Goal: Information Seeking & Learning: Learn about a topic

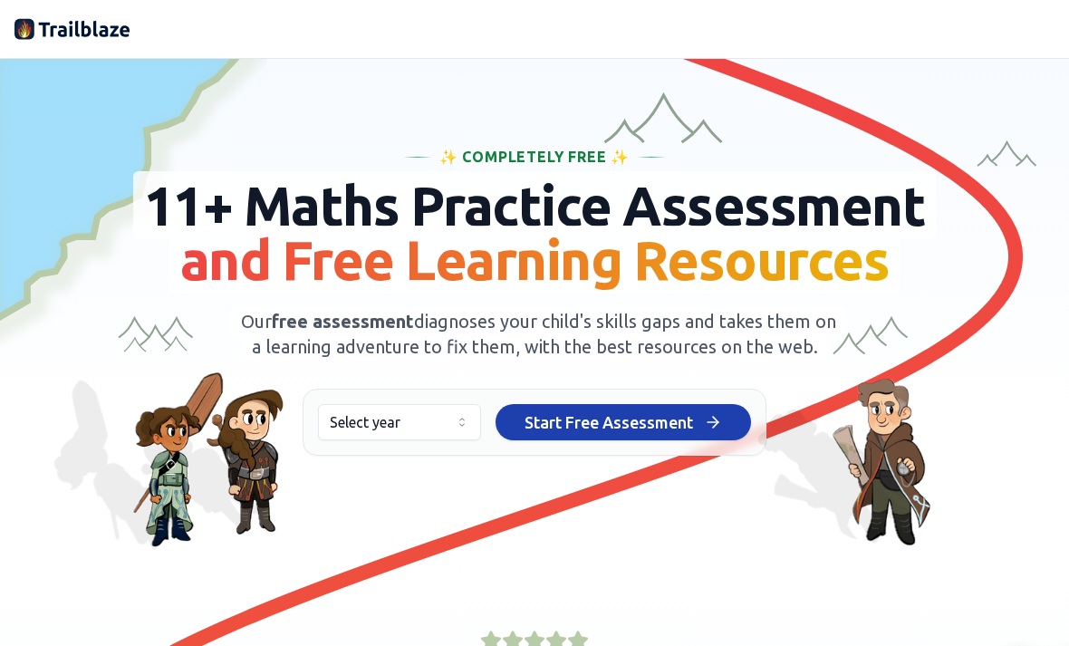
click at [453, 440] on button "Select year" at bounding box center [399, 422] width 163 height 36
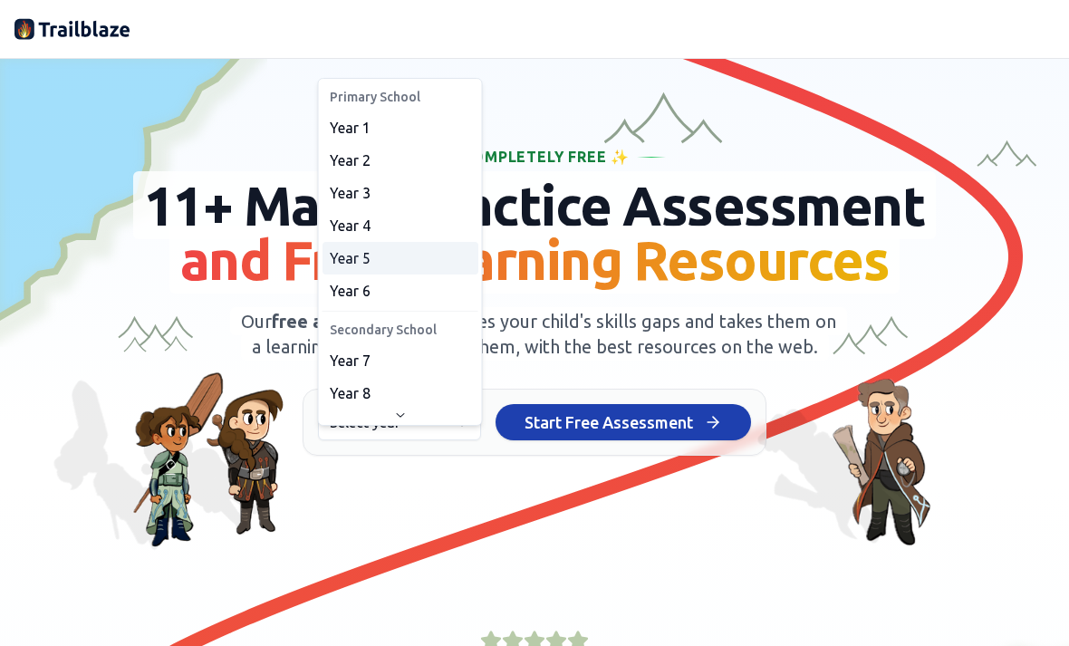
click at [430, 257] on div "Year 5" at bounding box center [401, 258] width 156 height 33
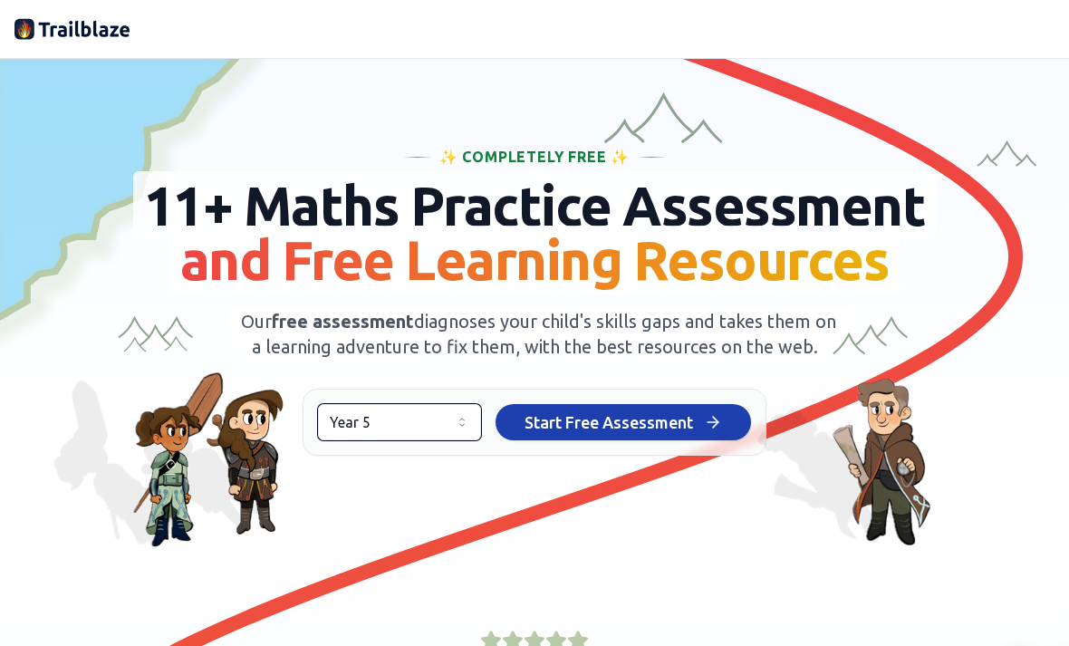
click at [699, 440] on button "Start Free Assessment Start Free Assessment" at bounding box center [624, 422] width 256 height 36
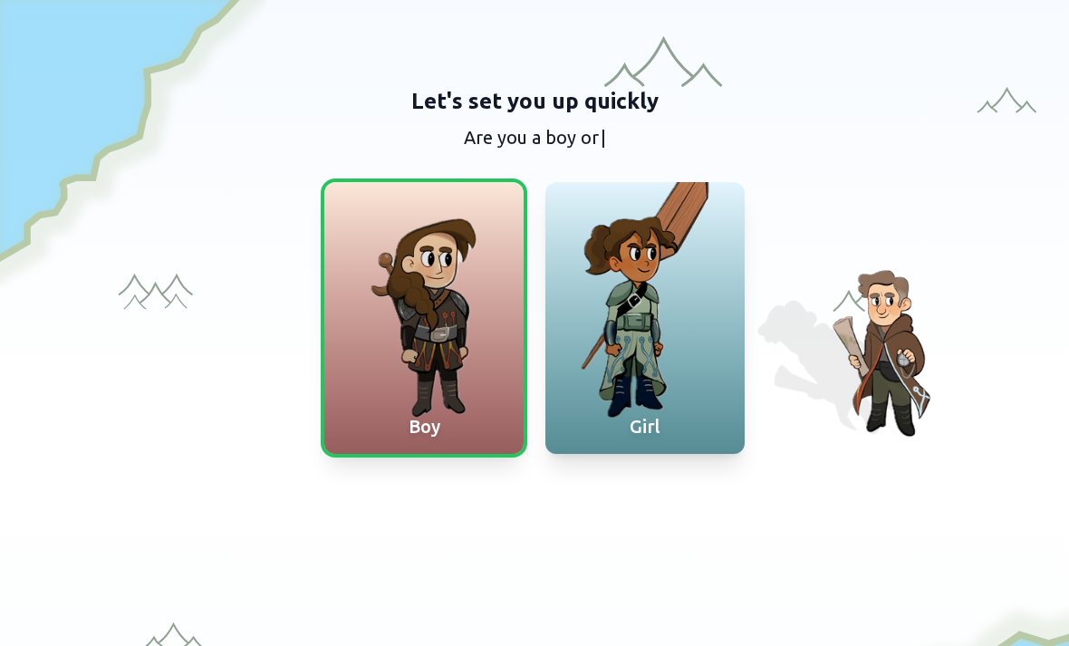
click at [690, 382] on div at bounding box center [644, 318] width 199 height 272
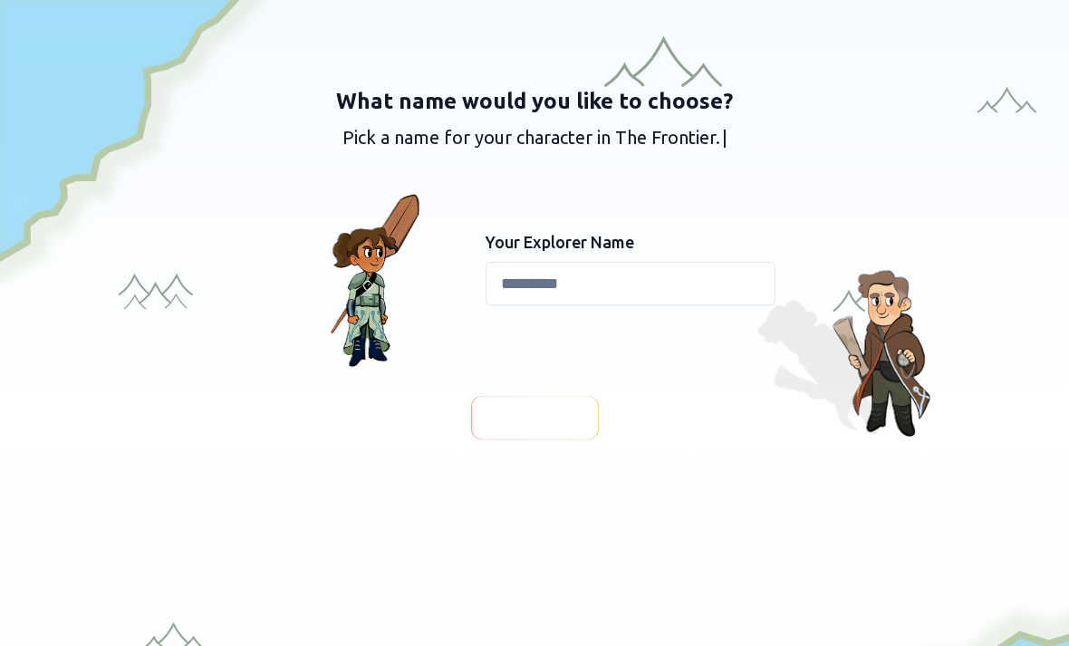
click at [635, 281] on input at bounding box center [631, 283] width 290 height 43
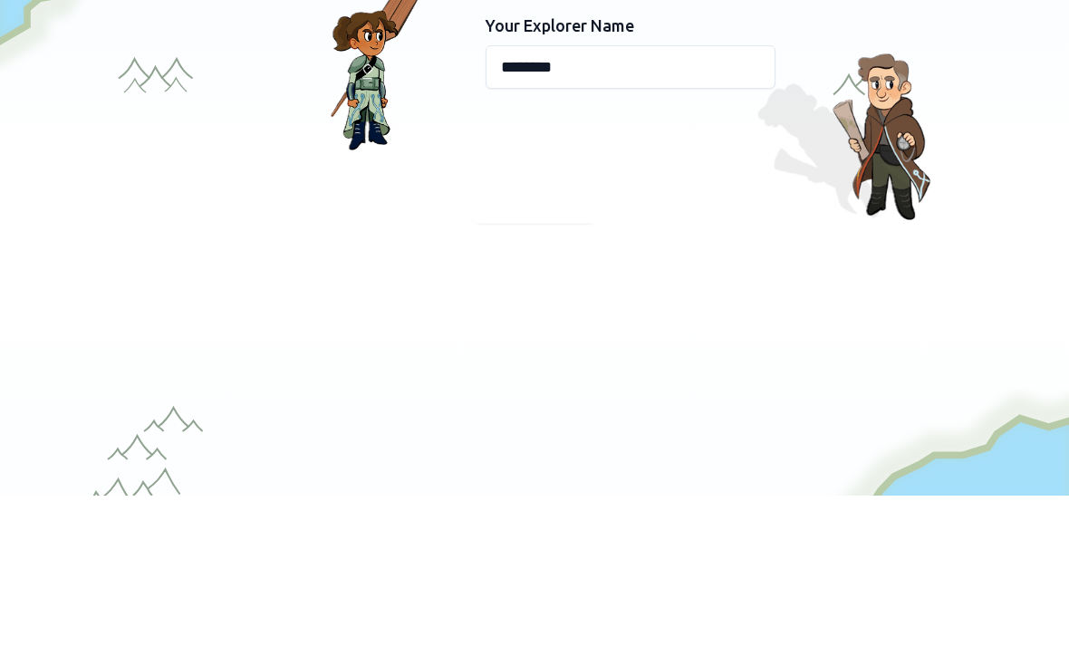
scroll to position [81, 0]
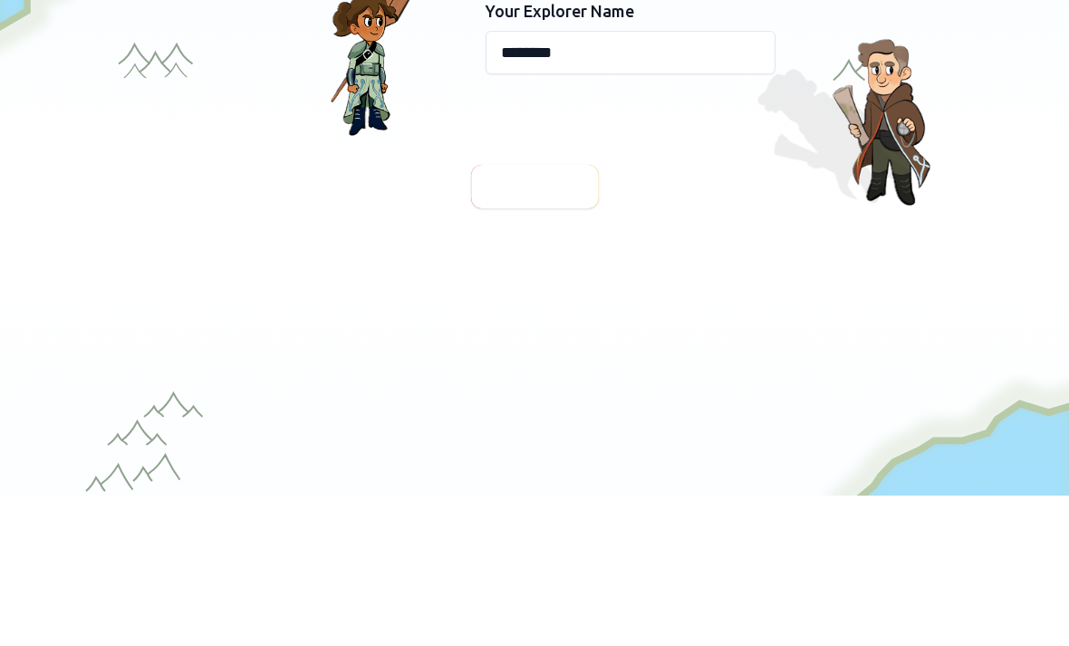
type input "********"
click at [554, 324] on span "Continue" at bounding box center [535, 336] width 70 height 25
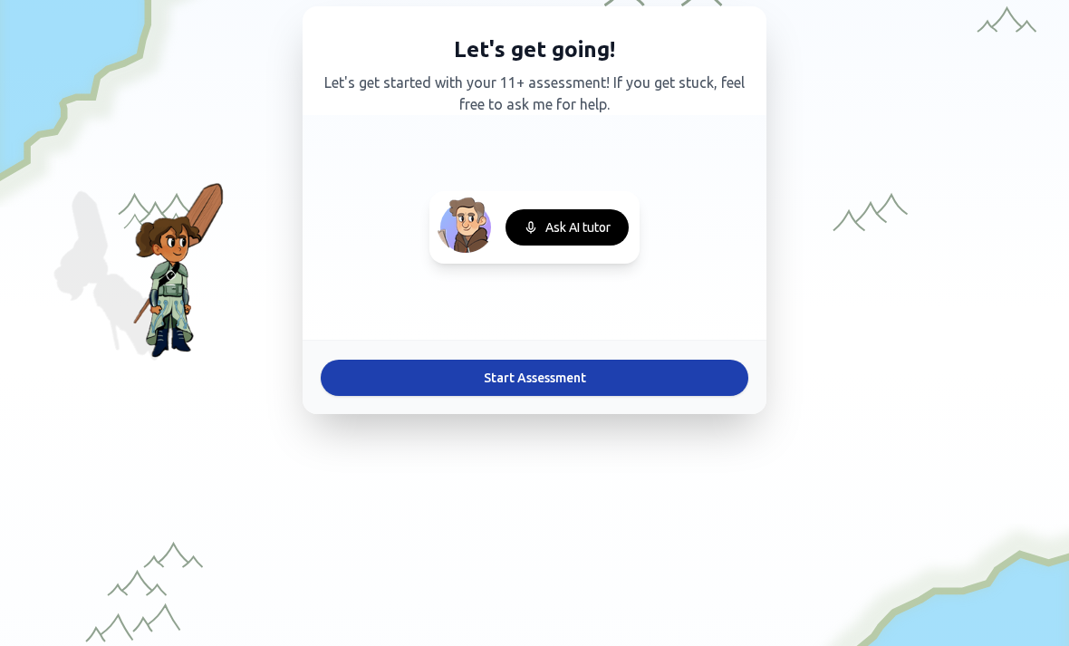
click at [604, 386] on button "Start Assessment" at bounding box center [535, 378] width 428 height 36
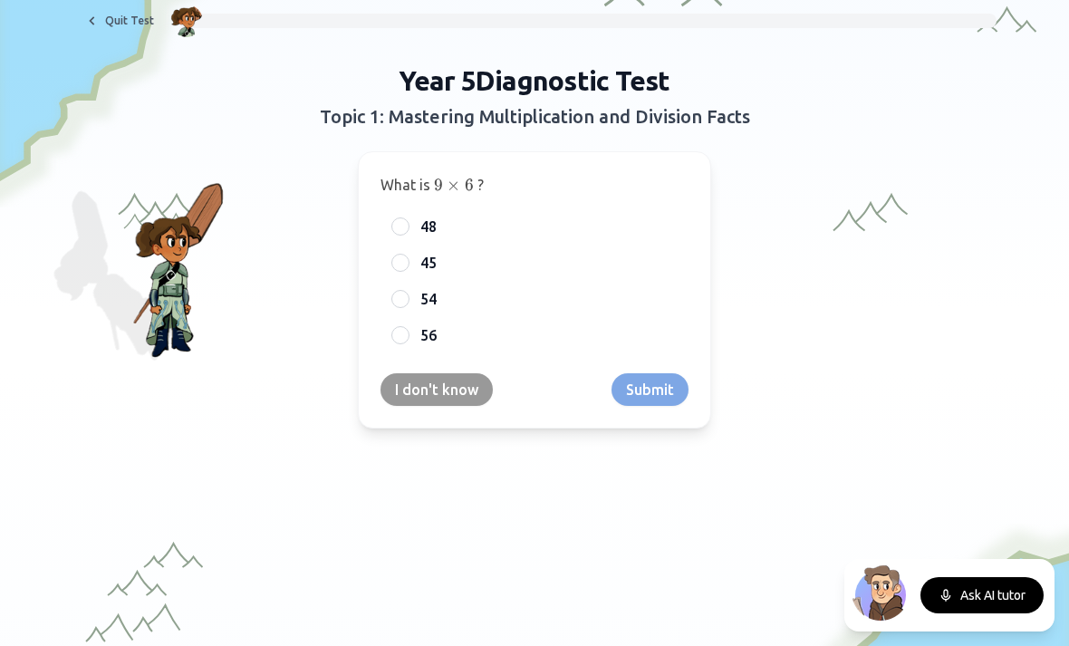
click at [410, 296] on div "54" at bounding box center [535, 299] width 308 height 33
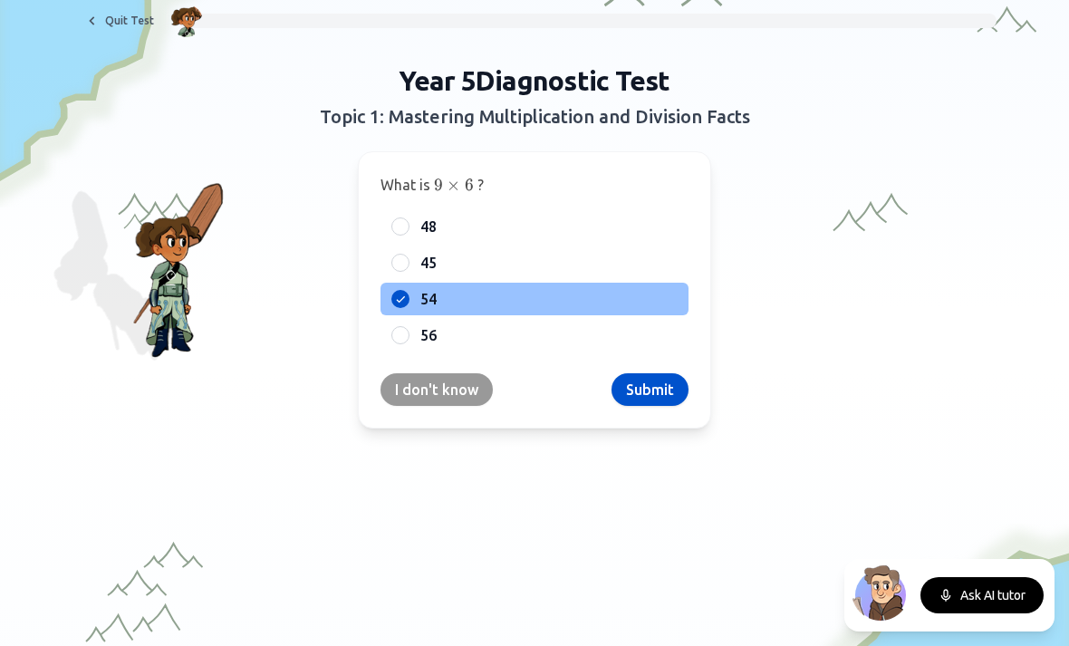
click at [654, 397] on button "Submit" at bounding box center [650, 389] width 77 height 33
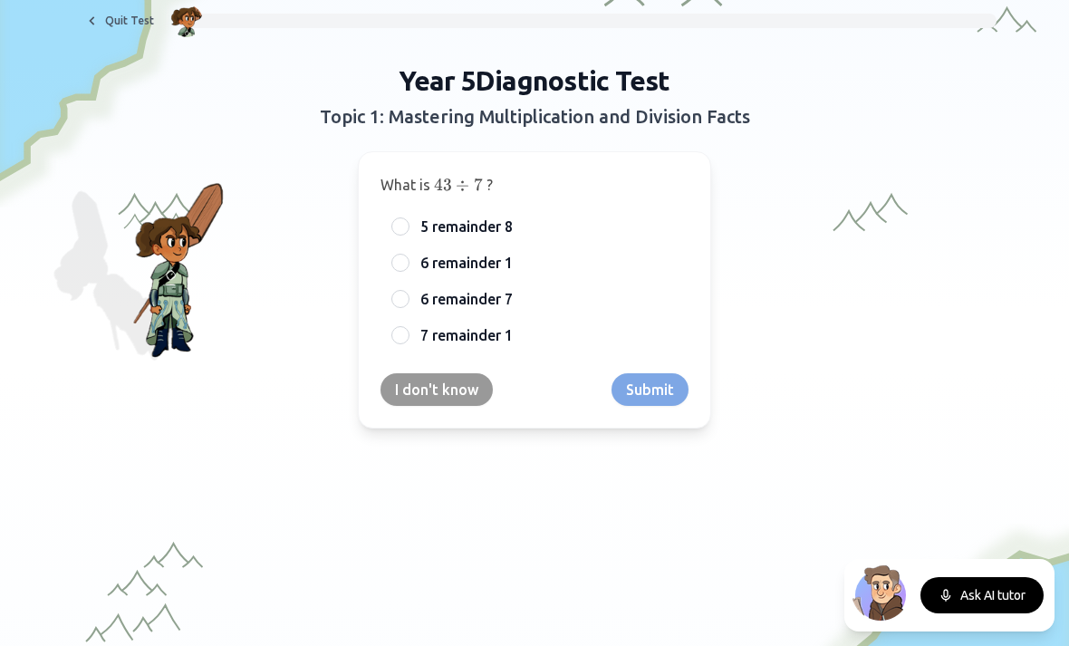
click at [461, 392] on button "I don't know" at bounding box center [437, 389] width 112 height 33
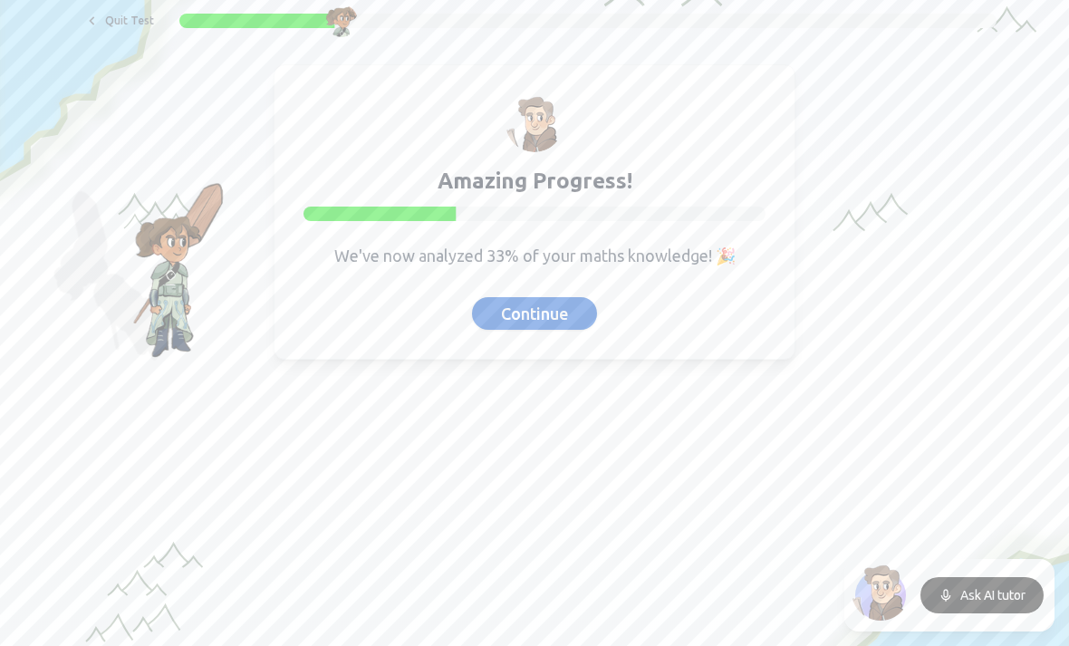
click at [360, 497] on div at bounding box center [534, 648] width 1069 height 562
click at [547, 309] on button "Continue" at bounding box center [534, 313] width 125 height 33
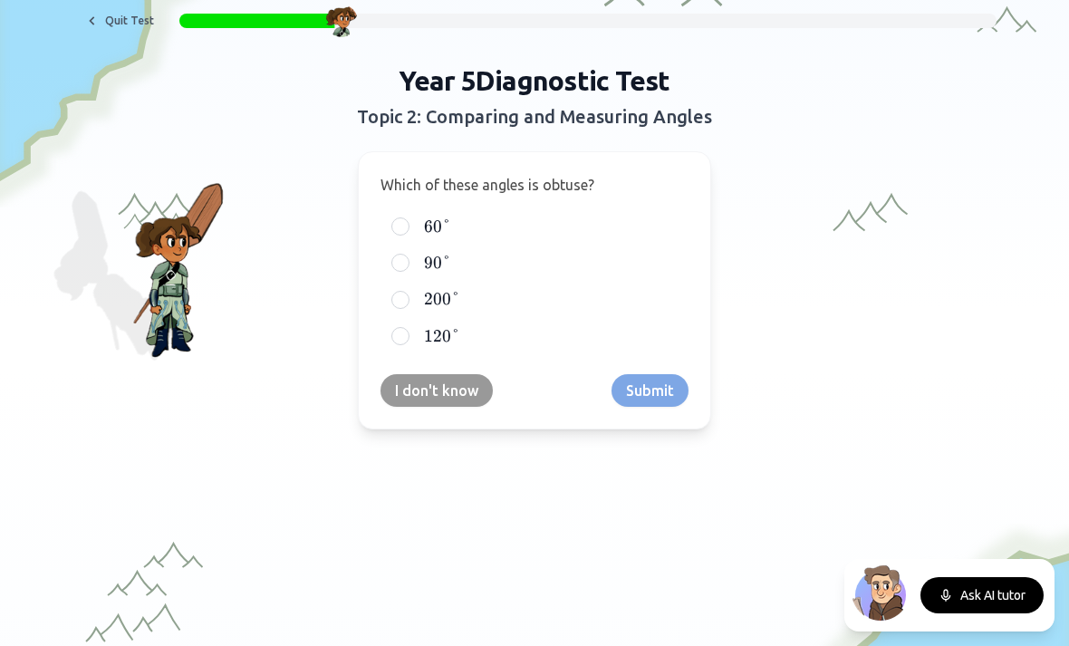
click at [989, 587] on button "Ask AI tutor" at bounding box center [982, 595] width 123 height 36
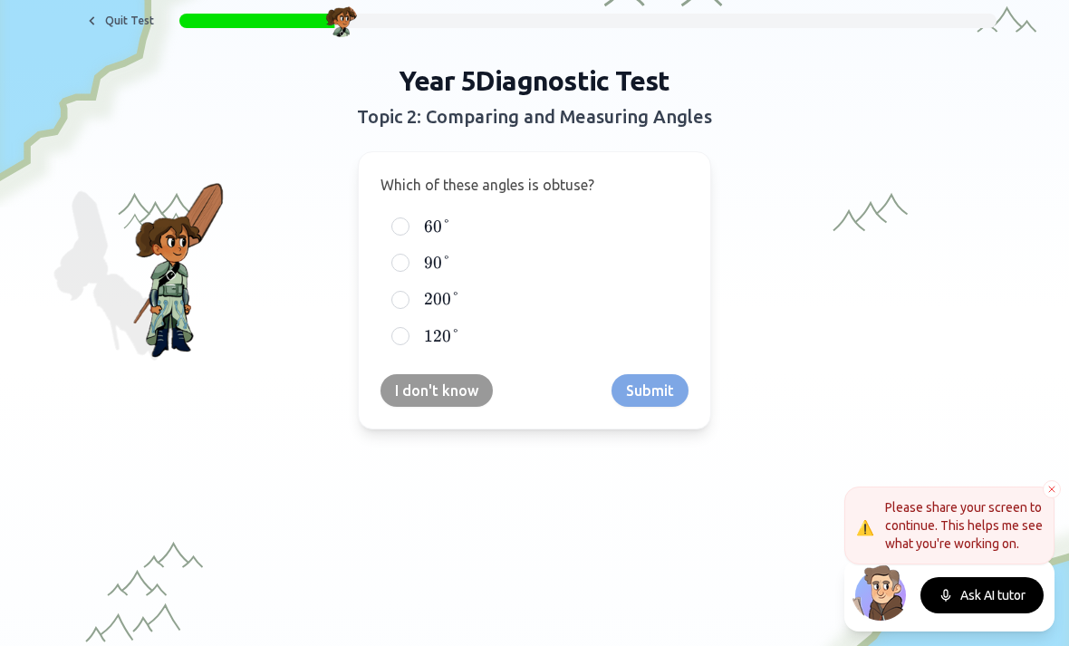
click at [991, 611] on button "Ask AI tutor" at bounding box center [982, 595] width 123 height 36
click at [1009, 598] on button "Ask AI tutor" at bounding box center [982, 595] width 123 height 36
click at [414, 263] on div "90 ° 90° 90°" at bounding box center [535, 262] width 308 height 33
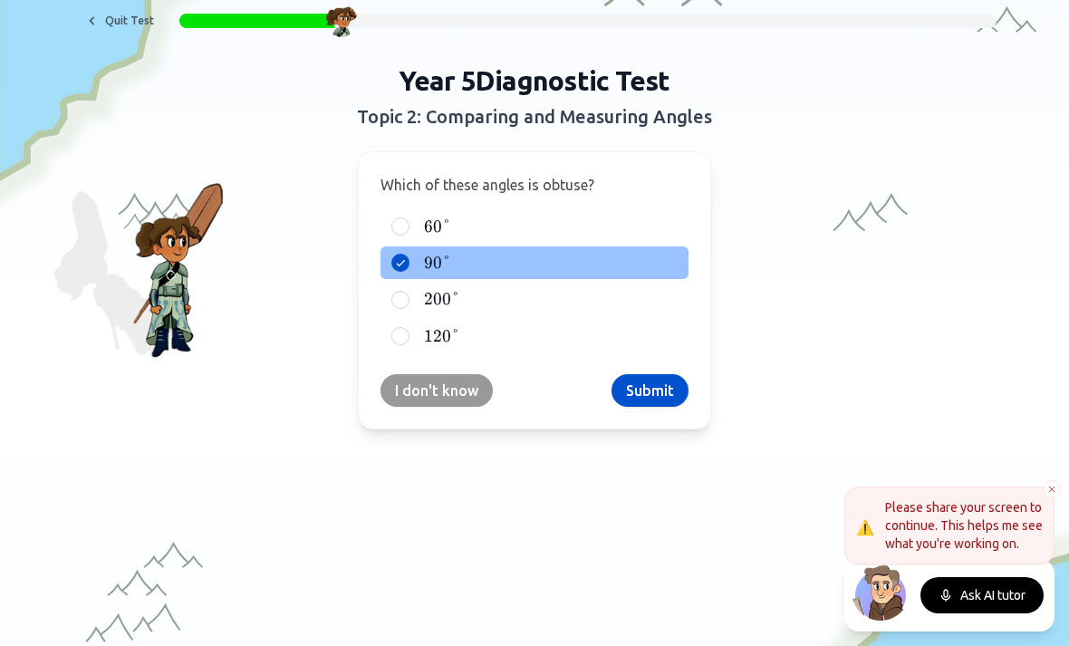
click at [642, 395] on button "Submit" at bounding box center [650, 390] width 77 height 33
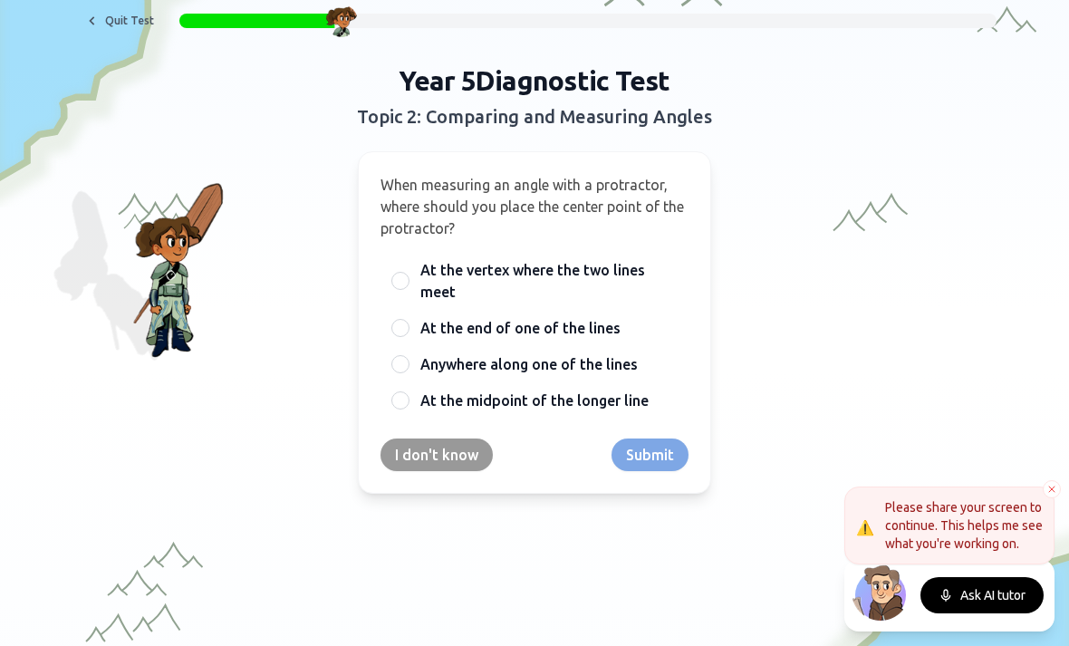
click at [596, 272] on span "At the vertex where the two lines meet" at bounding box center [548, 280] width 257 height 43
click at [408, 274] on button "At the vertex where the two lines meet" at bounding box center [400, 281] width 14 height 14
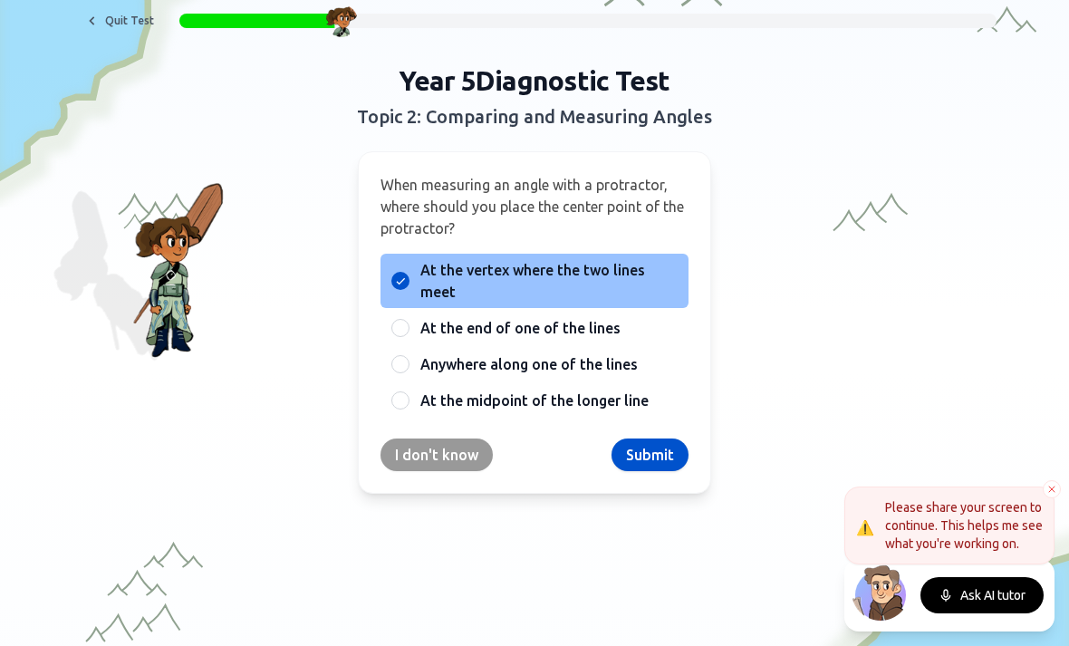
click at [968, 606] on button "Ask AI tutor" at bounding box center [982, 595] width 123 height 36
click at [661, 456] on button "Submit" at bounding box center [650, 455] width 77 height 33
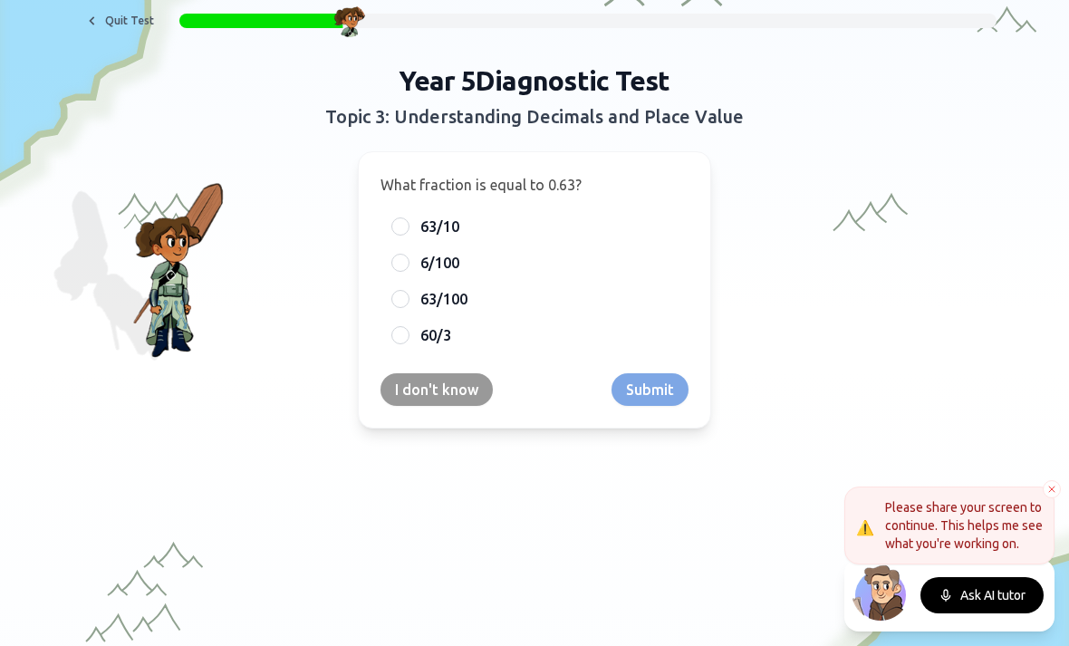
click at [441, 220] on span "63/10" at bounding box center [439, 227] width 39 height 22
click at [408, 220] on button "63/10" at bounding box center [400, 226] width 14 height 14
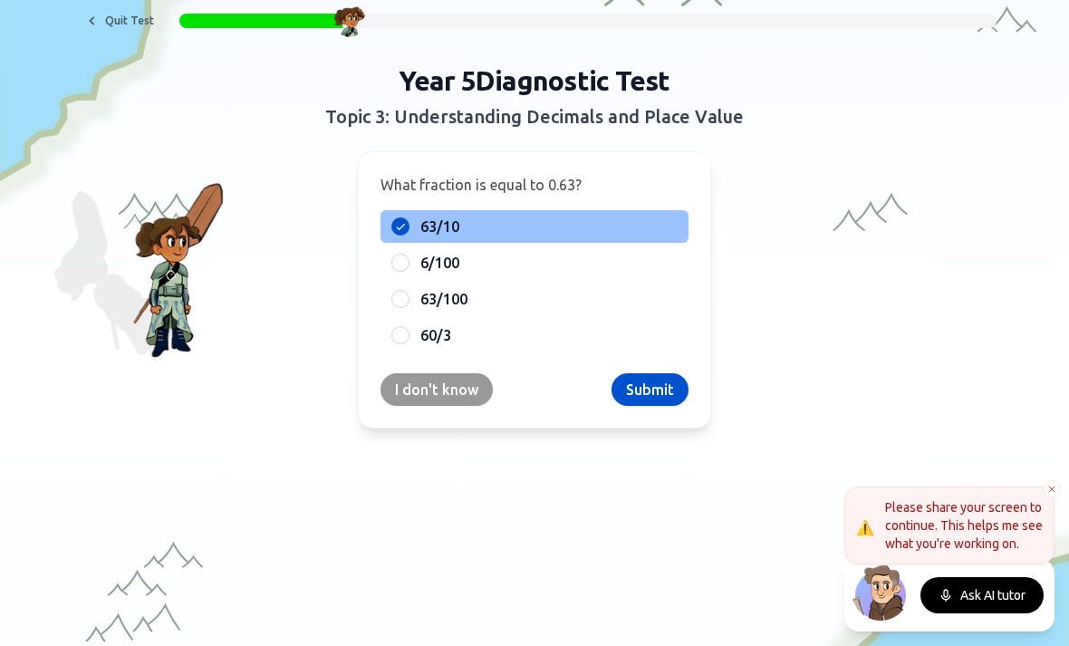
click at [630, 395] on button "Submit" at bounding box center [650, 389] width 77 height 33
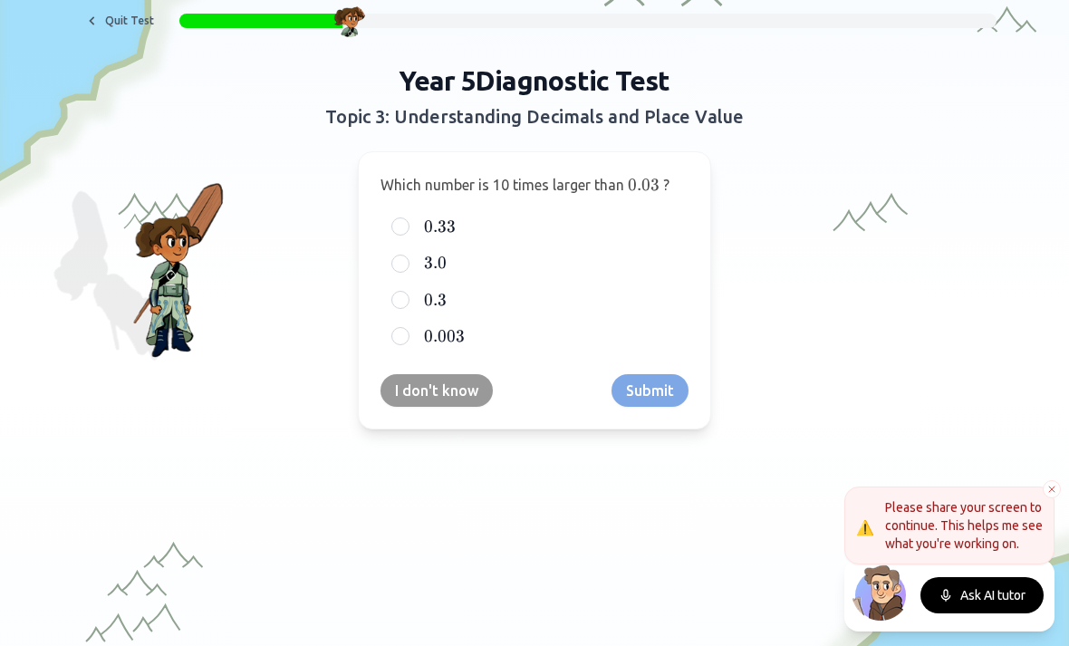
click at [443, 224] on span "0.33" at bounding box center [440, 227] width 32 height 20
click at [408, 224] on button "0.33 0.33 0.33" at bounding box center [400, 226] width 14 height 14
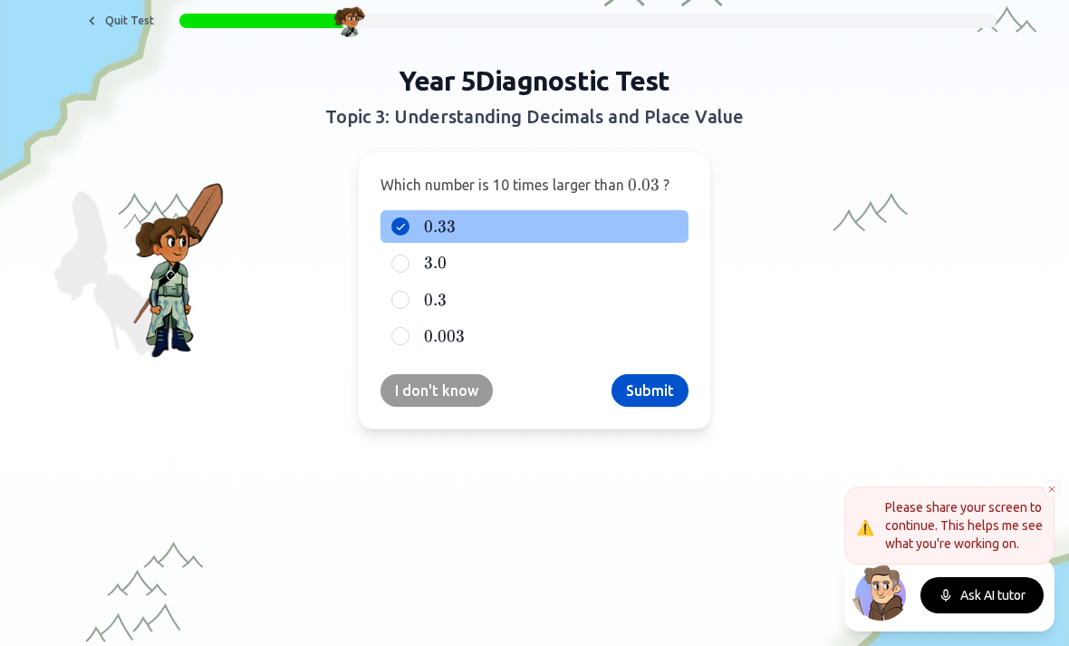
click at [661, 403] on button "Submit" at bounding box center [650, 390] width 77 height 33
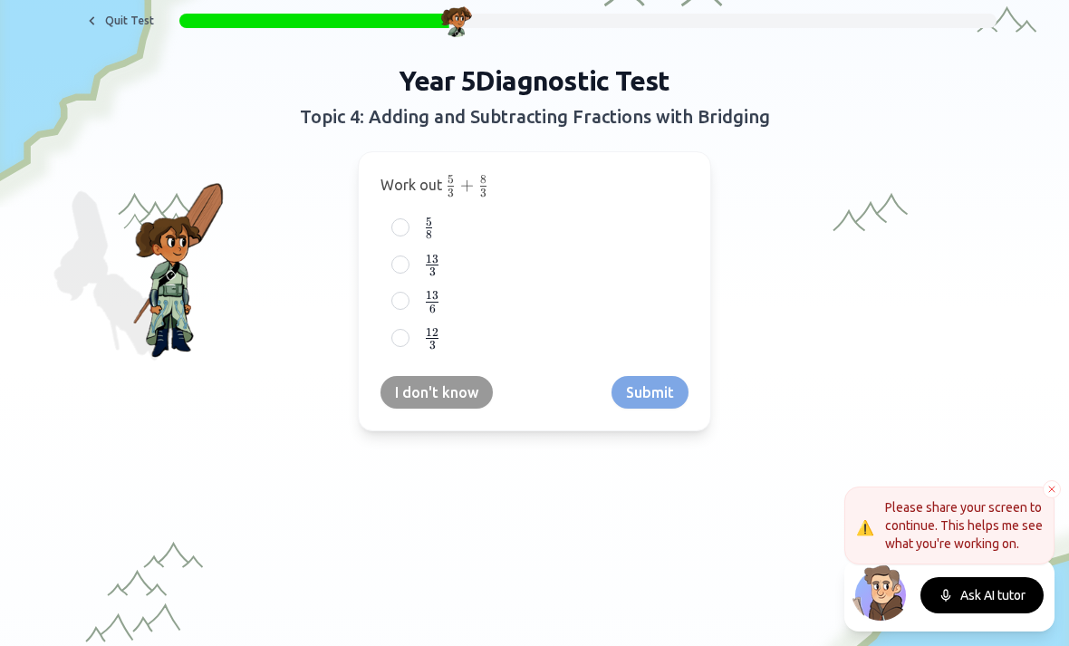
click at [407, 257] on div at bounding box center [400, 265] width 18 height 18
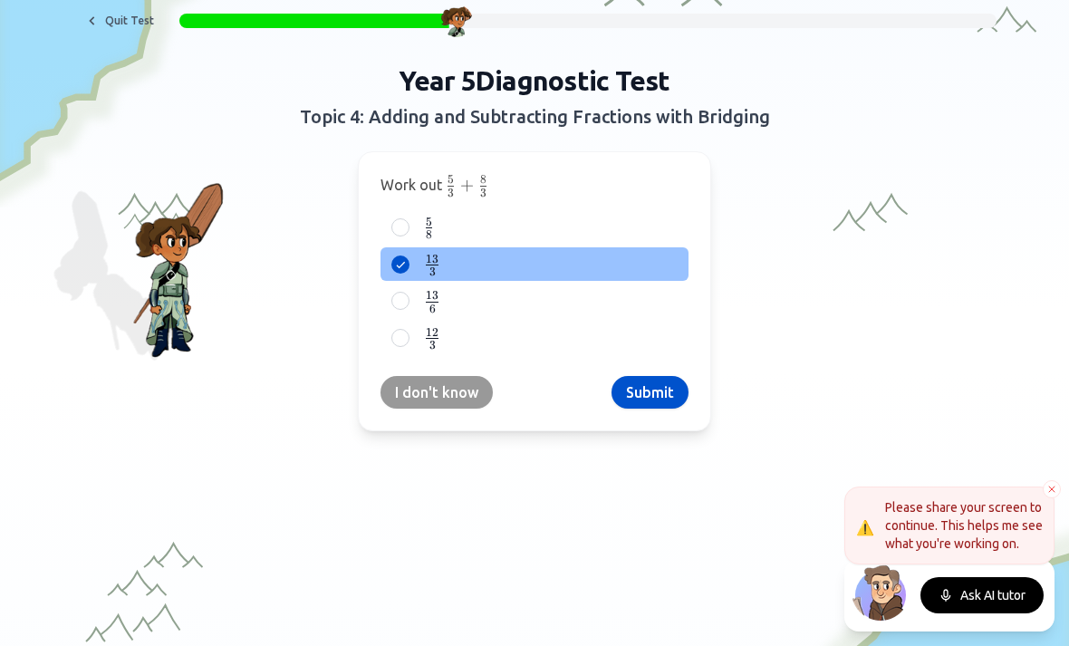
click at [658, 400] on button "Submit" at bounding box center [650, 392] width 77 height 33
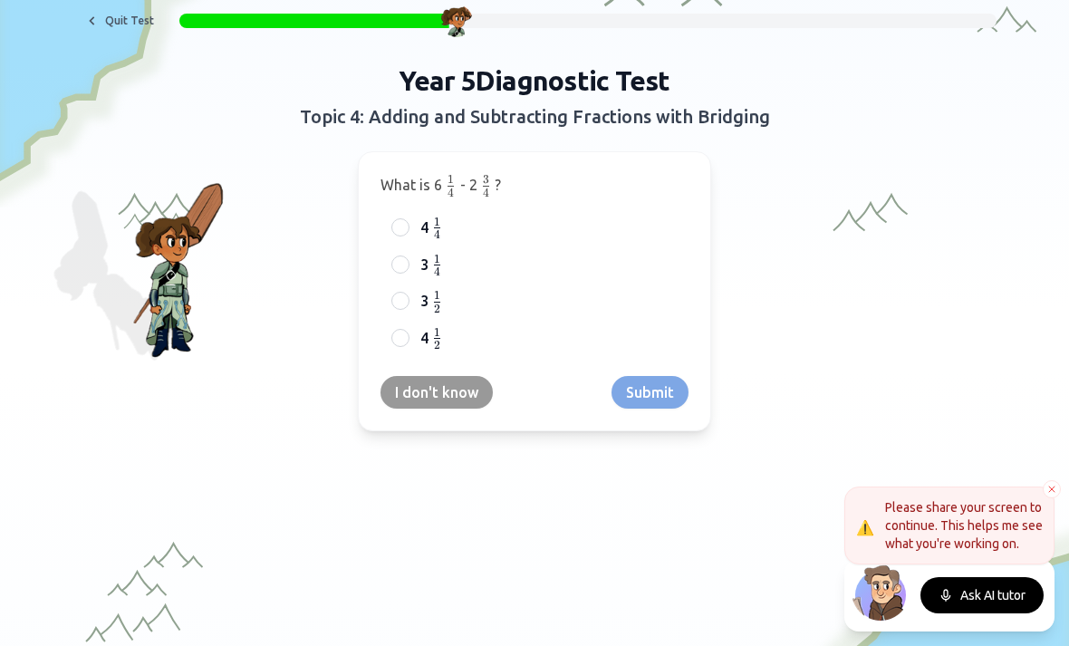
click at [1058, 489] on button at bounding box center [1052, 489] width 18 height 18
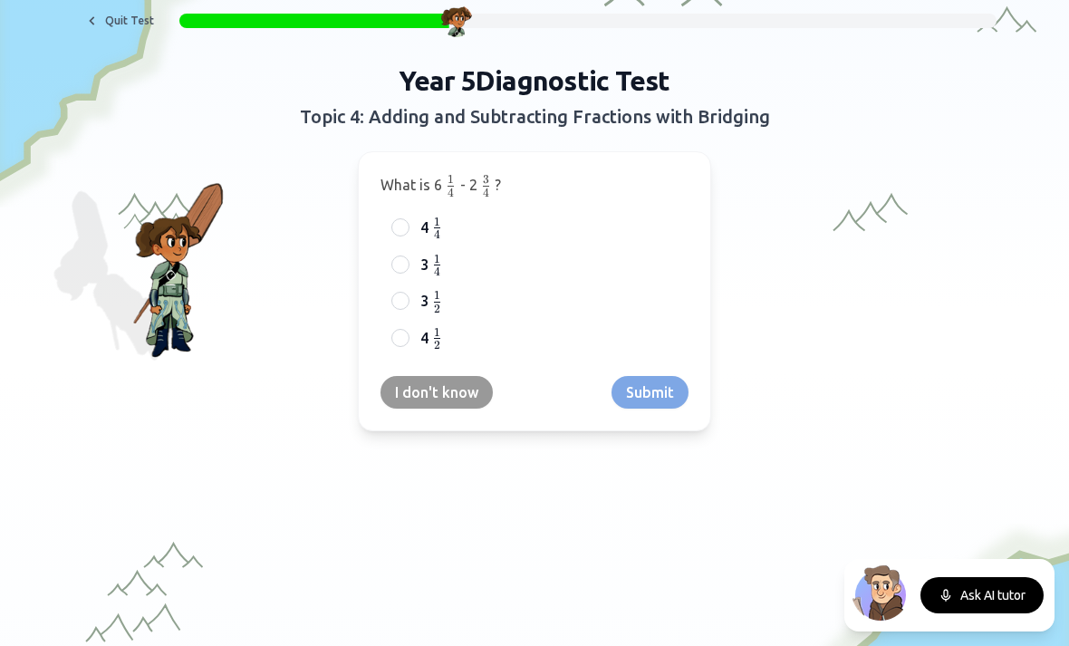
click at [427, 327] on span "4" at bounding box center [424, 338] width 8 height 22
click at [408, 331] on button "4 1 2 {1 \over 2} 2 1 ​" at bounding box center [400, 338] width 14 height 14
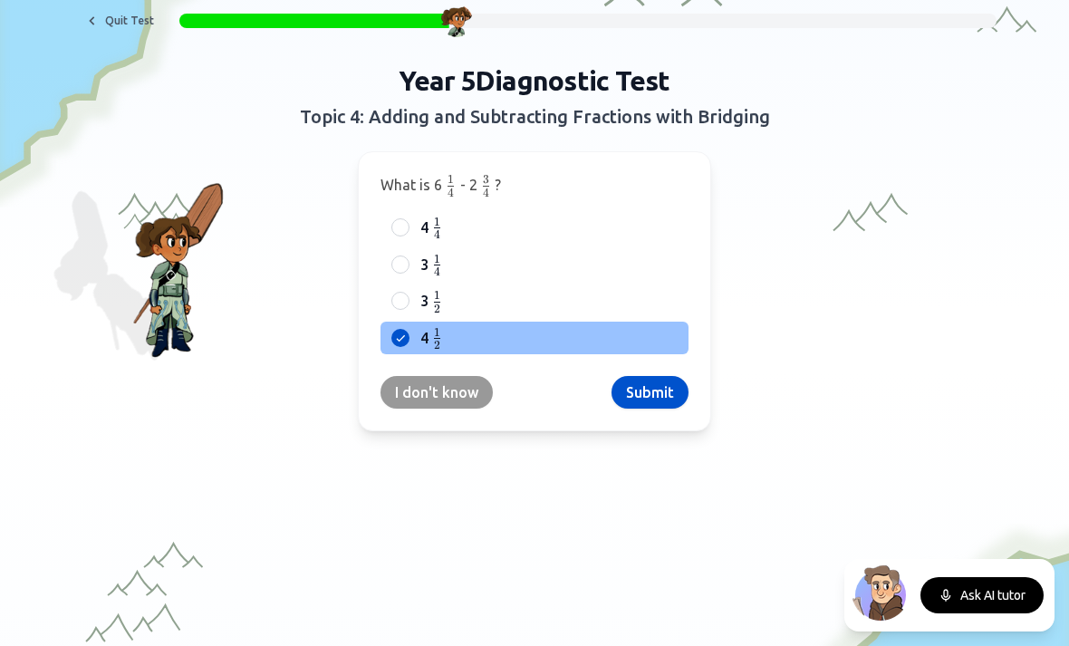
click at [649, 388] on button "Submit" at bounding box center [650, 392] width 77 height 33
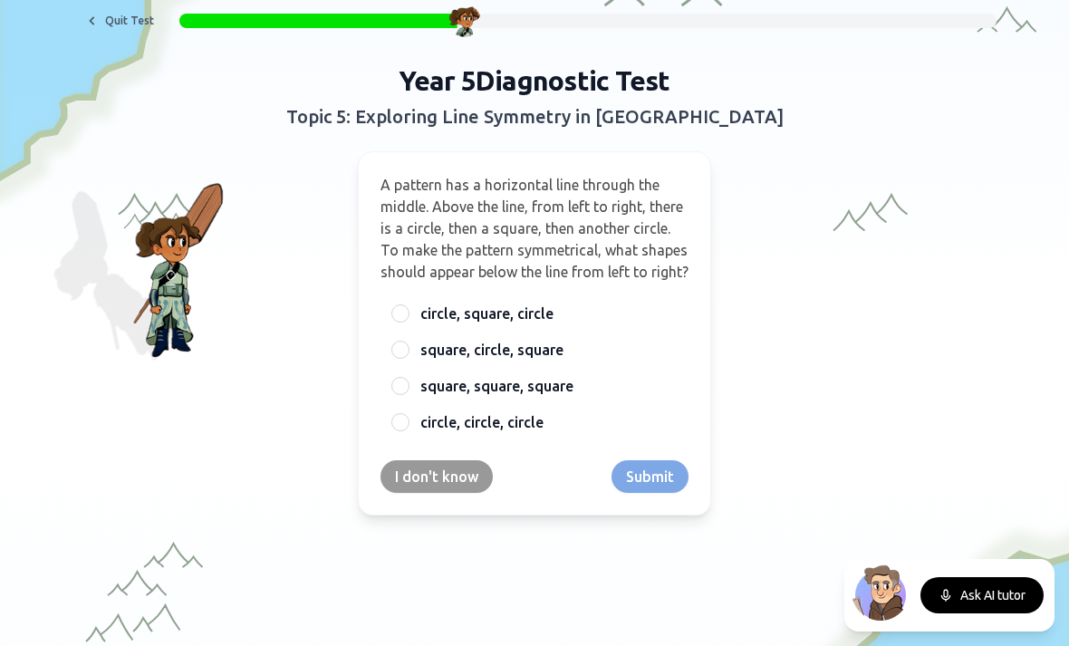
click at [993, 611] on button "Ask AI tutor" at bounding box center [982, 595] width 123 height 36
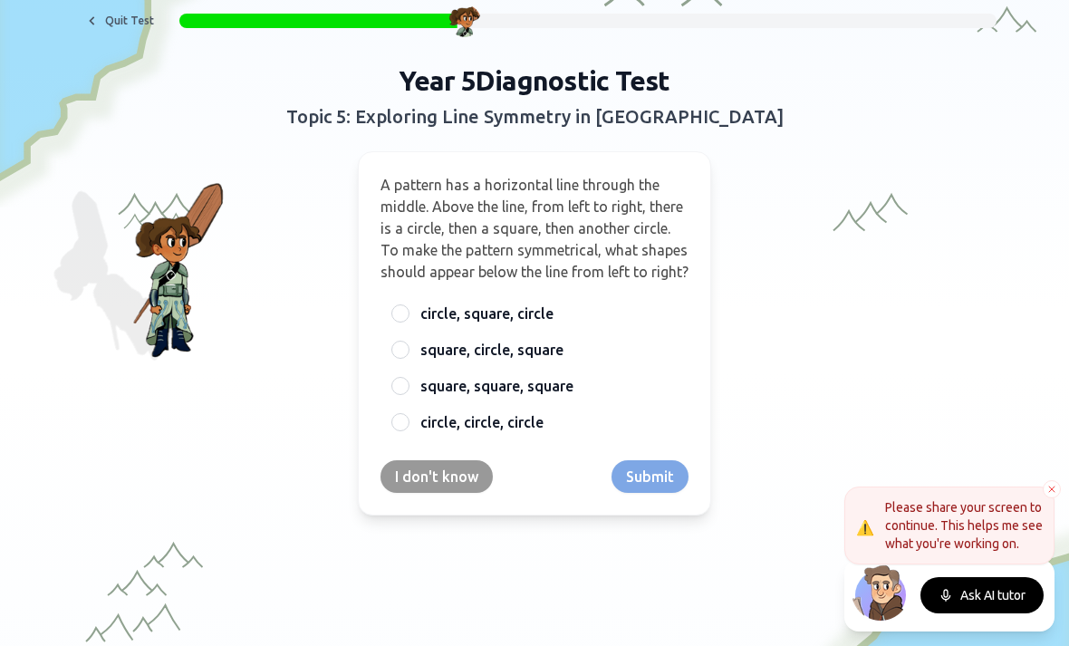
click at [1050, 497] on button at bounding box center [1052, 489] width 18 height 18
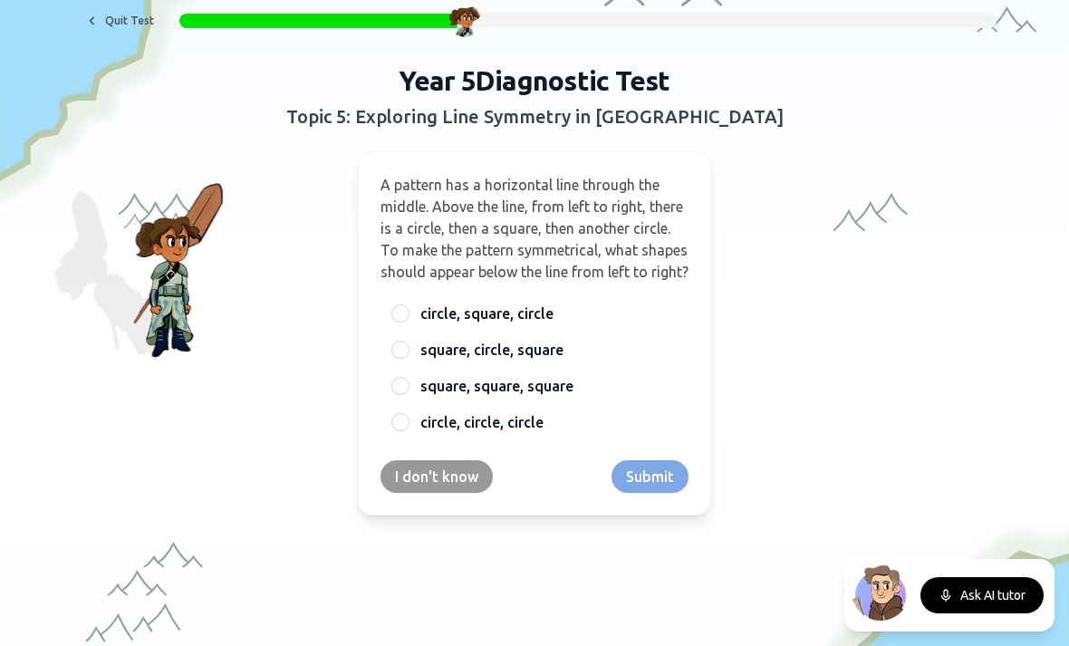
click at [443, 324] on span "circle, square, circle" at bounding box center [486, 314] width 133 height 22
click at [408, 321] on button "circle, square, circle" at bounding box center [400, 313] width 14 height 14
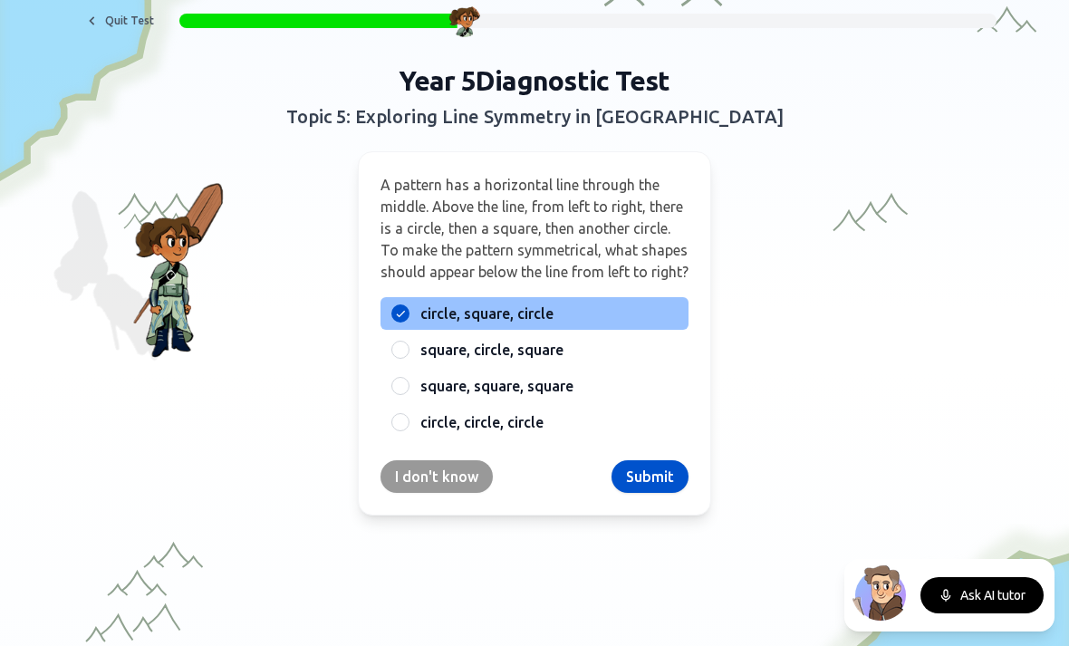
click at [650, 493] on button "Submit" at bounding box center [650, 476] width 77 height 33
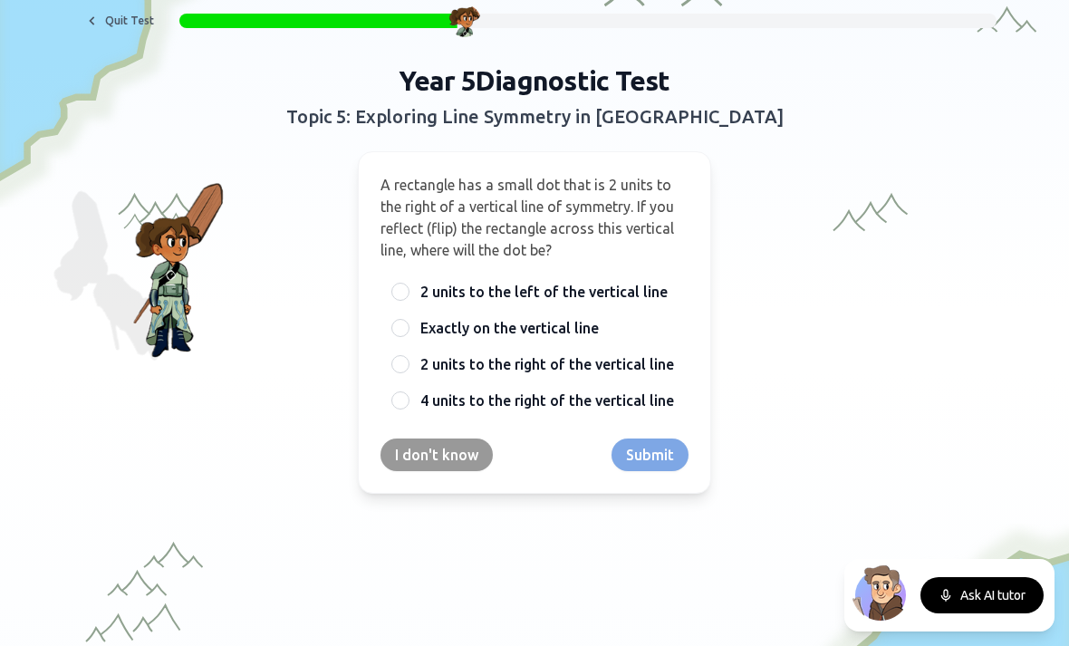
click at [420, 296] on span "2 units to the left of the vertical line" at bounding box center [543, 292] width 247 height 22
click at [408, 296] on button "2 units to the left of the vertical line" at bounding box center [400, 292] width 14 height 14
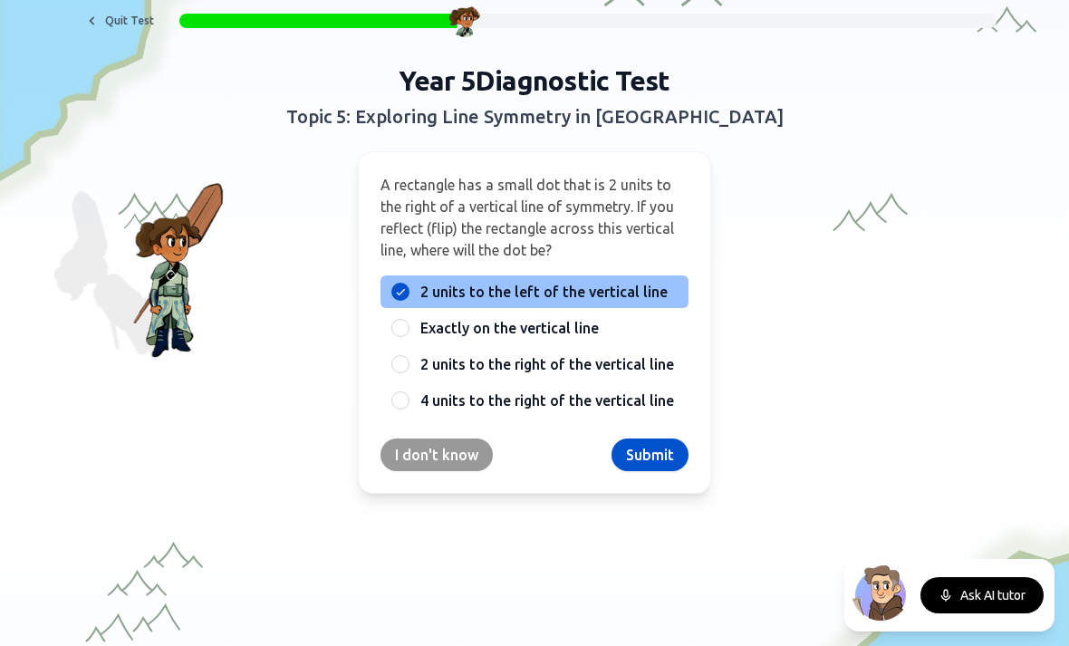
click at [673, 467] on button "Submit" at bounding box center [650, 455] width 77 height 33
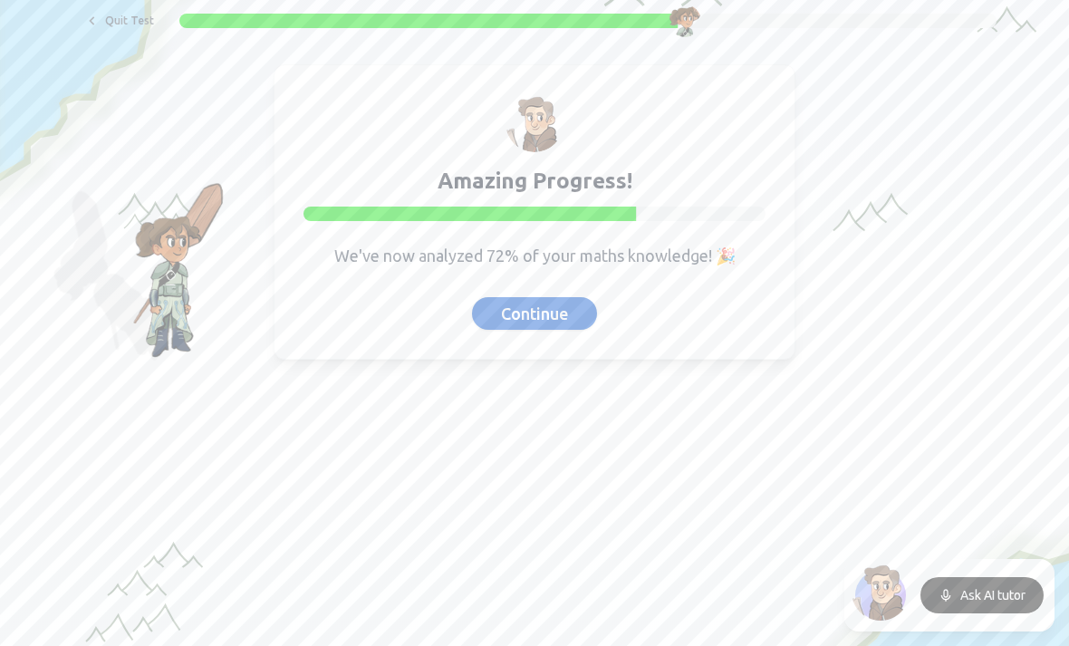
click at [524, 326] on button "Continue" at bounding box center [534, 313] width 125 height 33
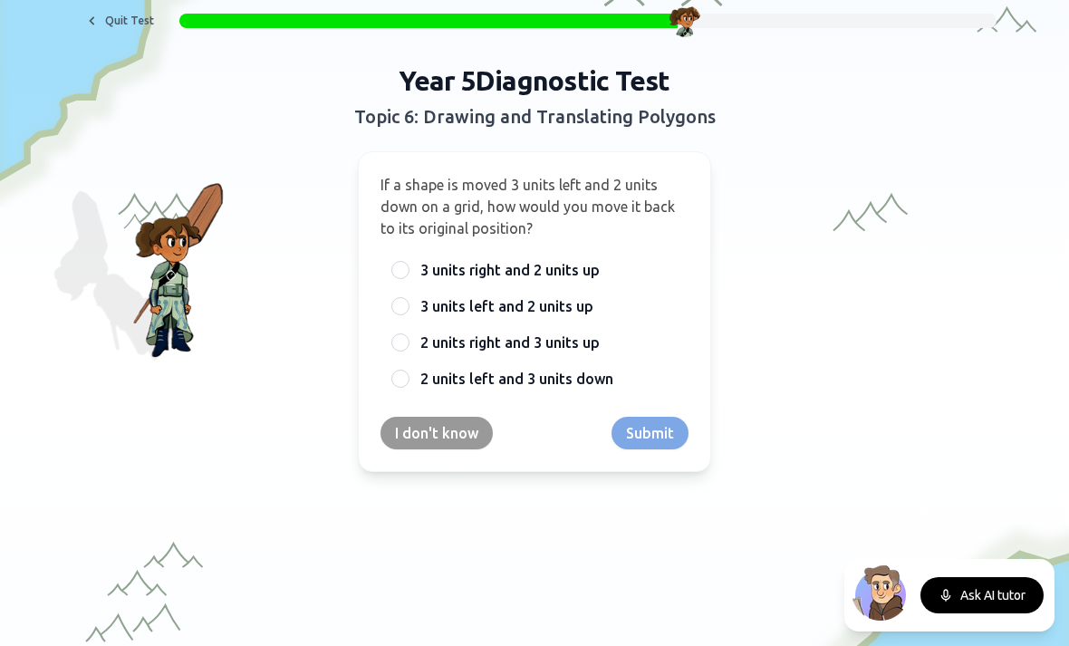
click at [458, 342] on span "2 units right and 3 units up" at bounding box center [509, 343] width 179 height 22
click at [408, 342] on button "2 units right and 3 units up" at bounding box center [400, 342] width 14 height 14
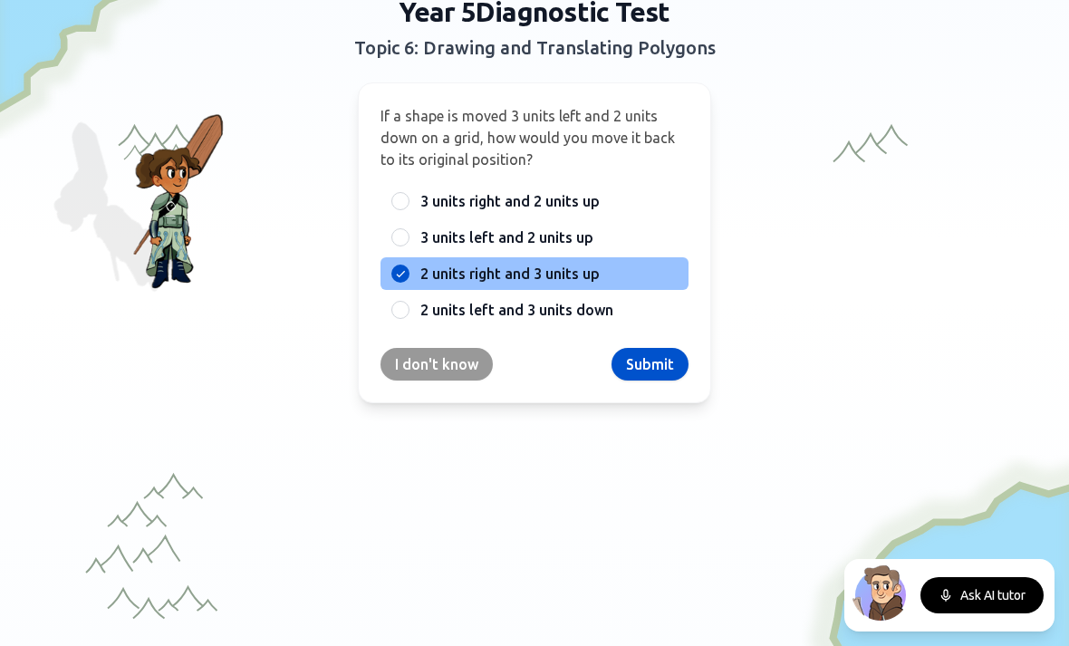
scroll to position [58, 0]
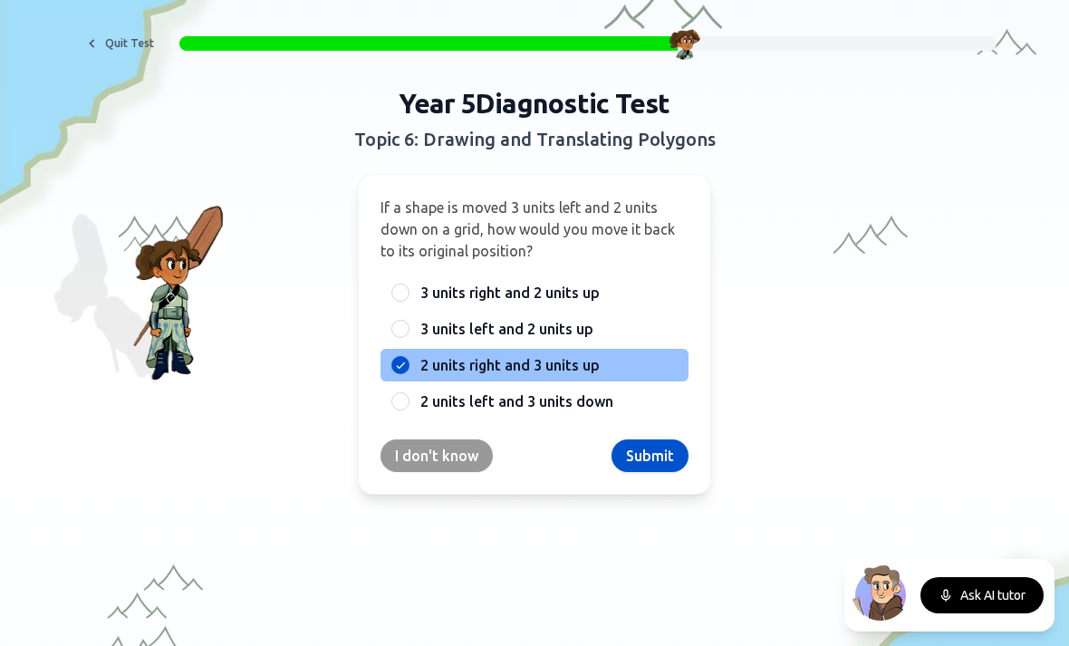
click at [644, 465] on button "Submit" at bounding box center [650, 455] width 77 height 33
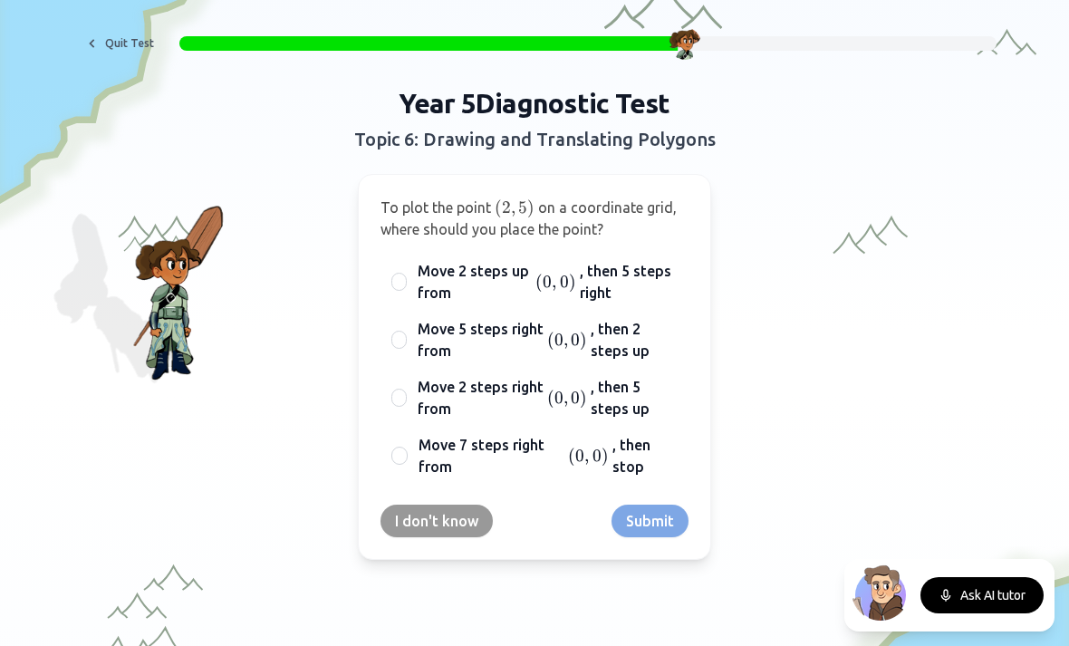
click at [420, 464] on span "Move 7 steps right from" at bounding box center [492, 455] width 146 height 43
click at [407, 463] on button "Move 7 steps right from ( 0 , 0 ) (0,0) ( 0 , 0 ) , then stop" at bounding box center [399, 456] width 14 height 14
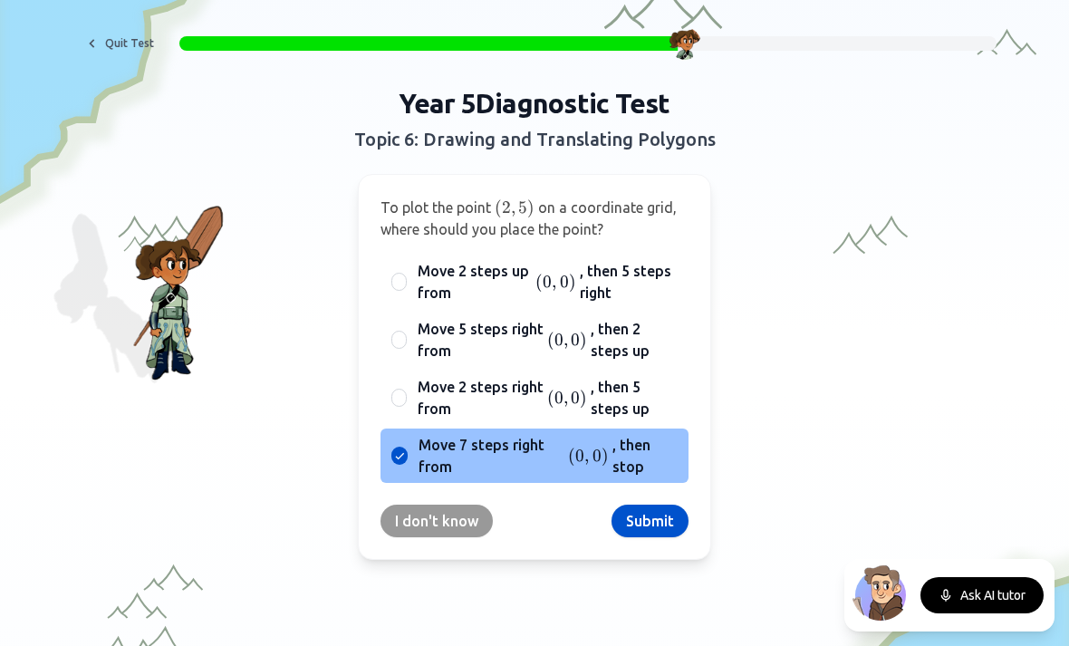
click at [447, 276] on span "Move 2 steps up from" at bounding box center [475, 281] width 115 height 43
click at [406, 276] on button "Move 2 steps up from ( 0 , 0 ) (0,0) ( 0 , 0 ) , then 5 steps right" at bounding box center [398, 282] width 14 height 14
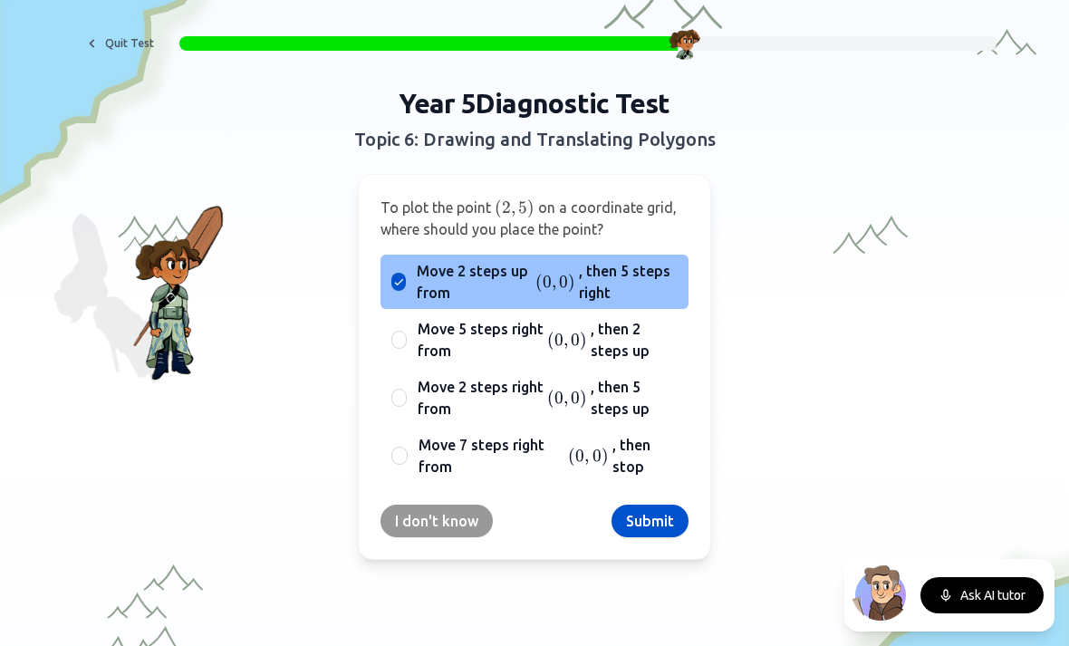
click at [669, 515] on button "Submit" at bounding box center [650, 521] width 77 height 33
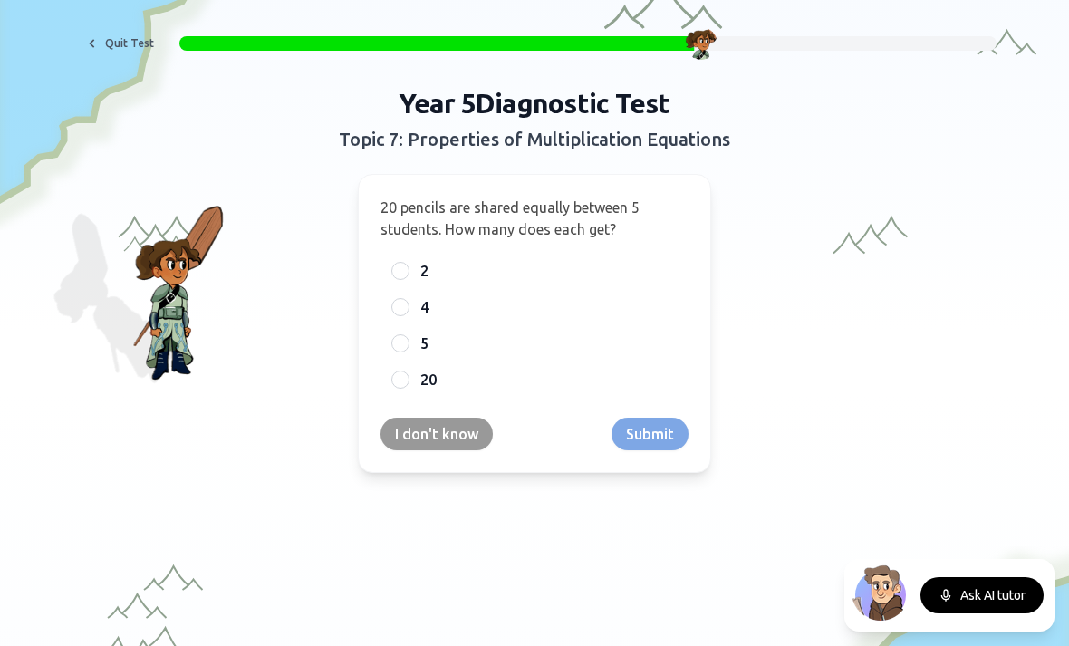
click at [408, 308] on div at bounding box center [400, 307] width 18 height 18
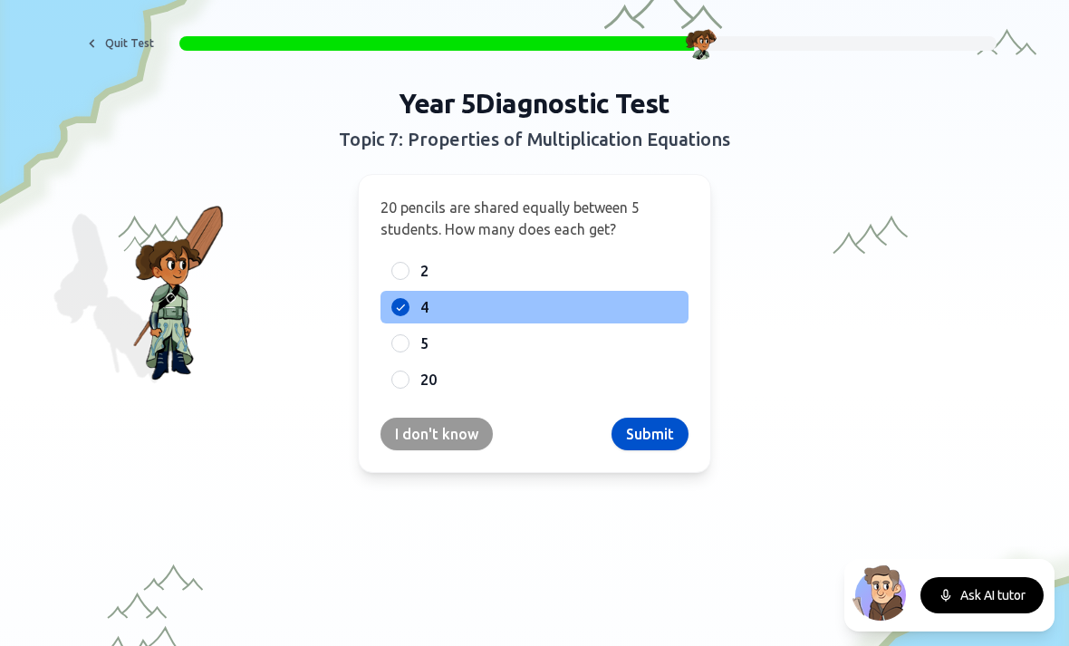
click at [633, 439] on button "Submit" at bounding box center [650, 434] width 77 height 33
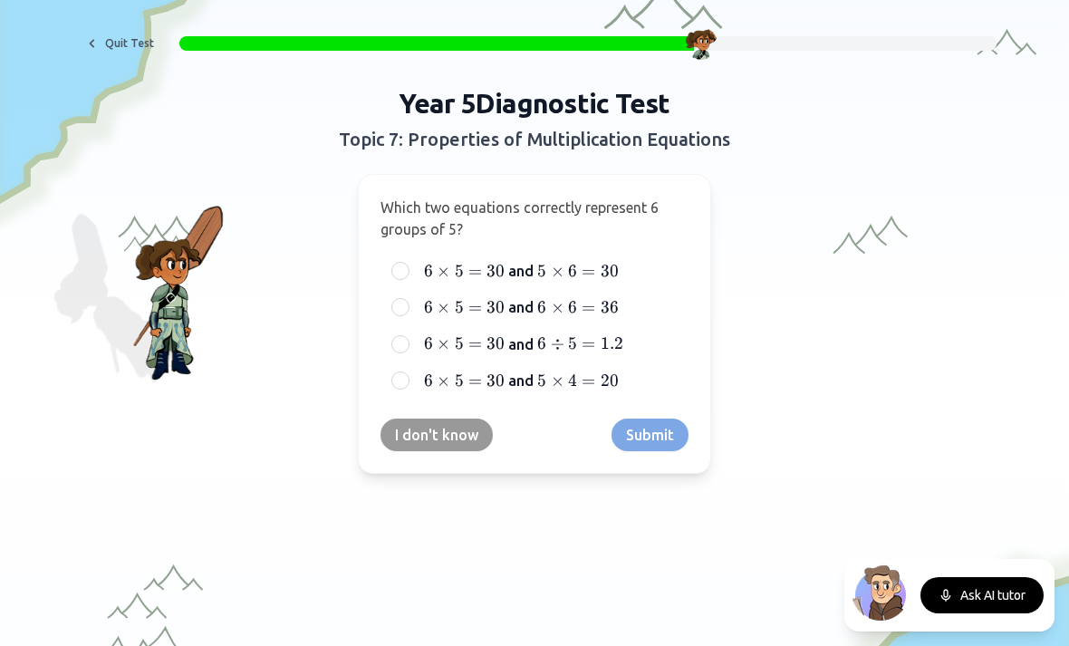
click at [497, 262] on span "30" at bounding box center [496, 271] width 18 height 20
click at [408, 264] on button "6 × 5 = 30 6 \times 5 = 30 6 × 5 = 30 and 5 × 6 = 30 5 \times 6 = 30 5 × 6 = 30" at bounding box center [400, 271] width 14 height 14
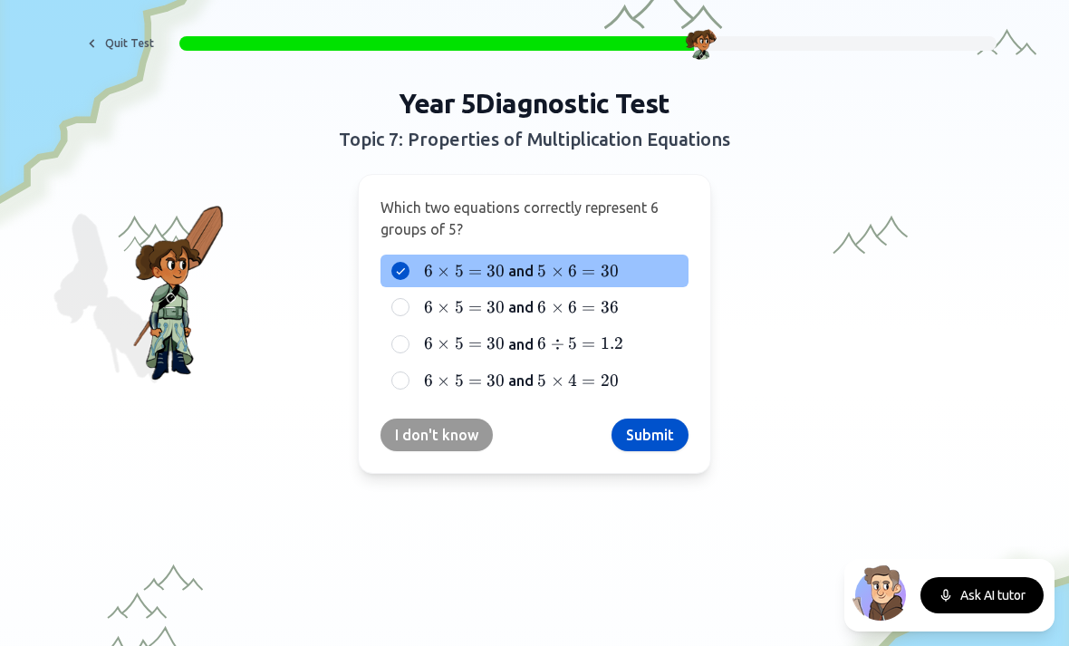
click at [655, 449] on button "Submit" at bounding box center [650, 435] width 77 height 33
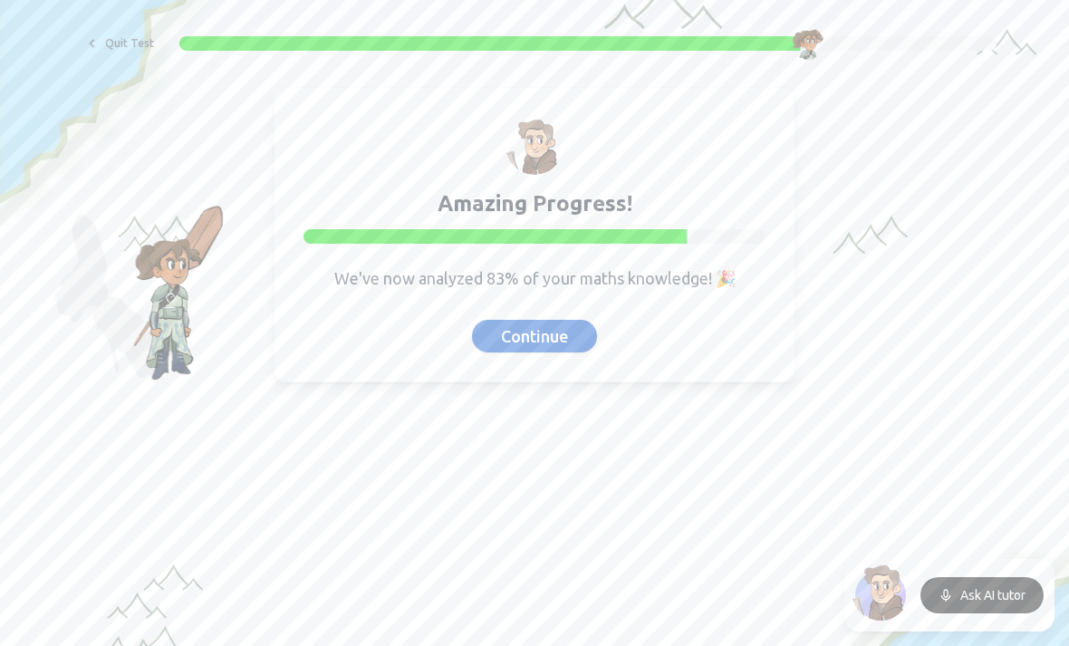
click at [528, 334] on button "Continue" at bounding box center [534, 336] width 125 height 33
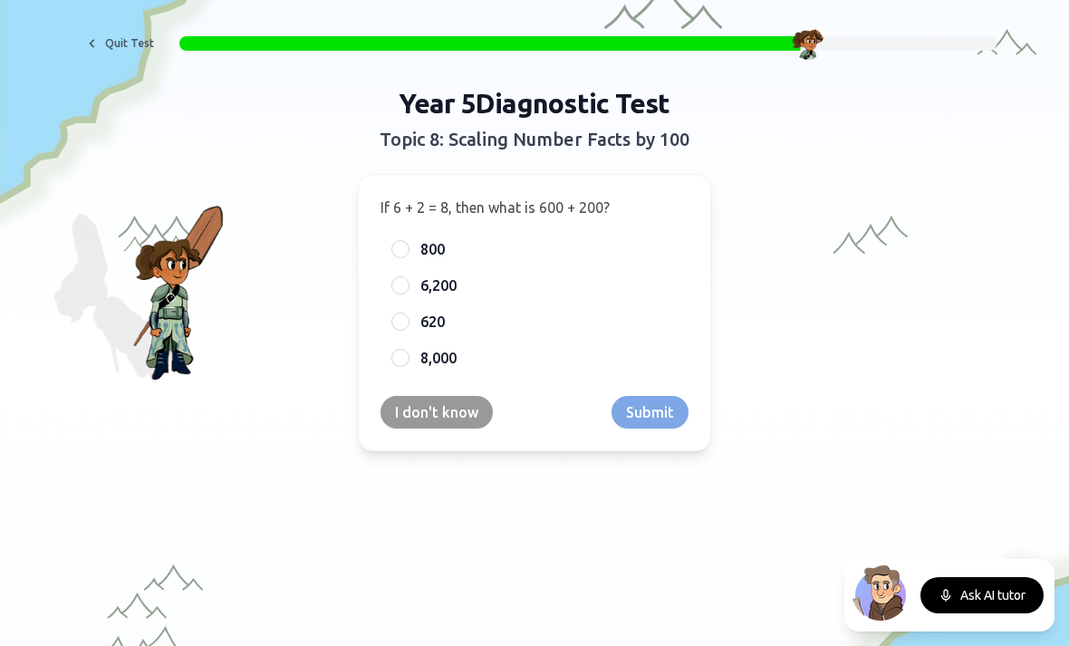
click at [408, 243] on div at bounding box center [400, 249] width 18 height 18
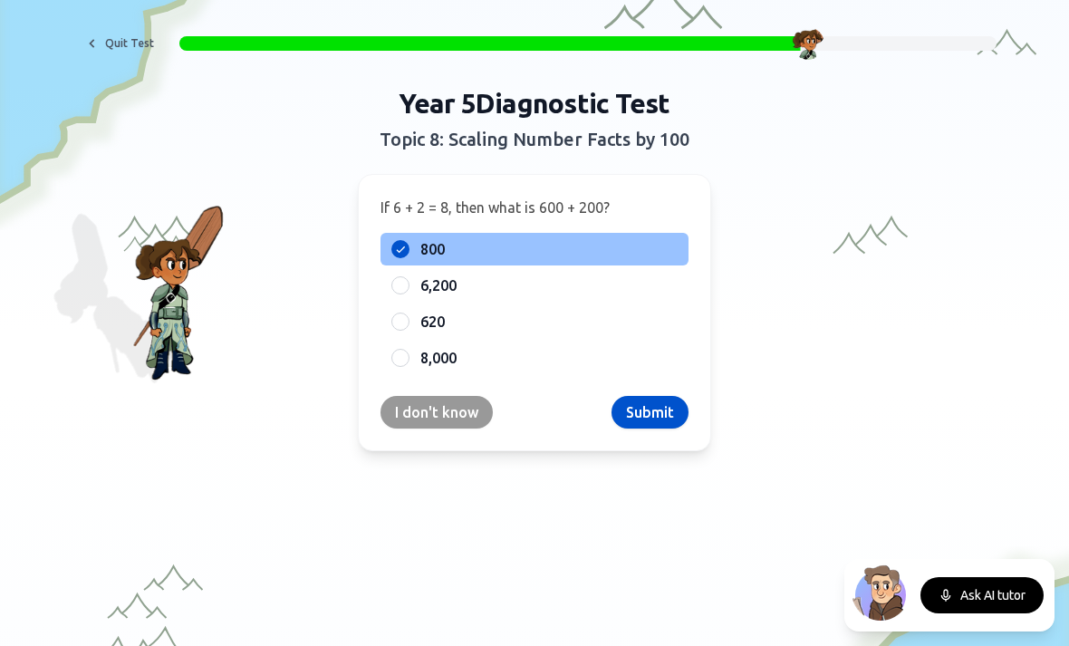
click at [650, 397] on button "Submit" at bounding box center [650, 412] width 77 height 33
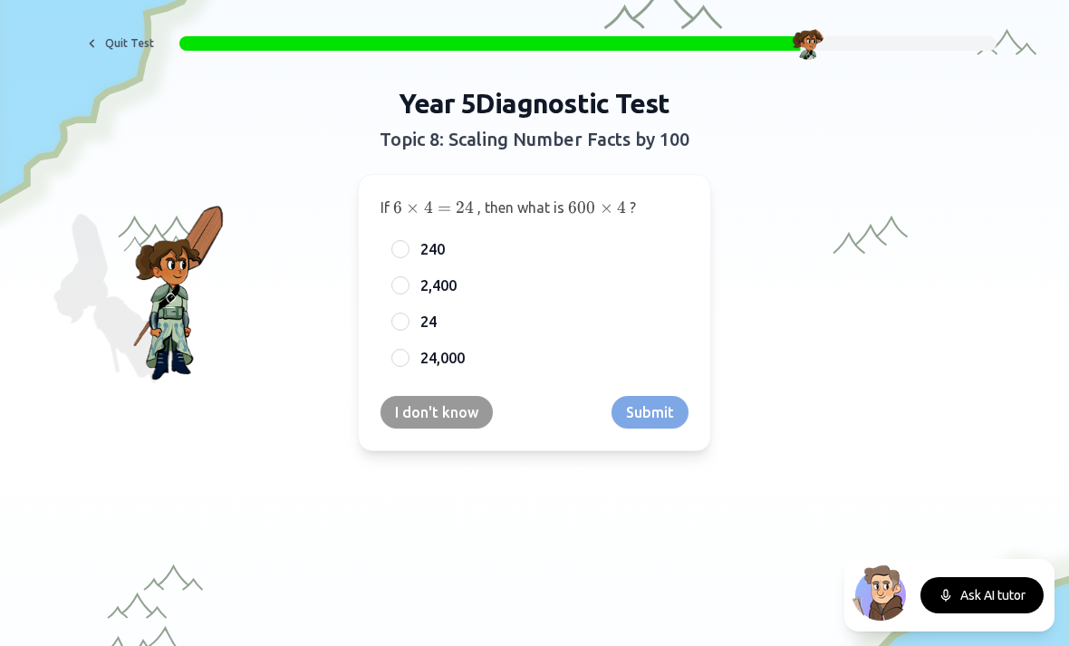
click at [431, 286] on span "2,400" at bounding box center [438, 286] width 36 height 22
click at [408, 286] on button "2,400" at bounding box center [400, 285] width 14 height 14
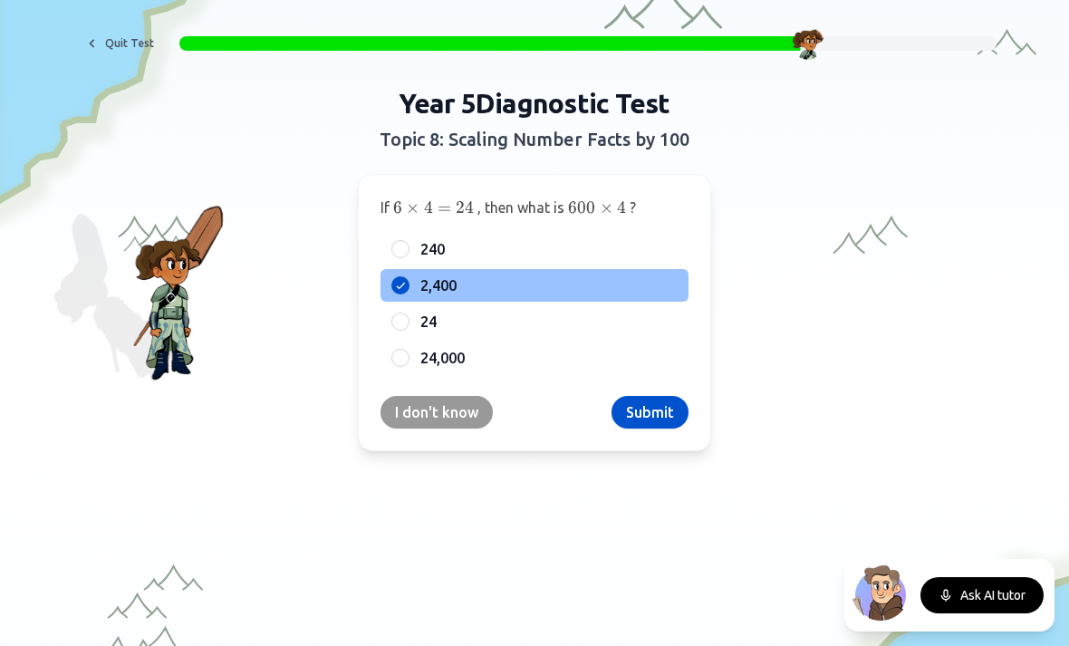
click at [643, 426] on button "Submit" at bounding box center [650, 412] width 77 height 33
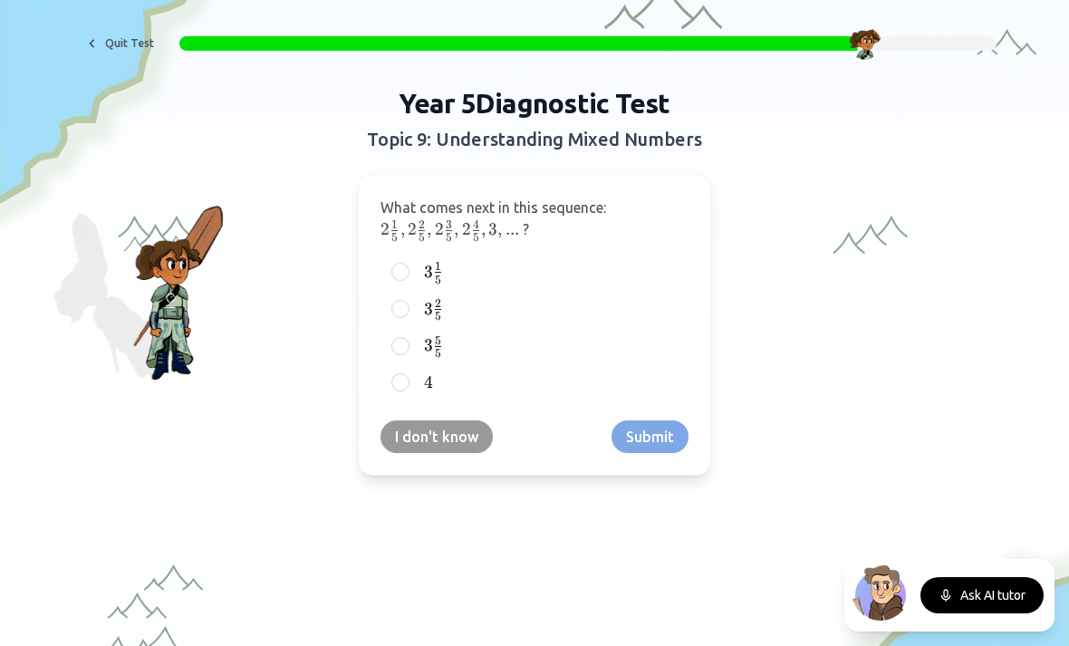
click at [407, 258] on div "3 1 5 3\frac{1}{5} 3 5 1 ​" at bounding box center [535, 273] width 308 height 34
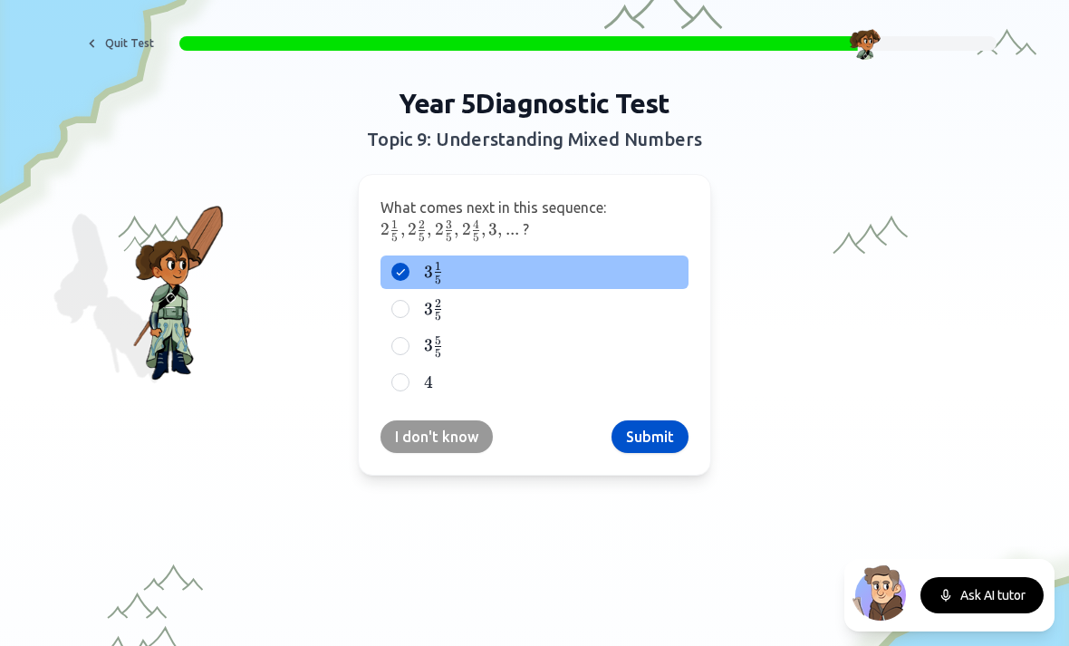
click at [651, 427] on button "Submit" at bounding box center [650, 436] width 77 height 33
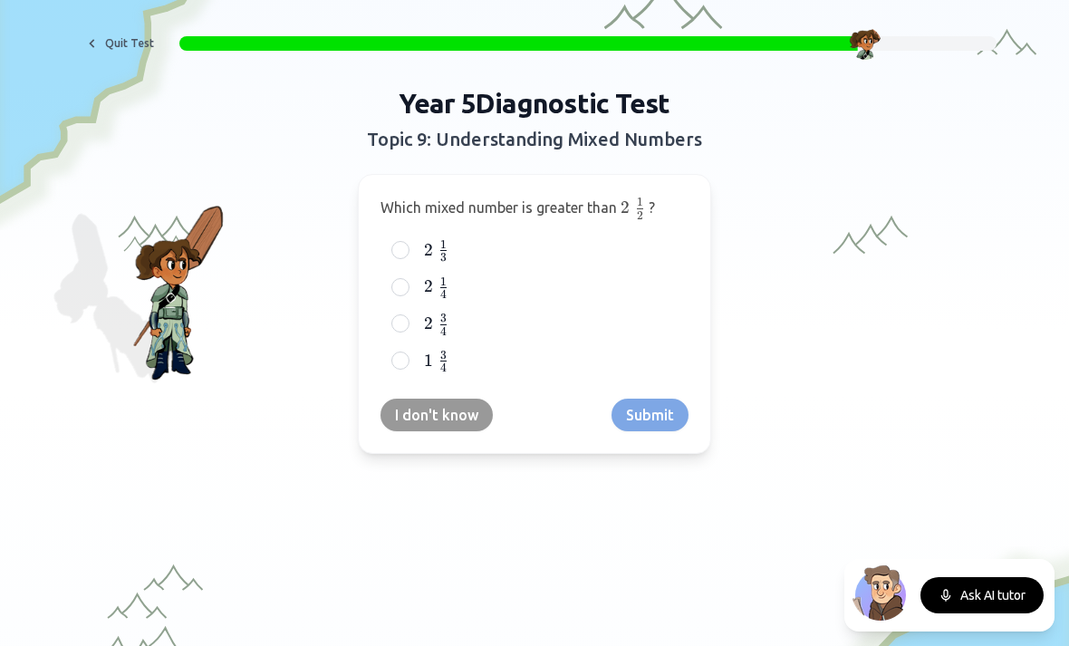
click at [421, 319] on label "2    3 4 2\;{3 \over 4} 2 4 3 ​" at bounding box center [548, 324] width 257 height 23
click at [408, 319] on button "2    3 4 2\;{3 \over 4} 2 4 3 ​" at bounding box center [400, 323] width 14 height 14
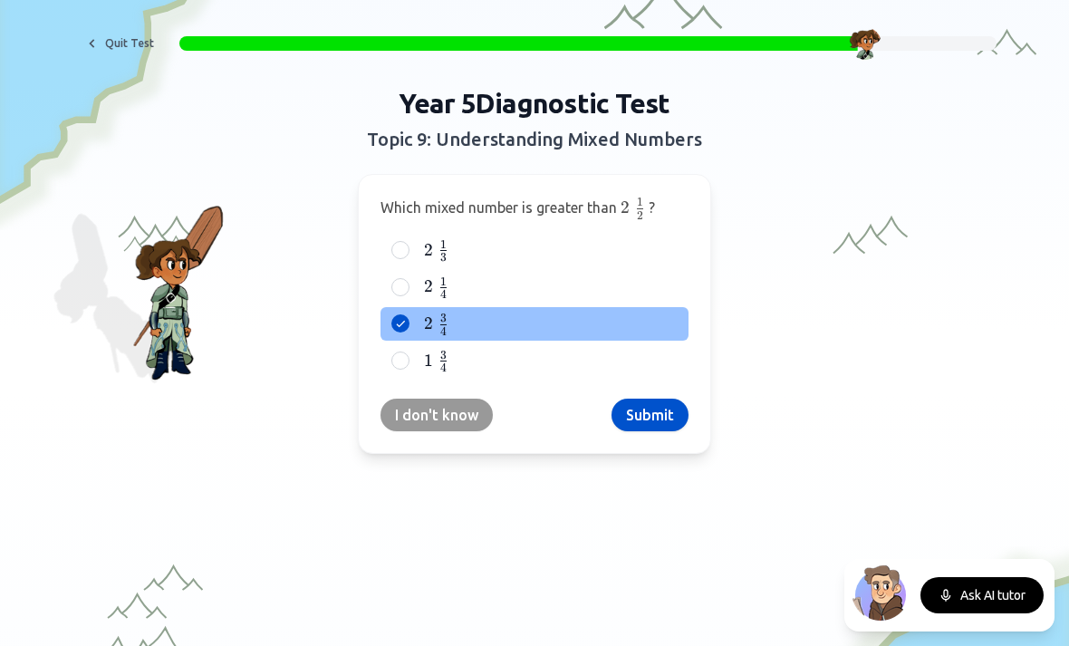
click at [647, 404] on button "Submit" at bounding box center [650, 415] width 77 height 33
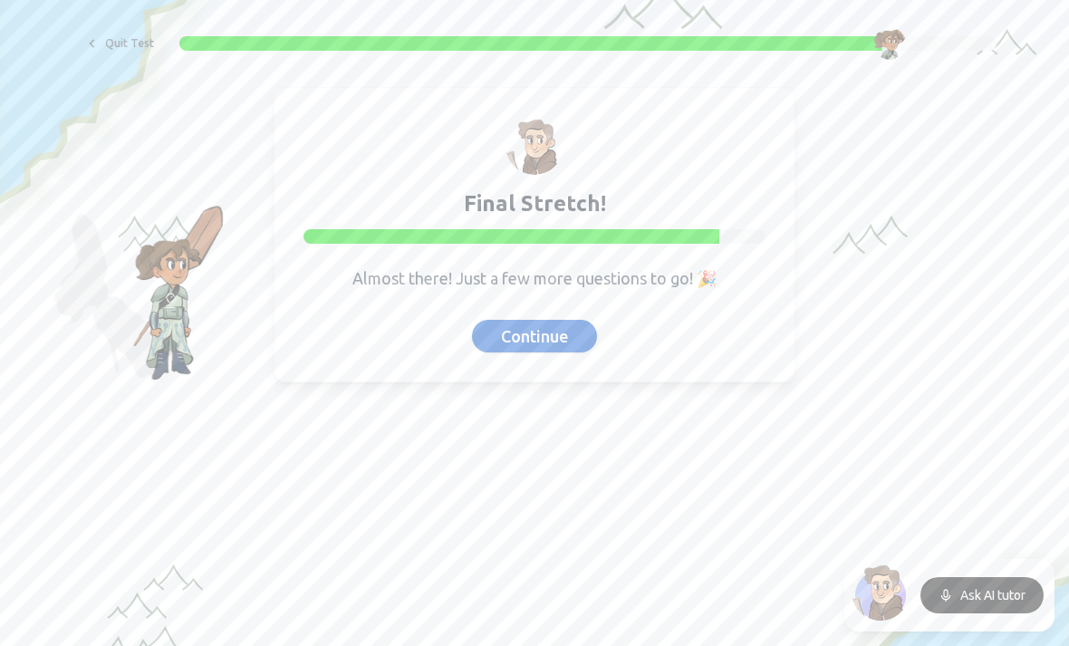
click at [497, 335] on button "Continue" at bounding box center [534, 336] width 125 height 33
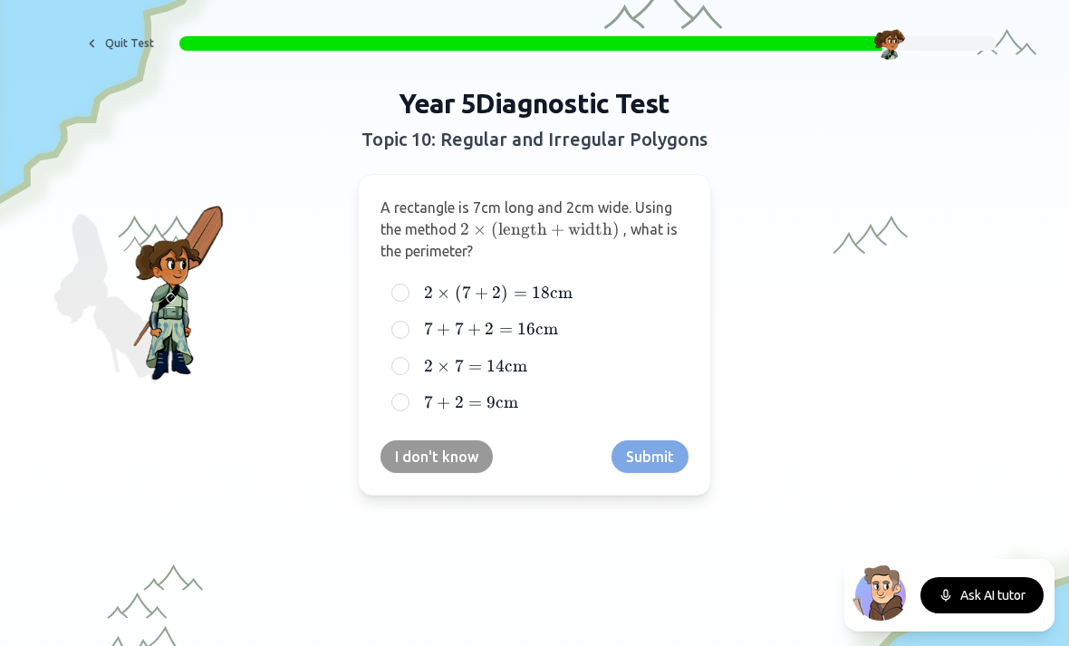
click at [448, 356] on span "×" at bounding box center [444, 366] width 14 height 20
click at [408, 359] on button "2 × 7 = 14 cm 2 \times 7 = 14\text{cm} 2 × 7 = 14 cm" at bounding box center [400, 366] width 14 height 14
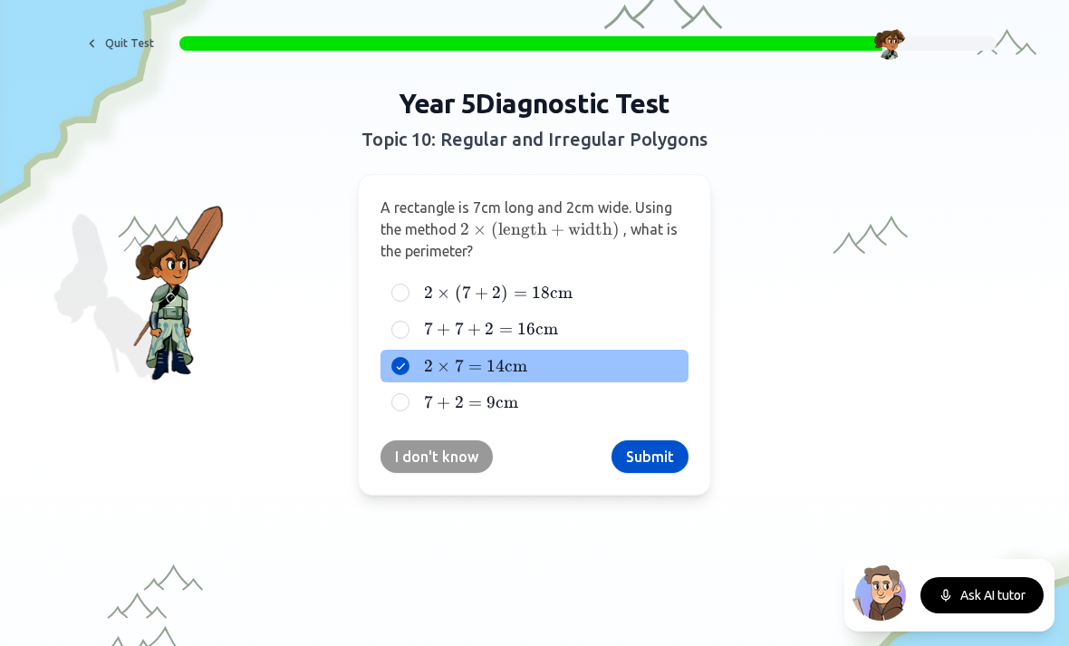
click at [648, 449] on button "Submit" at bounding box center [650, 456] width 77 height 33
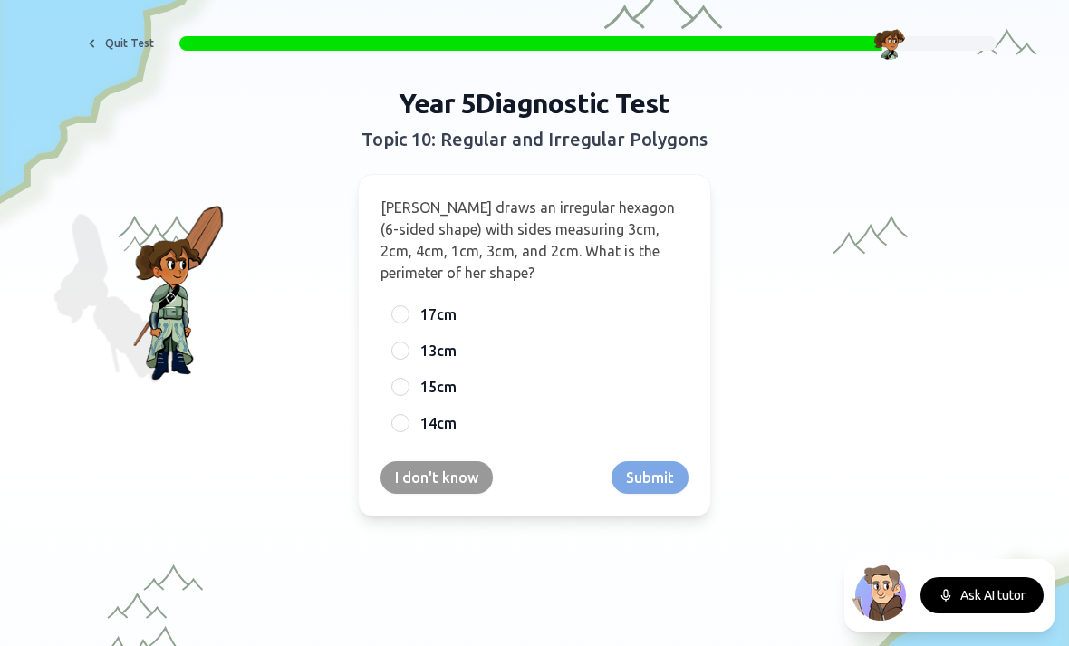
click at [411, 379] on div "15cm" at bounding box center [535, 387] width 308 height 33
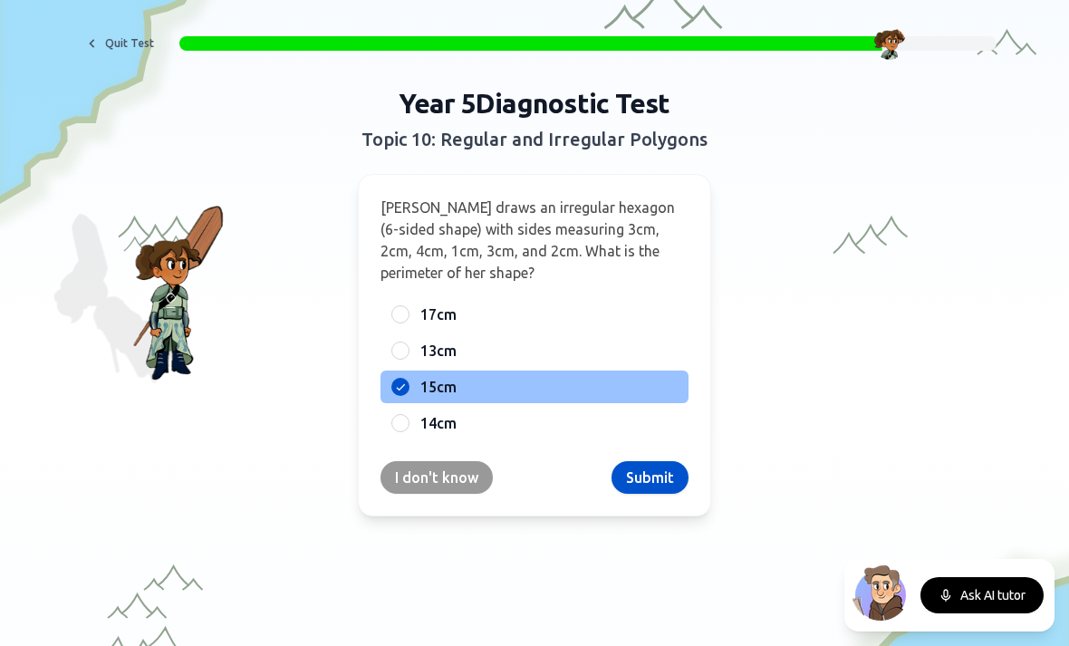
click at [630, 475] on button "Submit" at bounding box center [650, 477] width 77 height 33
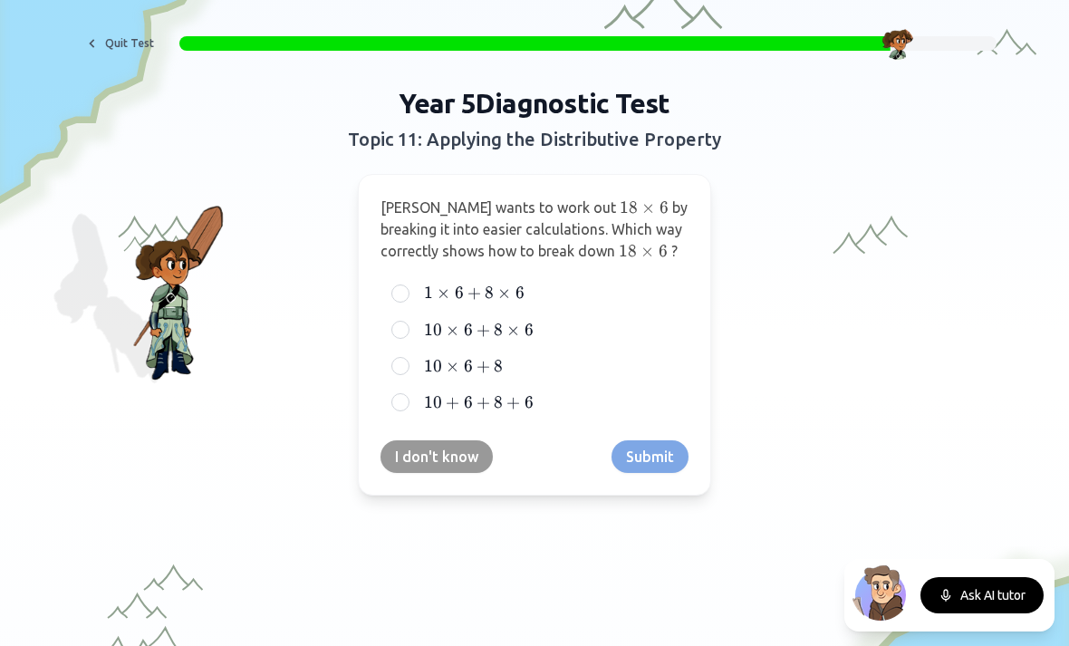
click at [412, 330] on div "10 × 6 + 8 × 6 10 \times 6 + 8 \times 6 10 × 6 + 8 × 6" at bounding box center [535, 330] width 308 height 33
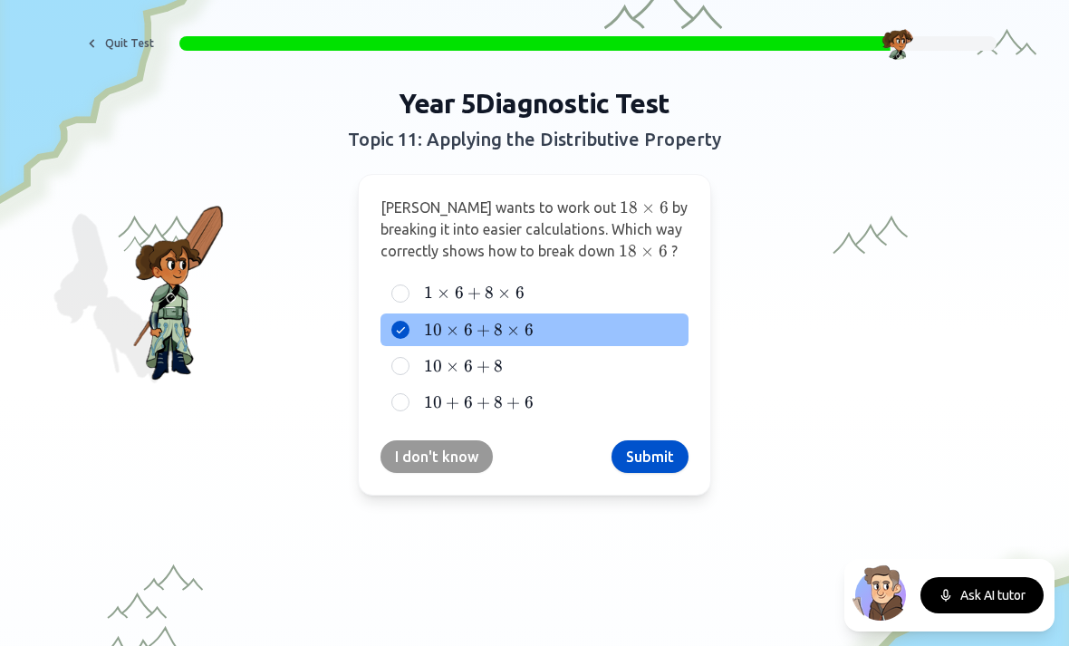
click at [626, 469] on button "Submit" at bounding box center [650, 456] width 77 height 33
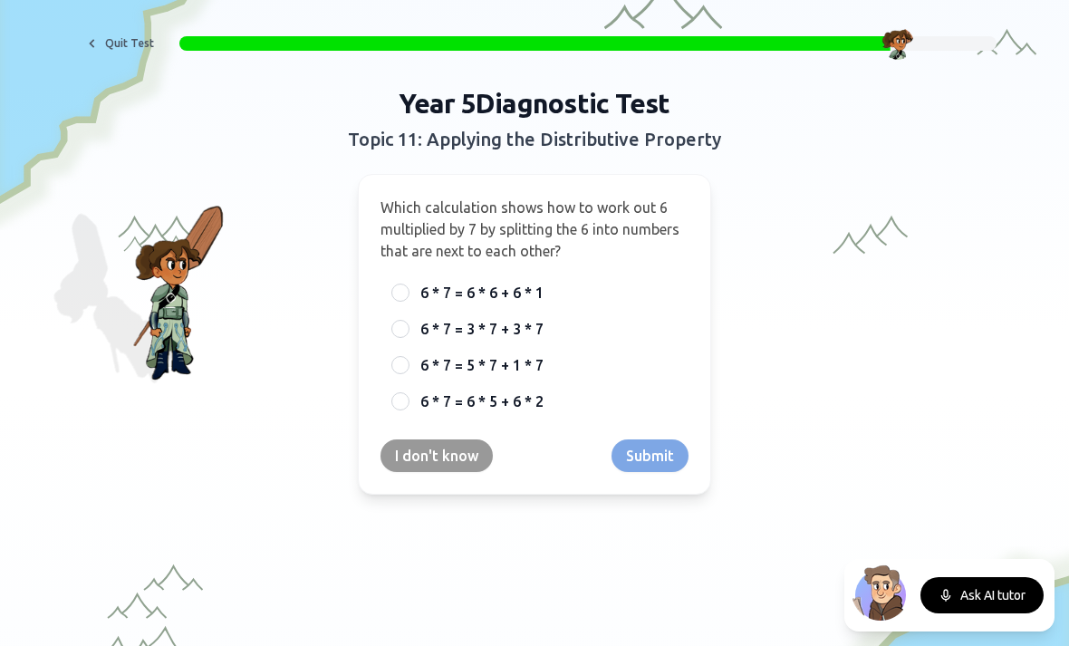
click at [413, 289] on div "6 * 7 = 6 * 6 + 6 * 1" at bounding box center [535, 292] width 308 height 33
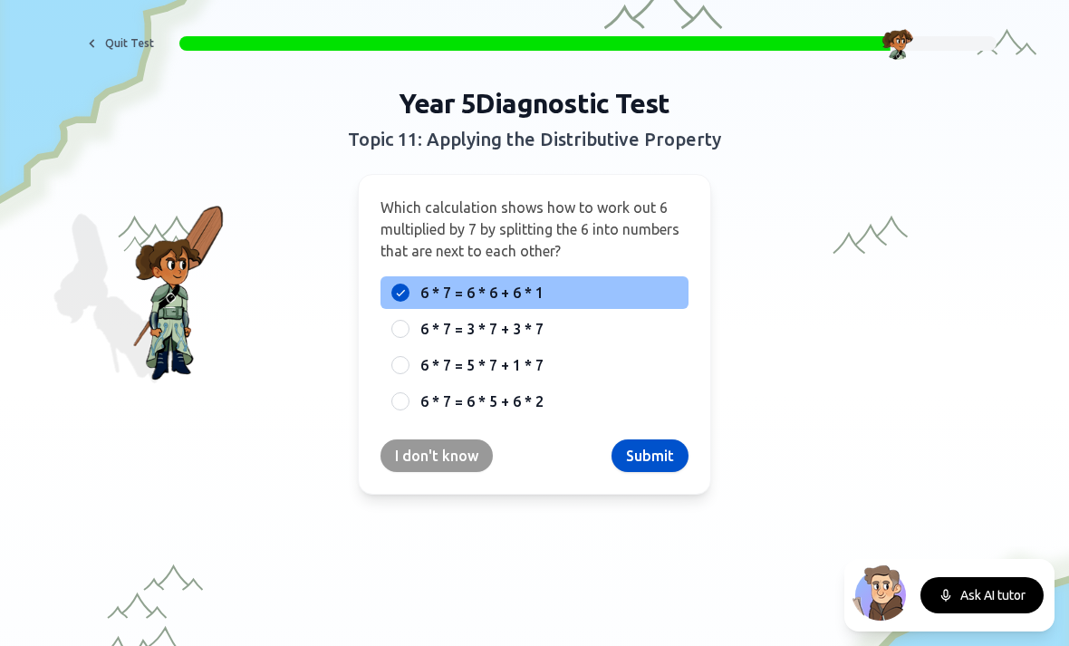
click at [651, 465] on button "Submit" at bounding box center [650, 455] width 77 height 33
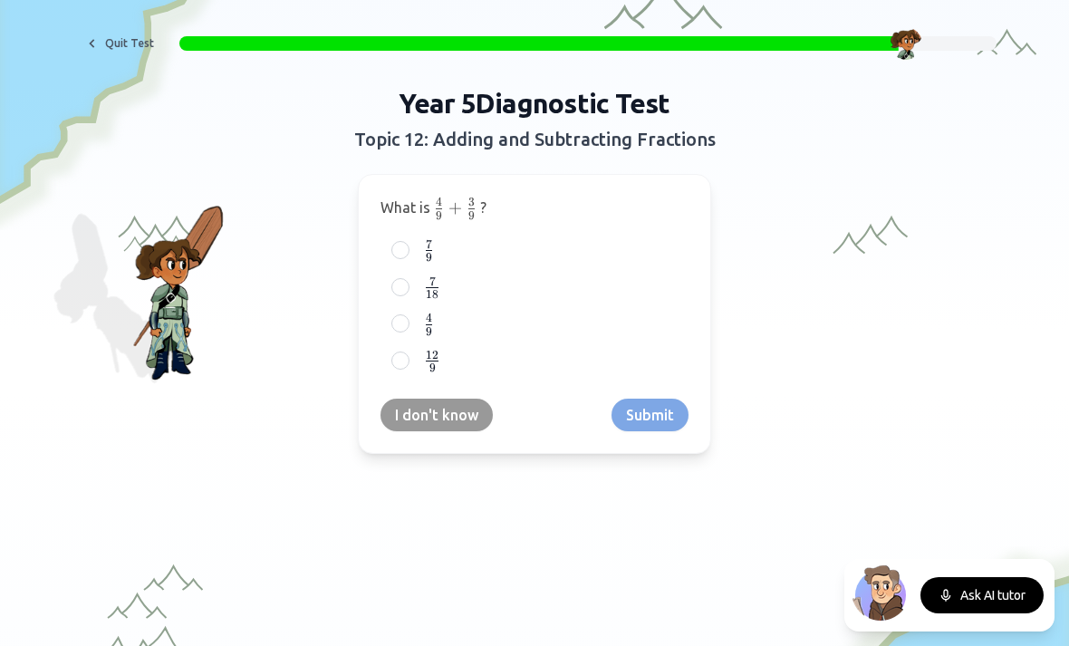
click at [407, 259] on div "7 9 \frac{7}{9} 9 7 ​" at bounding box center [535, 251] width 308 height 34
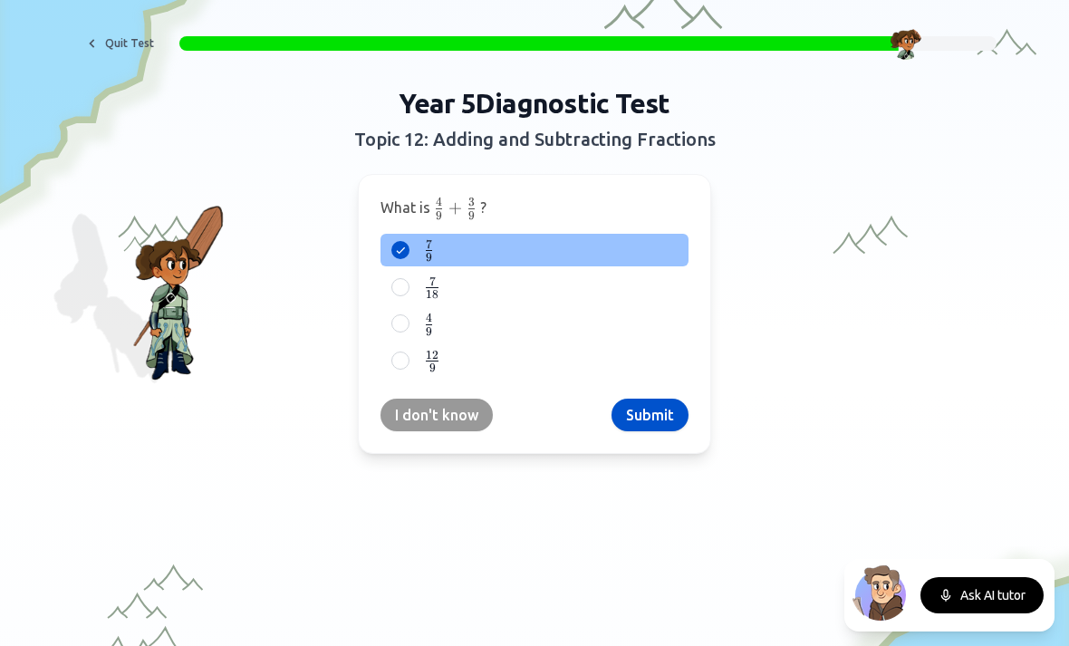
click at [654, 399] on button "Submit" at bounding box center [650, 415] width 77 height 33
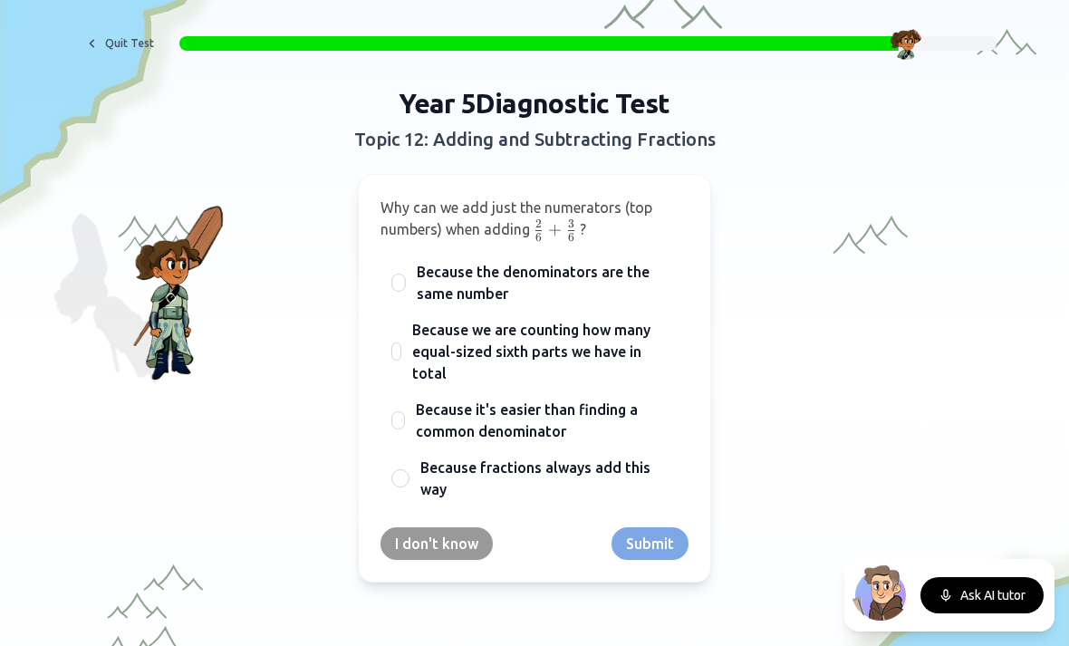
click at [427, 283] on span "Because the denominators are the same number" at bounding box center [547, 282] width 261 height 43
click at [406, 283] on button "Because the denominators are the same number" at bounding box center [398, 282] width 14 height 14
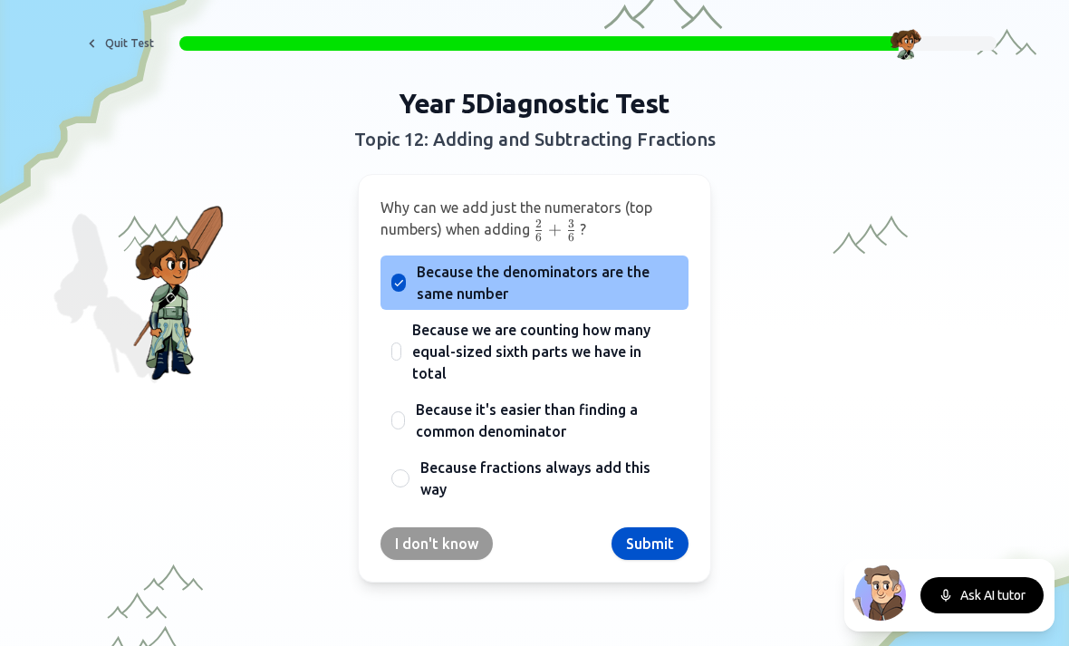
click at [648, 527] on button "Submit" at bounding box center [650, 543] width 77 height 33
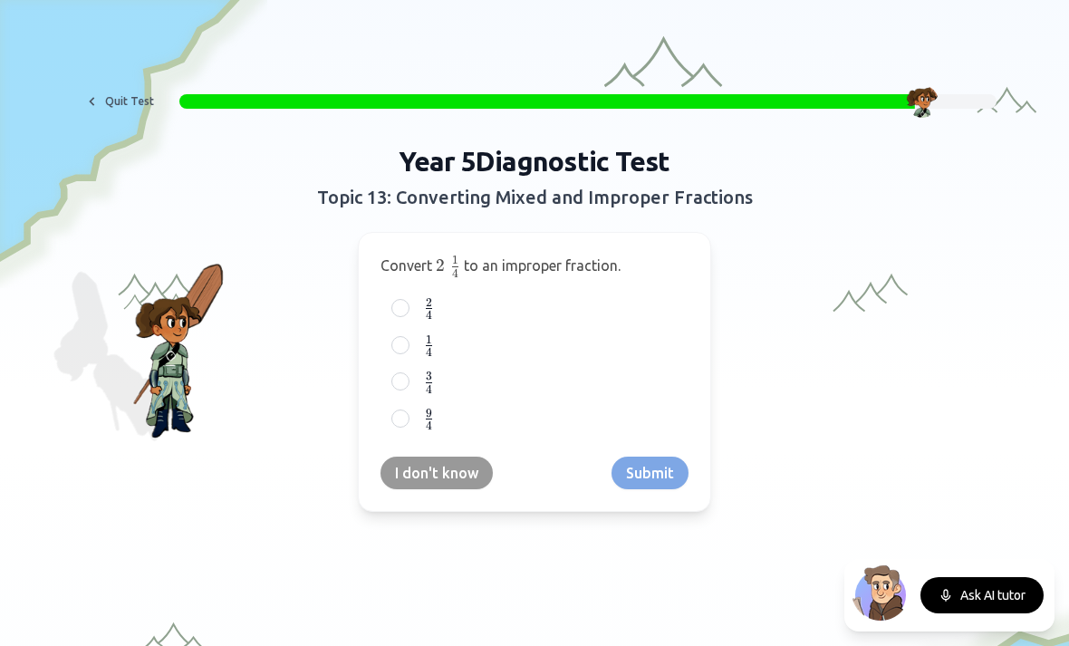
scroll to position [0, 0]
click at [407, 466] on button "I don't know" at bounding box center [437, 473] width 112 height 33
click at [440, 485] on button "I don't know" at bounding box center [437, 473] width 112 height 33
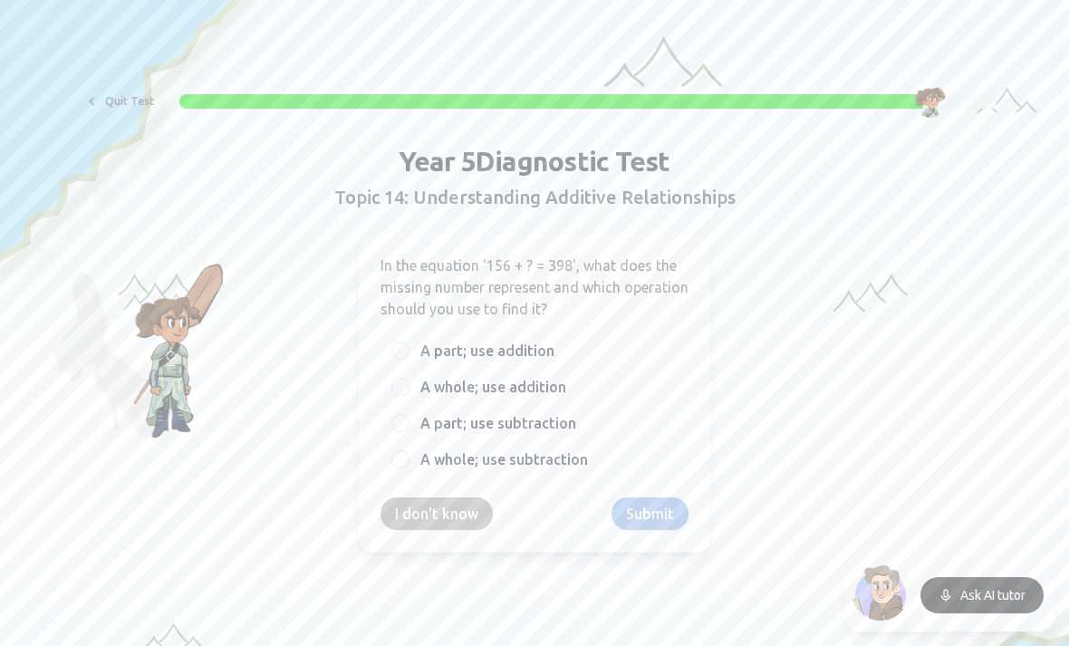
click at [376, 519] on div "In the equation '156 + ? = 398', what does the missing number represent and whi…" at bounding box center [534, 392] width 353 height 321
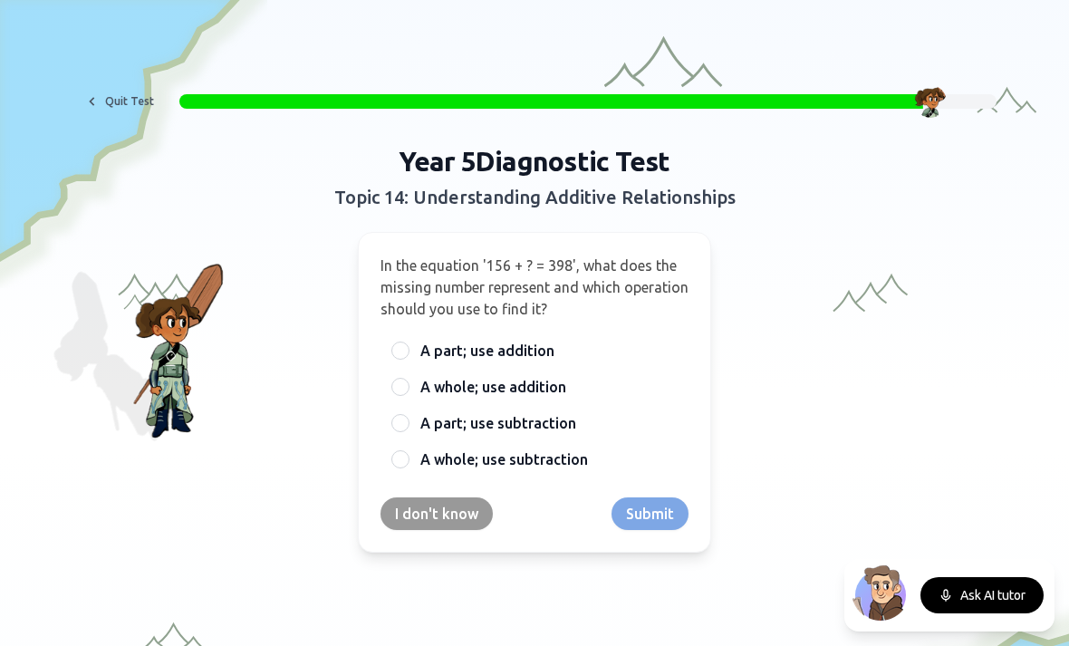
click at [425, 506] on button "I don't know" at bounding box center [437, 513] width 112 height 33
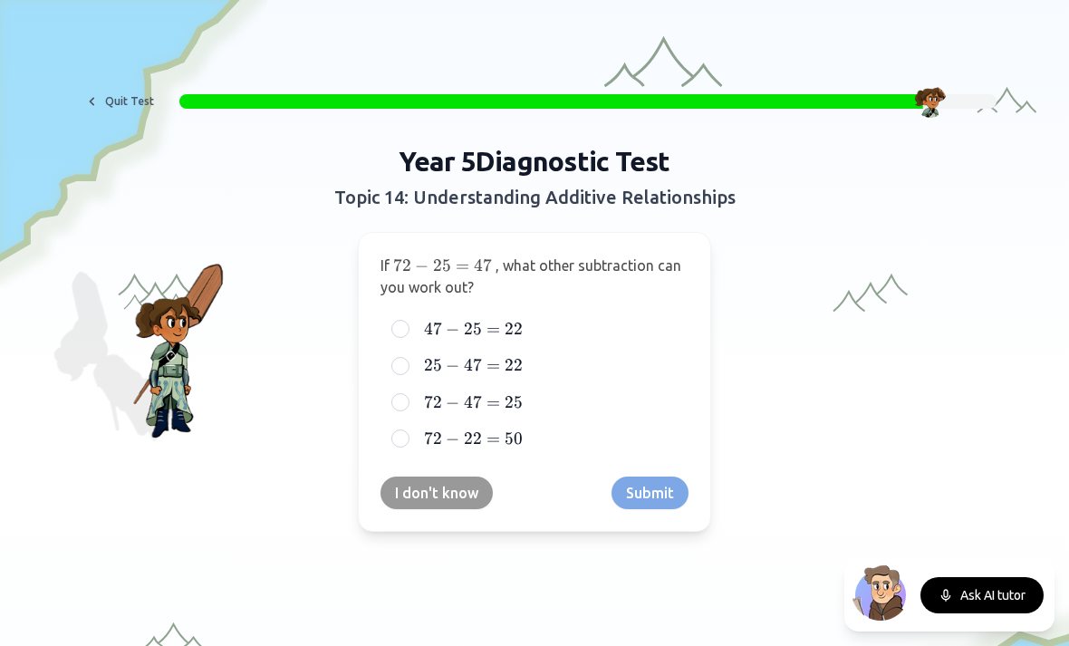
click at [464, 401] on span "47" at bounding box center [473, 402] width 18 height 20
click at [408, 401] on button "72 − 47 = 25 72 - 47 = 25 72 − 47 = 25" at bounding box center [400, 402] width 14 height 14
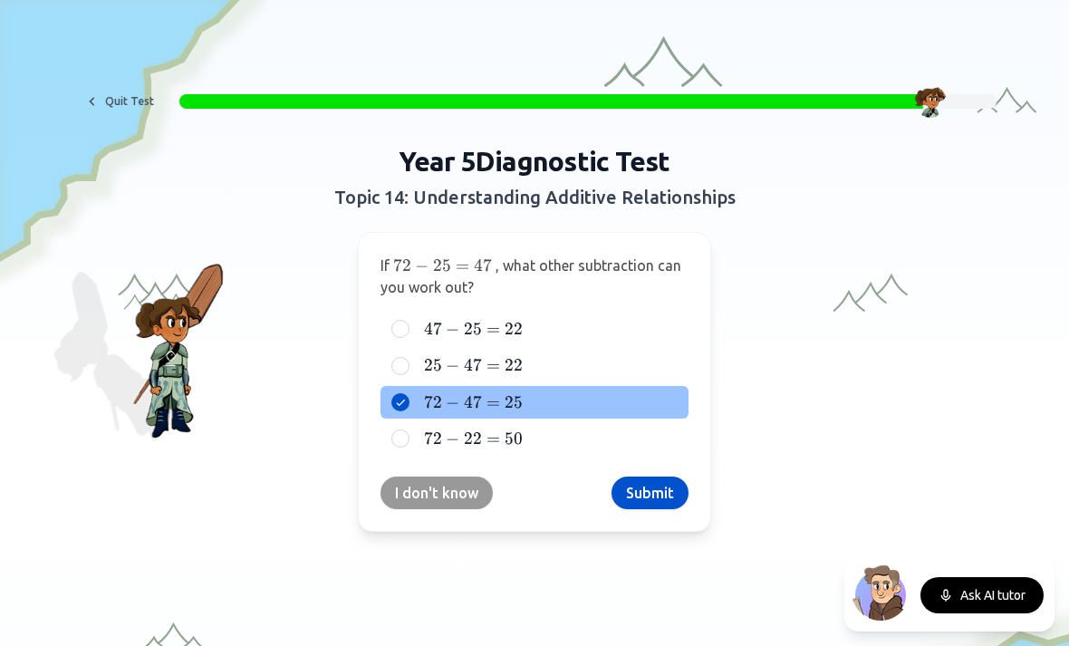
click at [429, 442] on span "72" at bounding box center [433, 439] width 18 height 20
click at [408, 442] on button "72 − 22 = 50 72 - 22 = 50 72 − 22 = 50" at bounding box center [400, 438] width 14 height 14
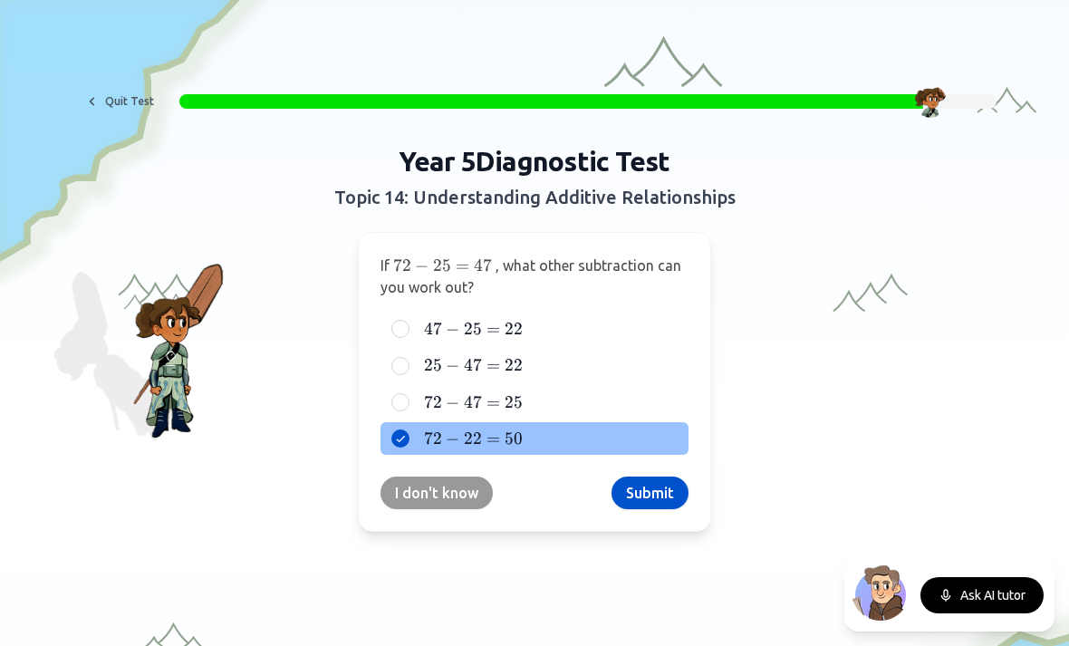
click at [652, 495] on button "Submit" at bounding box center [650, 493] width 77 height 33
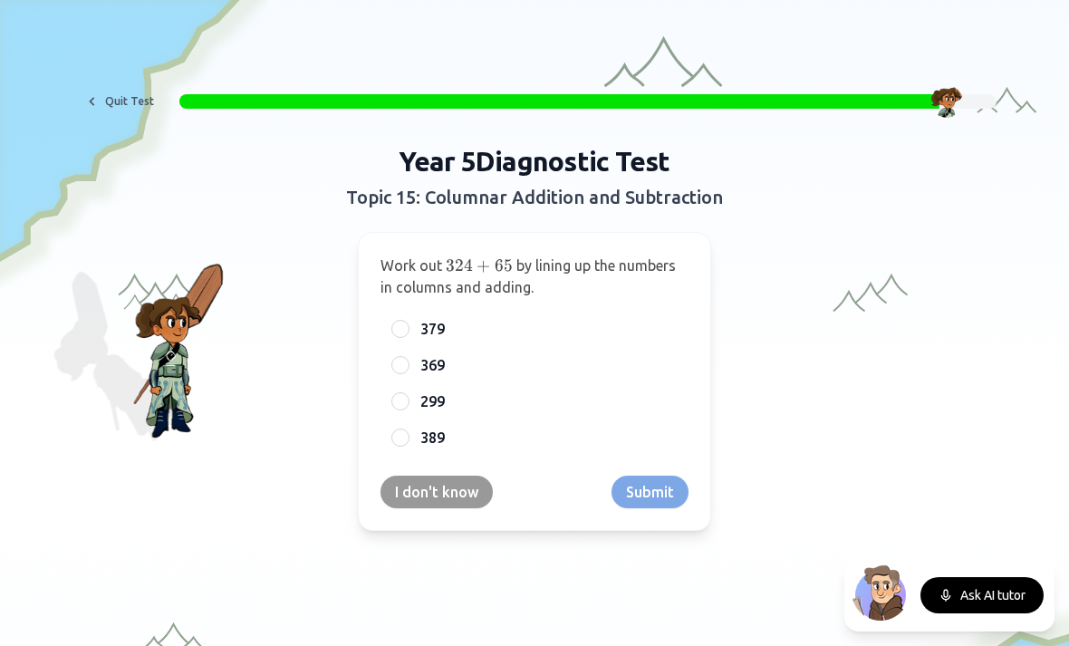
click at [394, 435] on div at bounding box center [400, 438] width 18 height 18
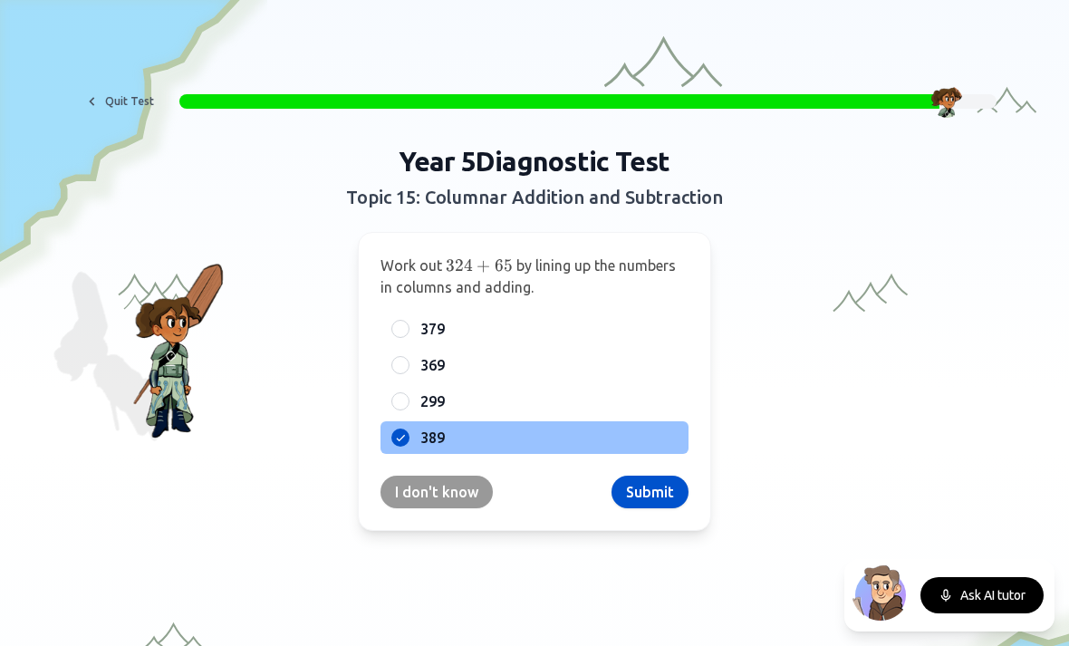
click at [659, 507] on button "Submit" at bounding box center [650, 492] width 77 height 33
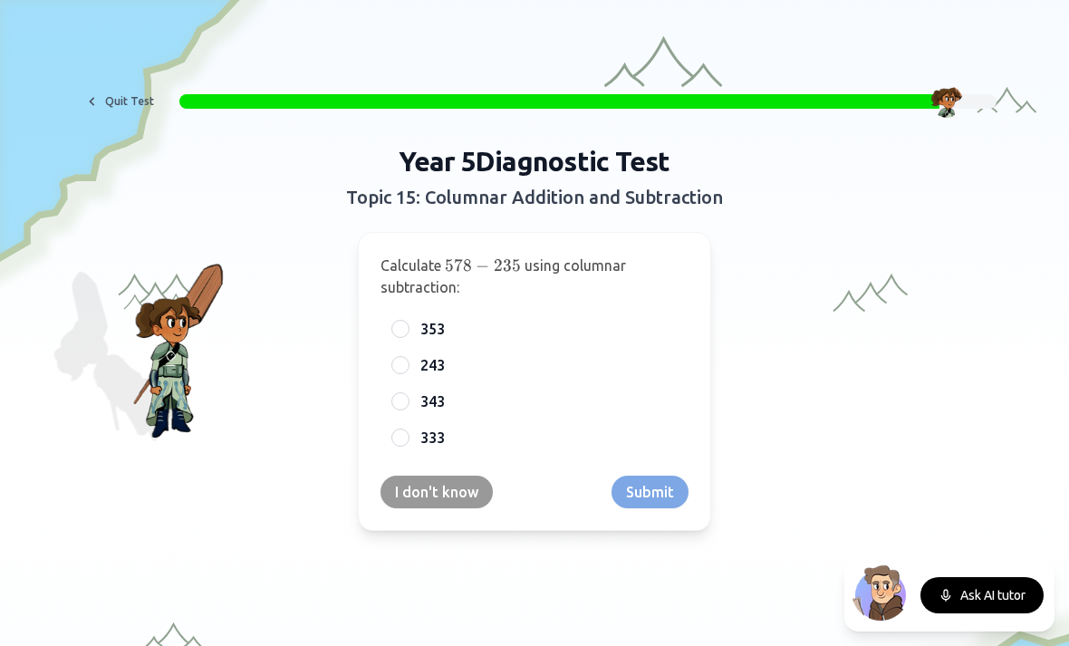
click at [404, 327] on div at bounding box center [400, 329] width 18 height 18
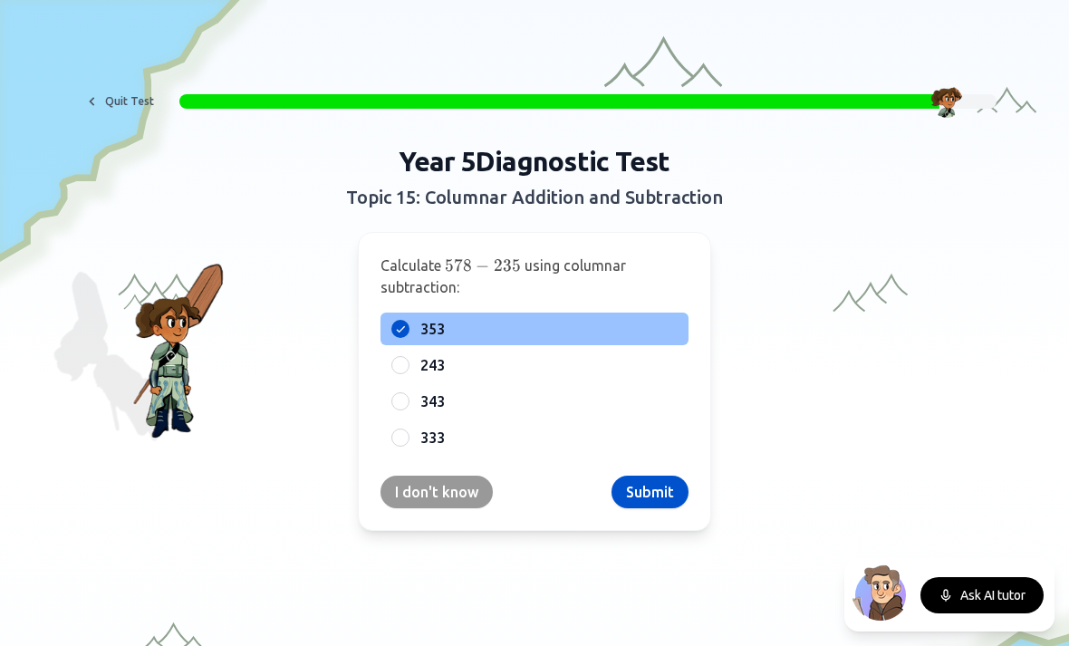
click at [659, 489] on button "Submit" at bounding box center [650, 492] width 77 height 33
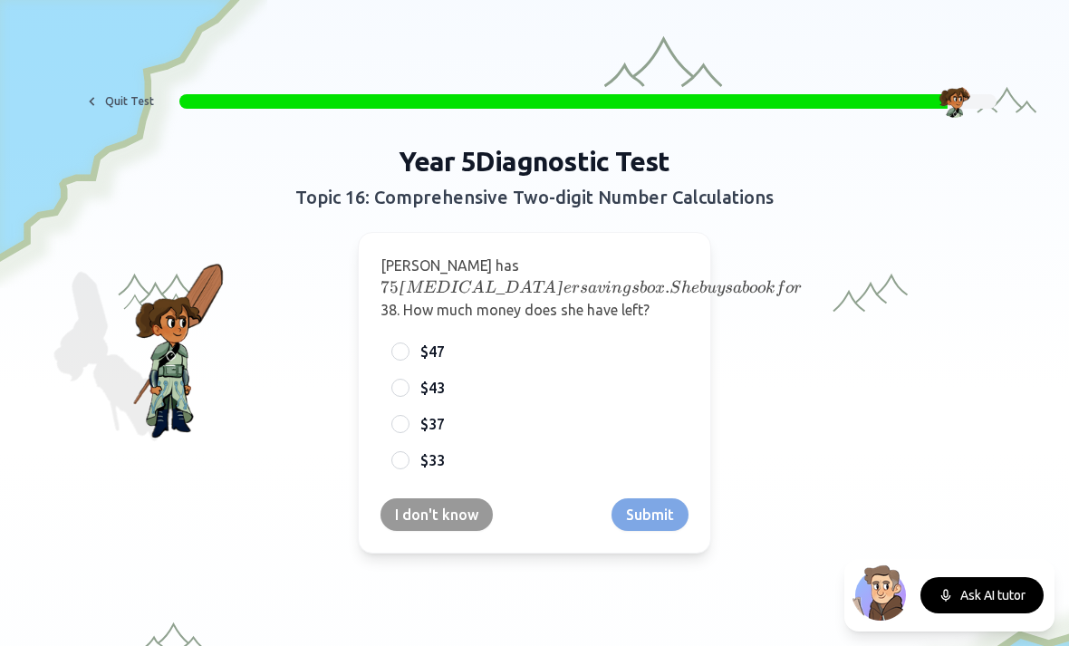
click at [396, 420] on div at bounding box center [400, 424] width 18 height 18
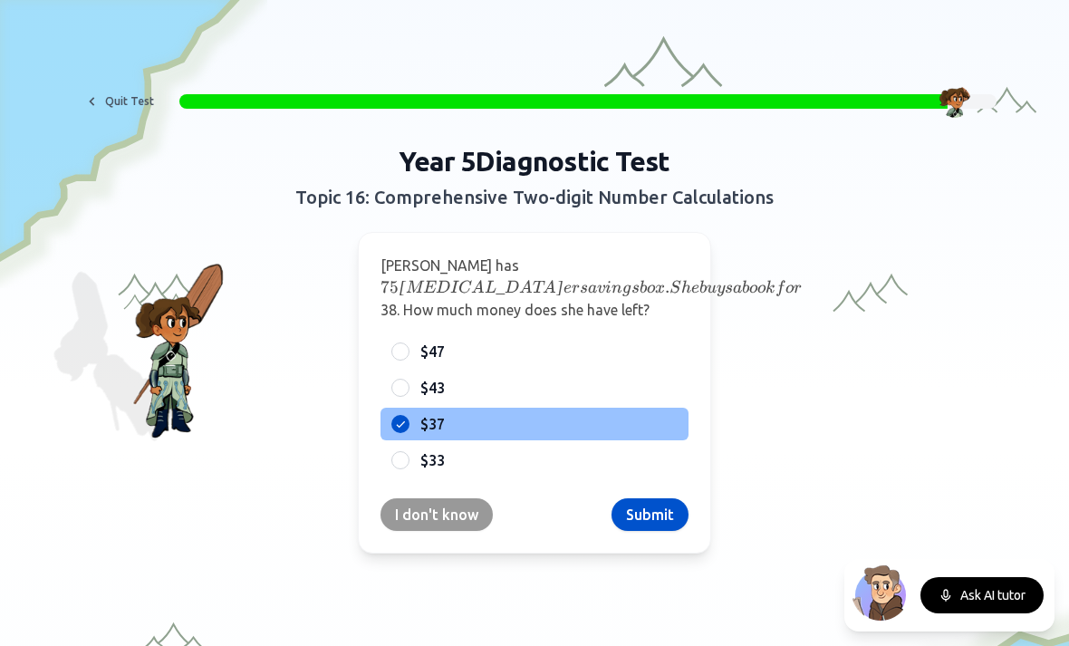
click at [649, 521] on button "Submit" at bounding box center [650, 514] width 77 height 33
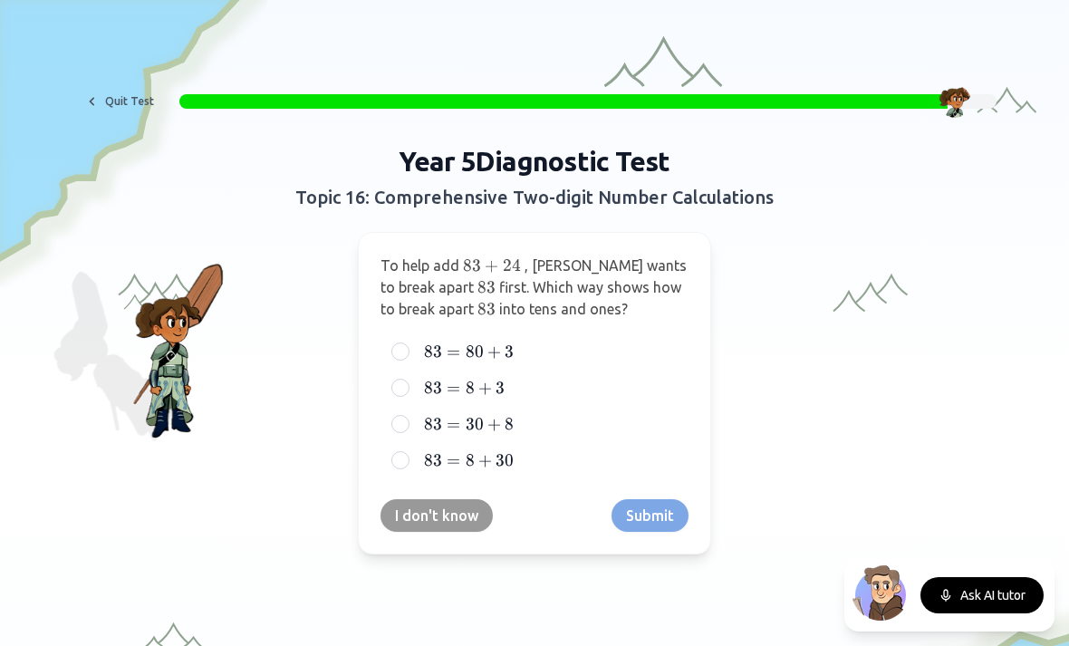
click at [458, 350] on span "=" at bounding box center [454, 352] width 14 height 20
click at [408, 350] on button "83 = 80 + 3 83 = 80 + 3 83 = 80 + 3" at bounding box center [400, 351] width 14 height 14
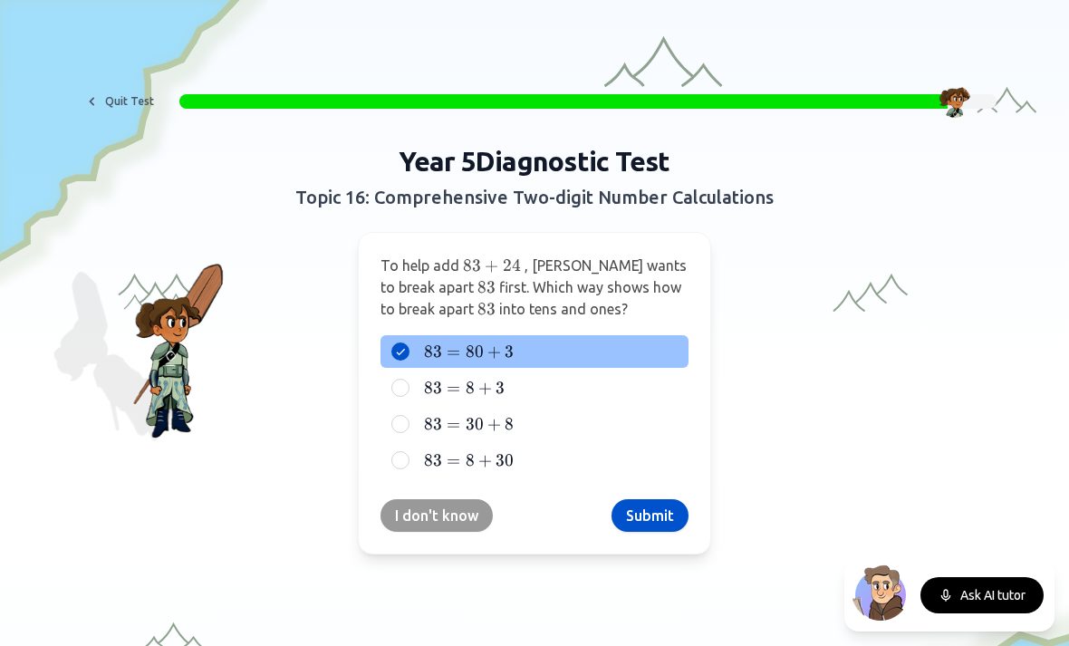
click at [643, 521] on button "Submit" at bounding box center [650, 515] width 77 height 33
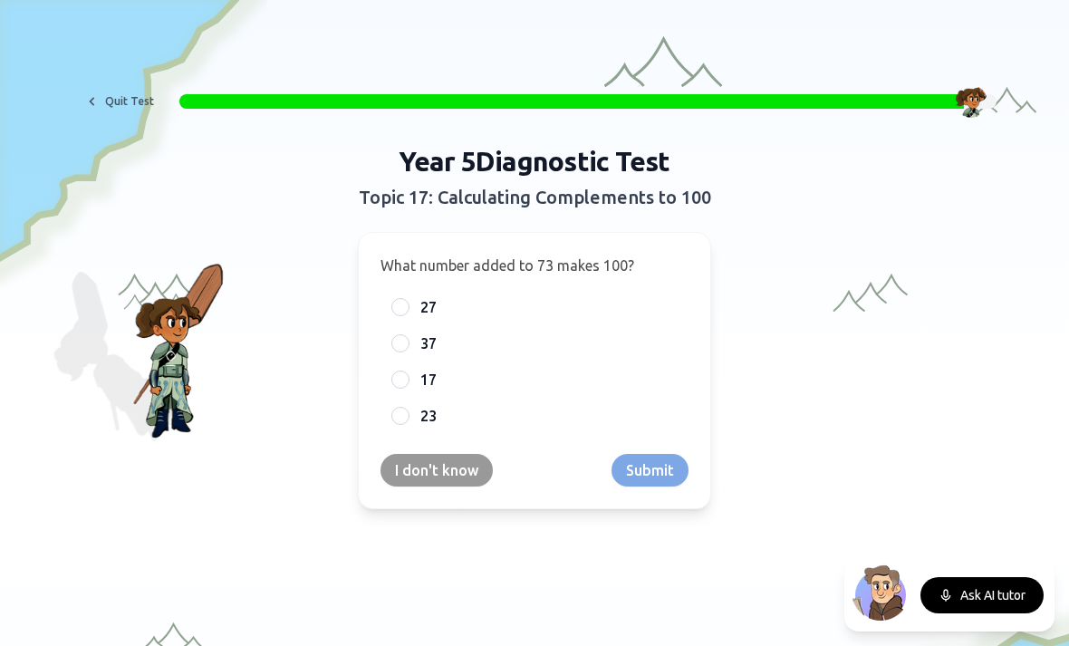
click at [400, 342] on div at bounding box center [400, 343] width 18 height 18
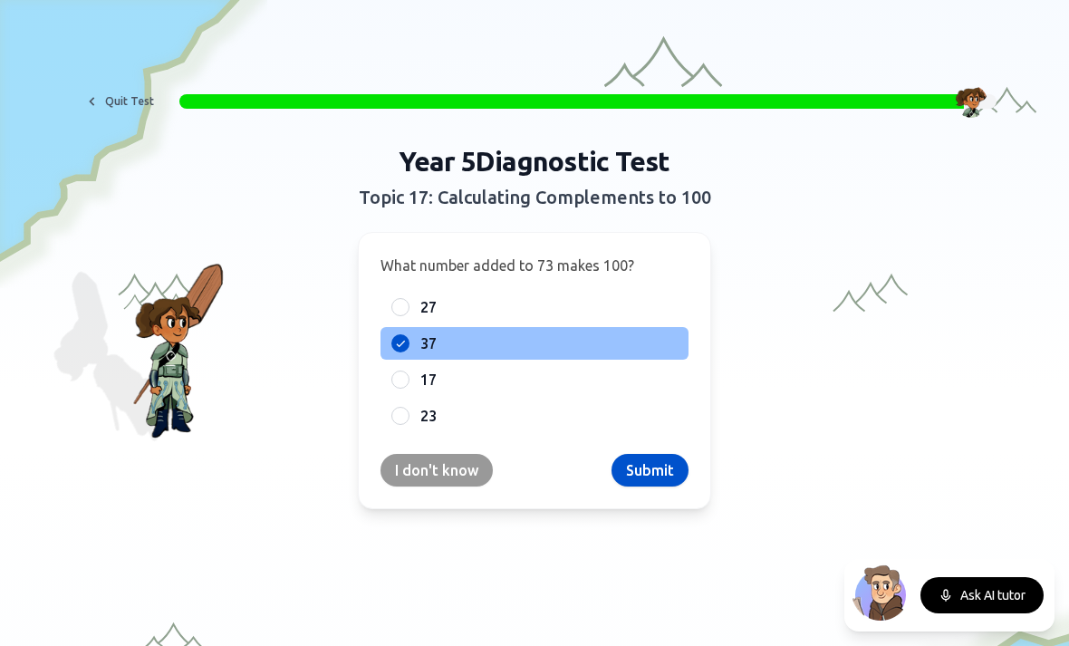
click at [622, 447] on div "What number added to 73 makes 100? 27 37 17 23 I don't know Submit" at bounding box center [534, 370] width 353 height 277
click at [621, 447] on div "What number added to 73 makes 100? 27 37 17 23 I don't know Submit" at bounding box center [534, 370] width 353 height 277
click at [652, 482] on button "Submit" at bounding box center [650, 470] width 77 height 33
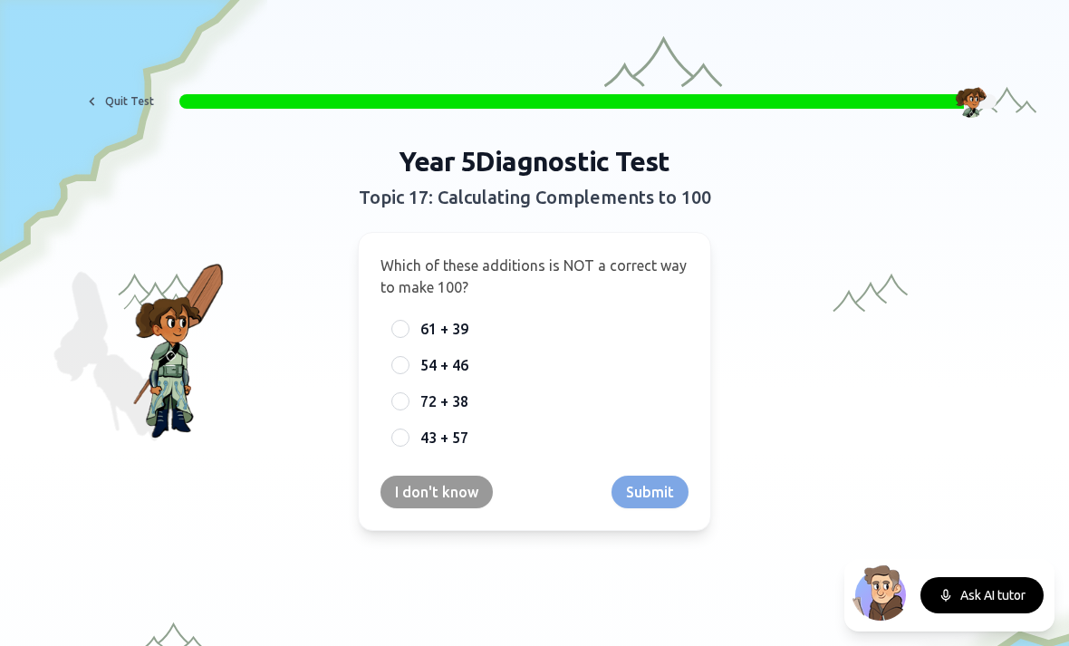
click at [426, 399] on span "72 + 38" at bounding box center [444, 402] width 48 height 22
click at [408, 399] on button "72 + 38" at bounding box center [400, 401] width 14 height 14
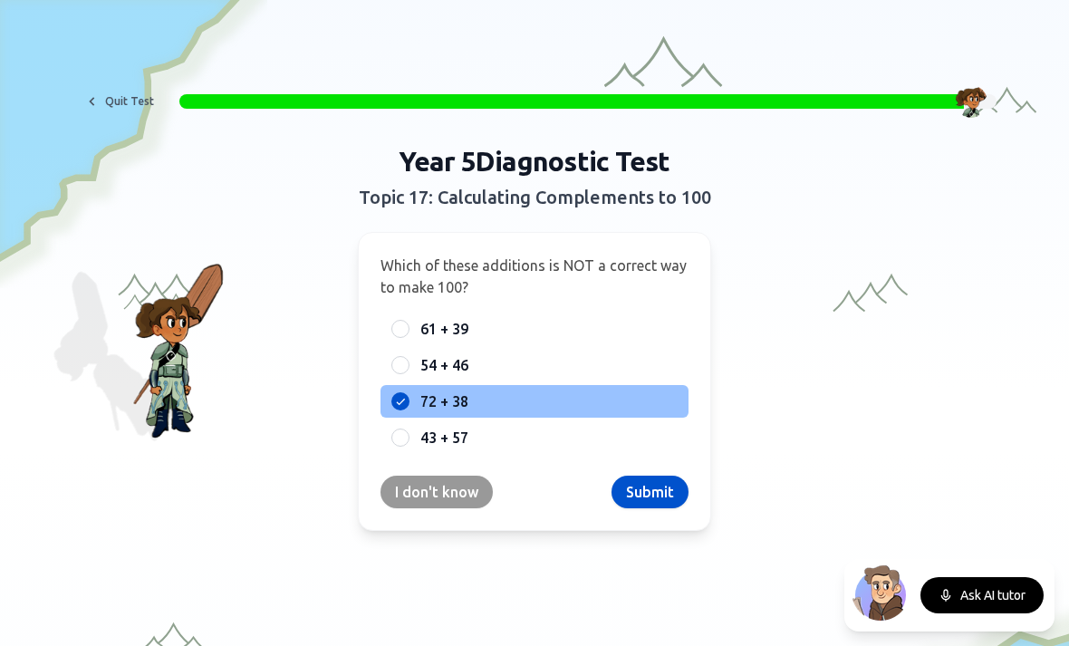
click at [639, 506] on button "Submit" at bounding box center [650, 492] width 77 height 33
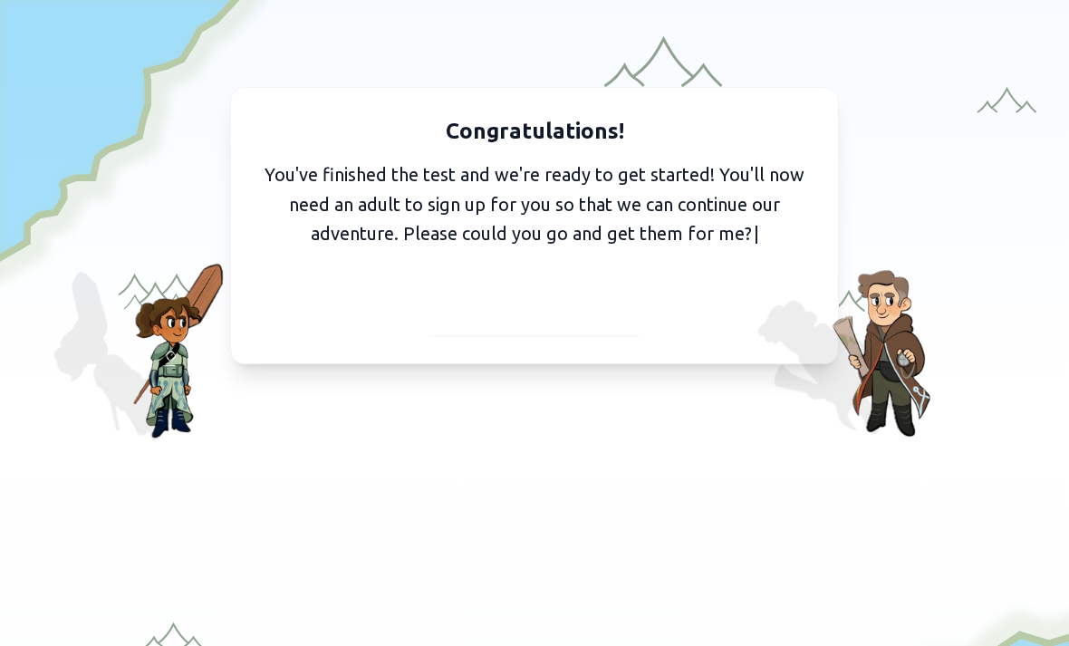
click at [592, 312] on span "I've got them with me" at bounding box center [534, 312] width 167 height 25
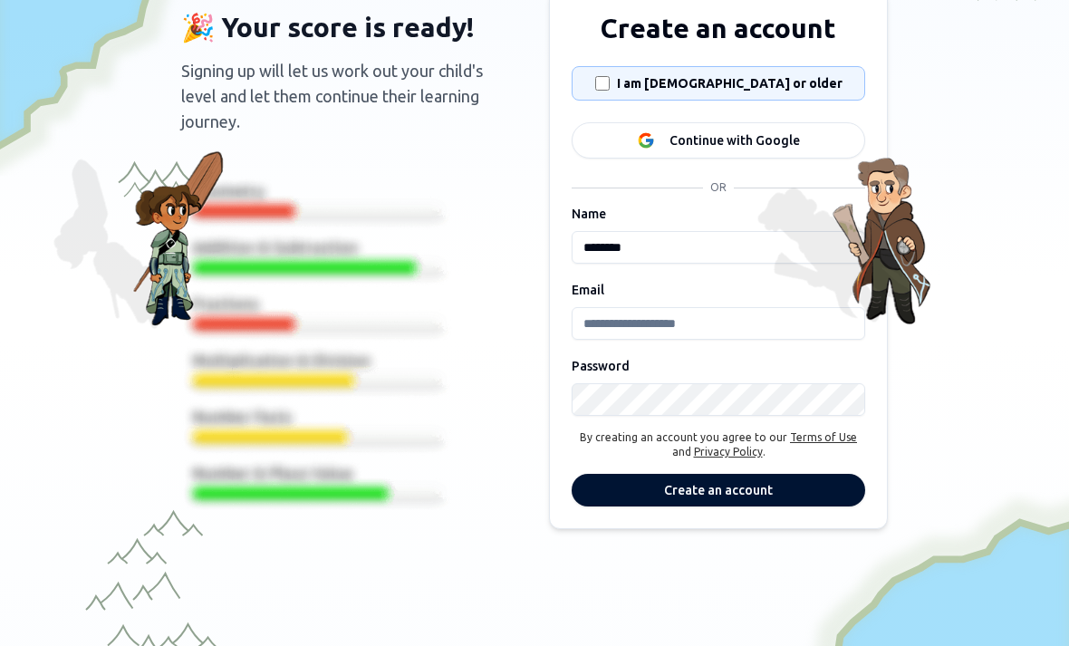
scroll to position [111, 0]
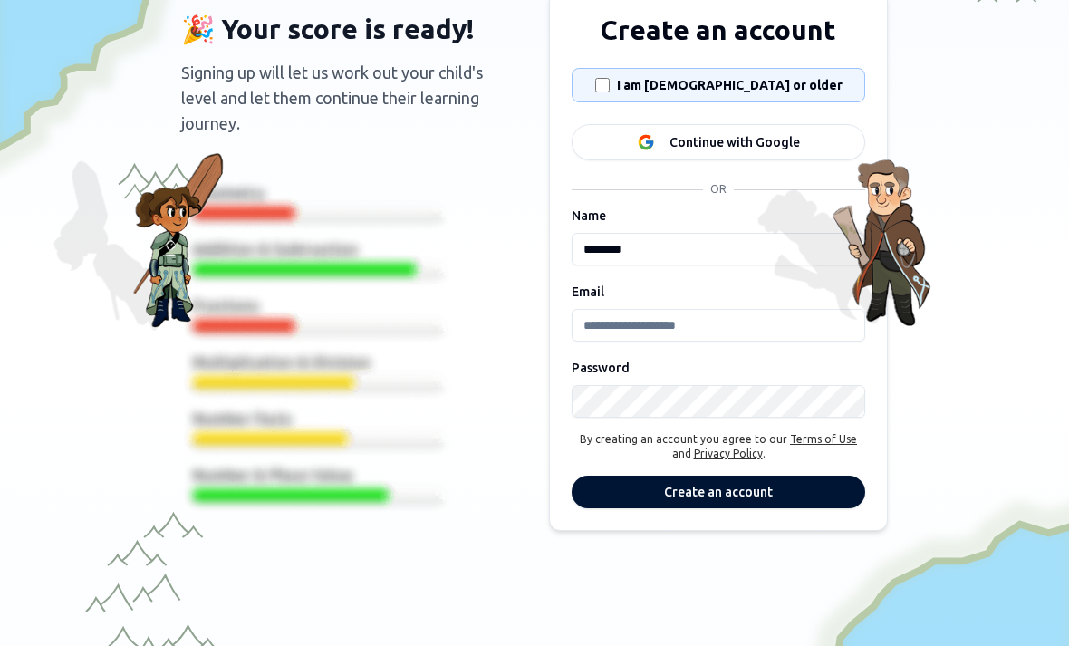
click at [739, 324] on input "Email" at bounding box center [719, 325] width 294 height 33
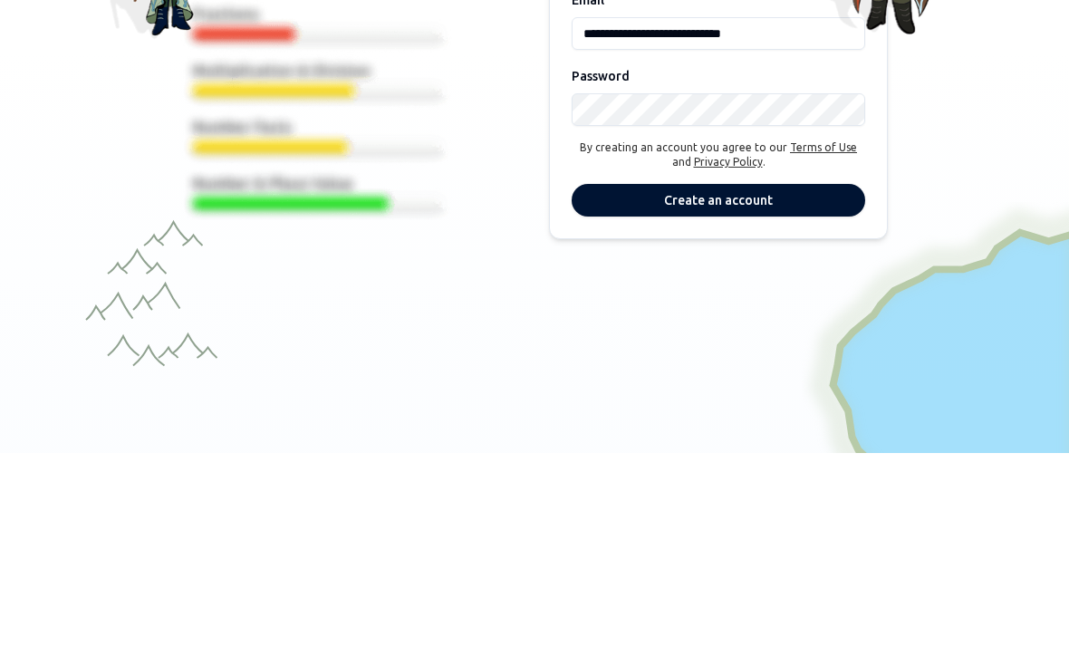
scroll to position [238, 0]
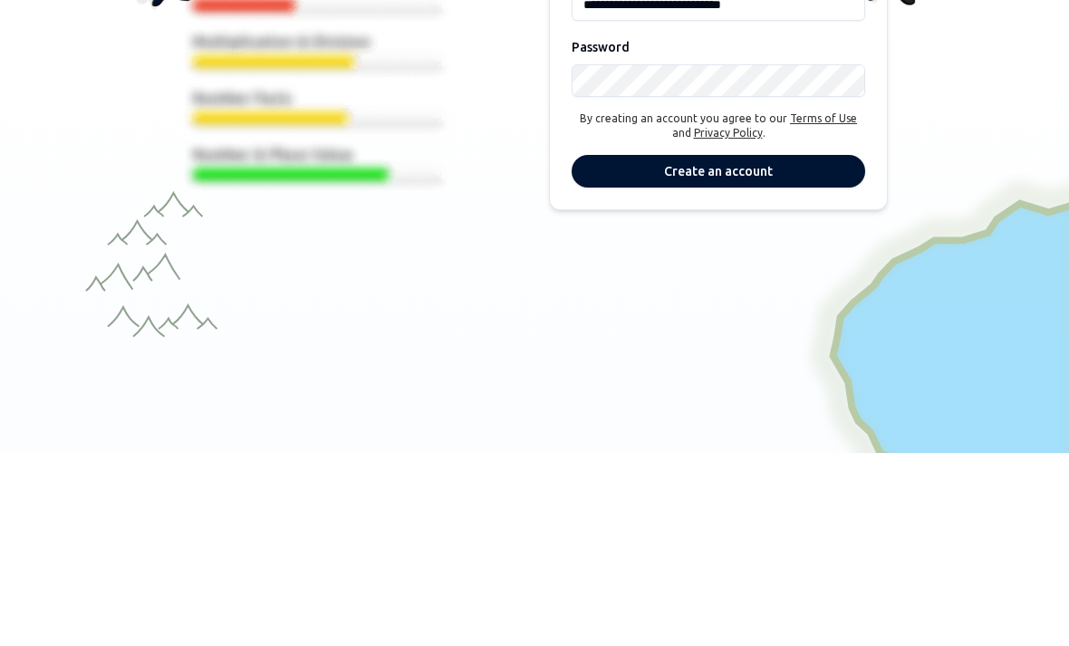
click at [806, 348] on button "Create an account" at bounding box center [719, 364] width 294 height 33
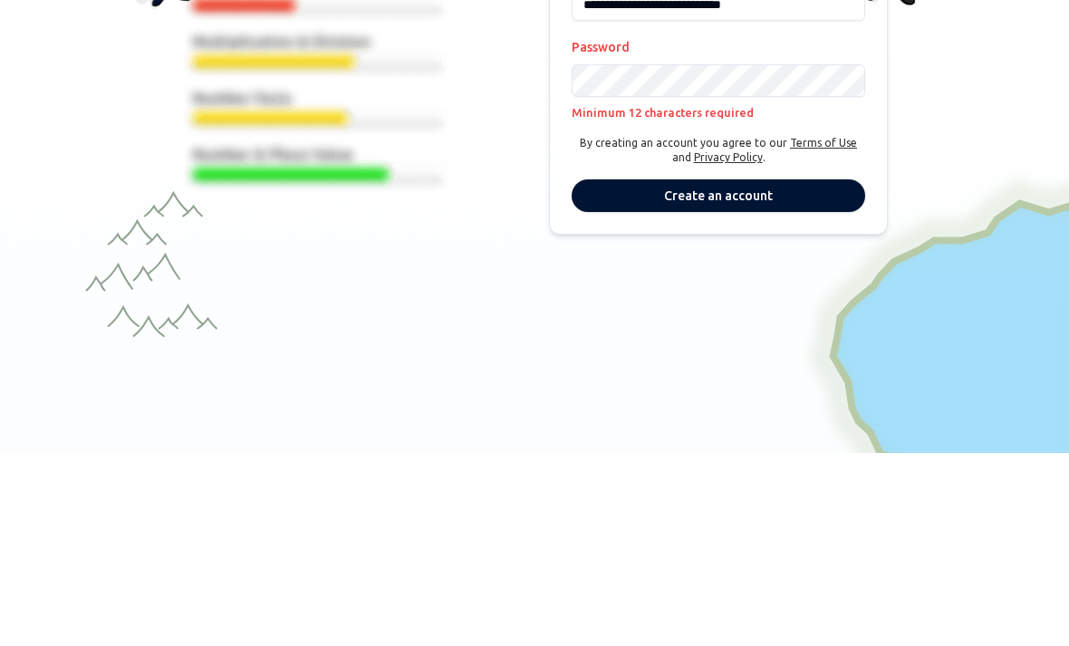
click at [645, 372] on button "Create an account" at bounding box center [719, 388] width 294 height 33
click at [644, 372] on button "Create an account" at bounding box center [719, 388] width 294 height 33
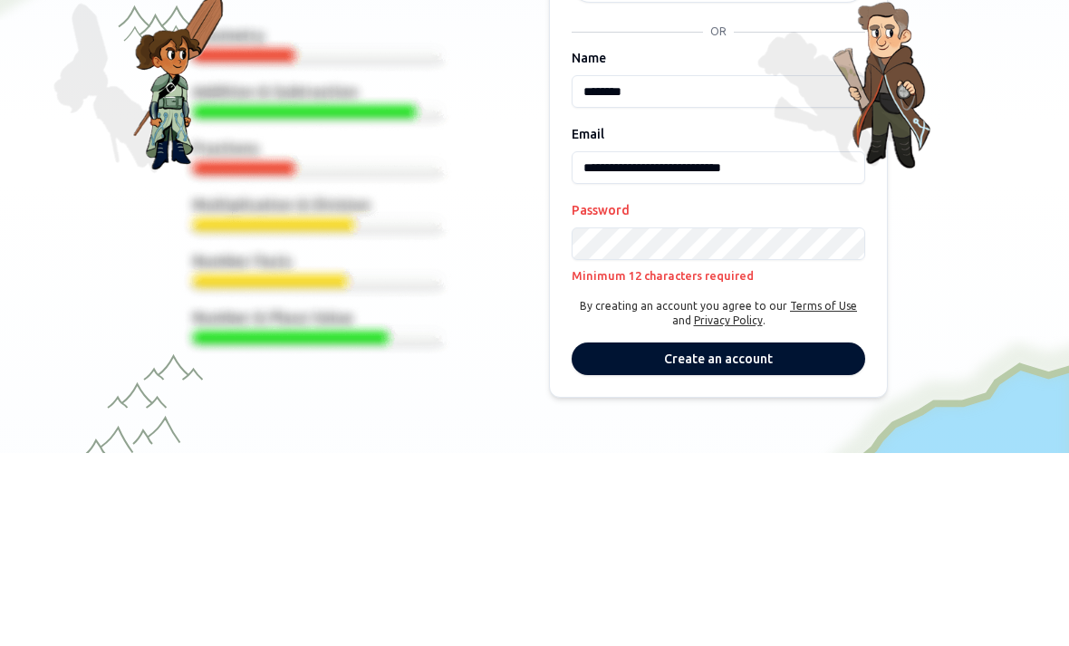
scroll to position [77, 0]
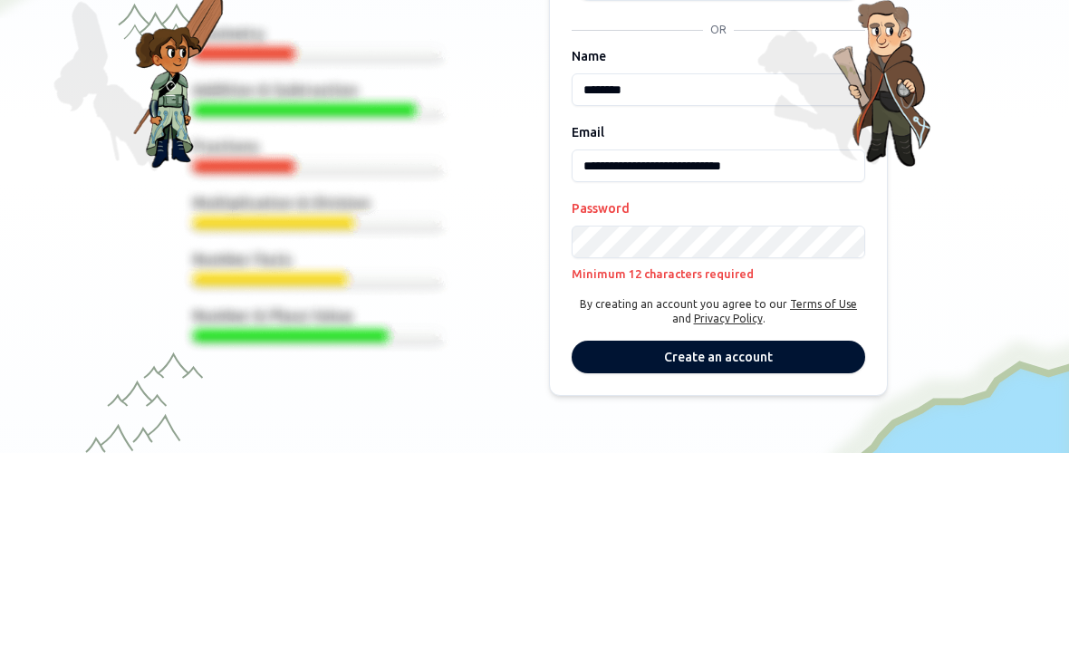
click at [633, 342] on input "**********" at bounding box center [719, 358] width 294 height 33
click at [642, 342] on input "**********" at bounding box center [719, 358] width 294 height 33
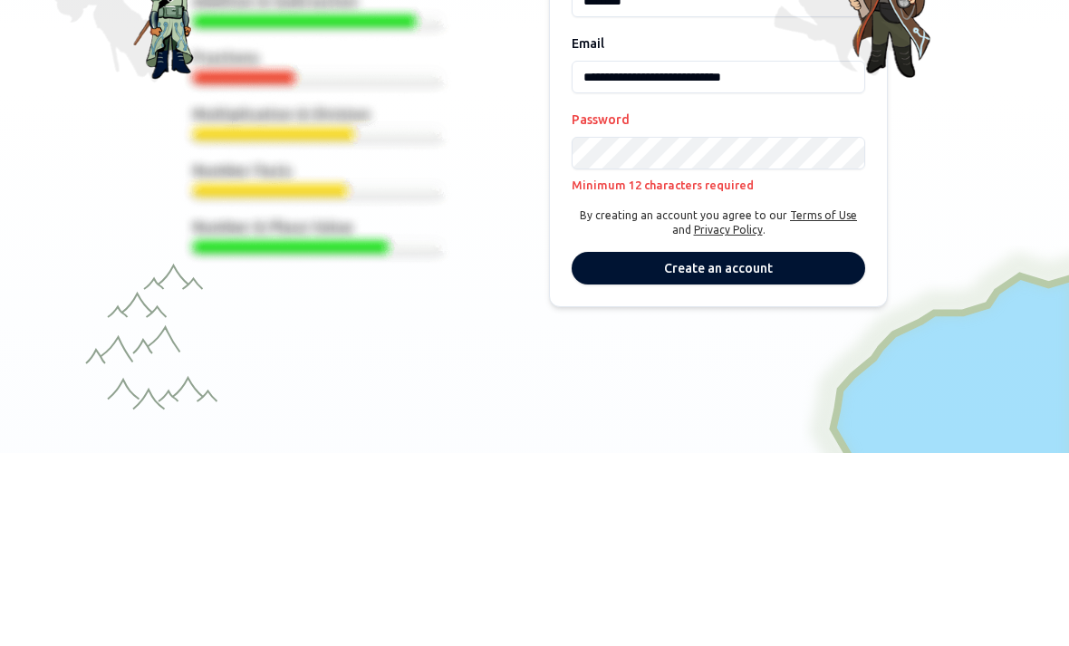
scroll to position [173, 0]
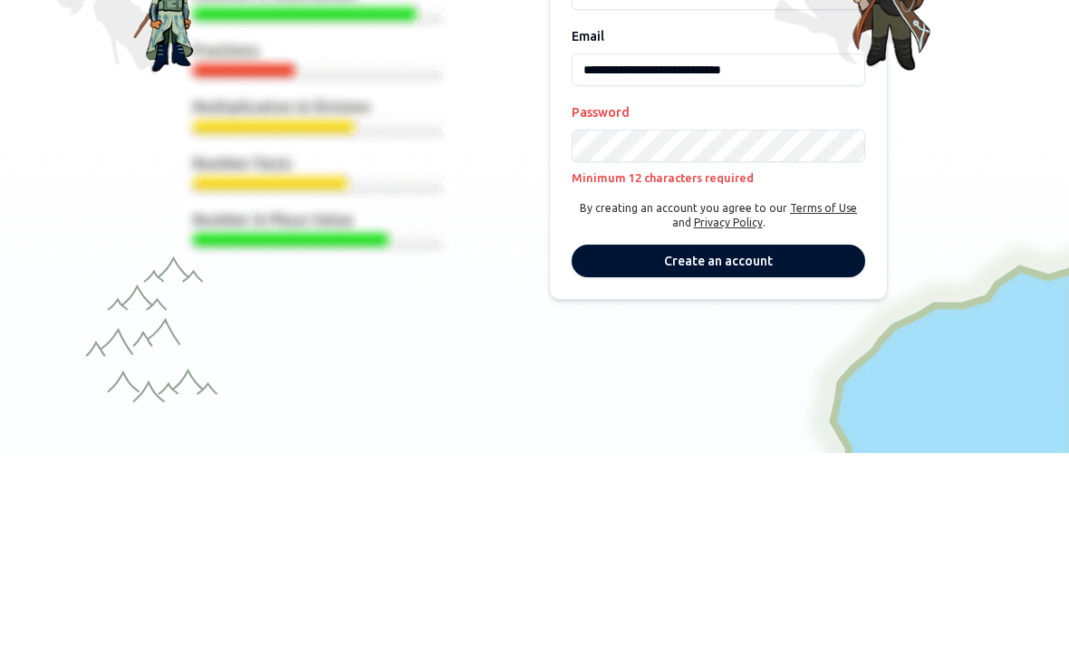
type input "**********"
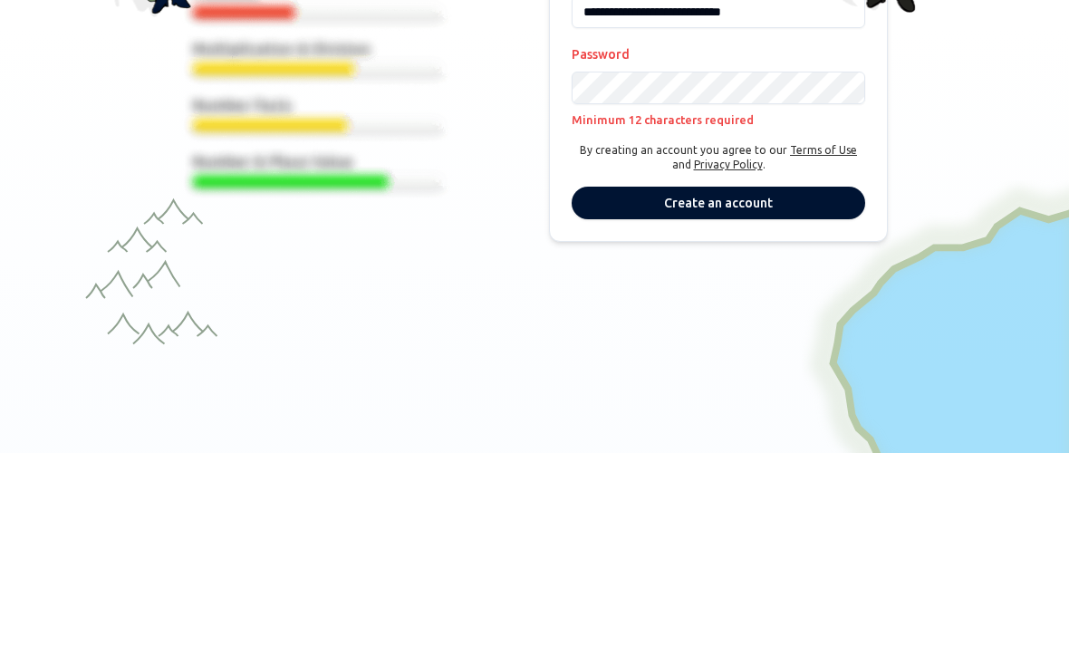
scroll to position [248, 0]
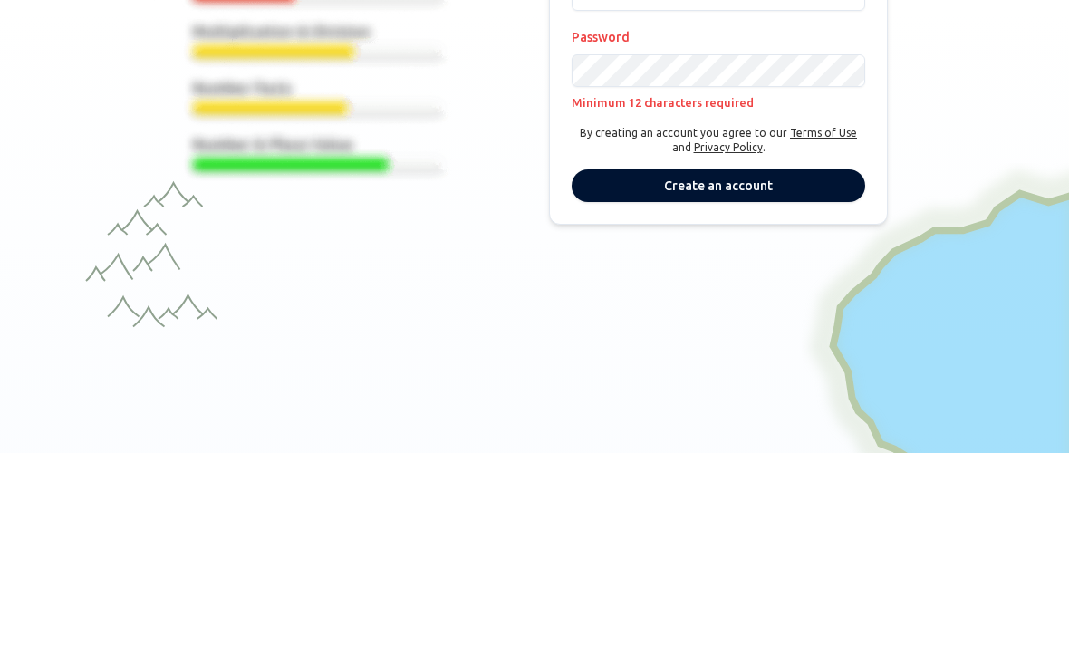
click at [620, 362] on button "Create an account" at bounding box center [719, 378] width 294 height 33
click at [756, 362] on button "Create an account" at bounding box center [719, 378] width 294 height 33
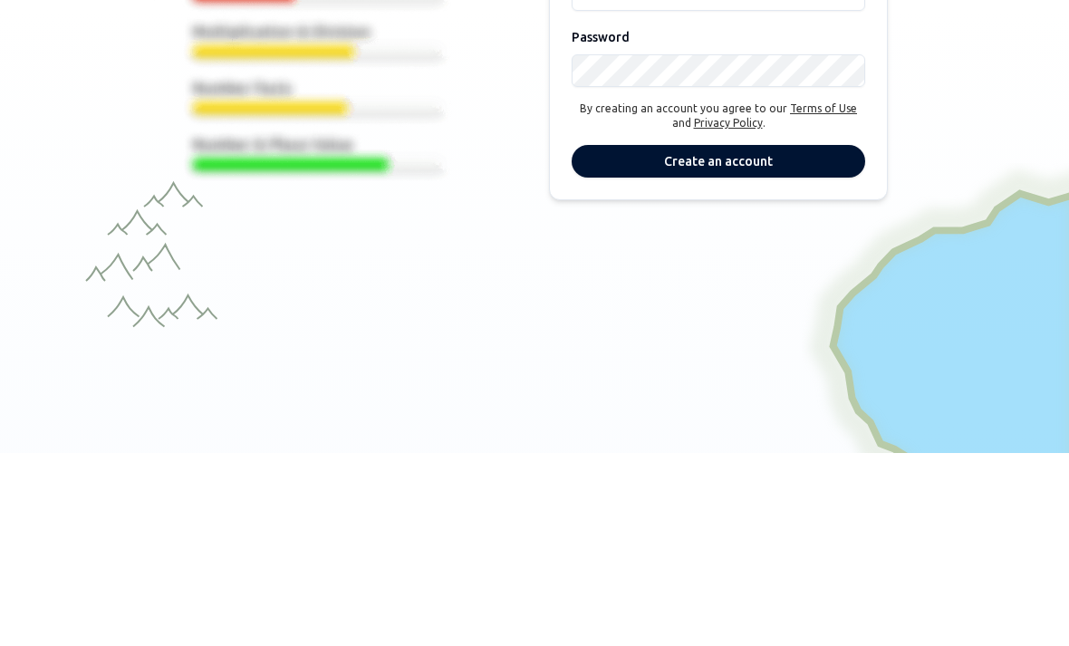
click at [768, 338] on button "Create an account" at bounding box center [719, 354] width 294 height 33
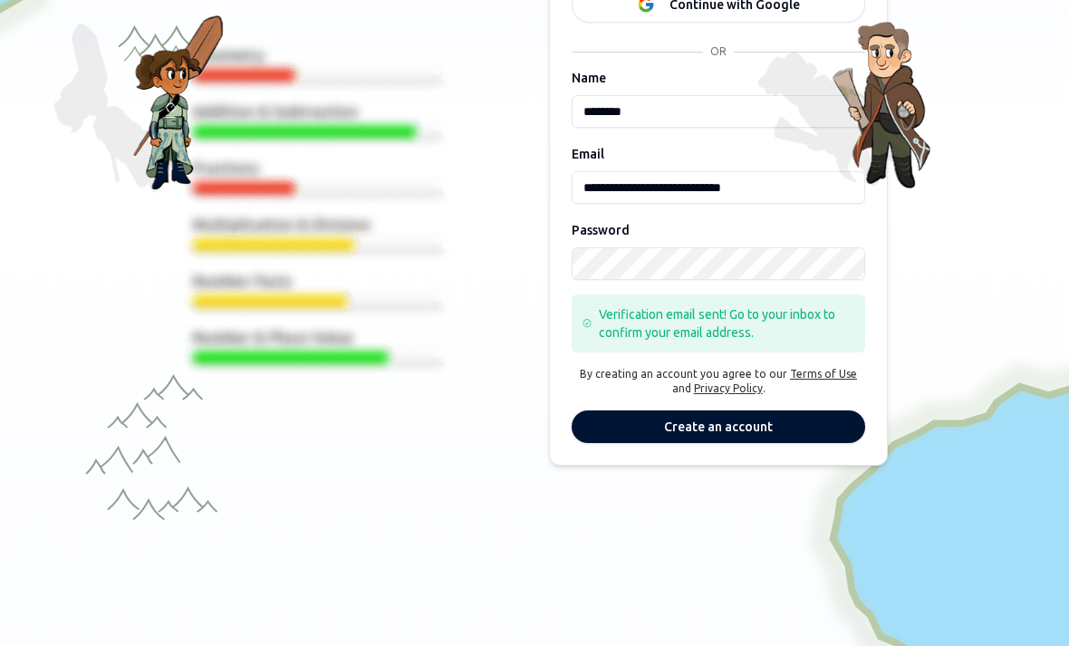
click at [776, 429] on button "Create an account" at bounding box center [719, 426] width 294 height 33
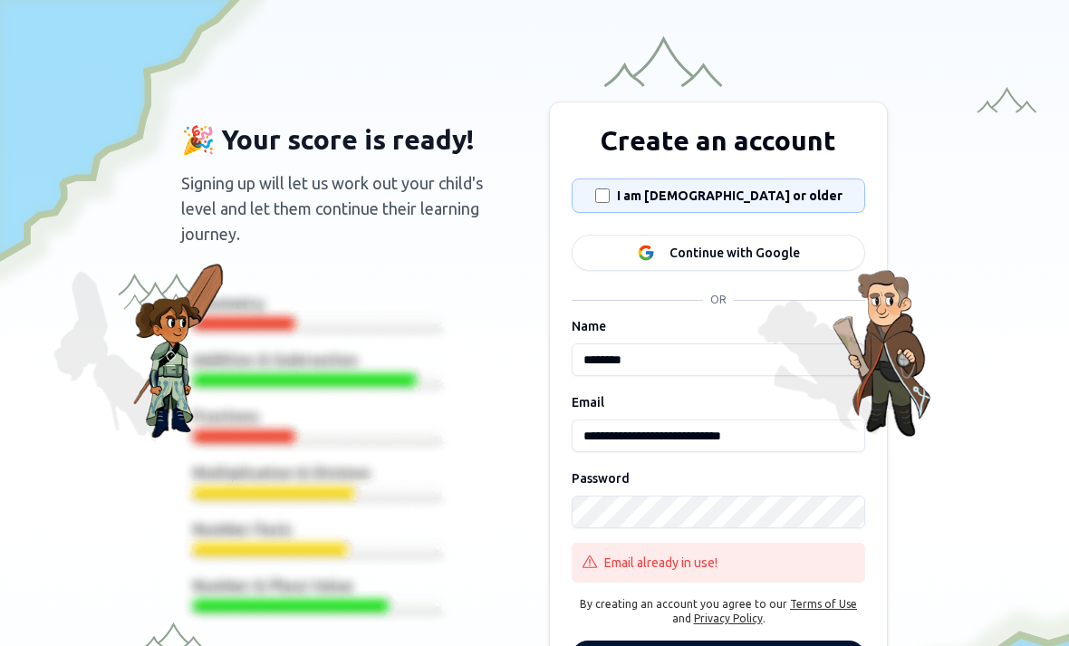
scroll to position [0, 0]
click at [426, 146] on h2 "🎉 Your score is ready!" at bounding box center [328, 139] width 294 height 33
click at [767, 42] on div "**********" at bounding box center [534, 195] width 1069 height 390
click at [661, 62] on div "**********" at bounding box center [534, 195] width 1069 height 390
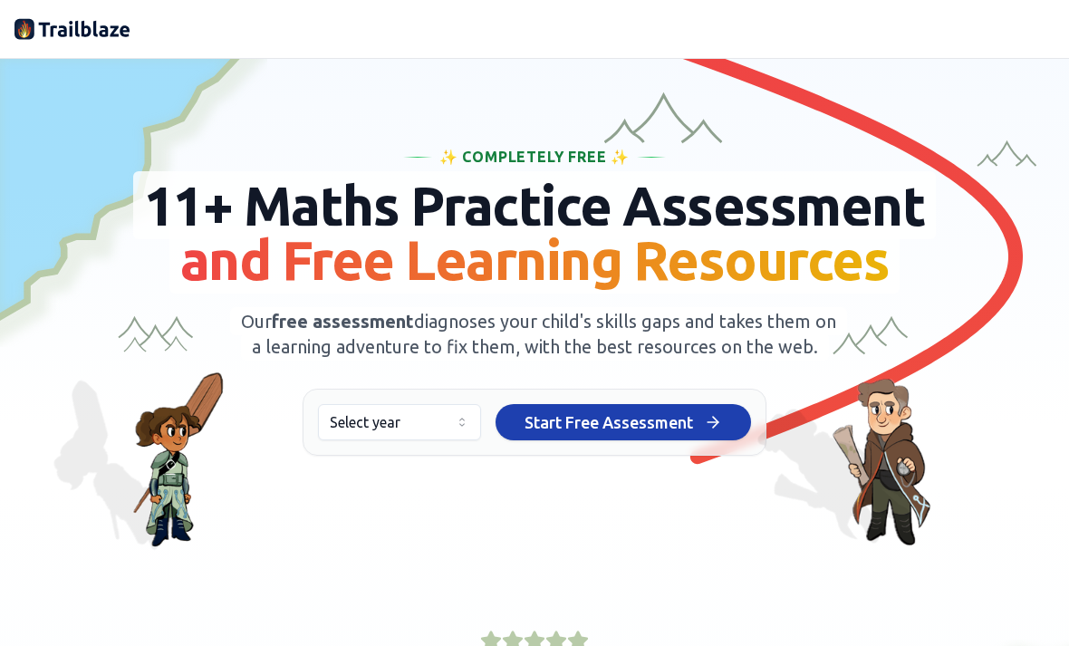
click at [110, 2] on div at bounding box center [534, 29] width 1040 height 58
click at [109, 2] on div at bounding box center [534, 29] width 1040 height 58
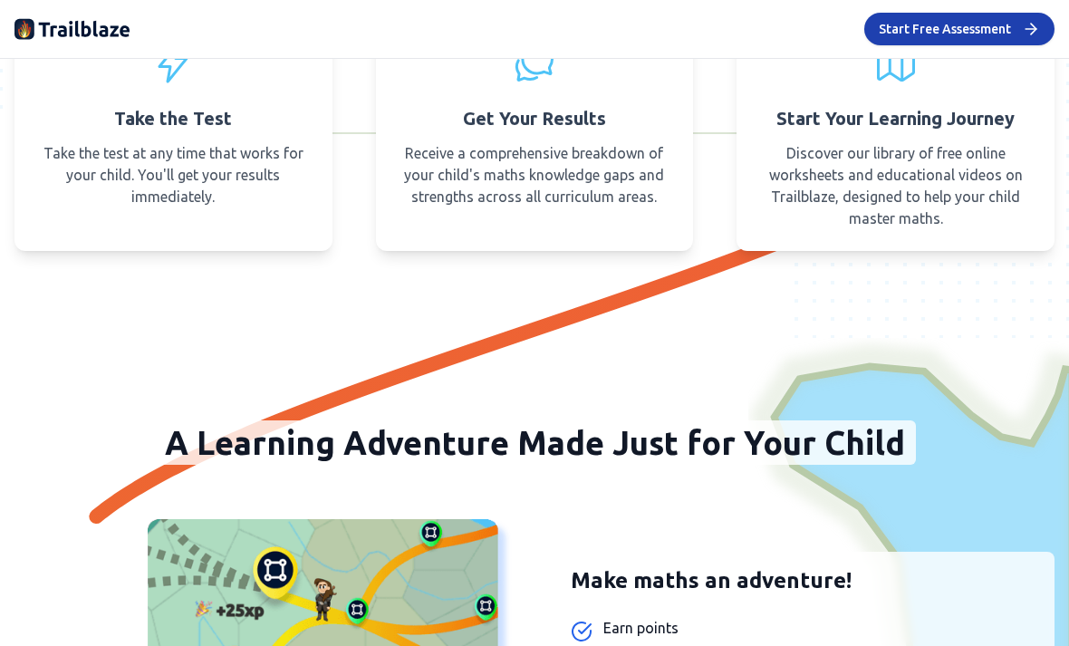
scroll to position [1242, 0]
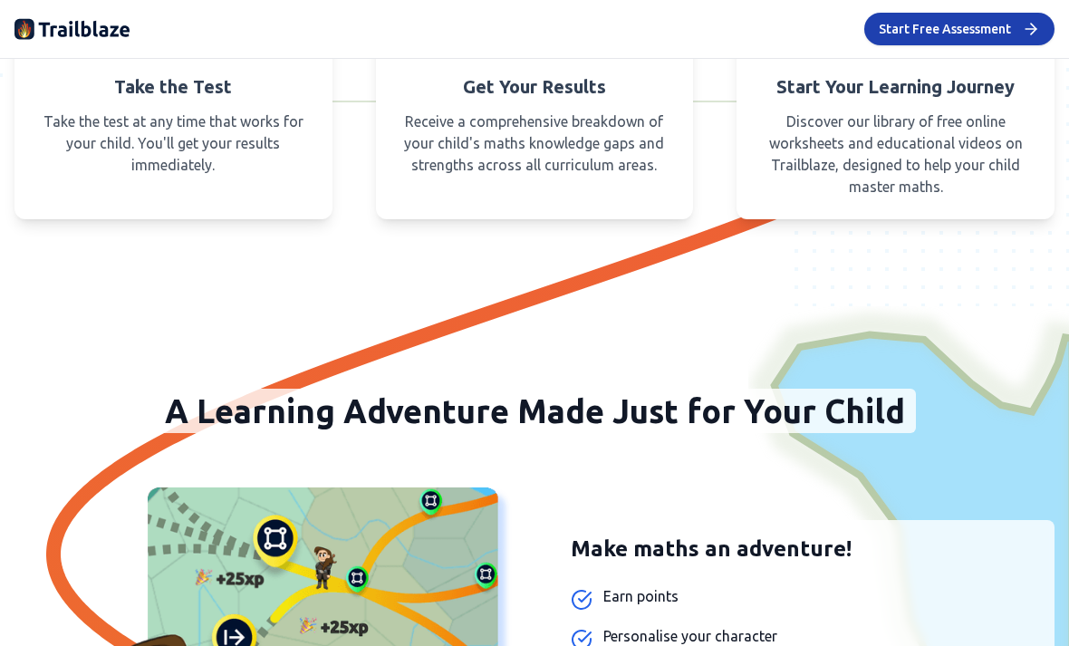
click at [901, 141] on p "Discover our library of free online worksheets and educational videos on Trailb…" at bounding box center [895, 154] width 275 height 87
click at [949, 96] on h3 "Start Your Learning Journey" at bounding box center [896, 86] width 238 height 25
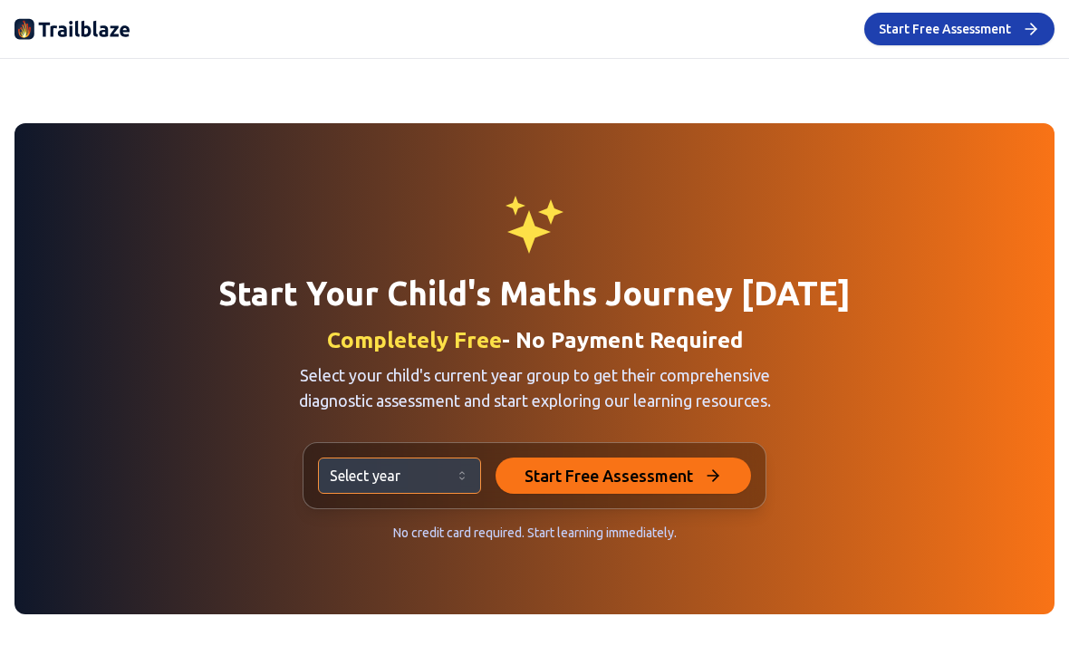
scroll to position [3447, 0]
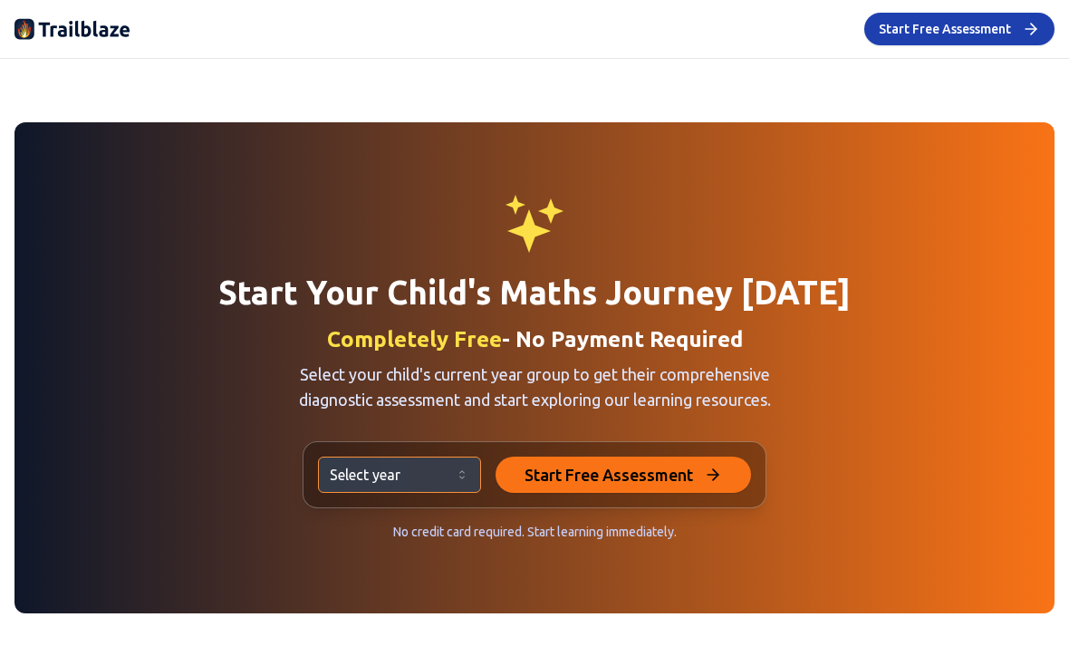
click at [517, 426] on div "Start Your Child's Maths Journey Today Completely Free - No Payment Required Se…" at bounding box center [534, 368] width 982 height 346
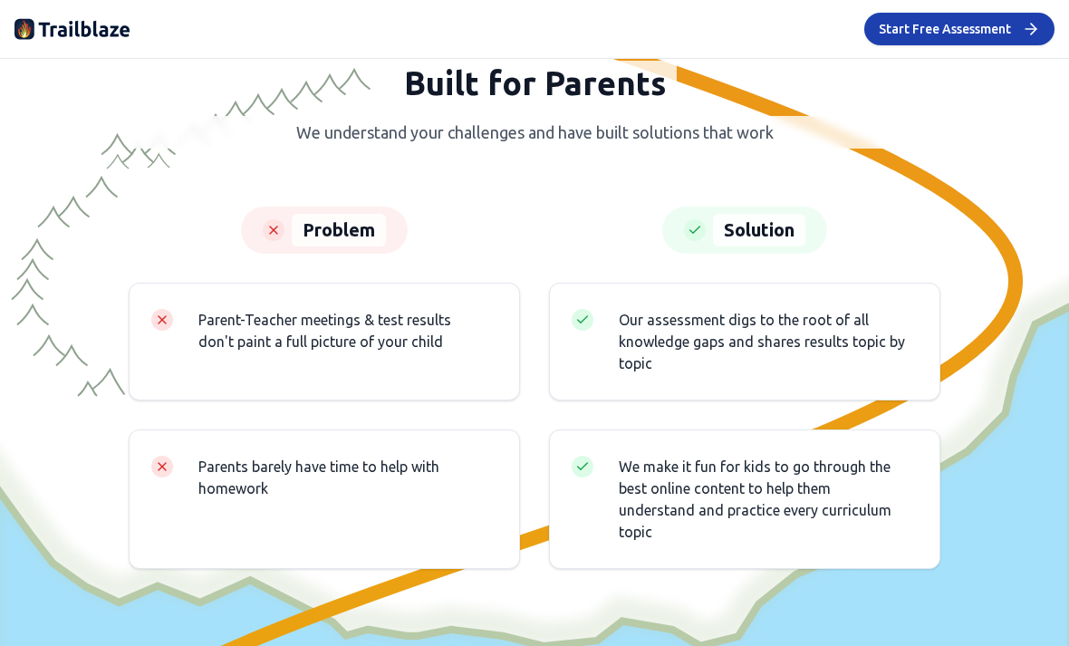
scroll to position [4080, 0]
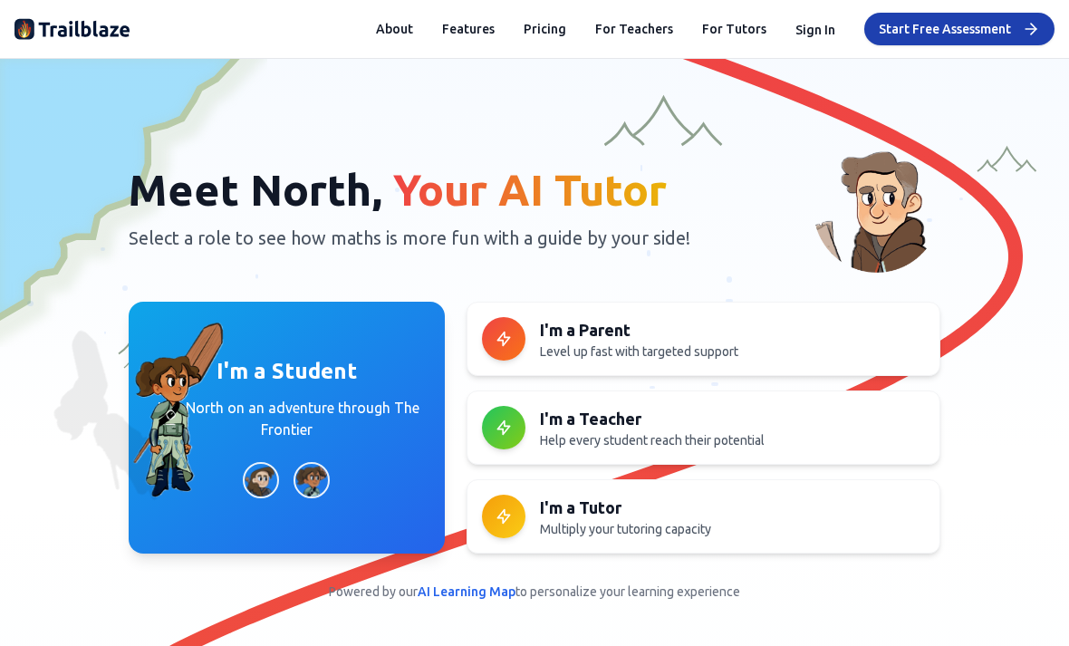
click at [813, 21] on button "Sign In" at bounding box center [816, 30] width 40 height 18
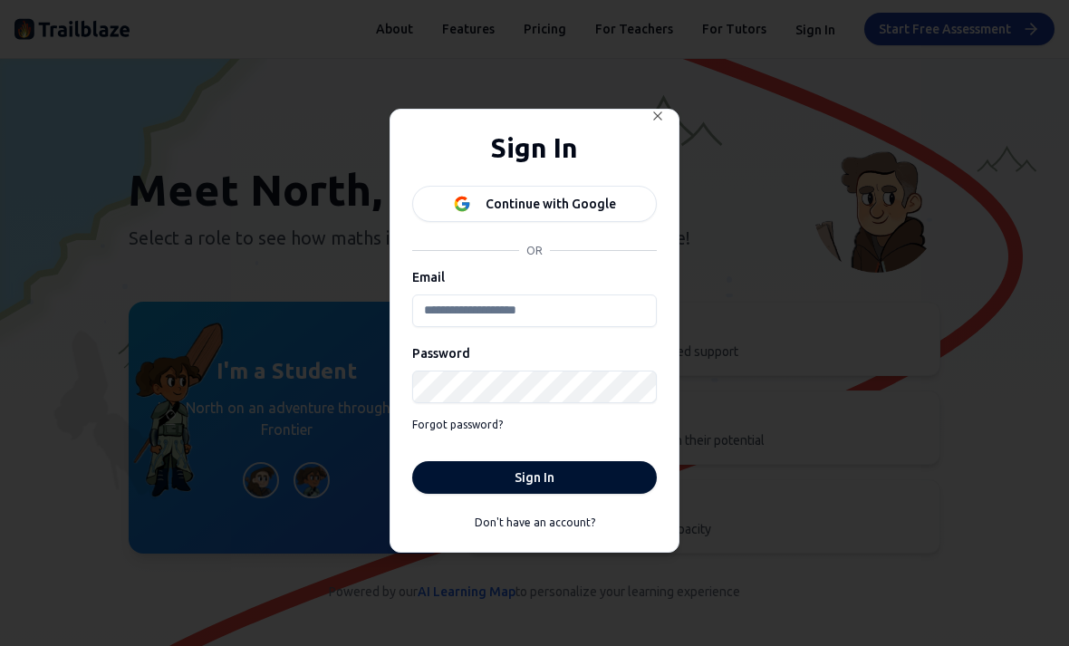
click at [578, 305] on input "Email" at bounding box center [534, 310] width 245 height 33
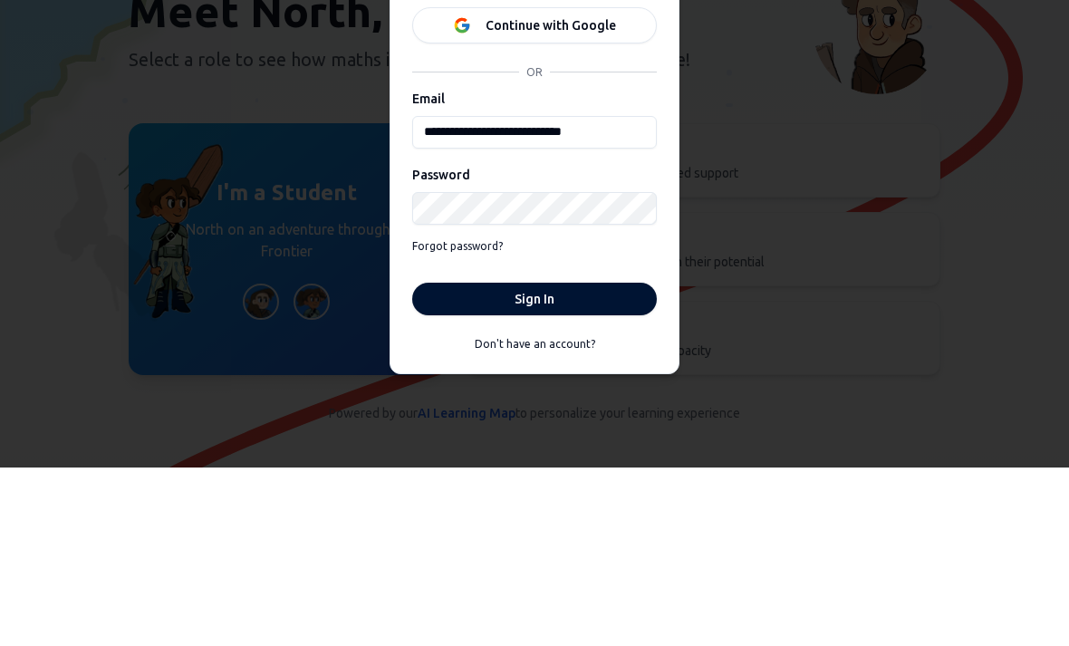
type input "**********"
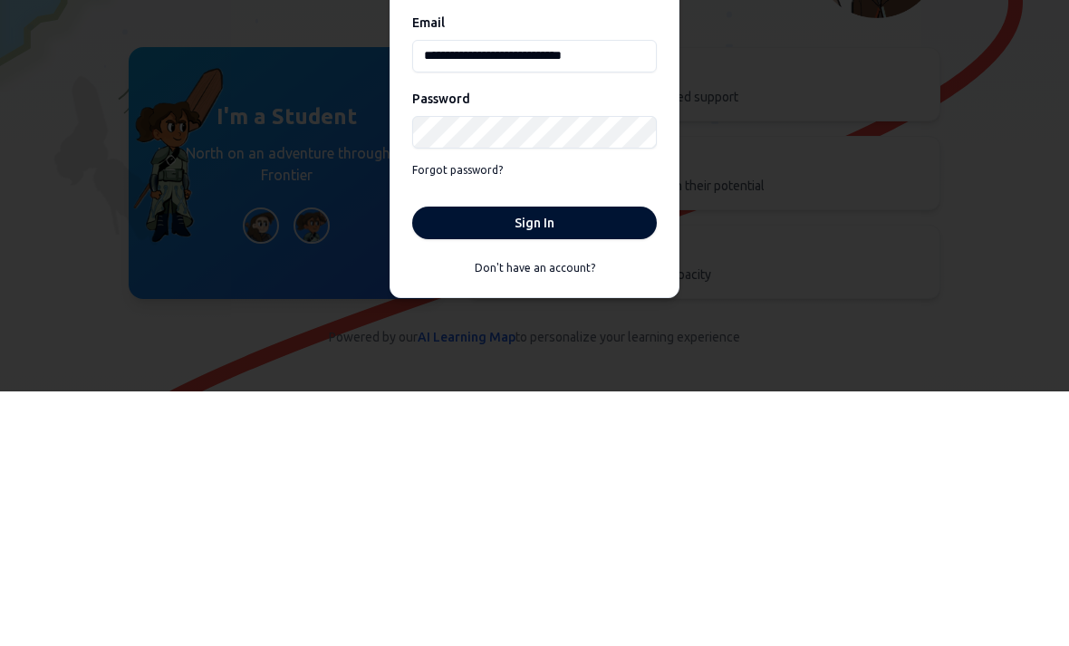
click at [618, 461] on button "Sign In" at bounding box center [534, 477] width 245 height 33
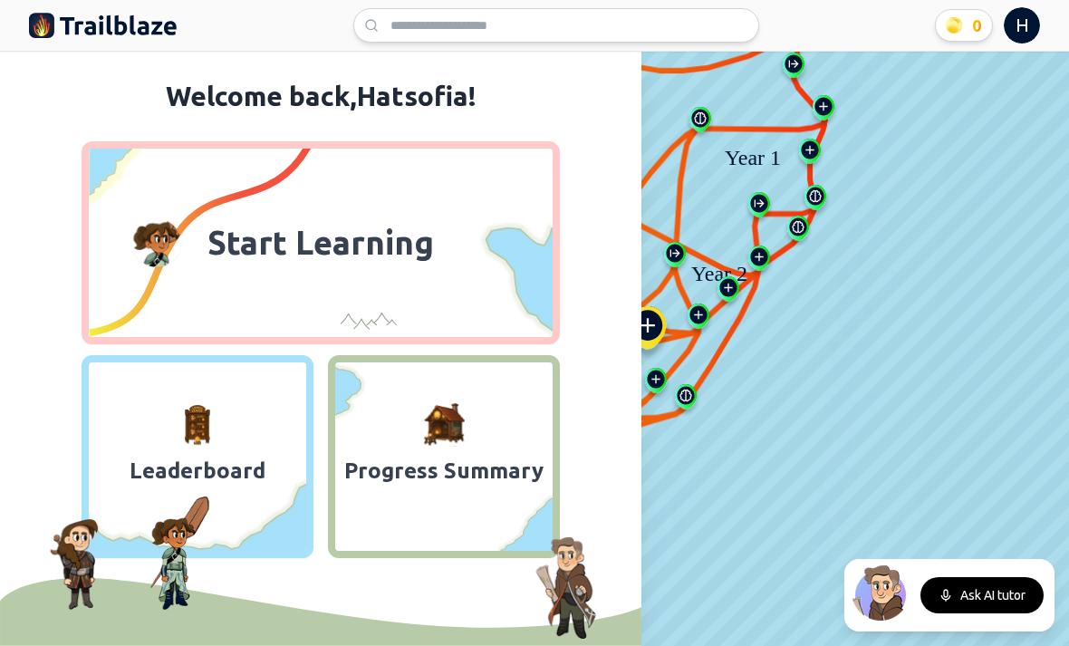
click at [421, 256] on span "Start Learning" at bounding box center [321, 242] width 248 height 43
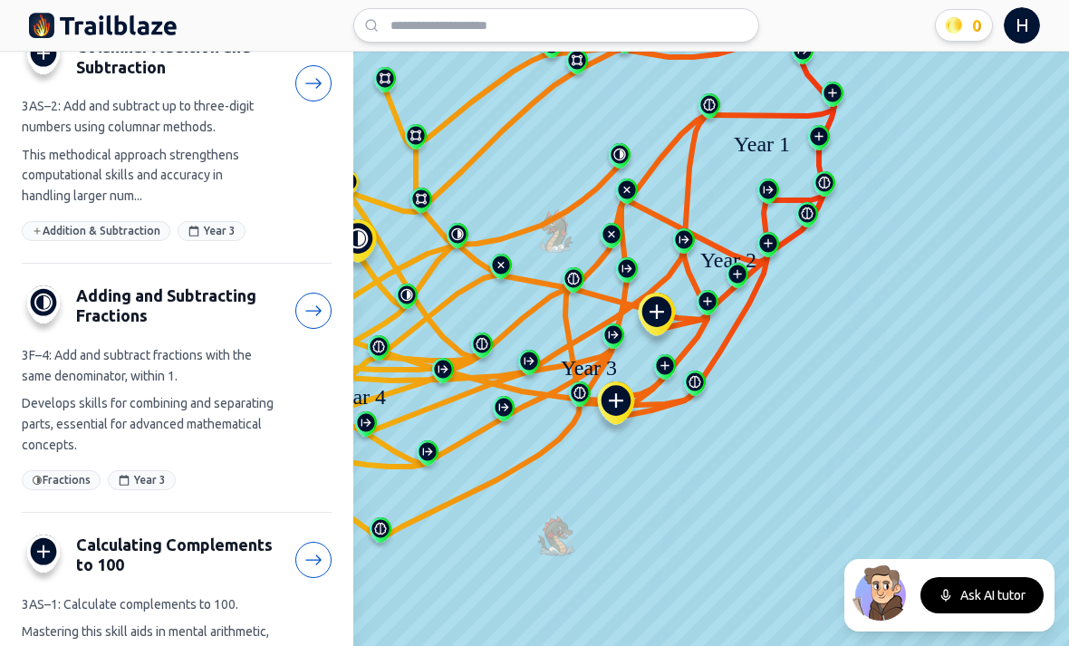
scroll to position [232, 0]
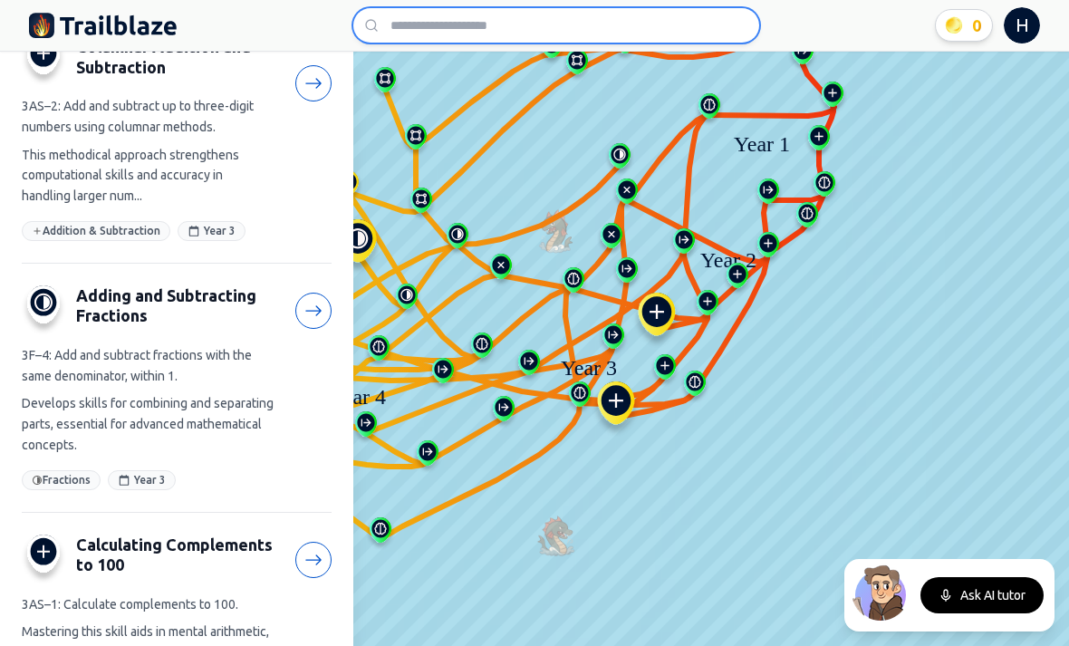
click at [576, 31] on input at bounding box center [556, 25] width 406 height 34
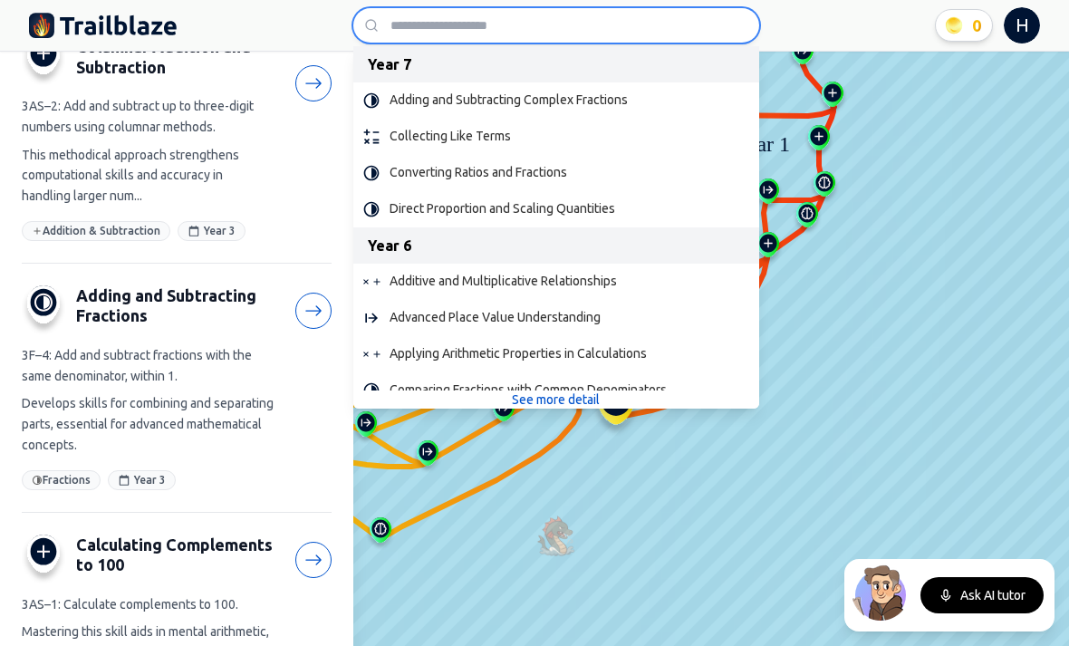
click at [313, 34] on div "Year 7 Adding and Subtracting Complex Fractions Collecting Like Terms Convertin…" at bounding box center [556, 25] width 728 height 34
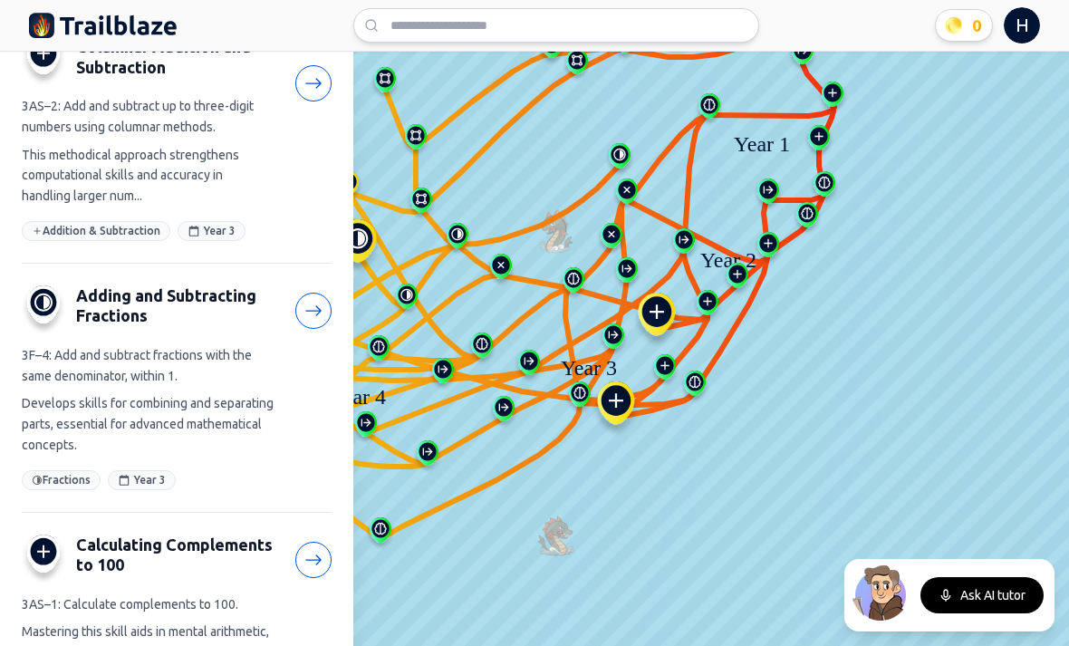
click at [308, 96] on link at bounding box center [313, 83] width 36 height 36
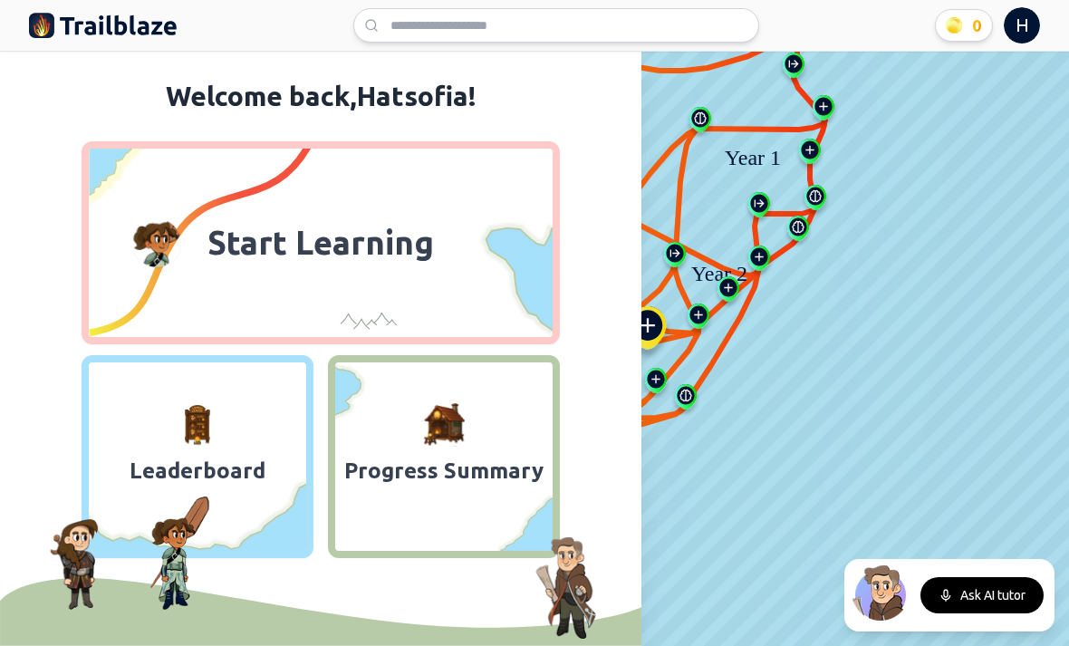
click at [475, 442] on button "Progress Summary" at bounding box center [444, 456] width 232 height 203
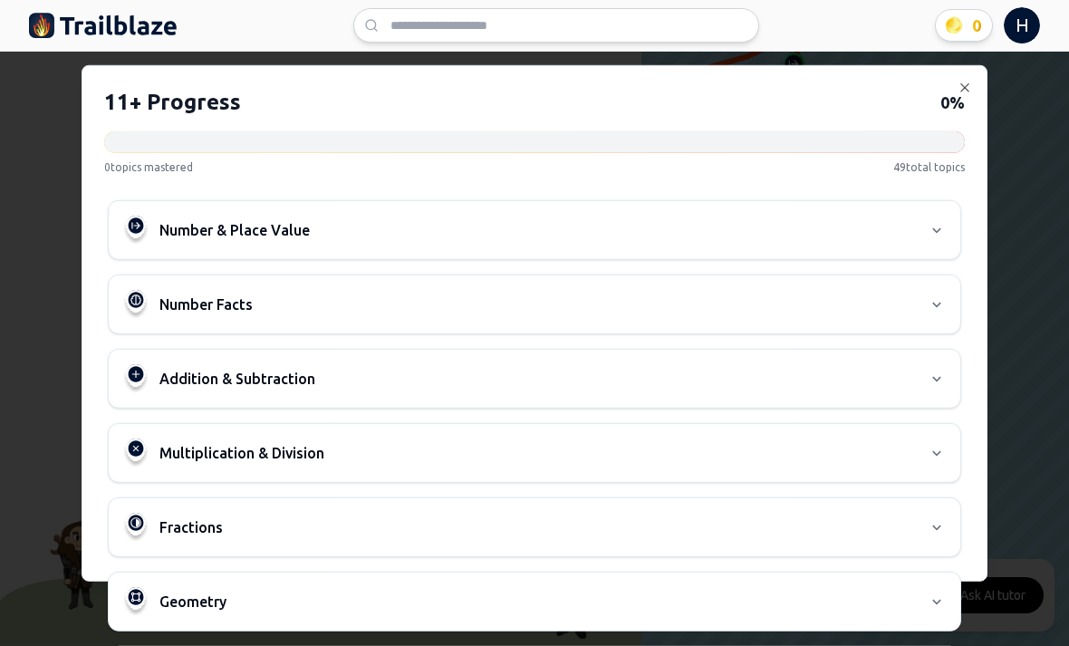
click at [932, 200] on button "Number & Place Value" at bounding box center [535, 229] width 852 height 58
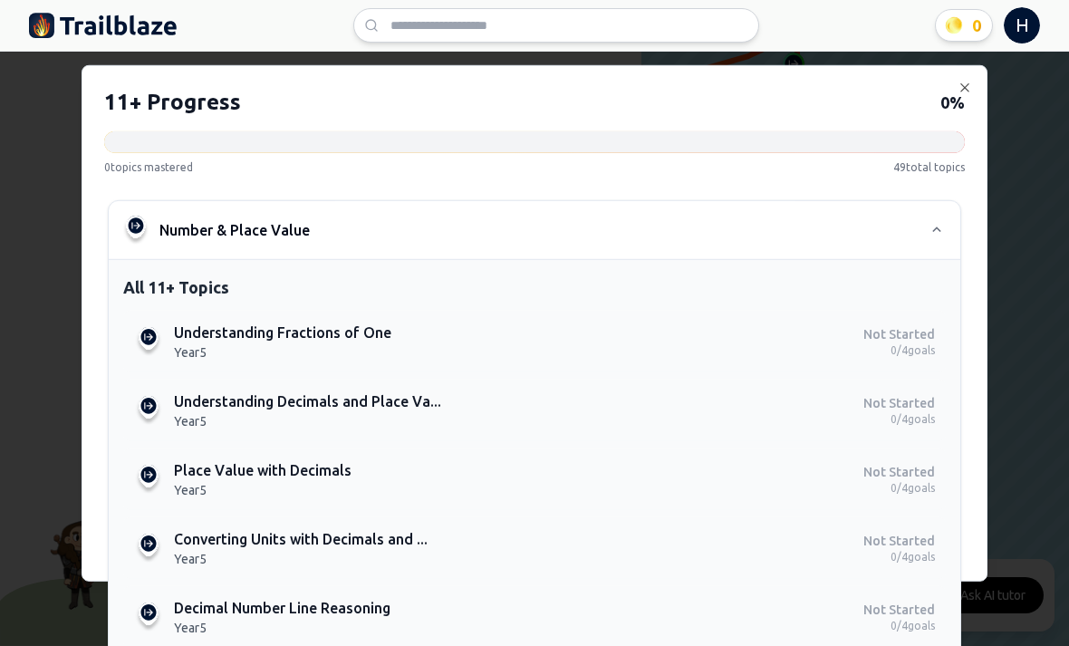
click at [373, 342] on p "Year 5" at bounding box center [515, 351] width 682 height 18
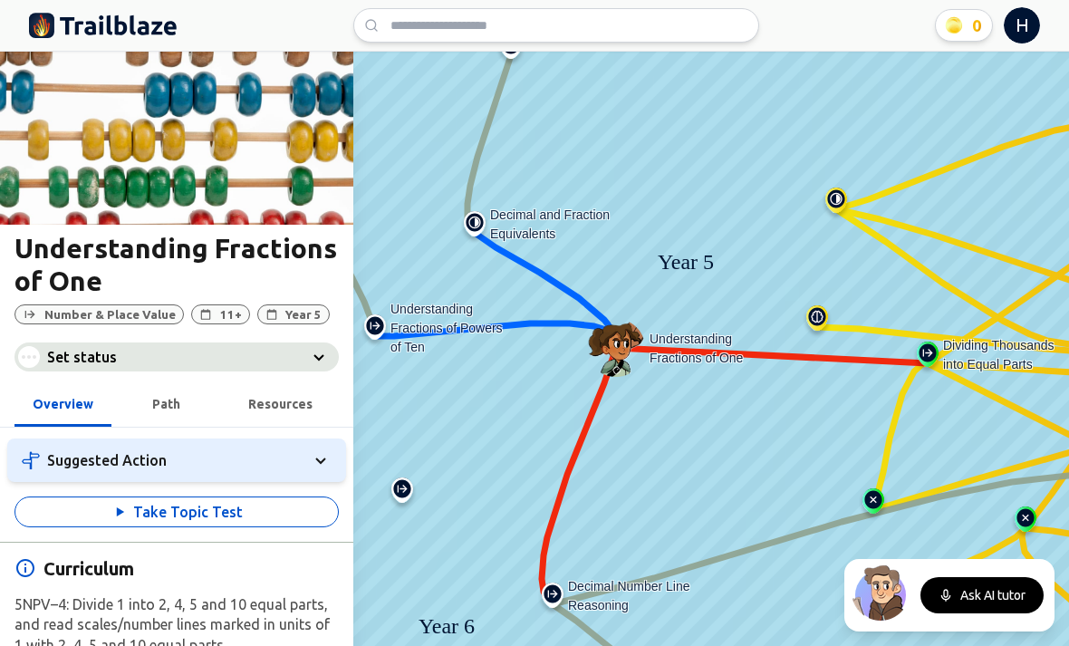
click at [295, 512] on button "Take Topic Test" at bounding box center [176, 512] width 324 height 31
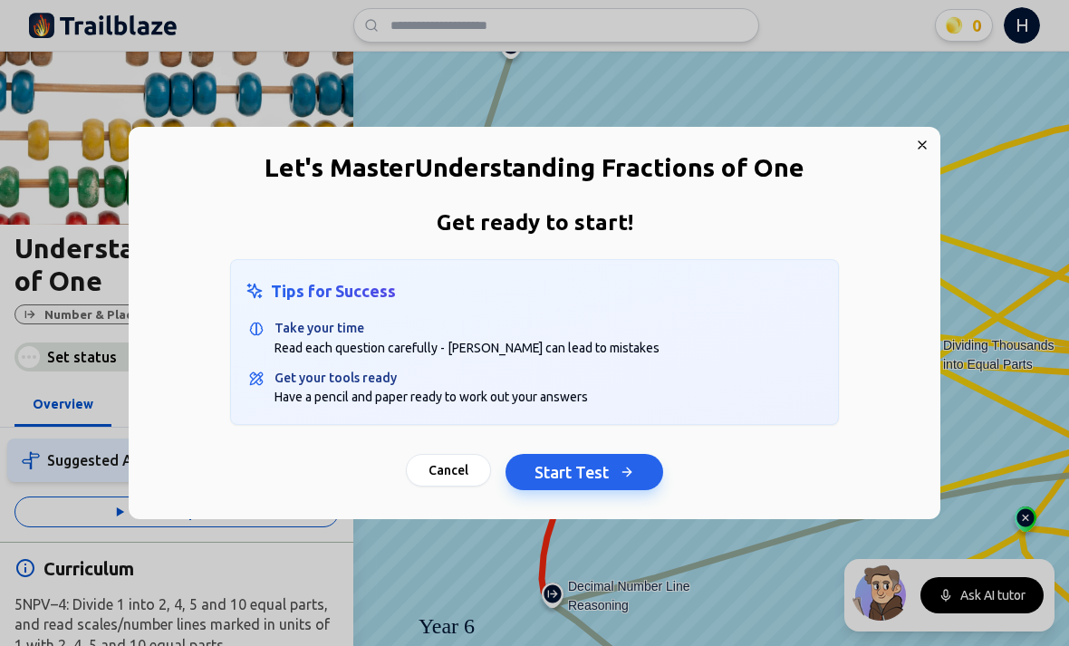
click at [607, 477] on button "Start Test" at bounding box center [585, 472] width 158 height 36
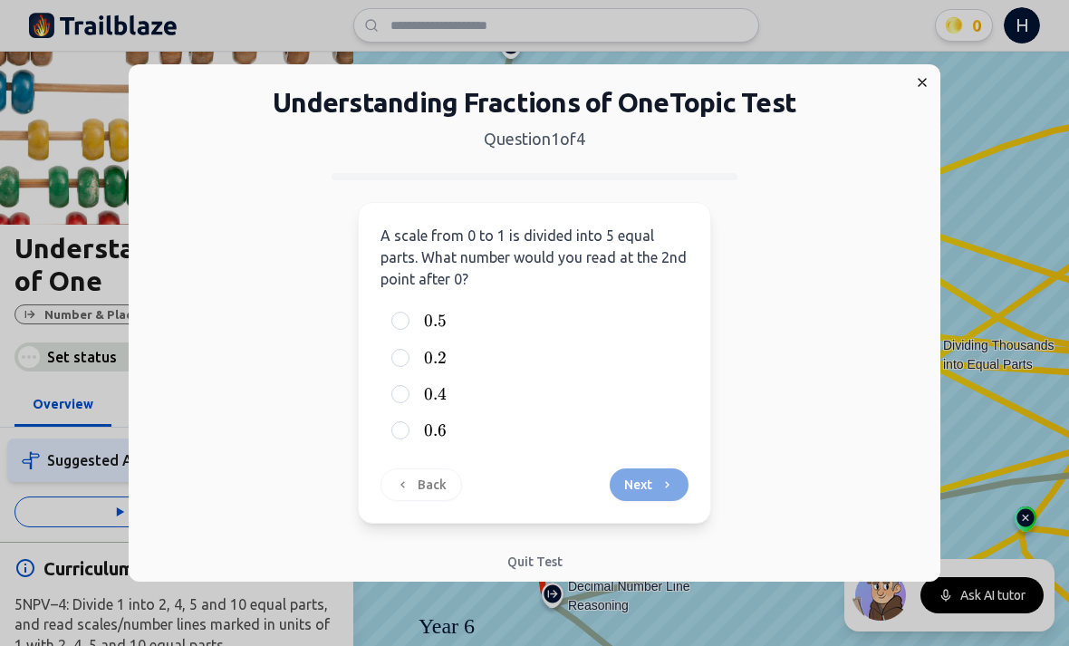
click at [423, 439] on div "0.6 0.6 0.6" at bounding box center [535, 430] width 308 height 33
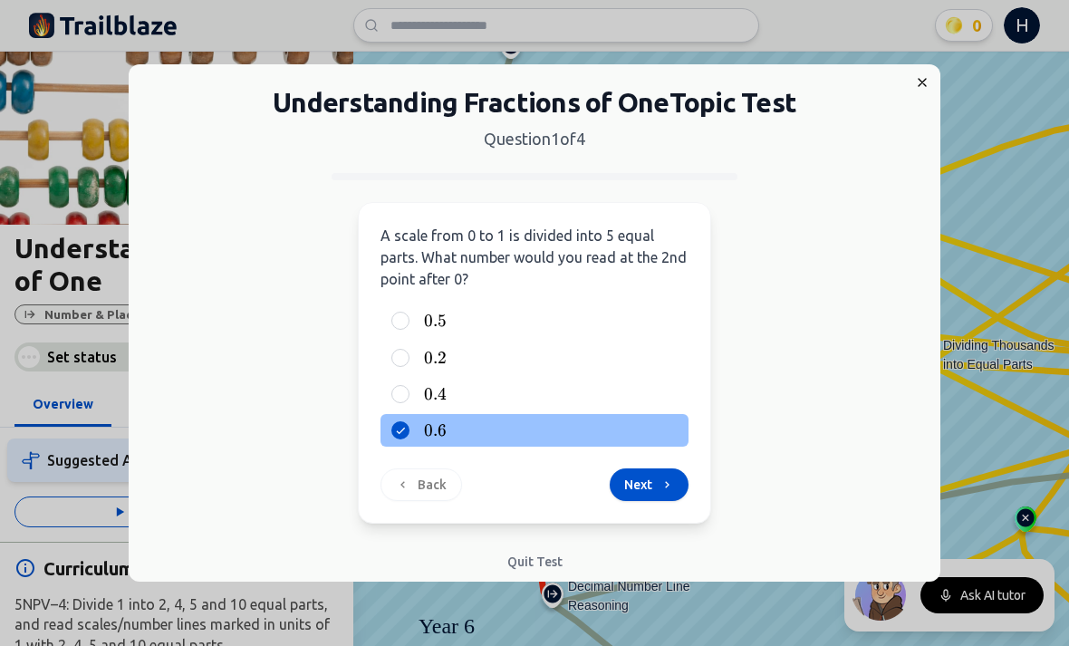
click at [637, 481] on button "Next" at bounding box center [649, 484] width 79 height 33
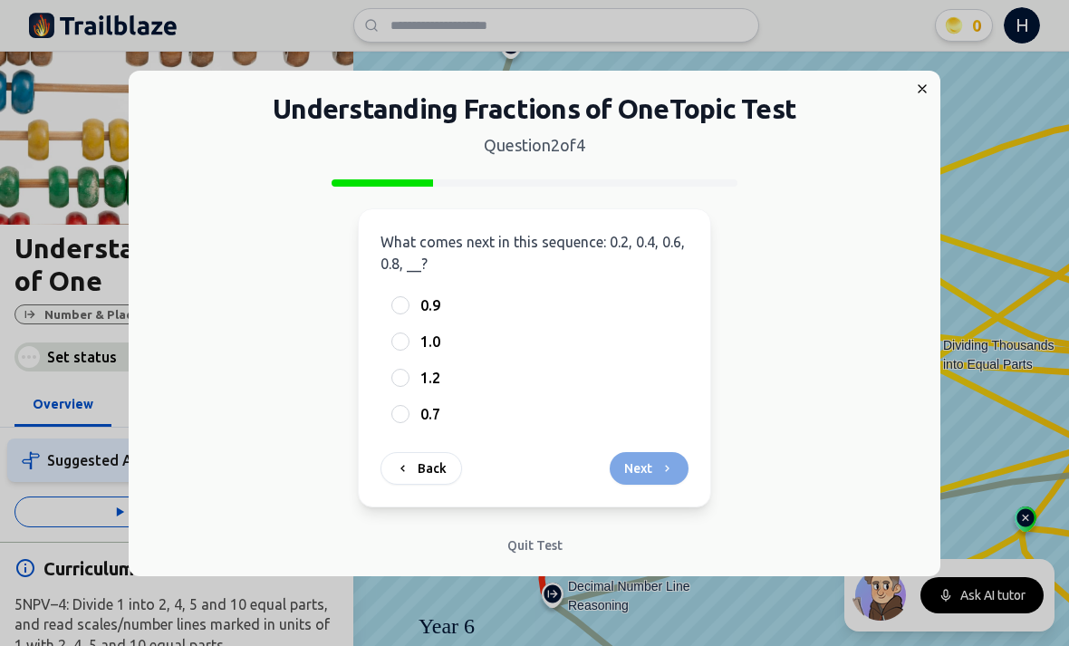
click at [402, 338] on div at bounding box center [400, 342] width 18 height 18
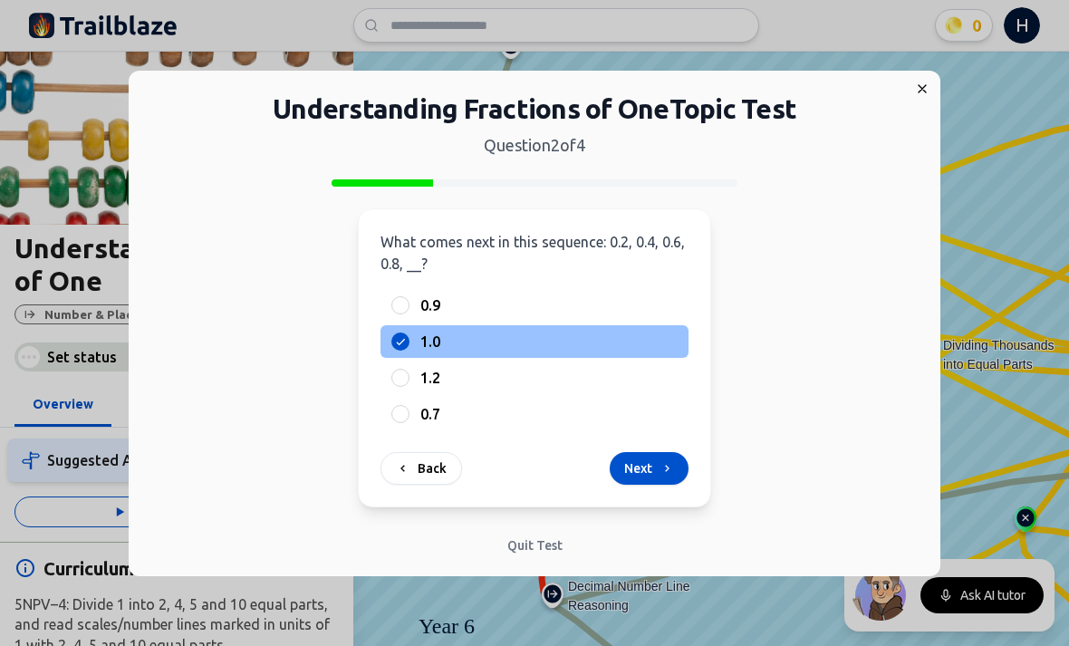
click at [627, 470] on button "Next" at bounding box center [649, 468] width 79 height 33
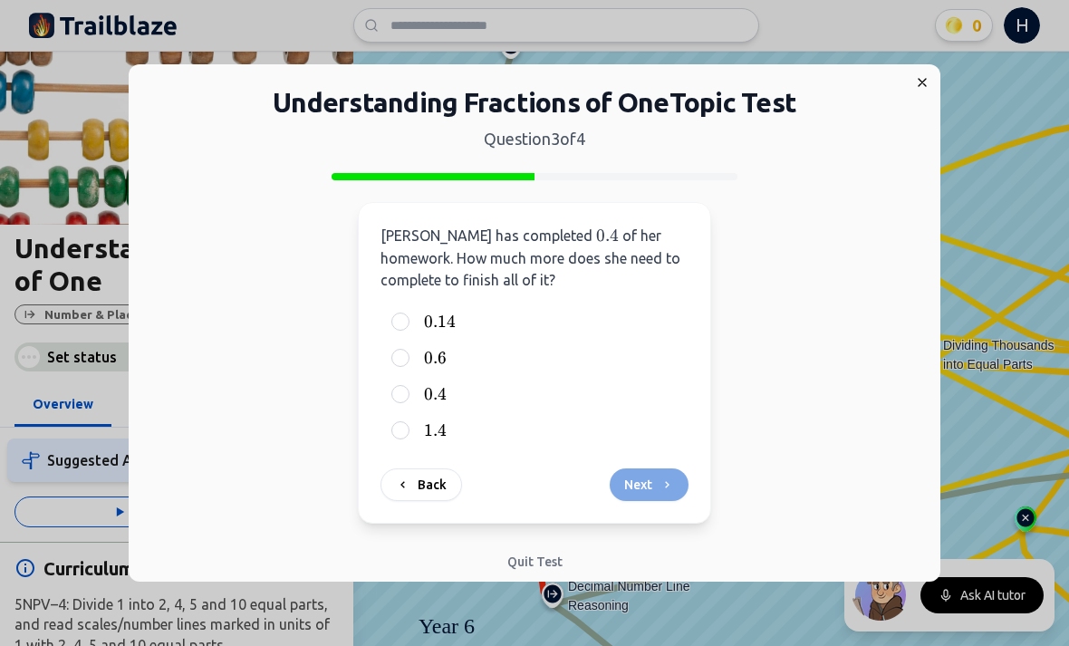
click at [420, 349] on label "0.6 0.6 0.6" at bounding box center [548, 358] width 257 height 22
click at [408, 351] on button "0.6 0.6 0.6" at bounding box center [400, 358] width 14 height 14
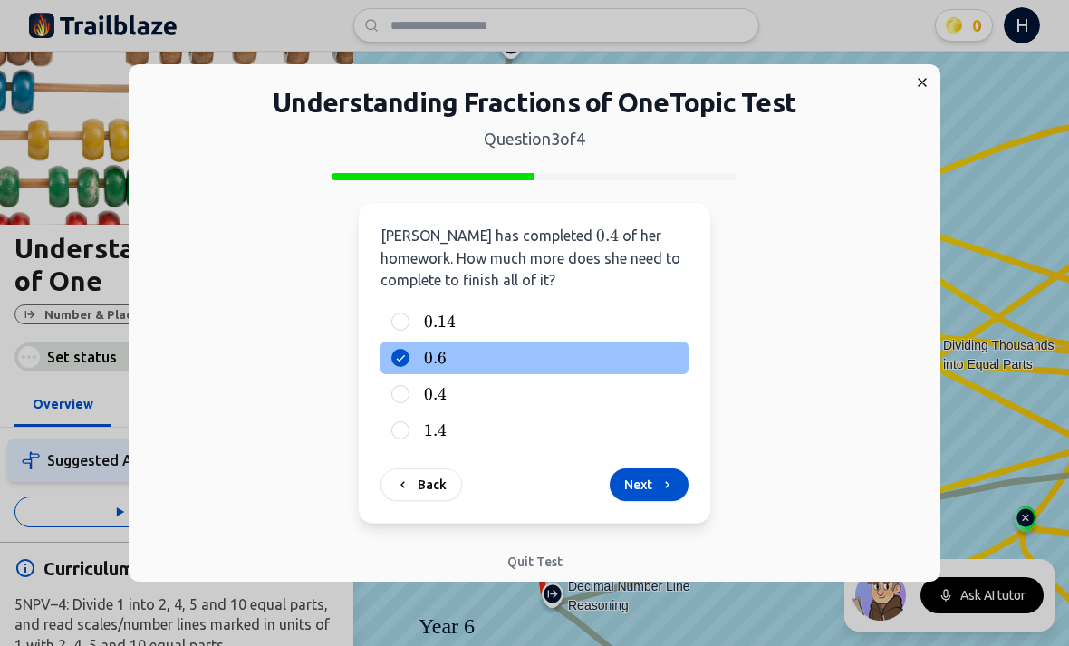
click at [622, 486] on button "Next" at bounding box center [649, 484] width 79 height 33
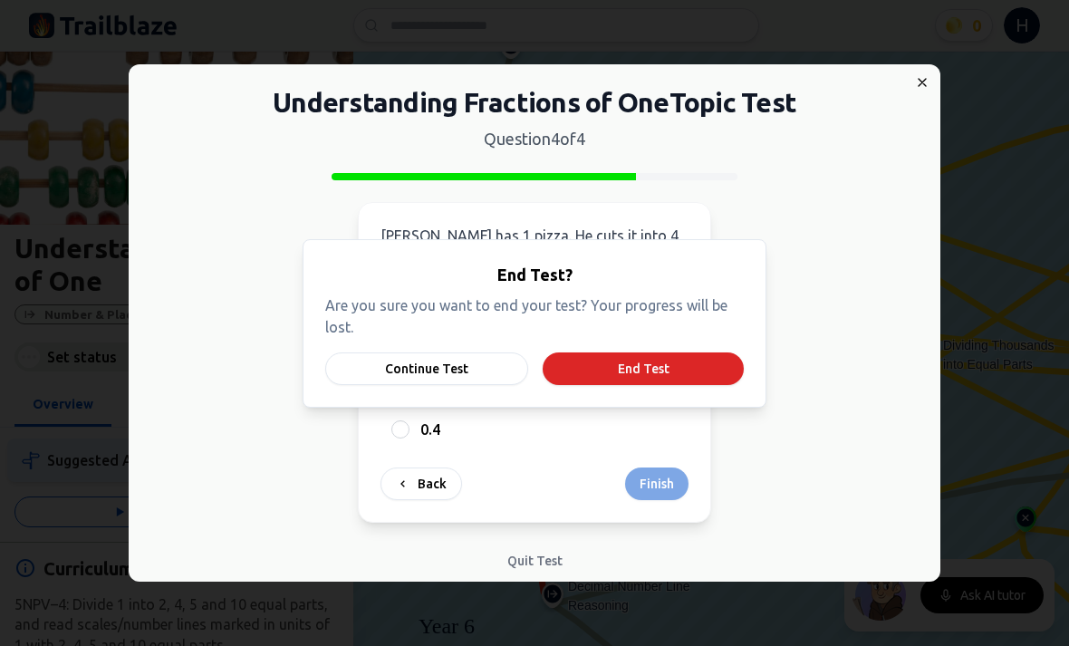
click at [451, 374] on button "Continue Test" at bounding box center [426, 368] width 203 height 33
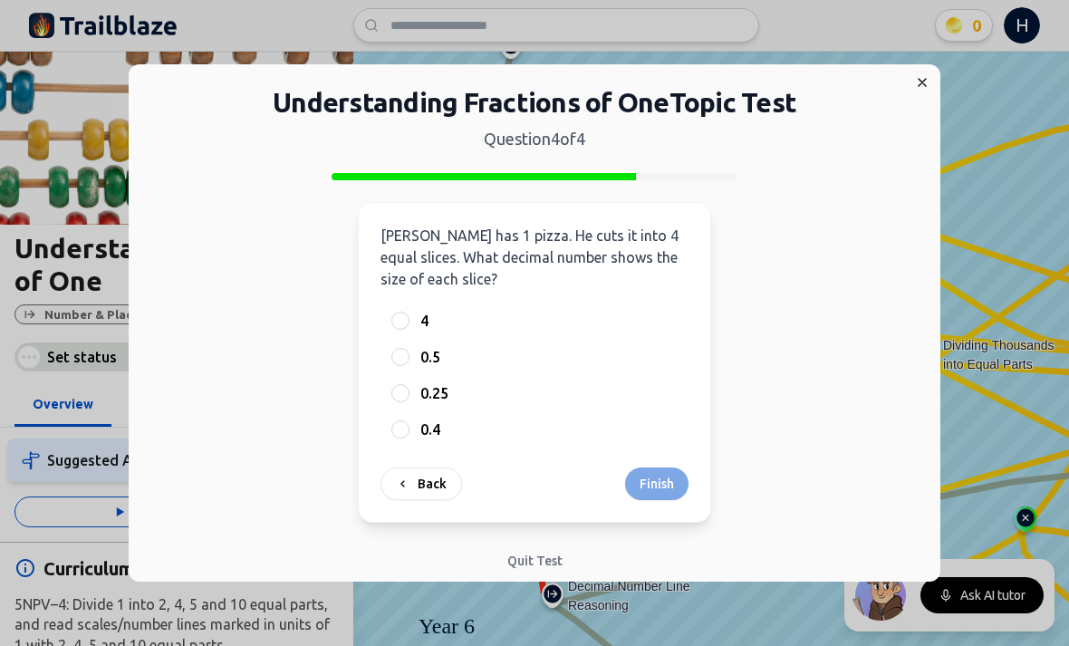
click at [416, 362] on div "0.5" at bounding box center [535, 357] width 308 height 33
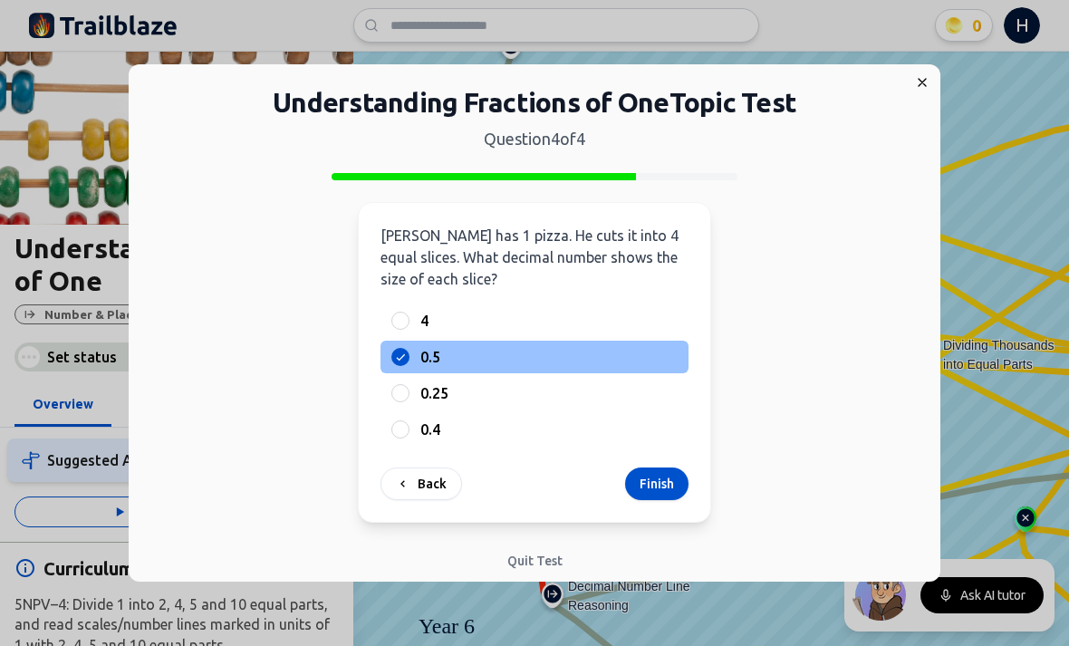
click at [677, 478] on button "Finish" at bounding box center [656, 484] width 63 height 33
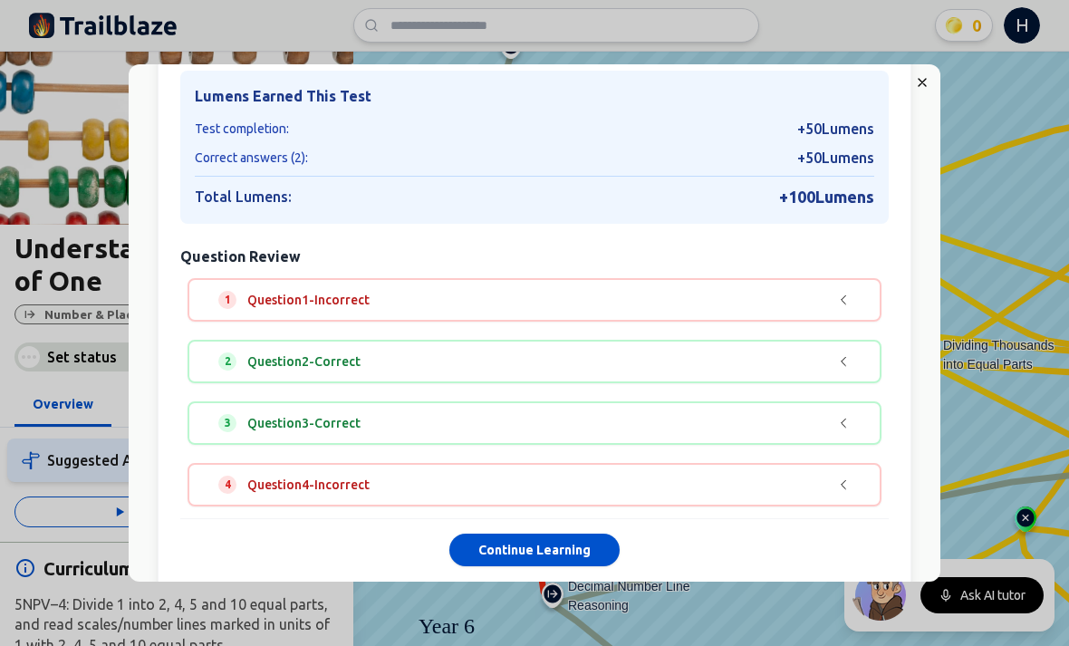
scroll to position [130, 0]
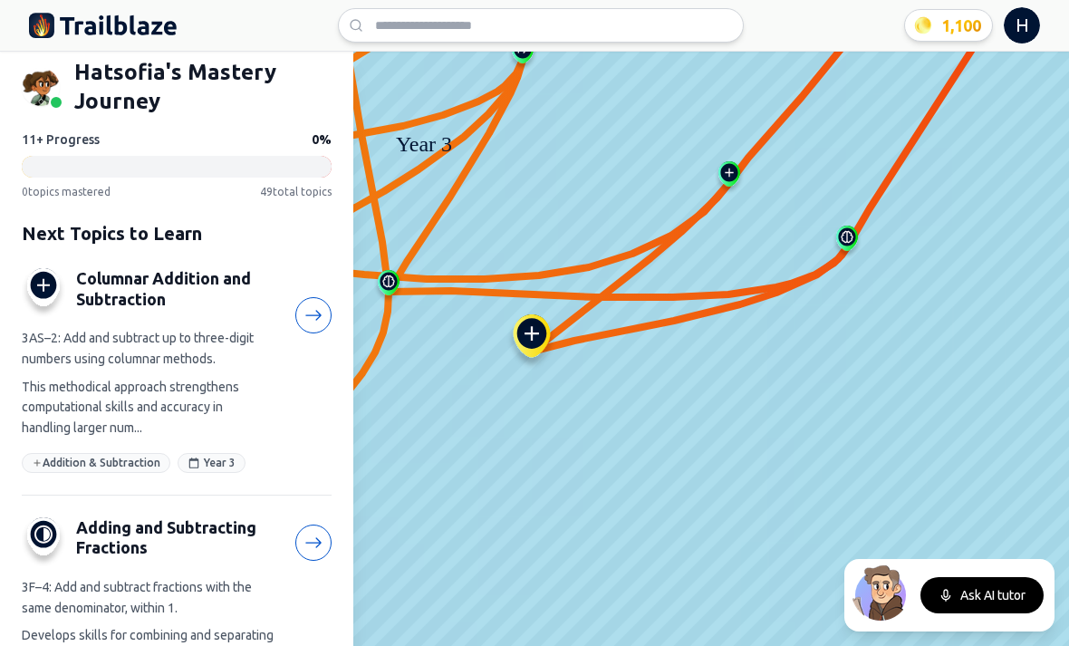
click at [532, 331] on img at bounding box center [532, 341] width 58 height 55
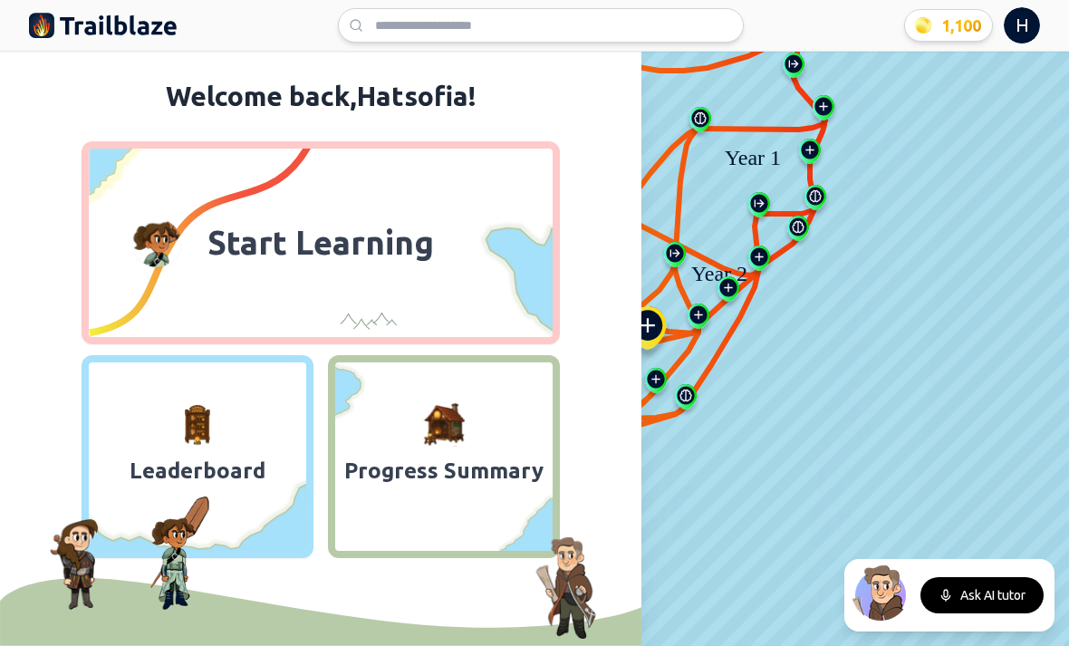
click at [445, 422] on img at bounding box center [443, 424] width 43 height 43
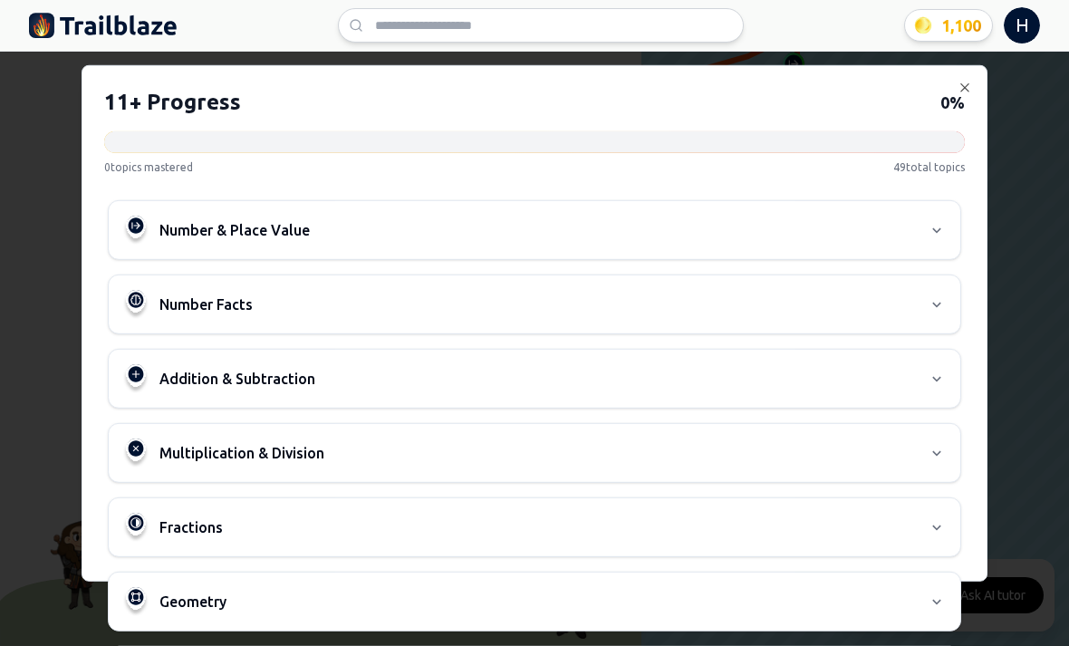
click at [207, 218] on span "Number & Place Value" at bounding box center [234, 229] width 150 height 22
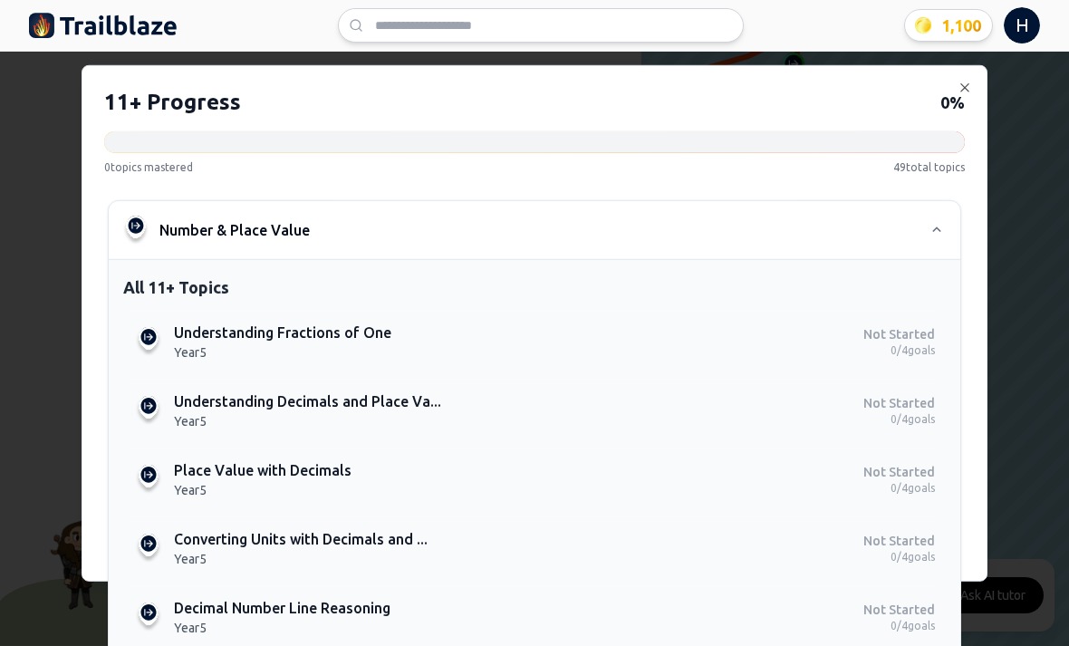
click at [224, 411] on p "Year 5" at bounding box center [515, 420] width 682 height 18
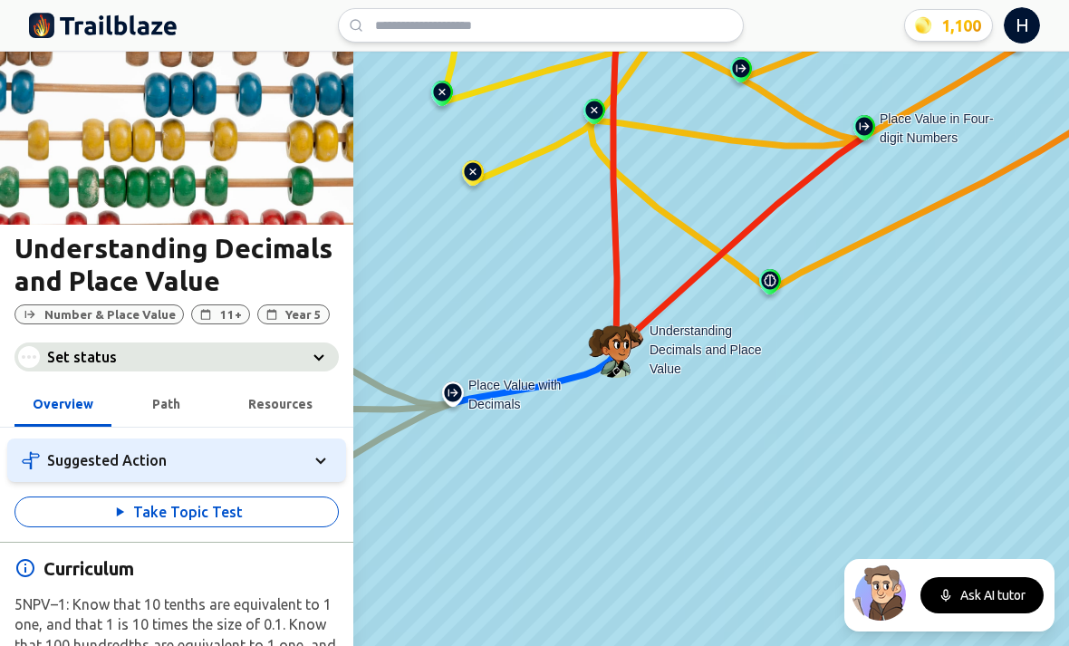
click at [145, 506] on button "Take Topic Test" at bounding box center [176, 512] width 324 height 31
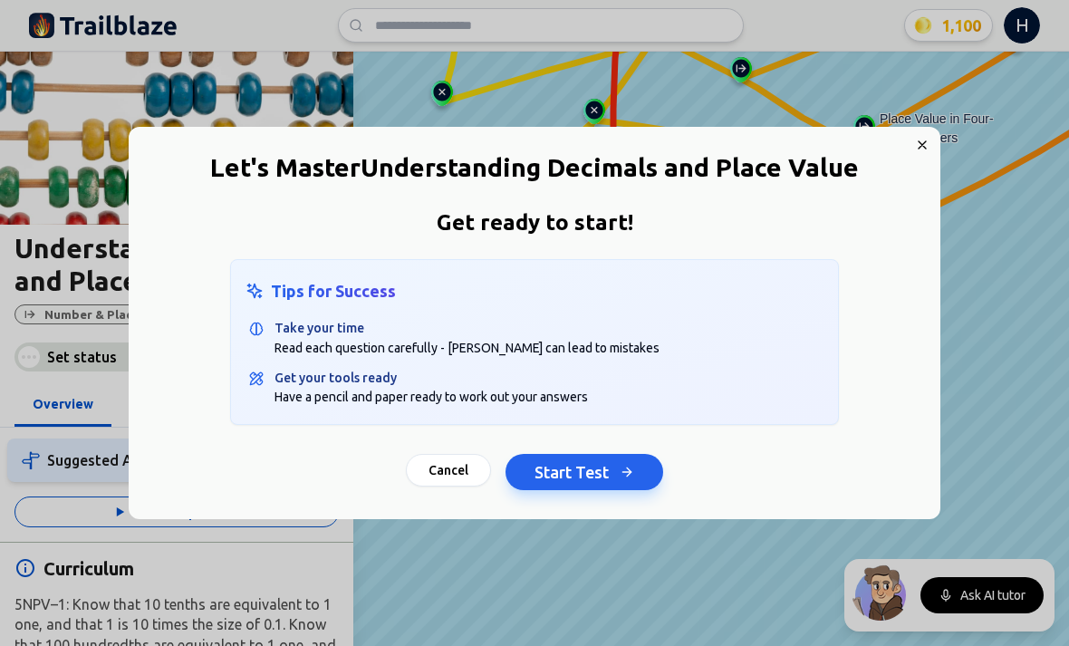
click at [552, 486] on button "Start Test" at bounding box center [585, 472] width 158 height 36
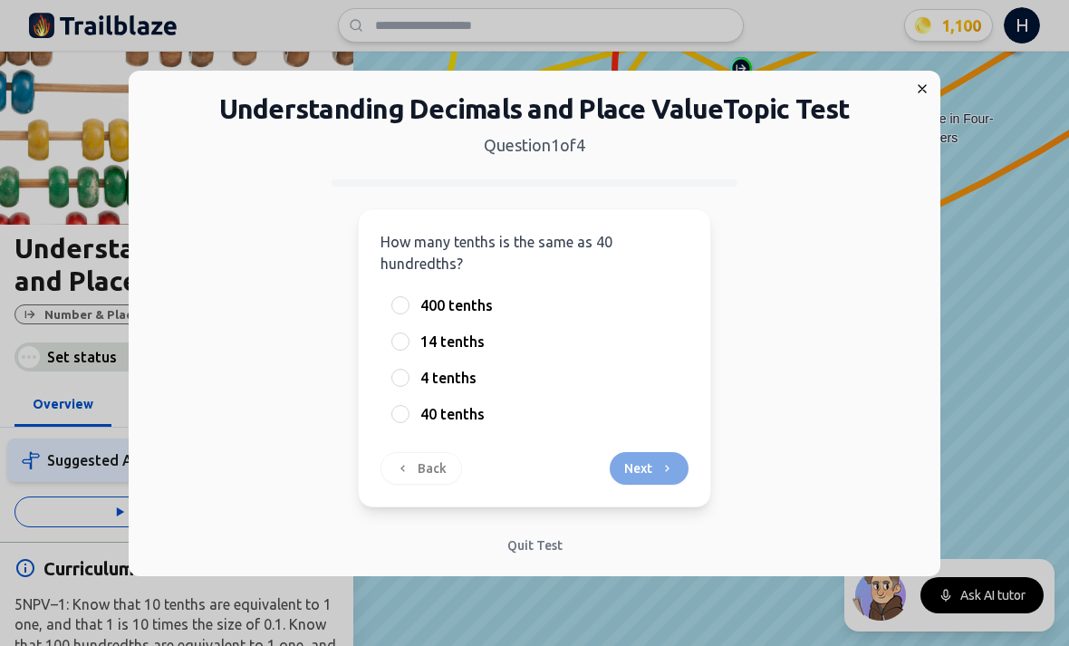
click at [395, 380] on div at bounding box center [400, 378] width 18 height 18
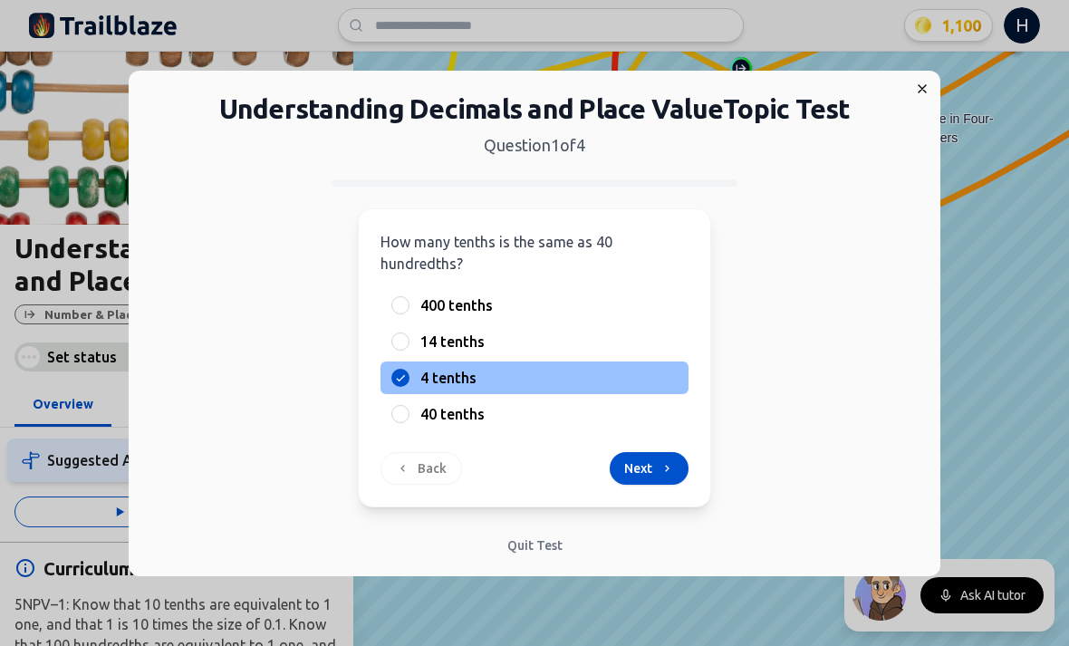
click at [649, 461] on button "Next" at bounding box center [649, 468] width 79 height 33
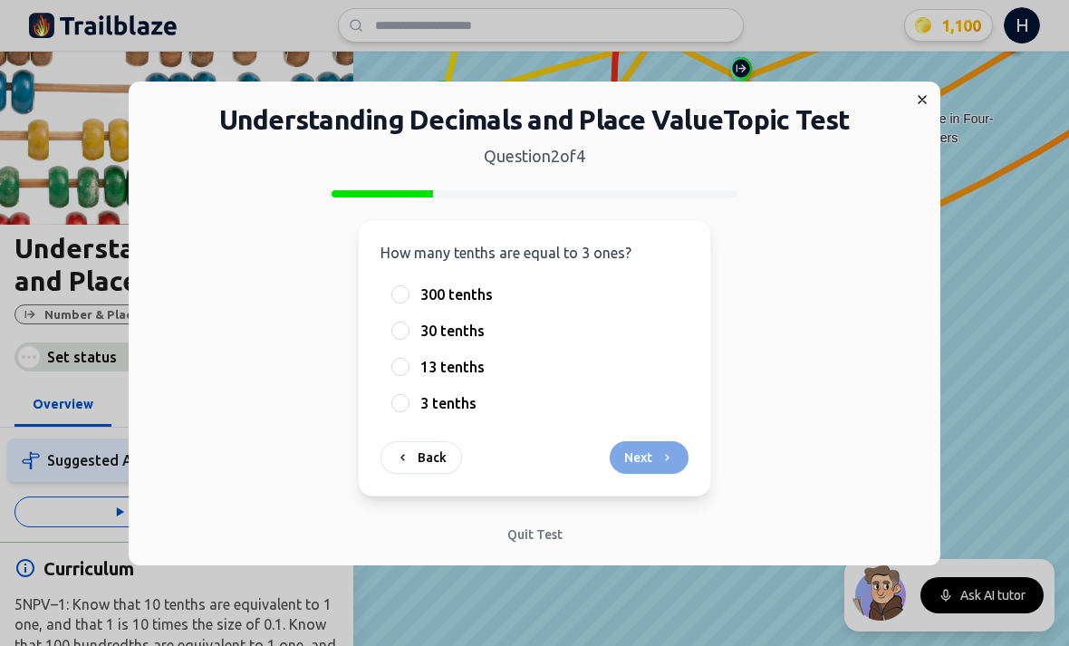
click at [451, 410] on span "3 tenths" at bounding box center [448, 403] width 56 height 22
click at [408, 410] on button "3 tenths" at bounding box center [400, 403] width 14 height 14
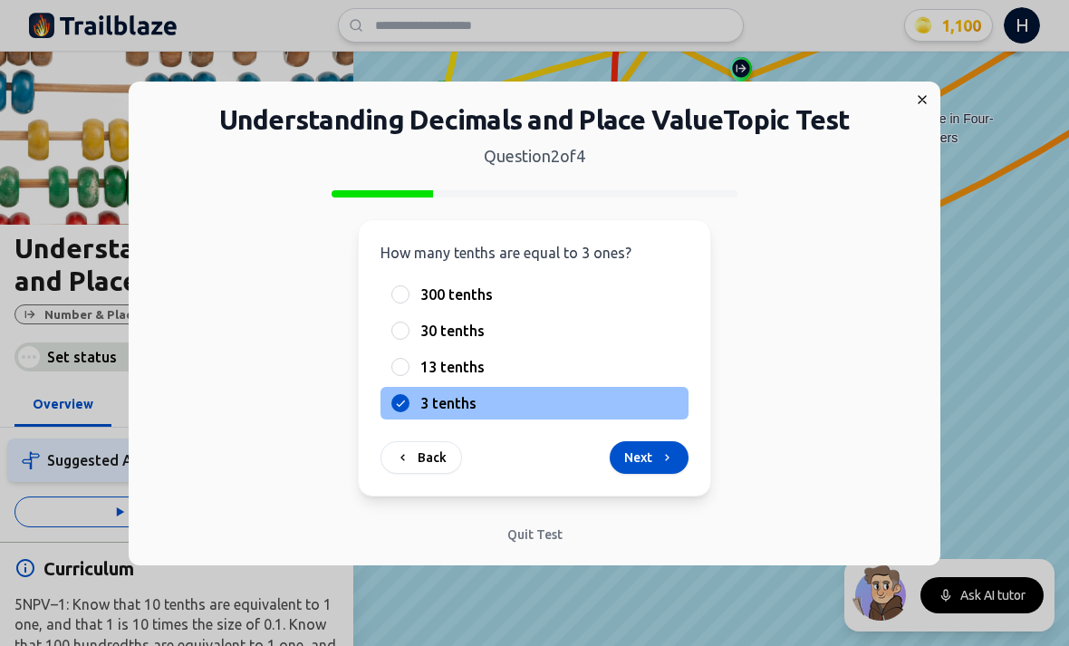
click at [640, 464] on button "Next" at bounding box center [649, 457] width 79 height 33
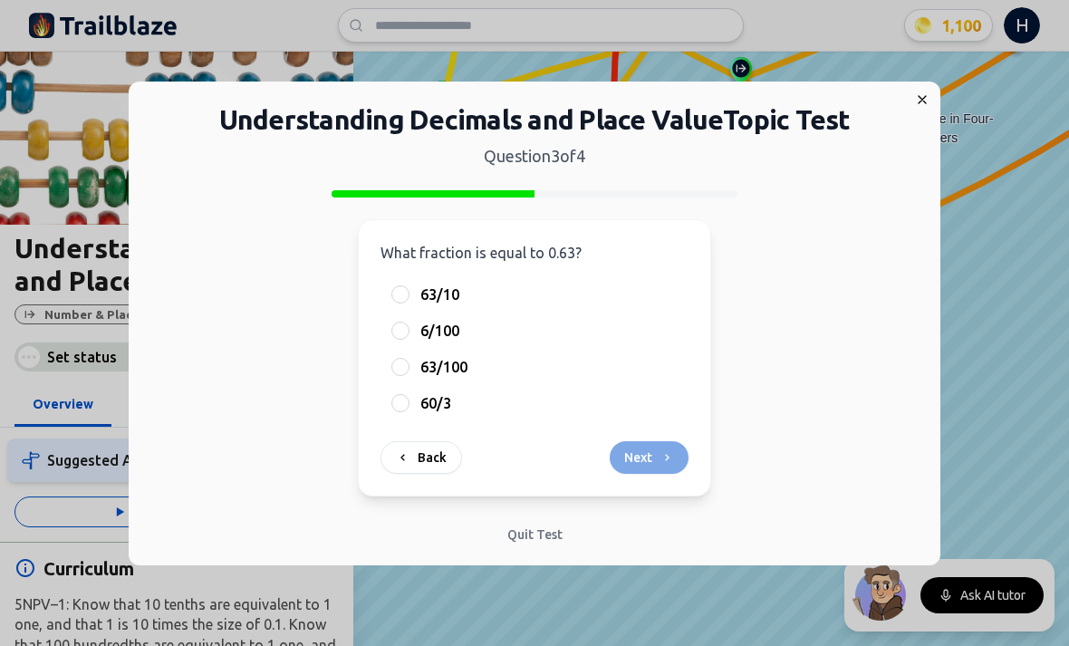
click at [434, 296] on span "63/10" at bounding box center [439, 295] width 39 height 22
click at [408, 296] on button "63/10" at bounding box center [400, 294] width 14 height 14
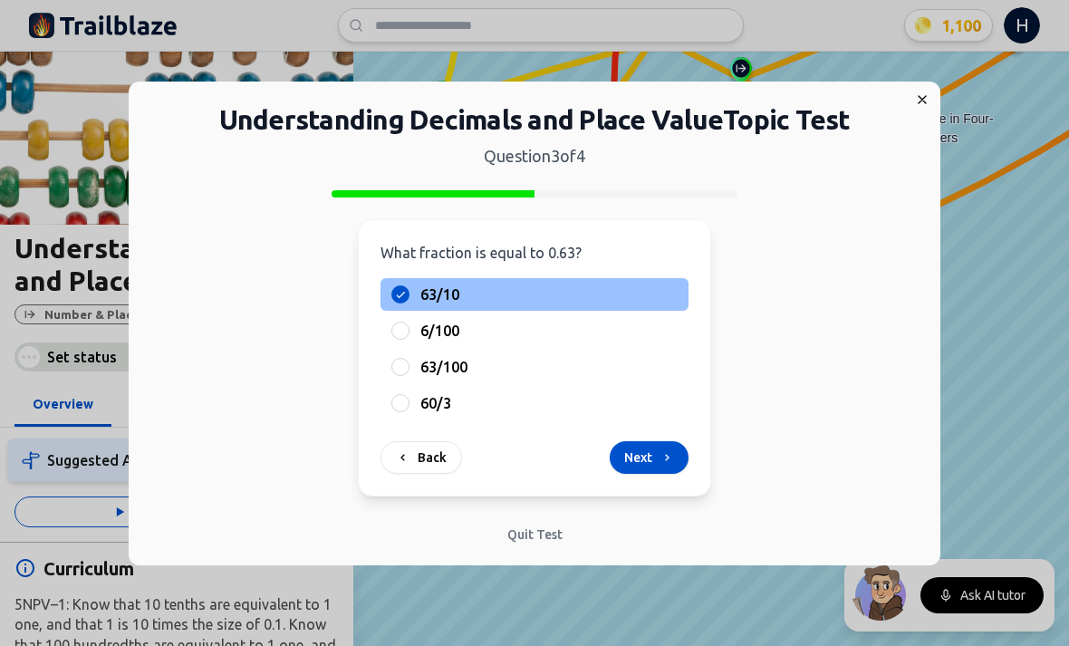
click at [660, 457] on icon at bounding box center [667, 457] width 14 height 14
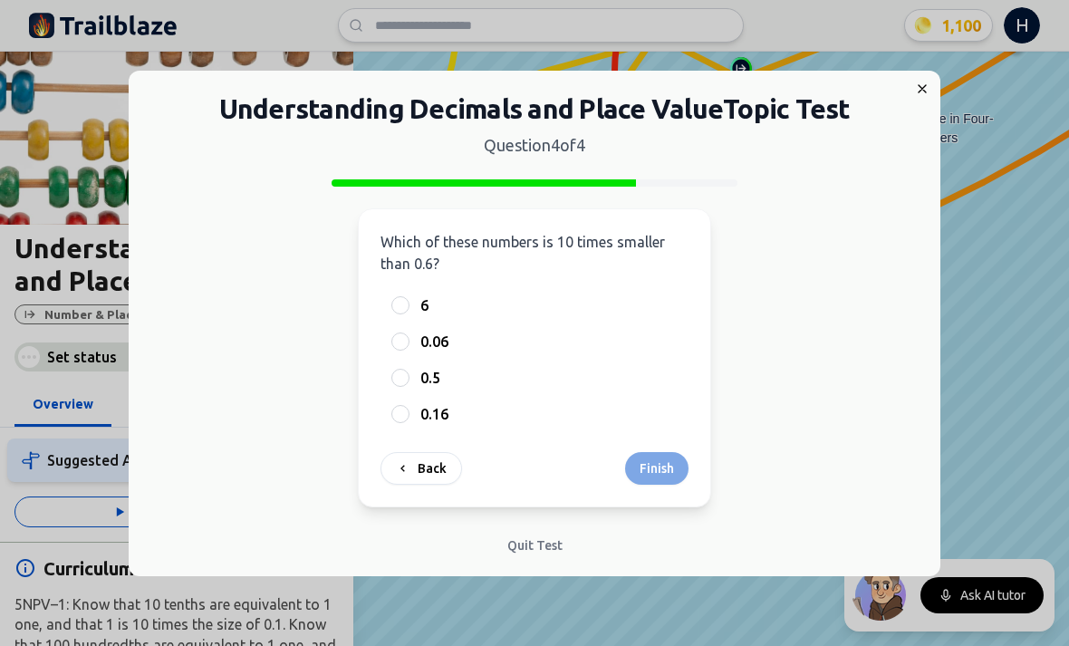
click at [402, 342] on div at bounding box center [400, 342] width 18 height 18
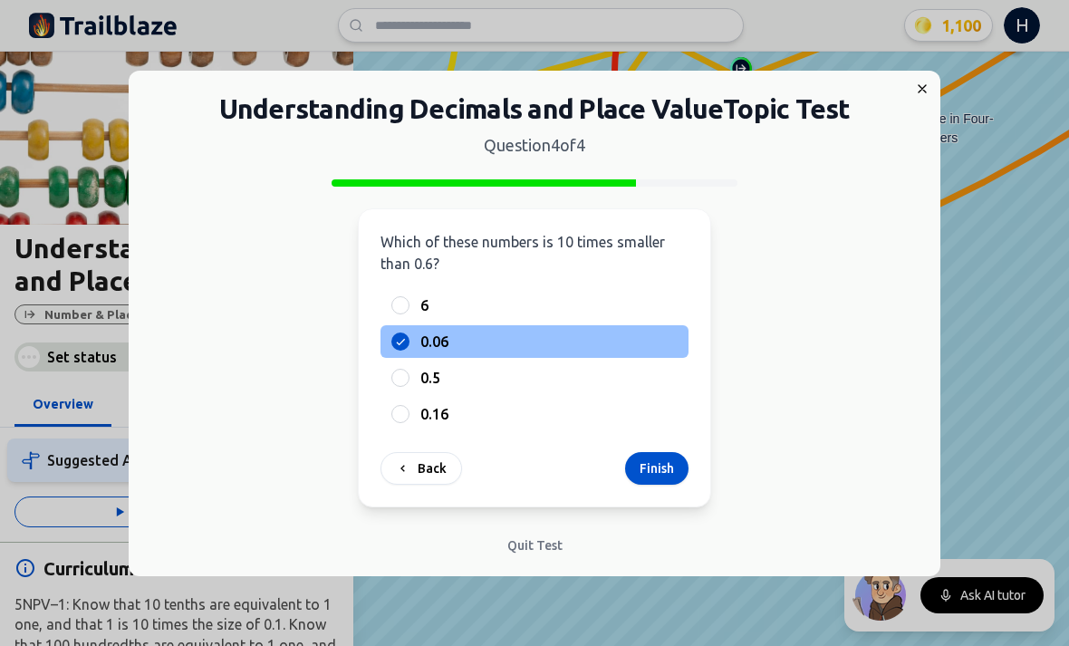
click at [672, 476] on button "Finish" at bounding box center [656, 468] width 63 height 33
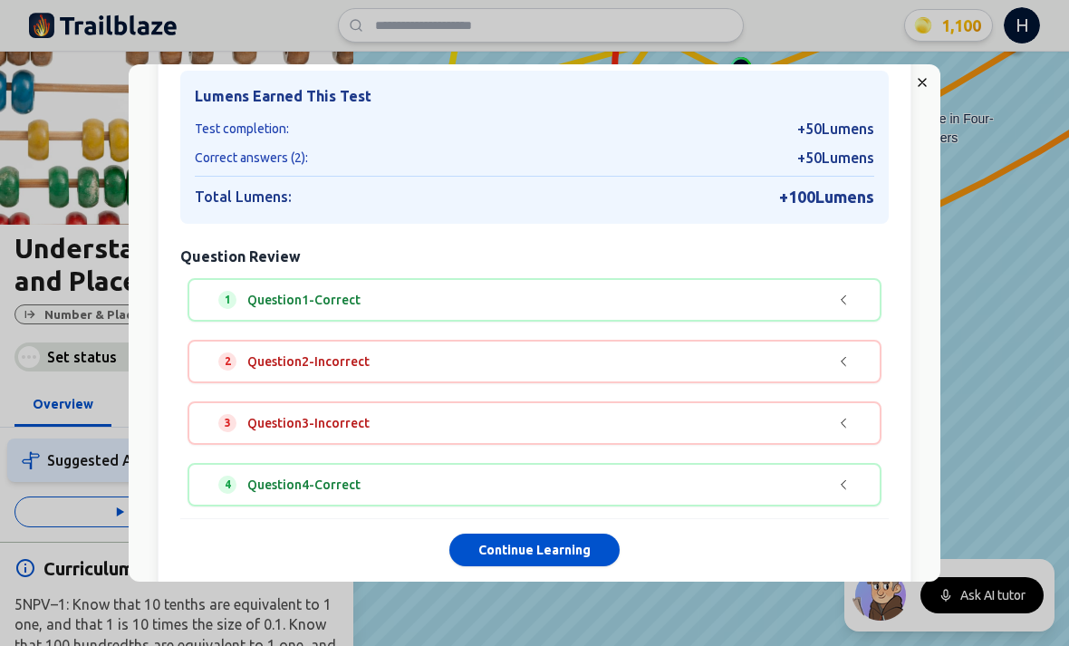
scroll to position [130, 0]
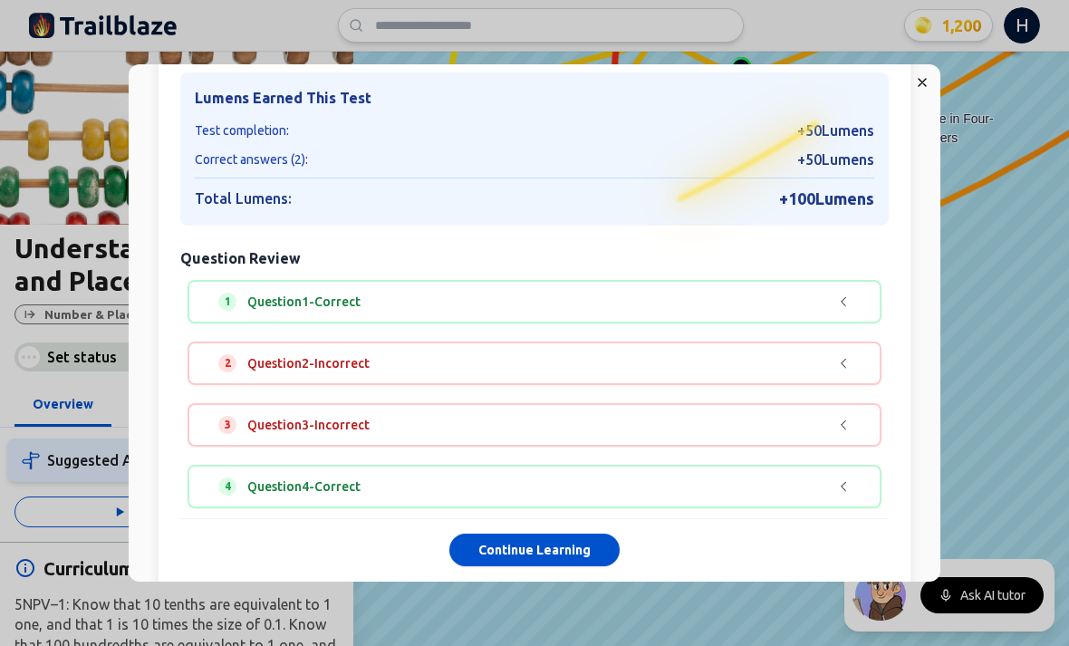
scroll to position [130, 0]
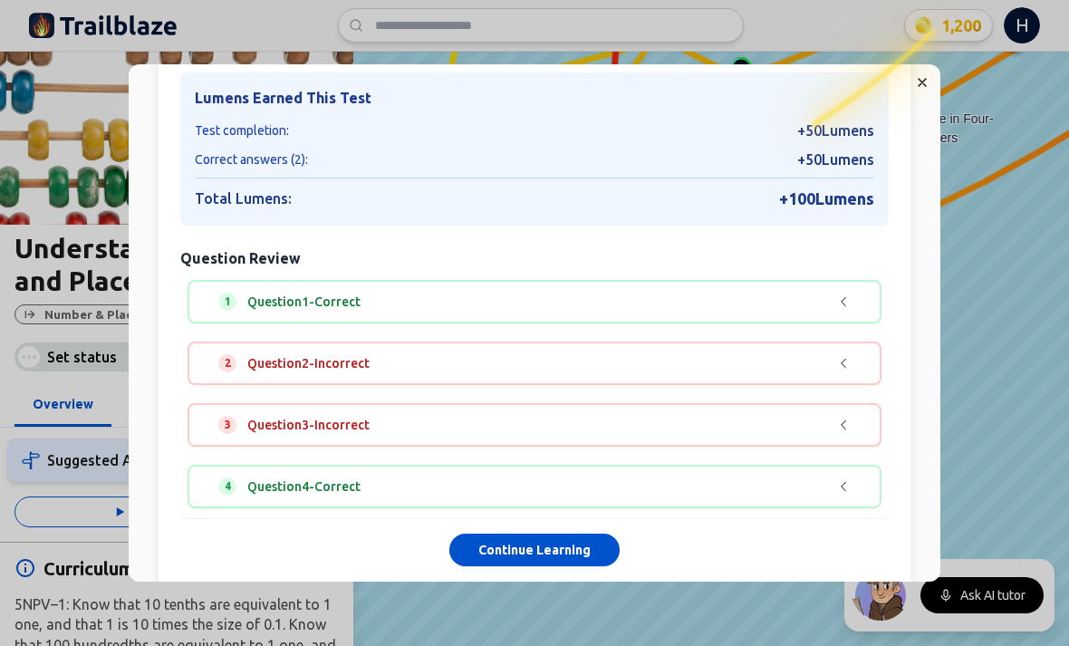
click at [512, 545] on button "Continue Learning" at bounding box center [534, 551] width 170 height 33
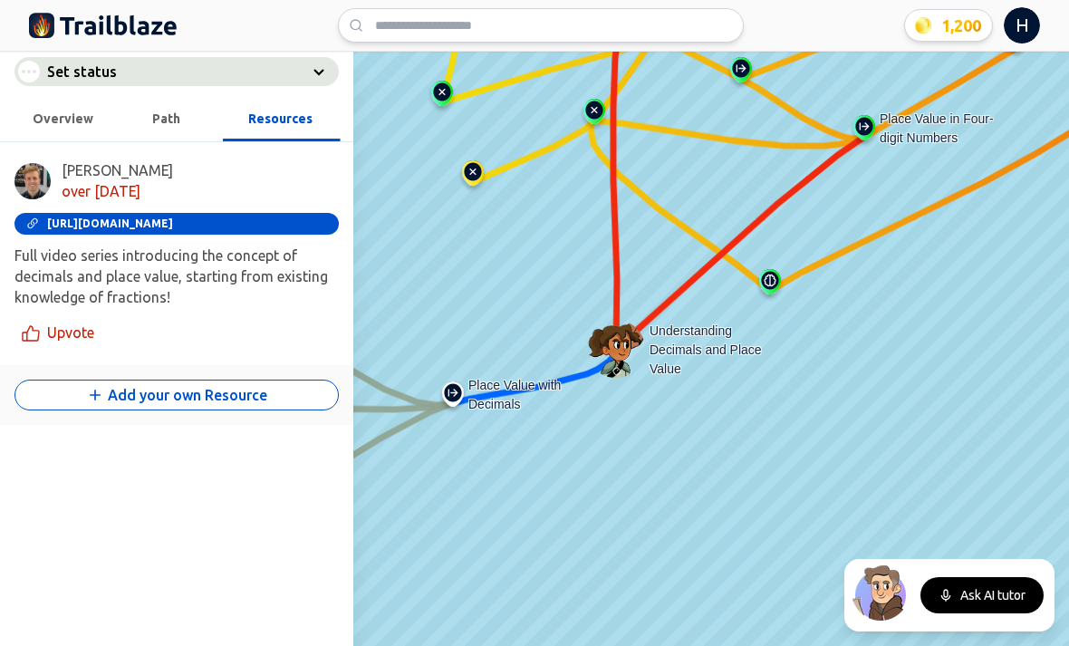
scroll to position [328, 0]
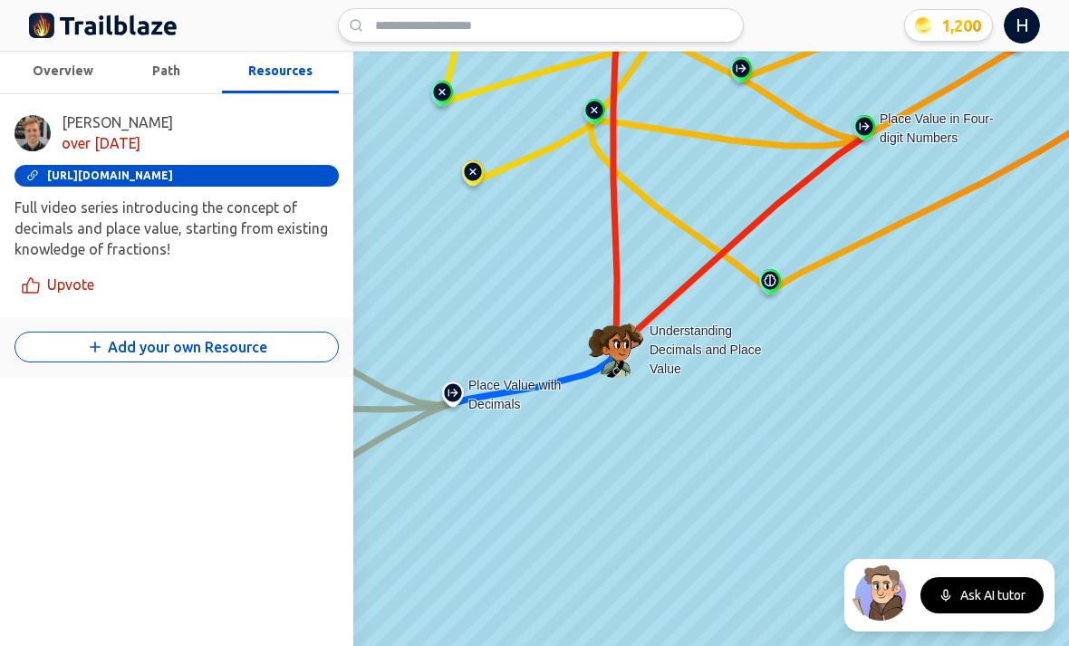
scroll to position [328, 0]
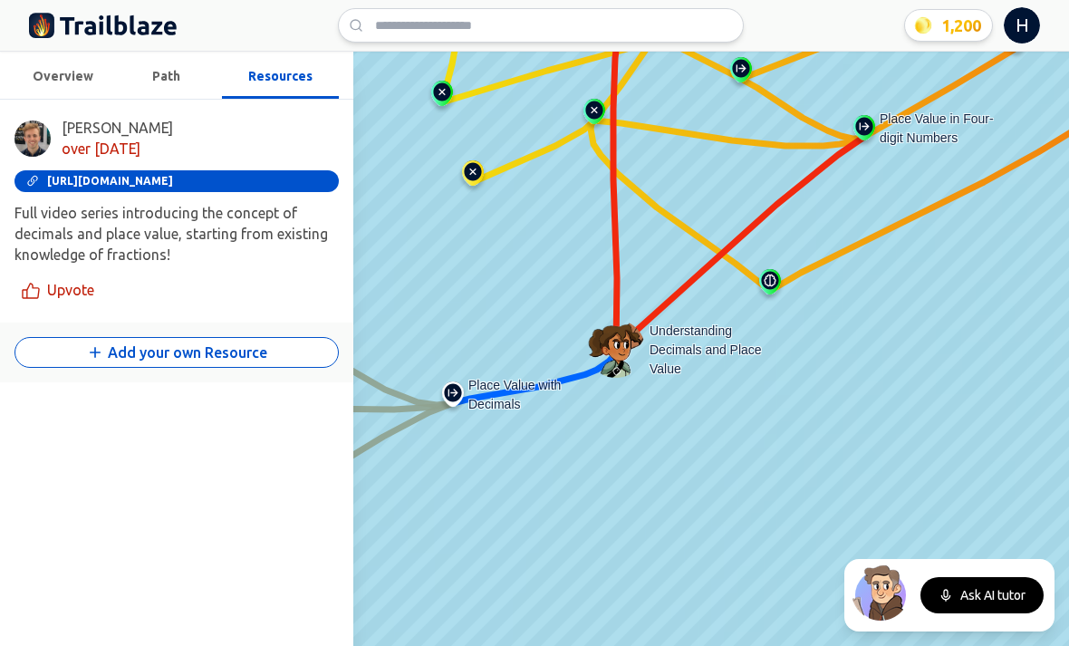
click at [631, 352] on img at bounding box center [616, 349] width 58 height 58
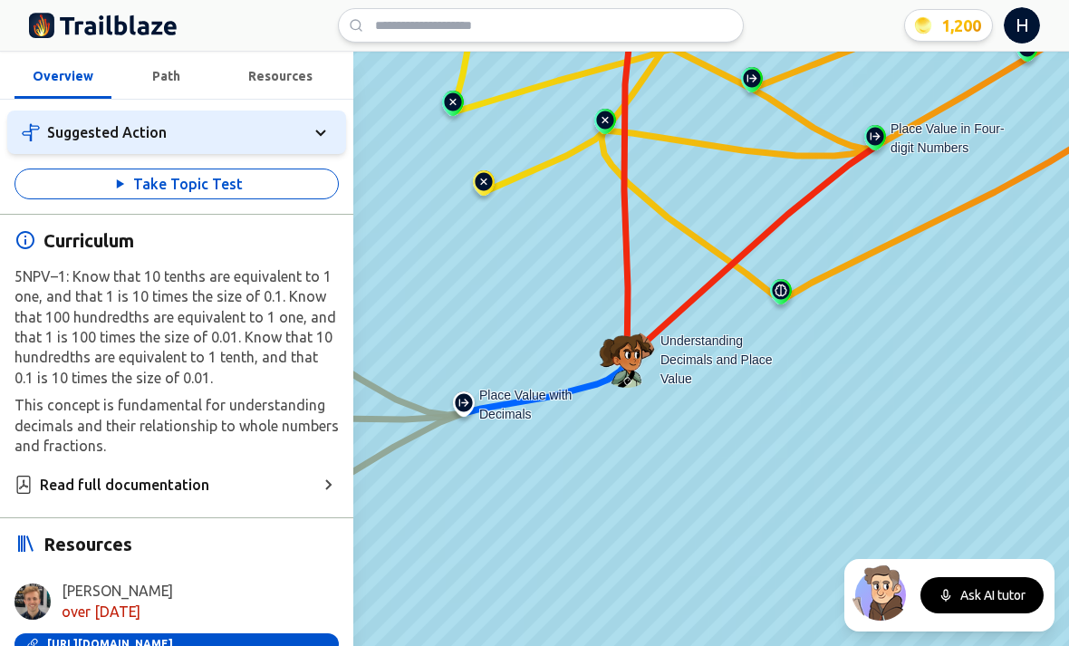
click at [463, 417] on img at bounding box center [463, 407] width 29 height 33
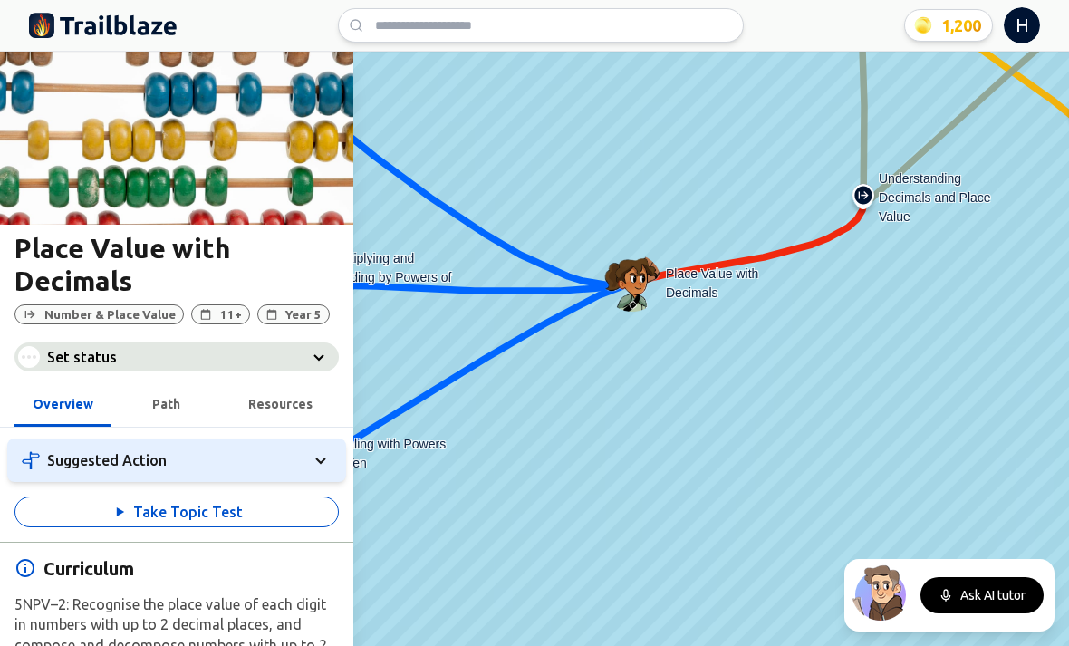
click at [67, 510] on button "Take Topic Test" at bounding box center [176, 512] width 324 height 31
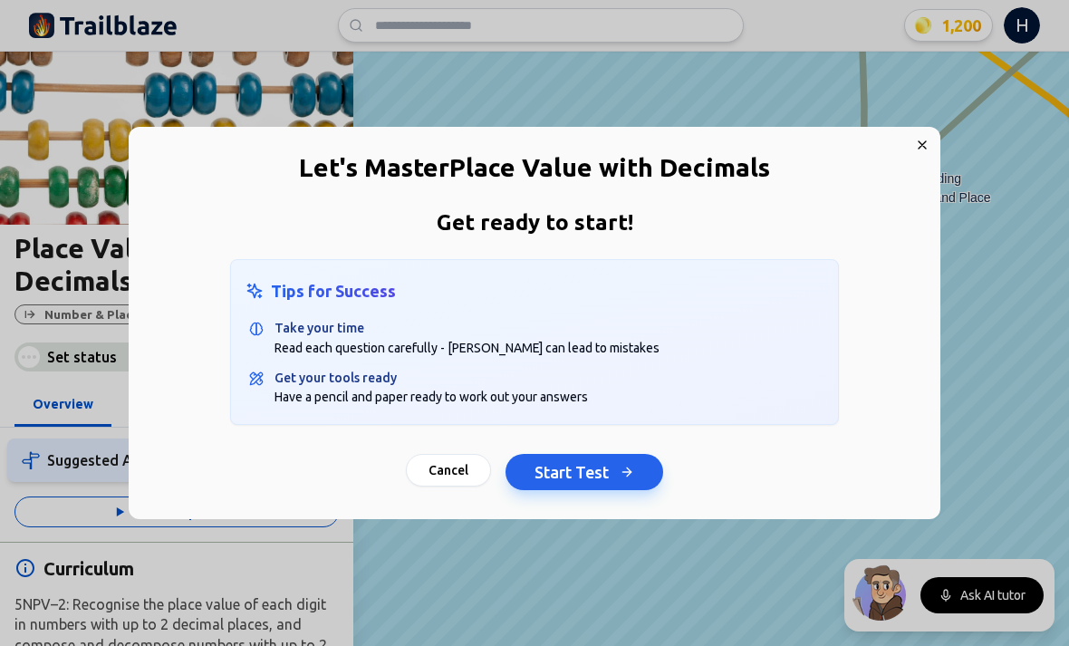
click at [592, 459] on button "Start Test" at bounding box center [585, 472] width 158 height 36
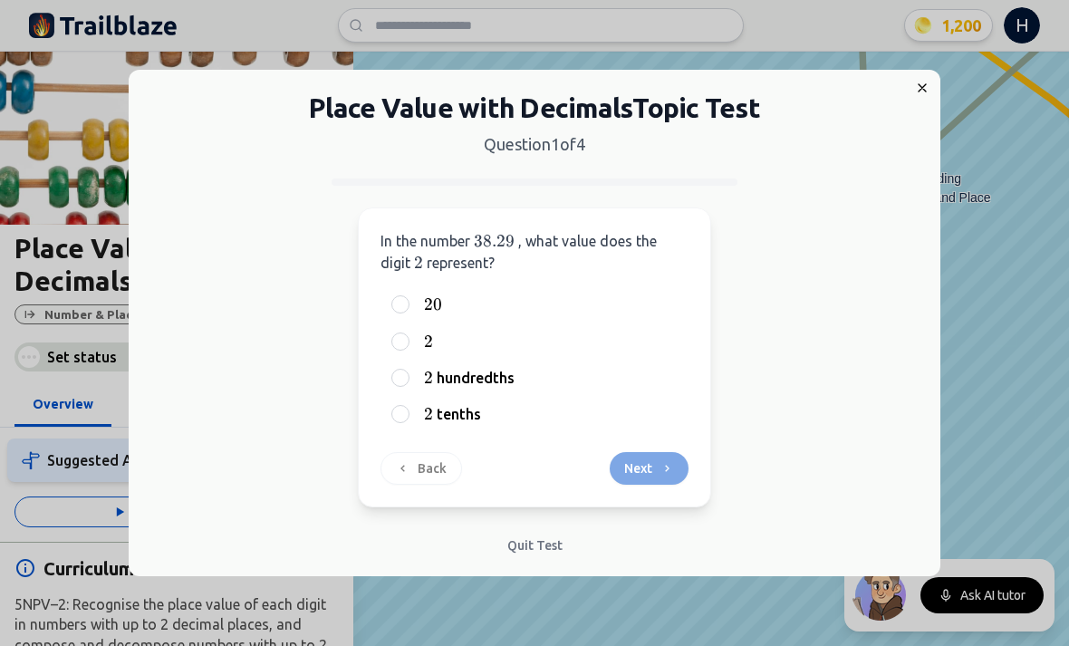
click at [440, 309] on span "20" at bounding box center [433, 304] width 18 height 20
click at [408, 309] on button "20 20 20" at bounding box center [400, 304] width 14 height 14
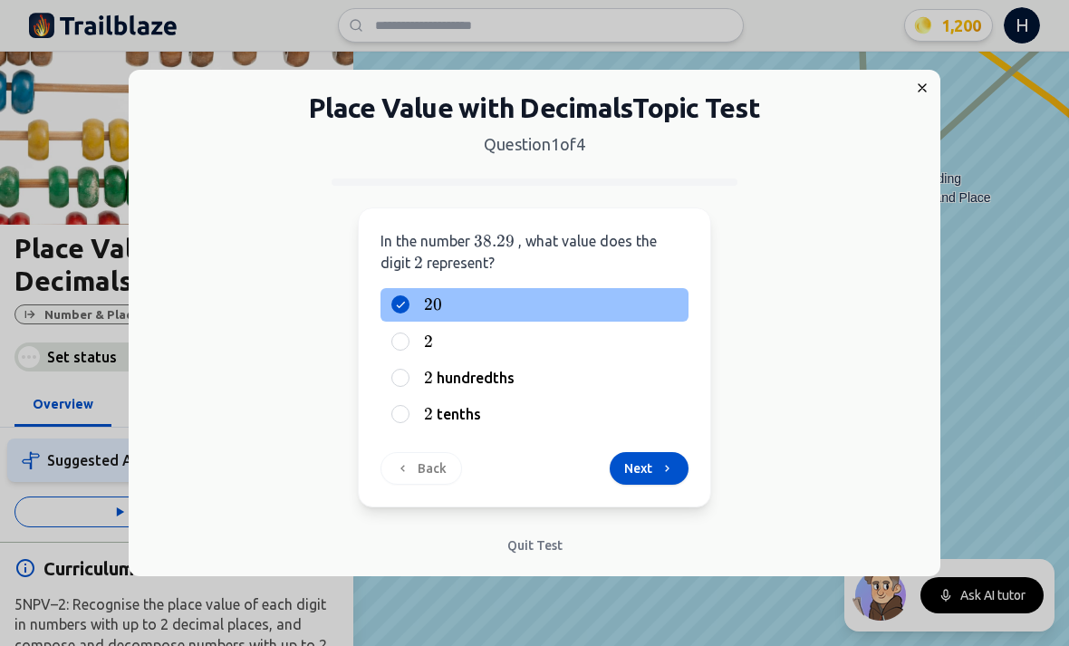
click at [670, 458] on button "Next" at bounding box center [649, 468] width 79 height 33
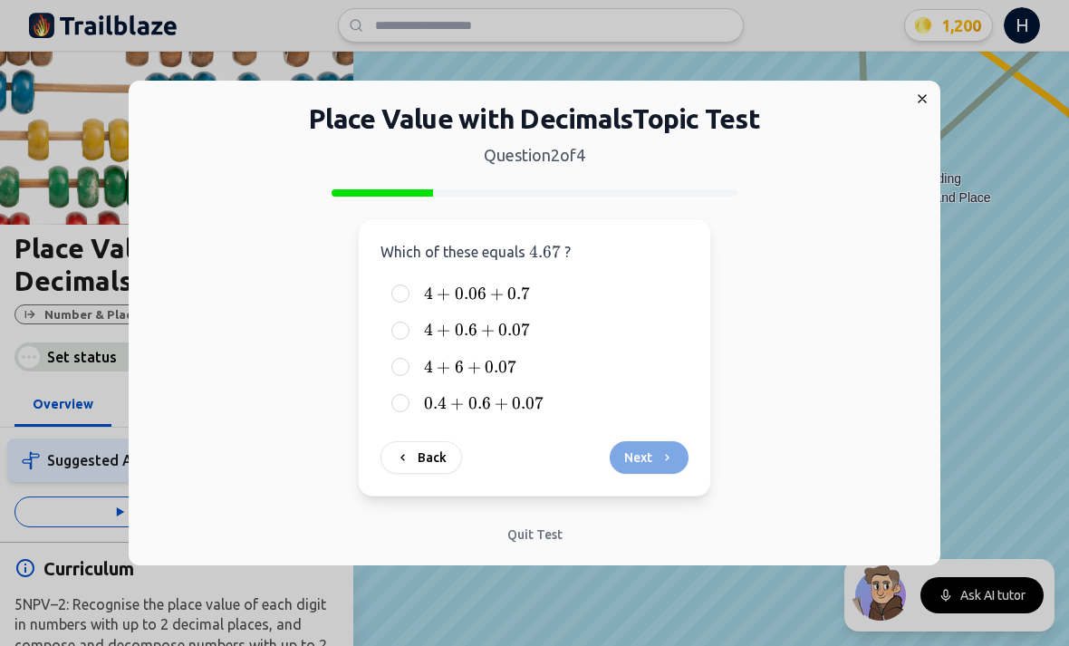
click at [465, 331] on span "0.6" at bounding box center [466, 330] width 23 height 20
click at [408, 331] on button "4 + 0.6 + 0.07 4 + 0.6 + 0.07 4 + 0.6 + 0.07" at bounding box center [400, 330] width 14 height 14
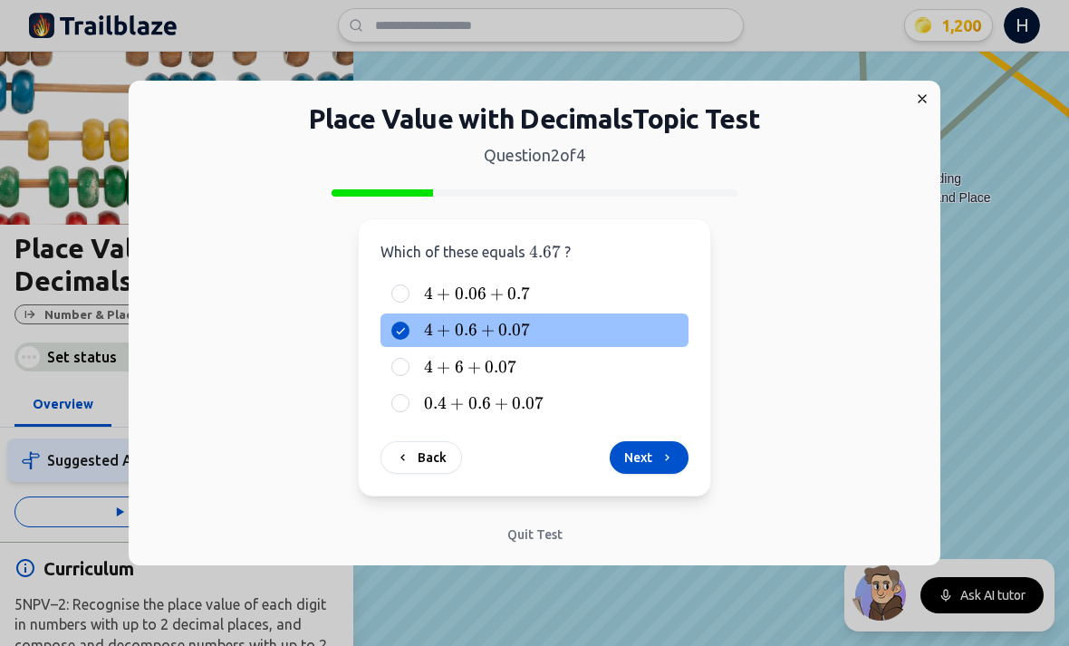
click at [650, 458] on button "Next" at bounding box center [649, 457] width 79 height 33
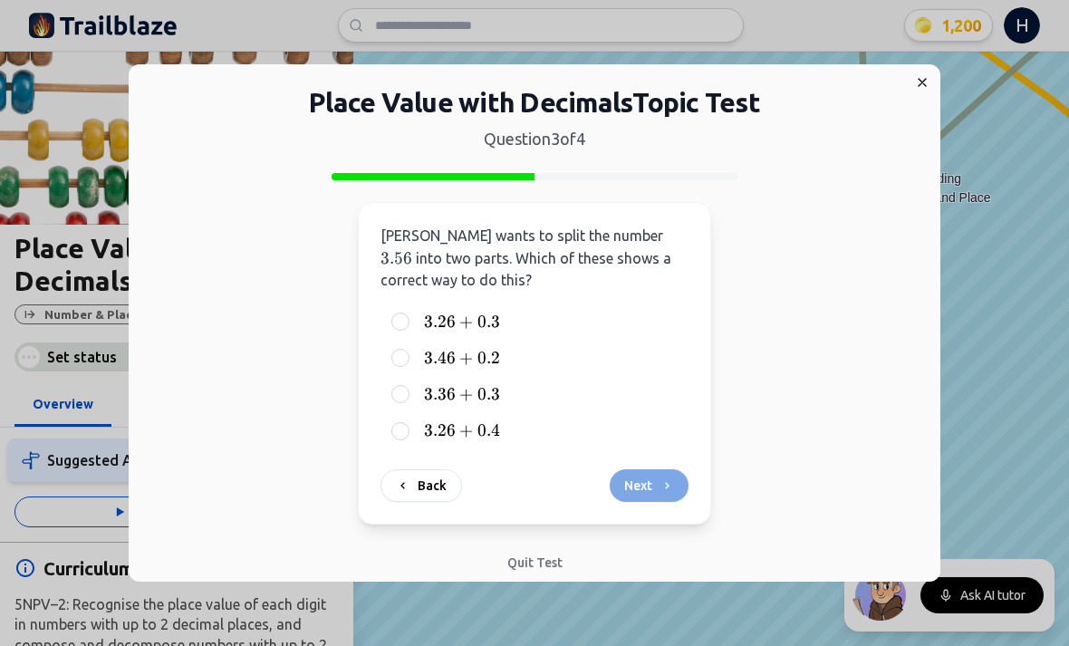
click at [393, 396] on div "3.36 + 0.3 3.36 + 0.3 3.36 + 0.3" at bounding box center [535, 394] width 308 height 33
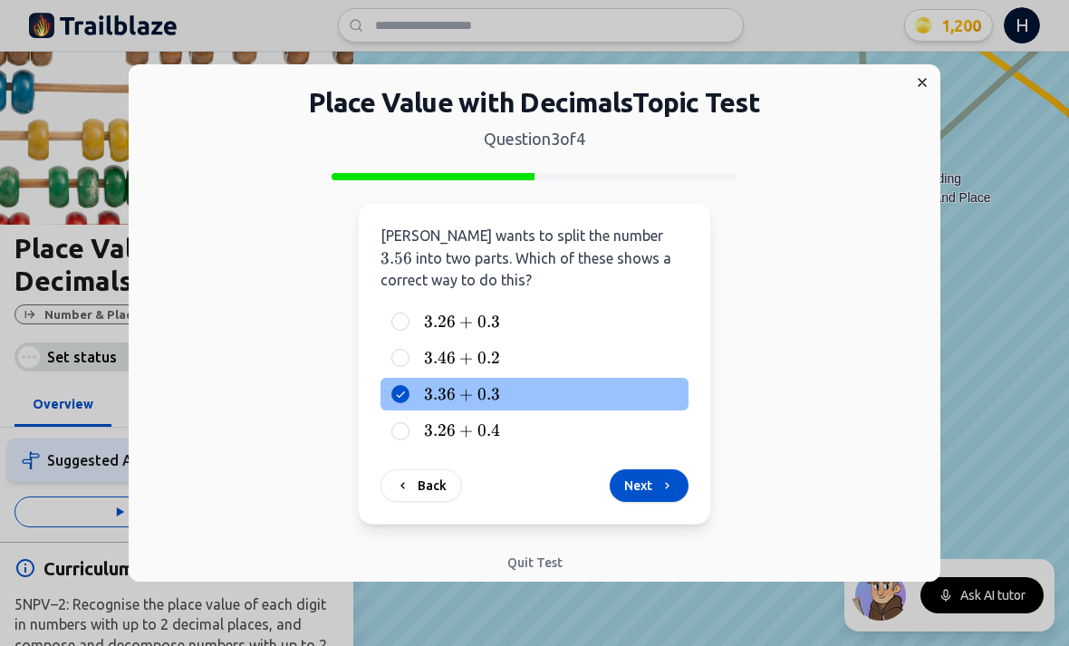
click at [673, 478] on icon at bounding box center [667, 485] width 14 height 14
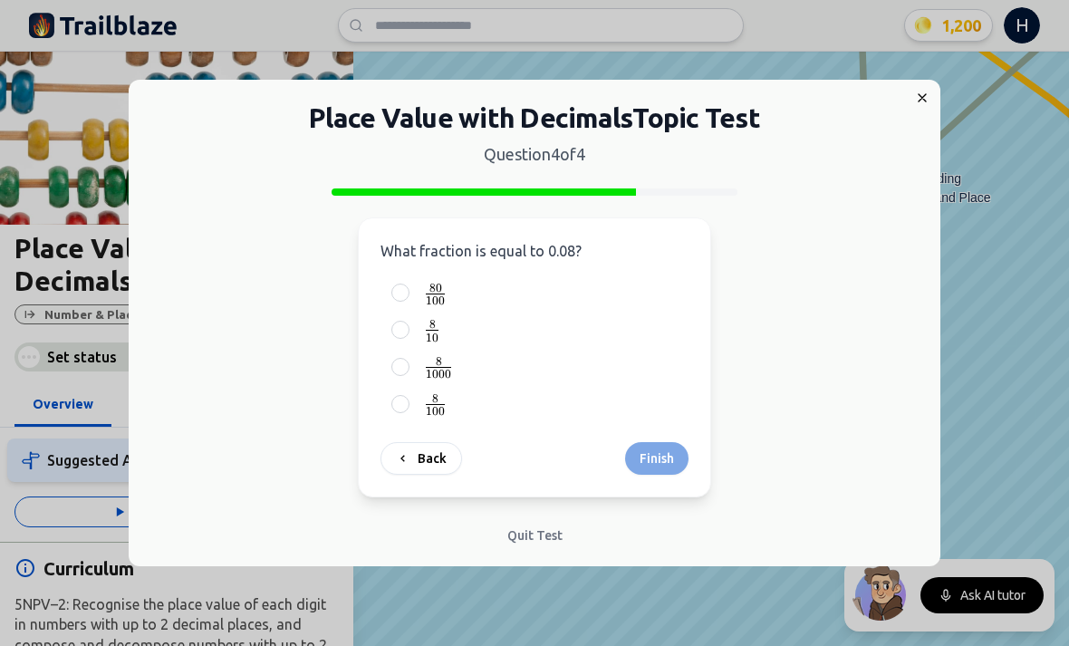
click at [426, 404] on span at bounding box center [435, 404] width 19 height 1
click at [408, 403] on button "8 100 {8 \over 100} 100 8 ​" at bounding box center [400, 404] width 14 height 14
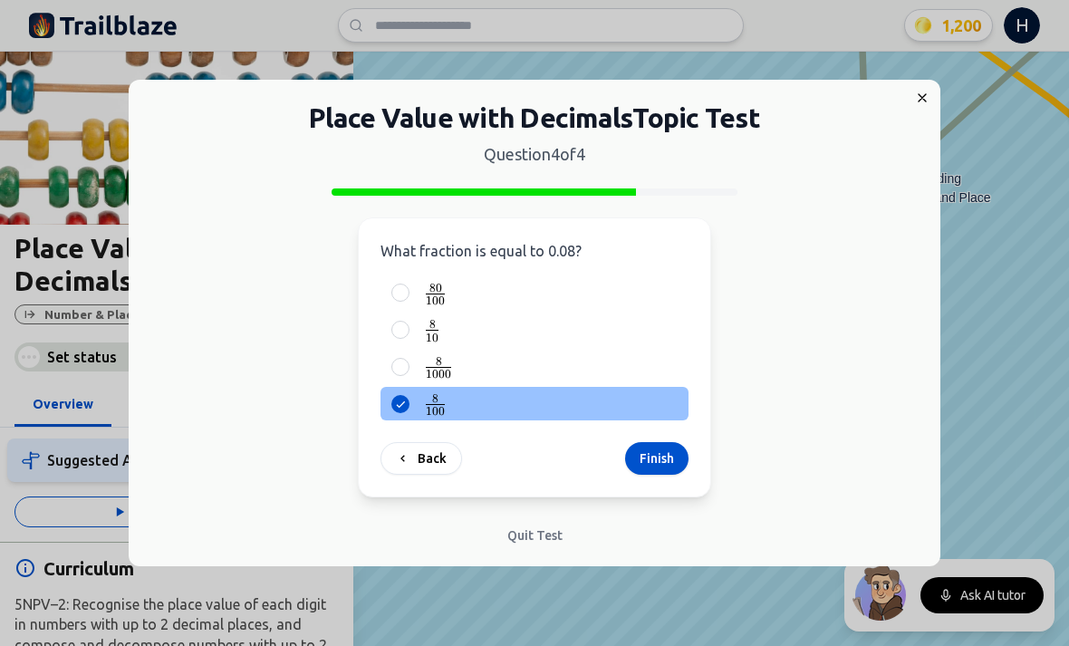
click at [400, 404] on icon at bounding box center [400, 404] width 14 height 14
click at [394, 376] on div "8 1000 {8 \over 1000} 1000 8 ​" at bounding box center [535, 368] width 308 height 34
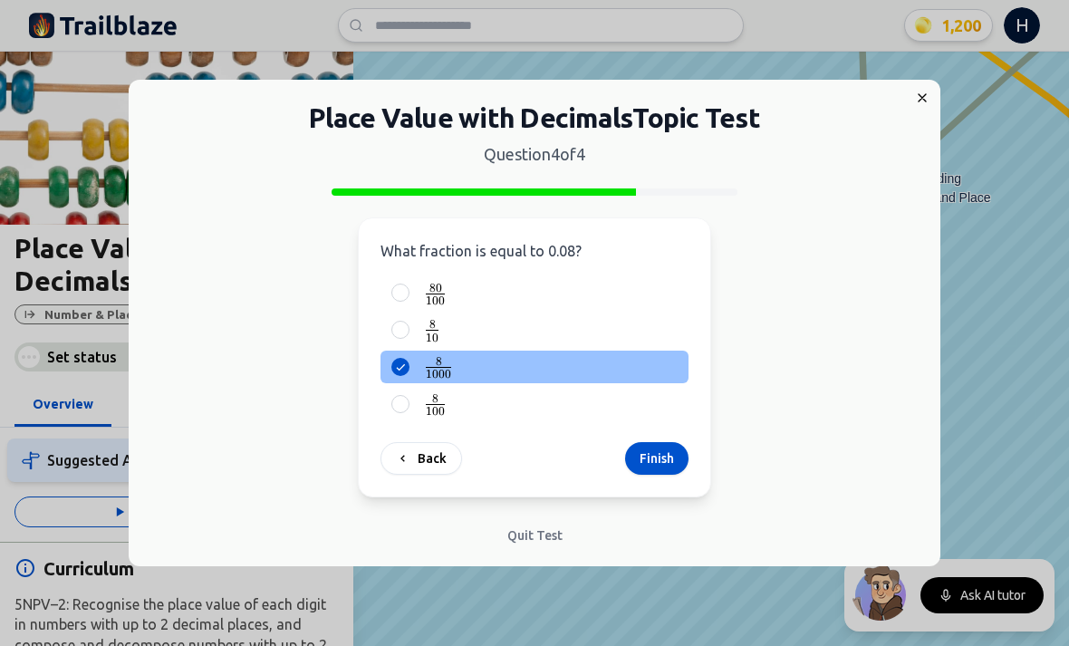
click at [407, 342] on div "8 10 {8 \over 10} 10 8 ​" at bounding box center [535, 331] width 308 height 34
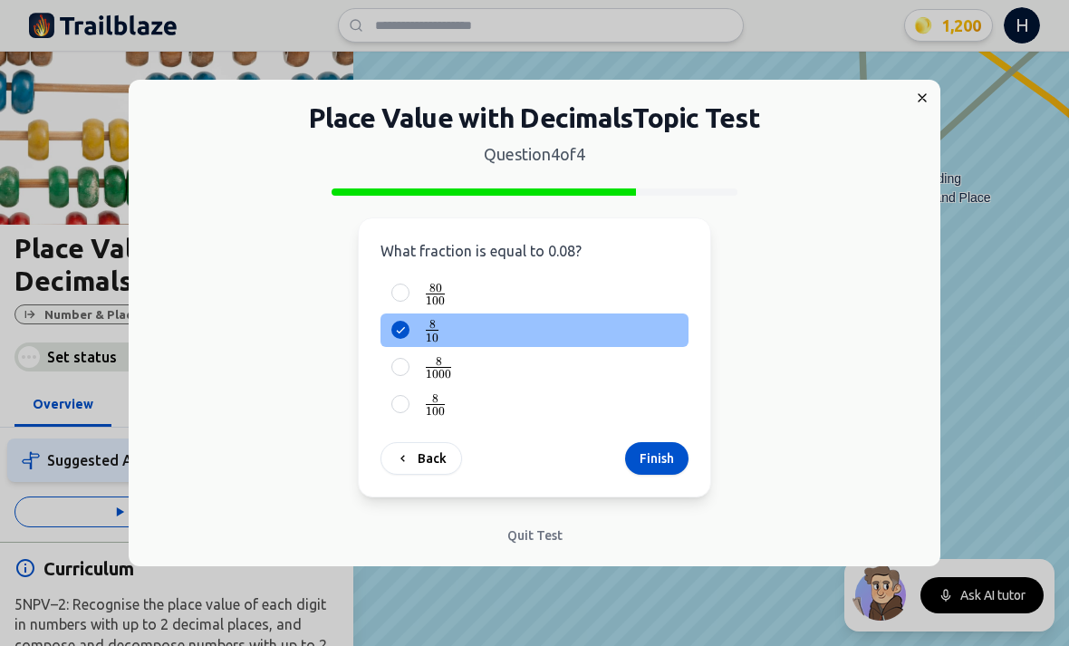
click at [661, 473] on button "Finish" at bounding box center [656, 458] width 63 height 33
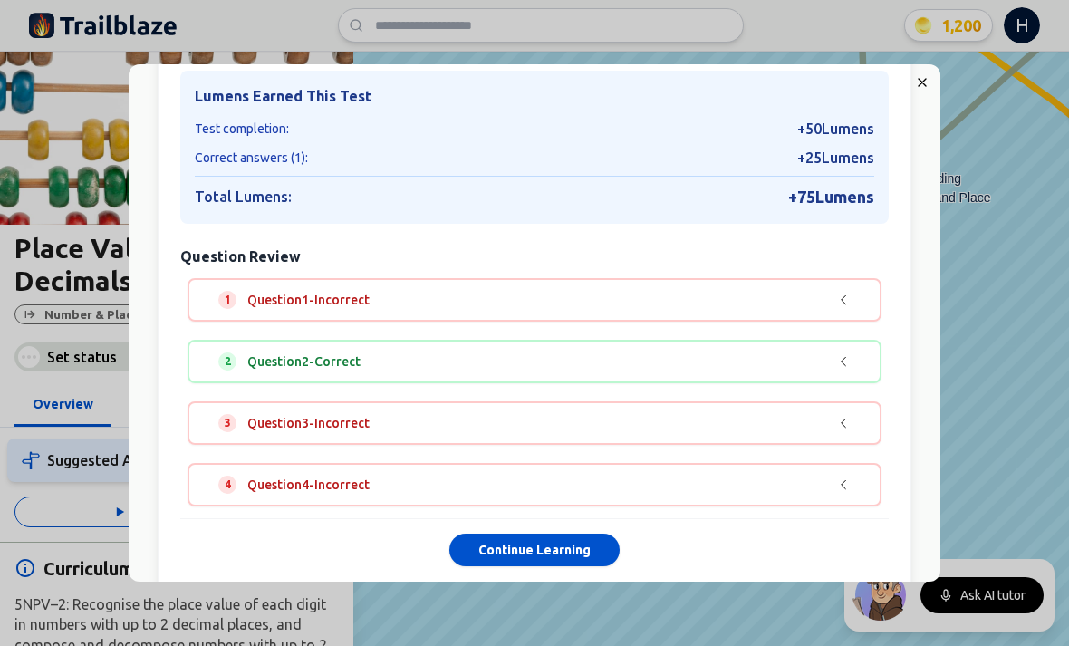
scroll to position [130, 0]
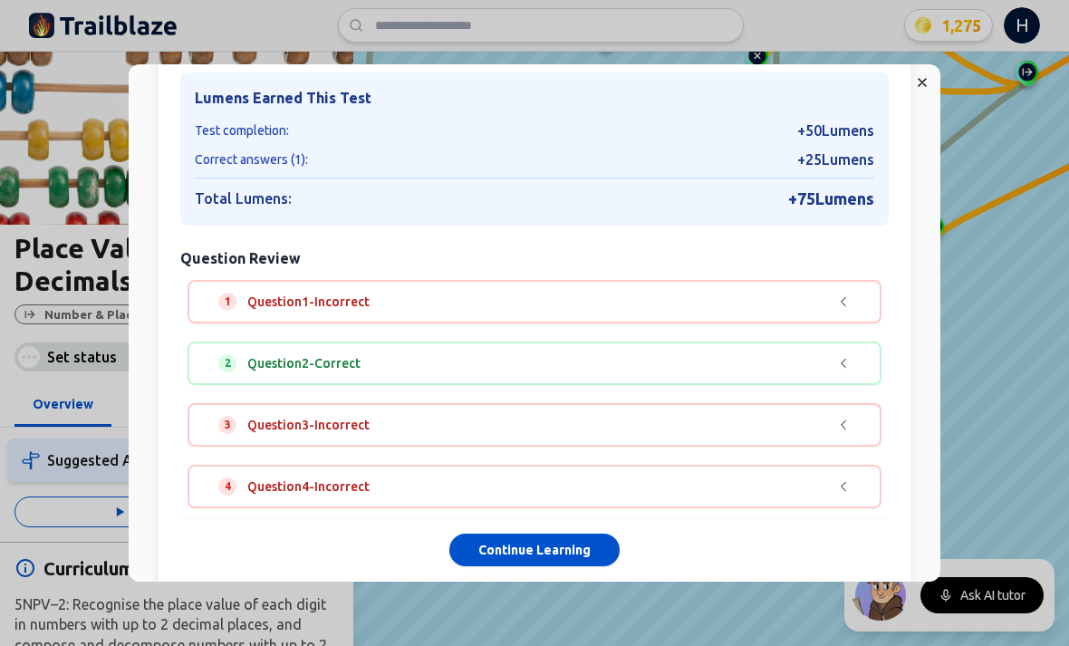
click at [534, 535] on button "Continue Learning" at bounding box center [534, 551] width 170 height 33
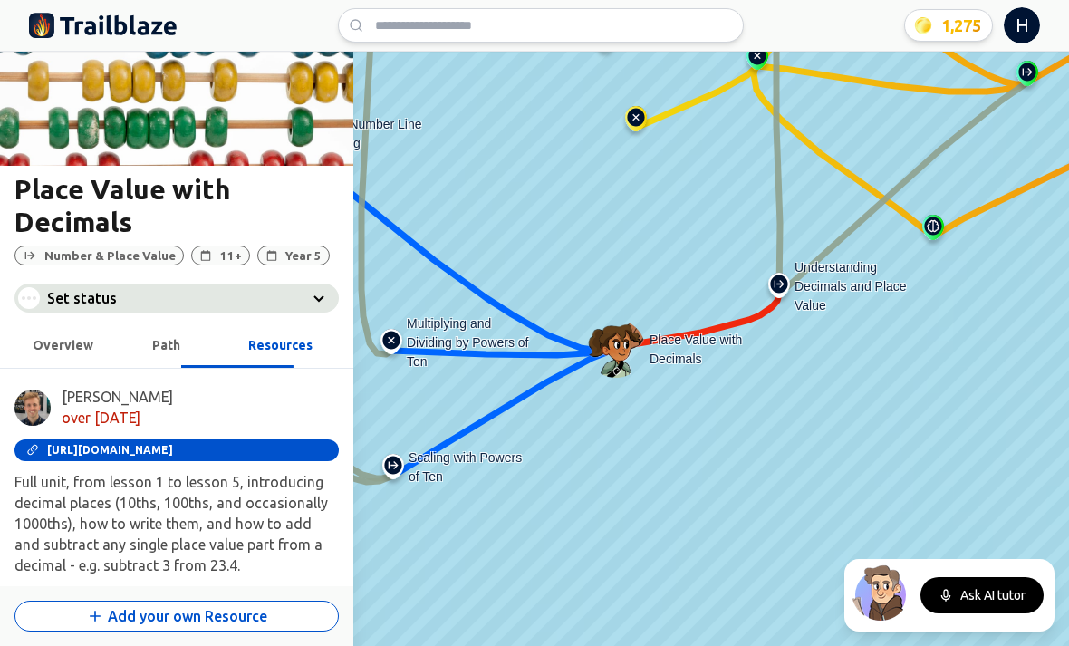
scroll to position [328, 0]
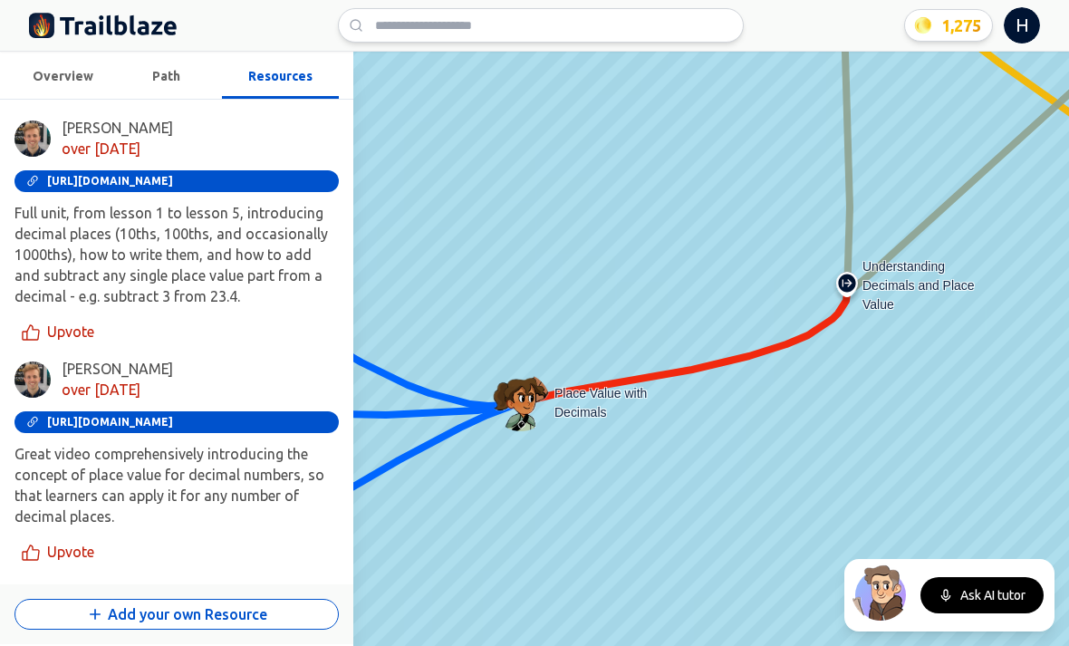
click at [847, 273] on img at bounding box center [847, 288] width 29 height 33
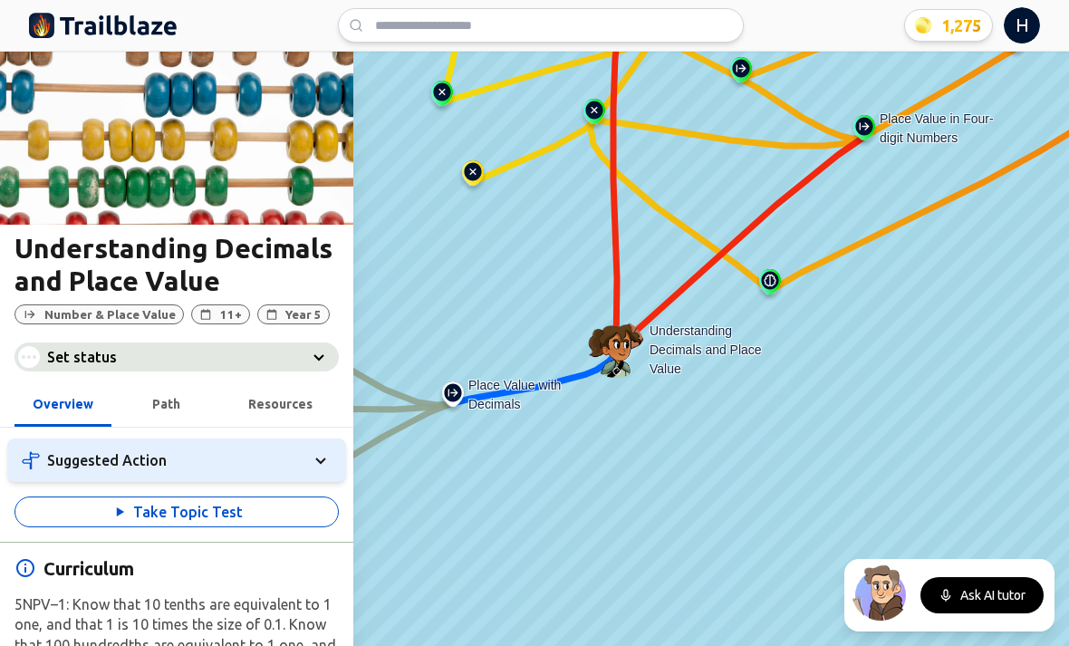
click at [84, 510] on button "Take Topic Test" at bounding box center [176, 512] width 324 height 31
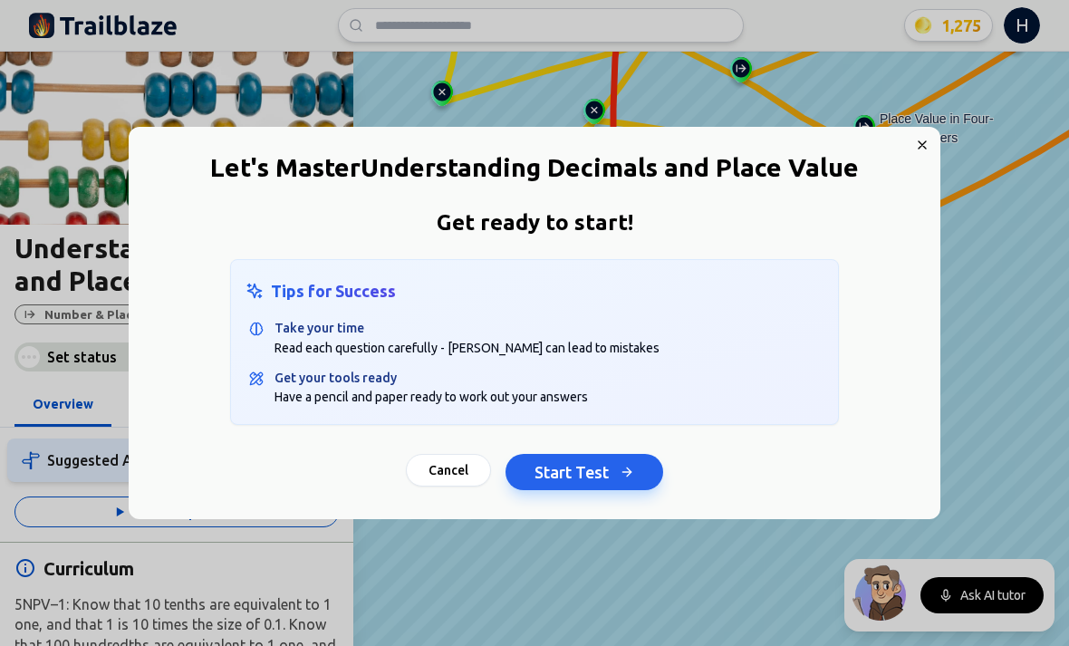
click at [590, 472] on button "Start Test" at bounding box center [585, 472] width 158 height 36
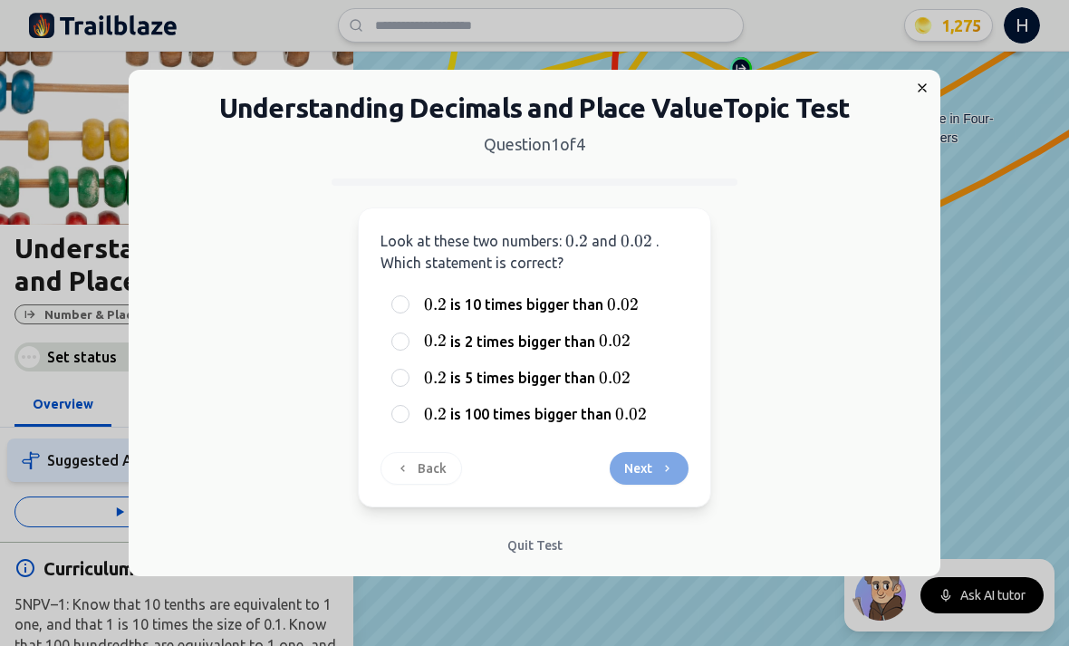
click at [438, 294] on span "0.2" at bounding box center [435, 304] width 23 height 20
click at [408, 297] on button "0.2 0.2 0.2 is 10 times bigger than 0.02 0.02 0.02" at bounding box center [400, 304] width 14 height 14
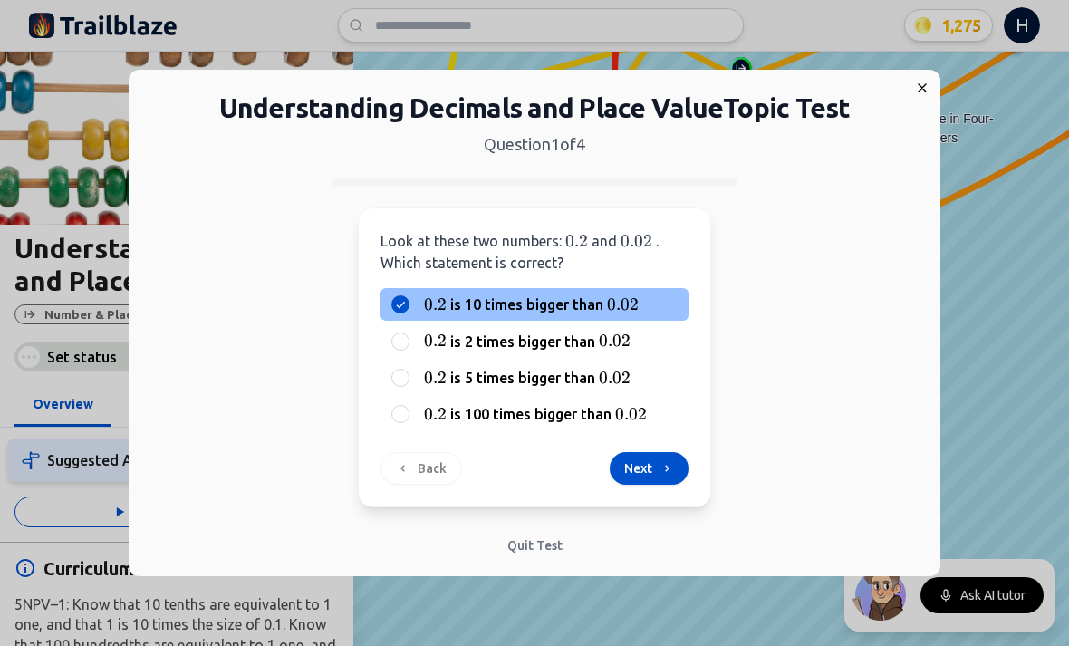
click at [442, 344] on span "0.2" at bounding box center [435, 341] width 23 height 20
click at [408, 344] on button "0.2 0.2 0.2 is 2 times bigger than 0.02 0.02 0.02" at bounding box center [400, 341] width 14 height 14
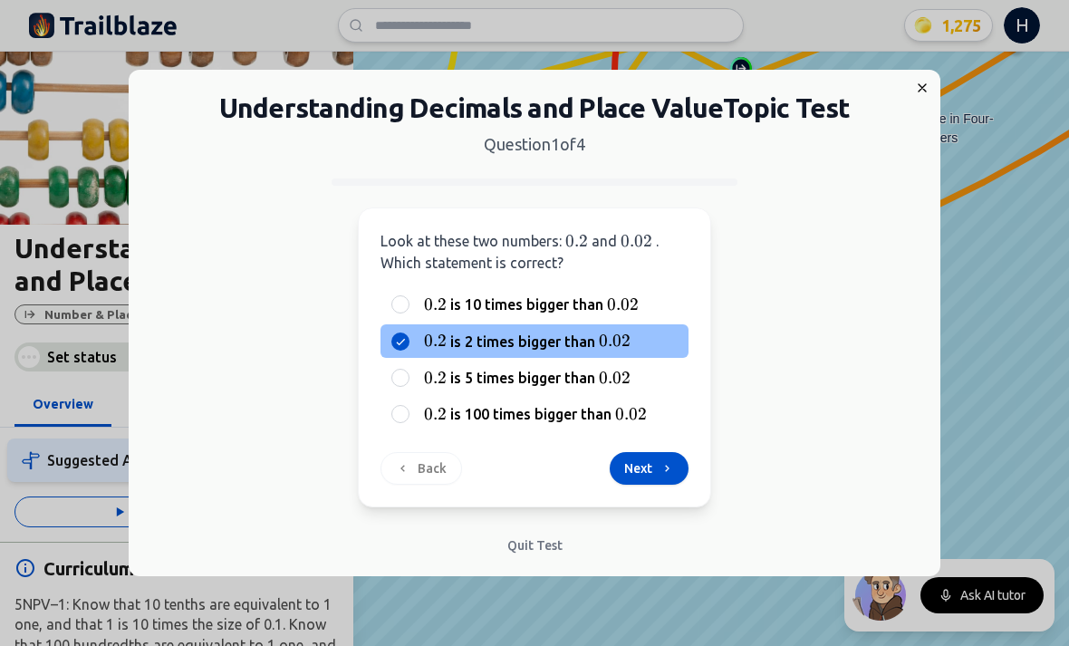
click at [660, 467] on icon at bounding box center [667, 468] width 14 height 14
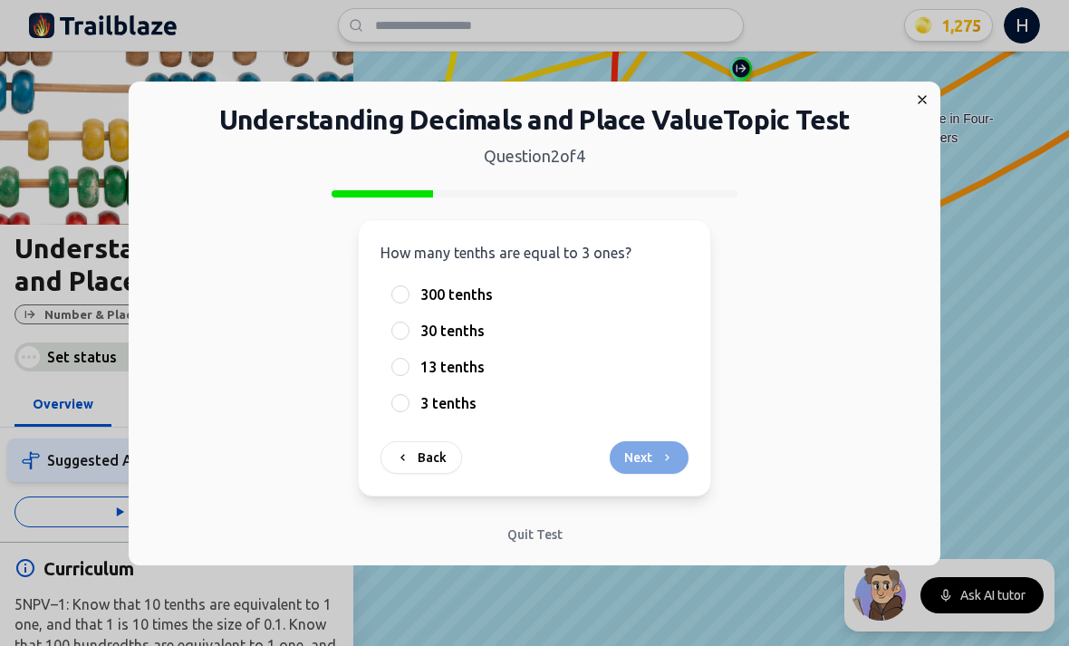
click at [450, 303] on span "300 tenths" at bounding box center [456, 295] width 72 height 22
click at [408, 302] on button "300 tenths" at bounding box center [400, 294] width 14 height 14
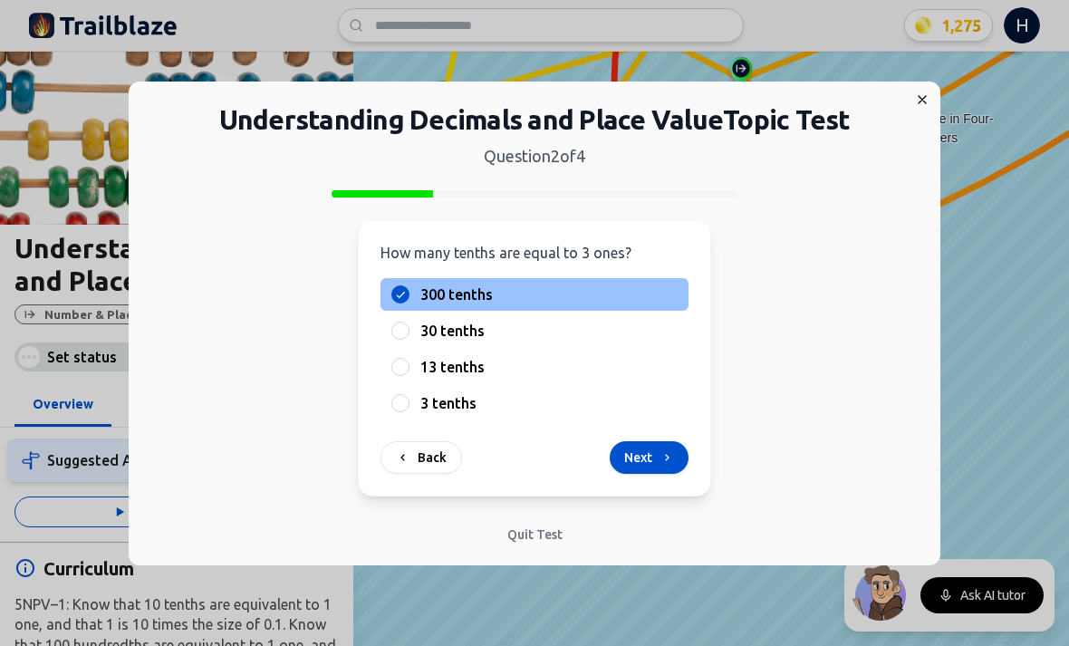
click at [640, 450] on button "Next" at bounding box center [649, 457] width 79 height 33
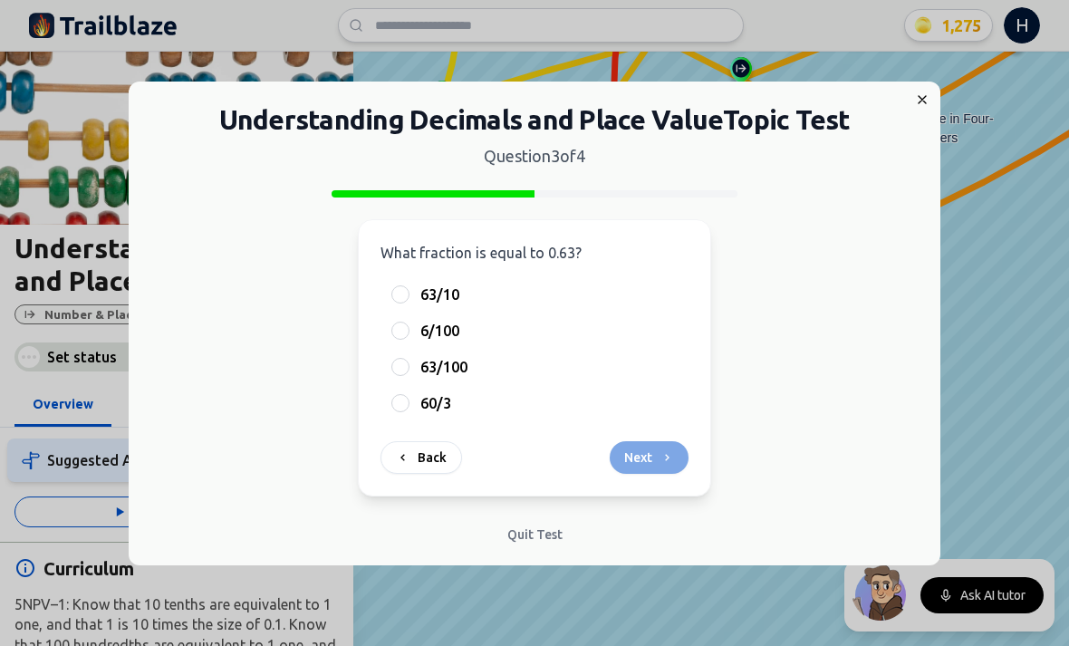
click at [441, 413] on span "60/3" at bounding box center [435, 403] width 31 height 22
click at [408, 410] on button "60/3" at bounding box center [400, 403] width 14 height 14
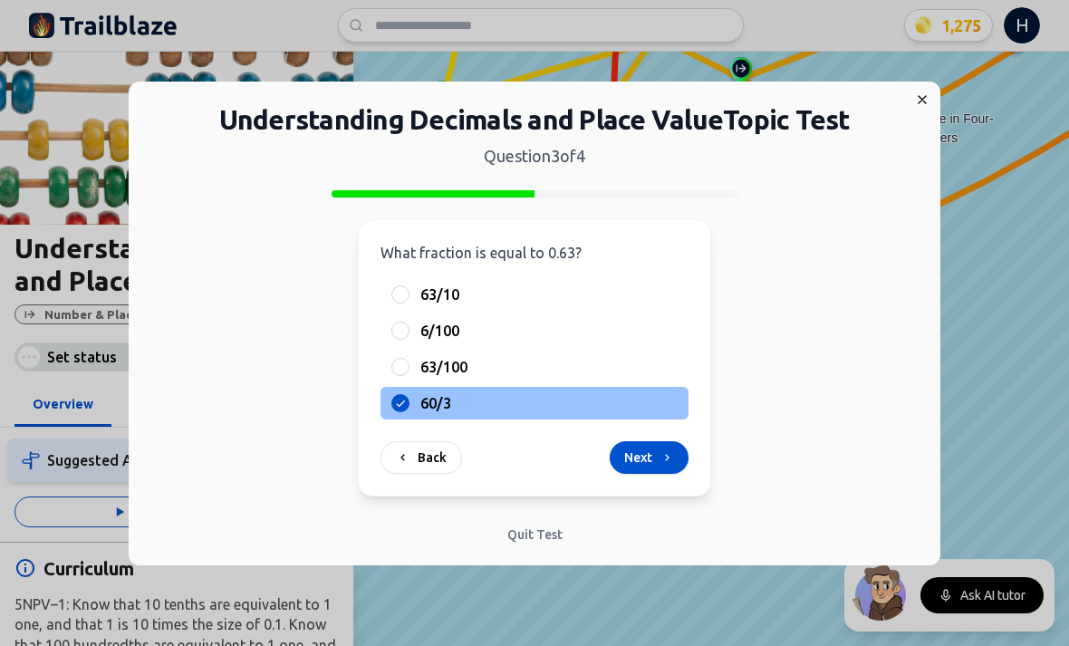
click at [655, 457] on button "Next" at bounding box center [649, 457] width 79 height 33
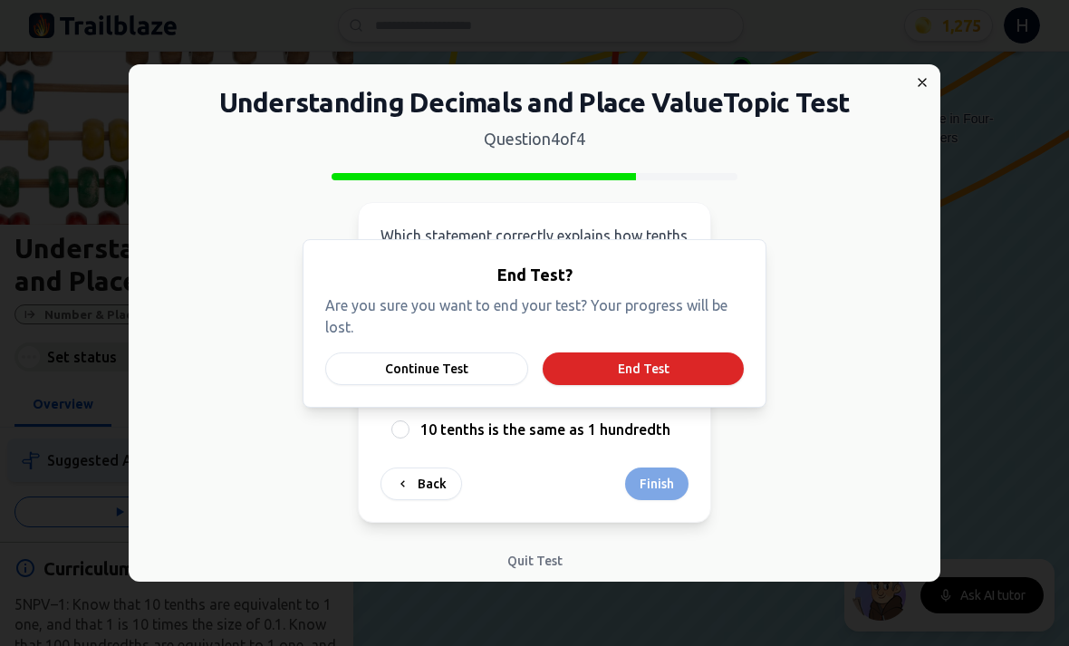
click at [439, 381] on button "Continue Test" at bounding box center [426, 368] width 203 height 33
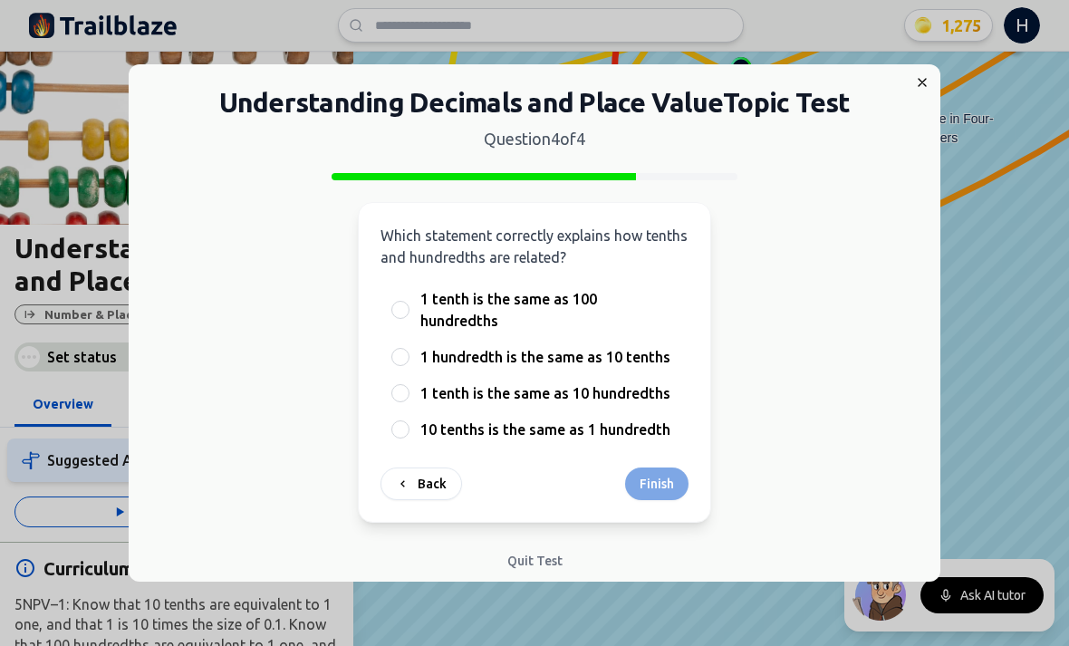
click at [407, 420] on div at bounding box center [400, 429] width 18 height 18
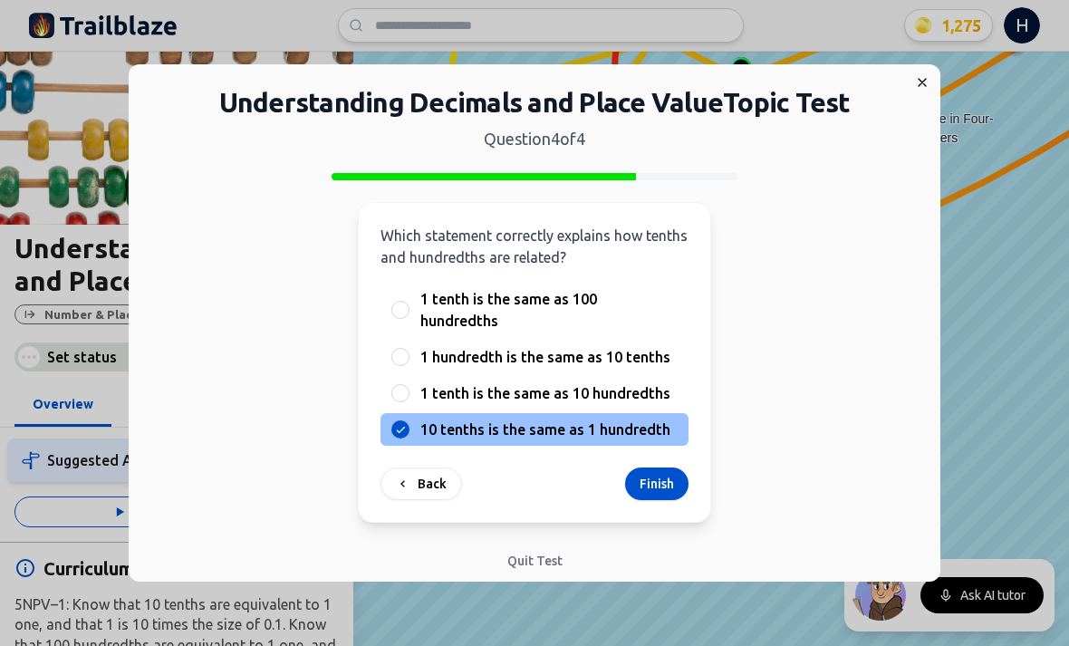
click at [663, 474] on button "Finish" at bounding box center [656, 484] width 63 height 33
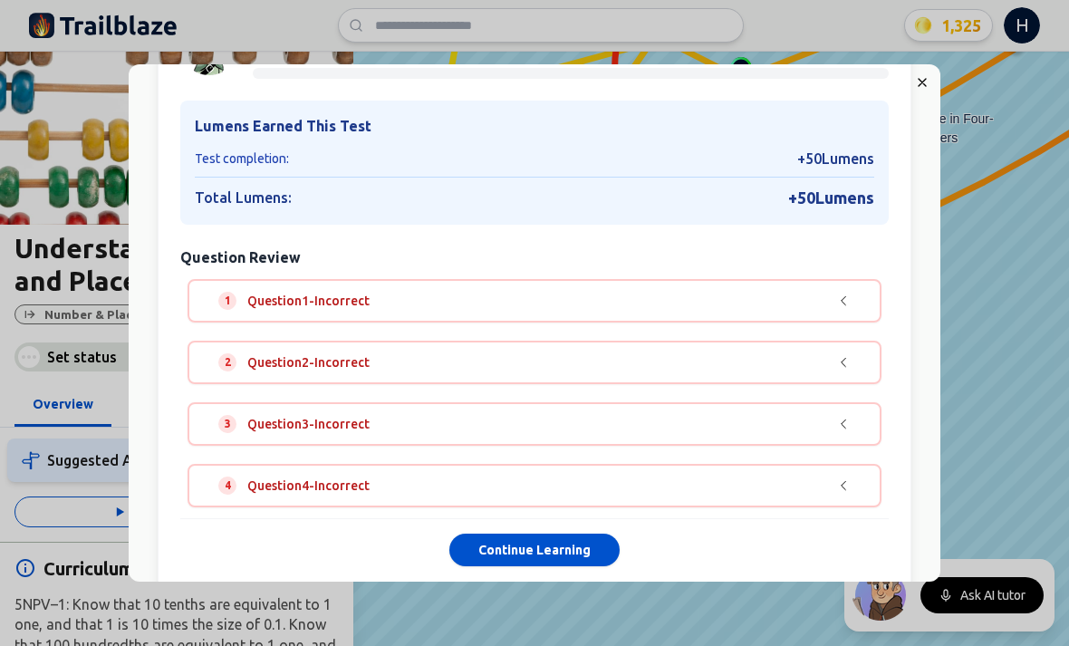
scroll to position [101, 0]
click at [497, 549] on button "Continue Learning" at bounding box center [534, 551] width 170 height 33
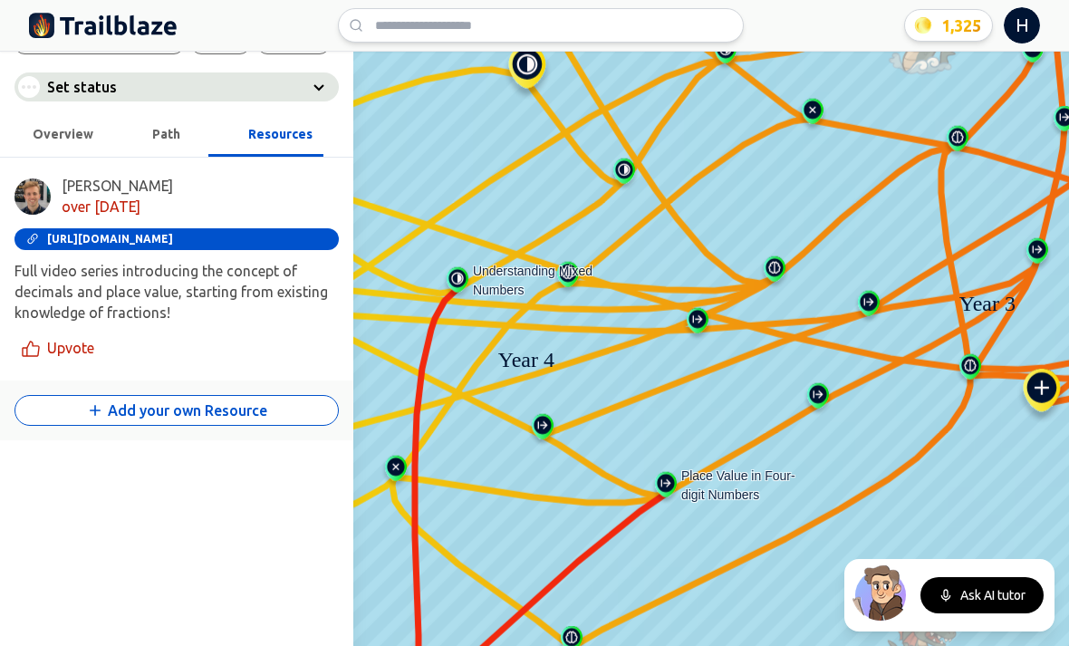
scroll to position [328, 0]
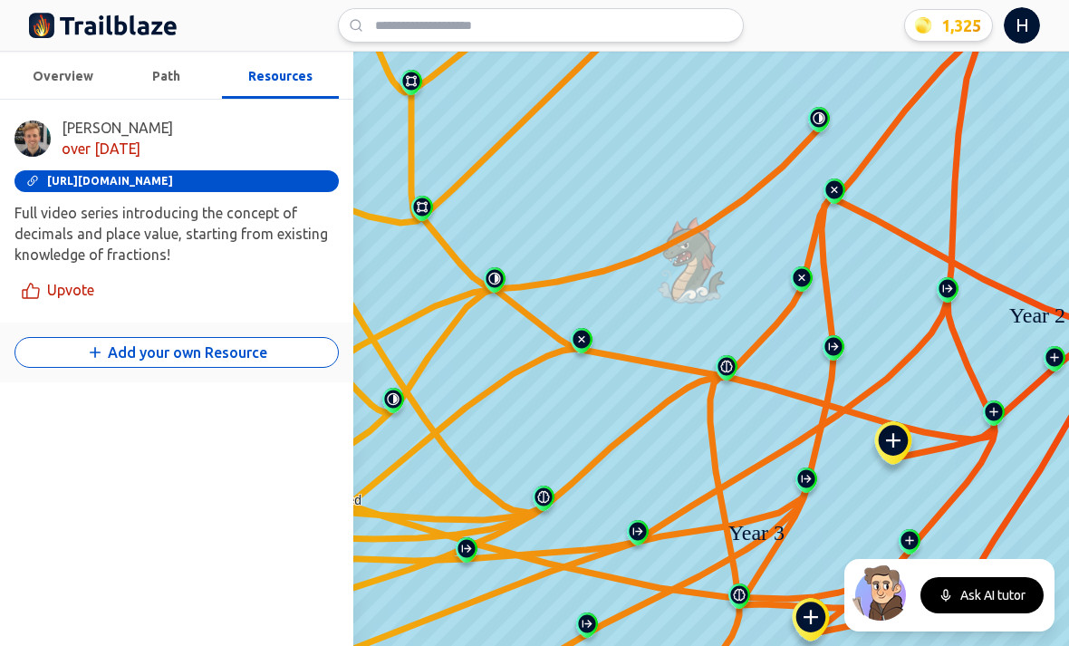
click at [796, 284] on img at bounding box center [801, 282] width 29 height 33
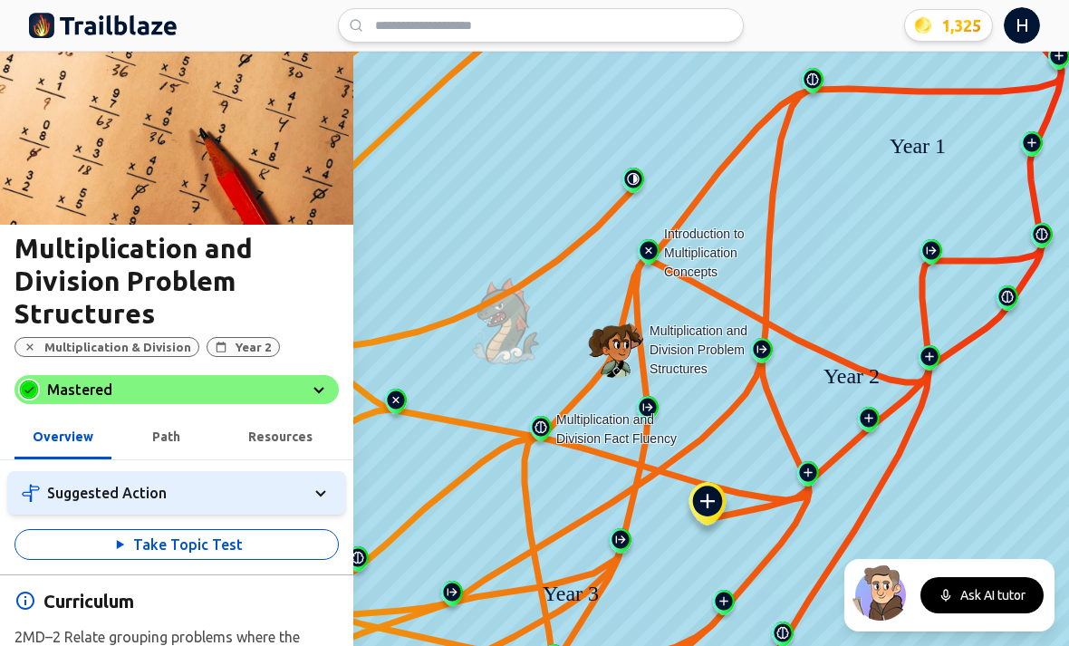
click at [646, 248] on img at bounding box center [648, 255] width 29 height 33
click at [644, 246] on img at bounding box center [648, 255] width 29 height 33
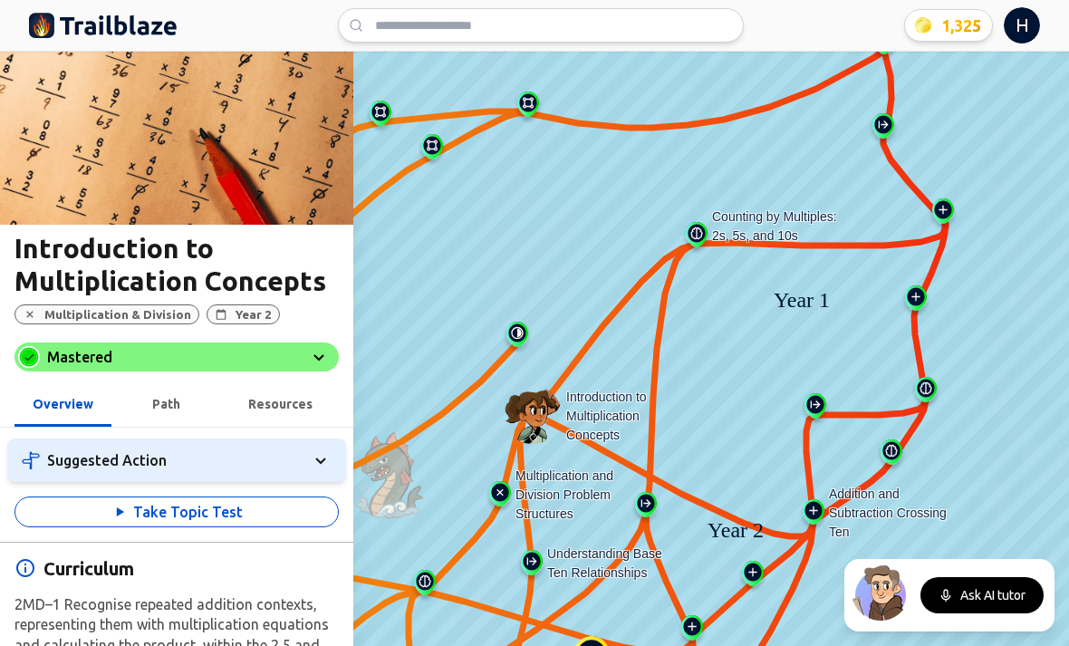
click at [702, 237] on img at bounding box center [696, 238] width 29 height 33
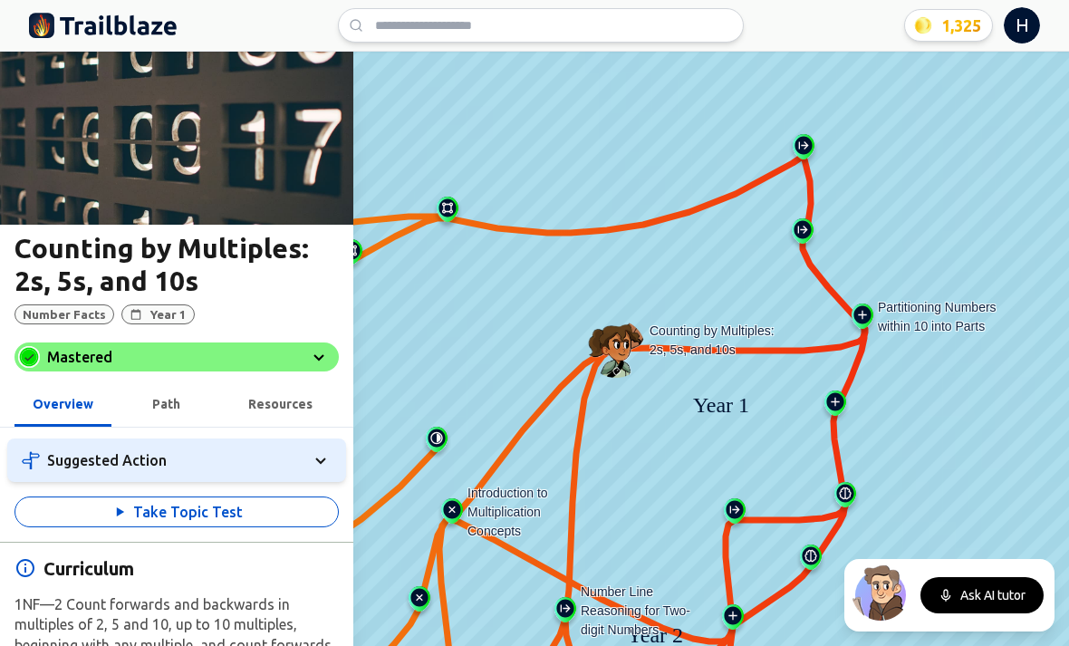
click at [112, 511] on button "Take Topic Test" at bounding box center [176, 512] width 324 height 31
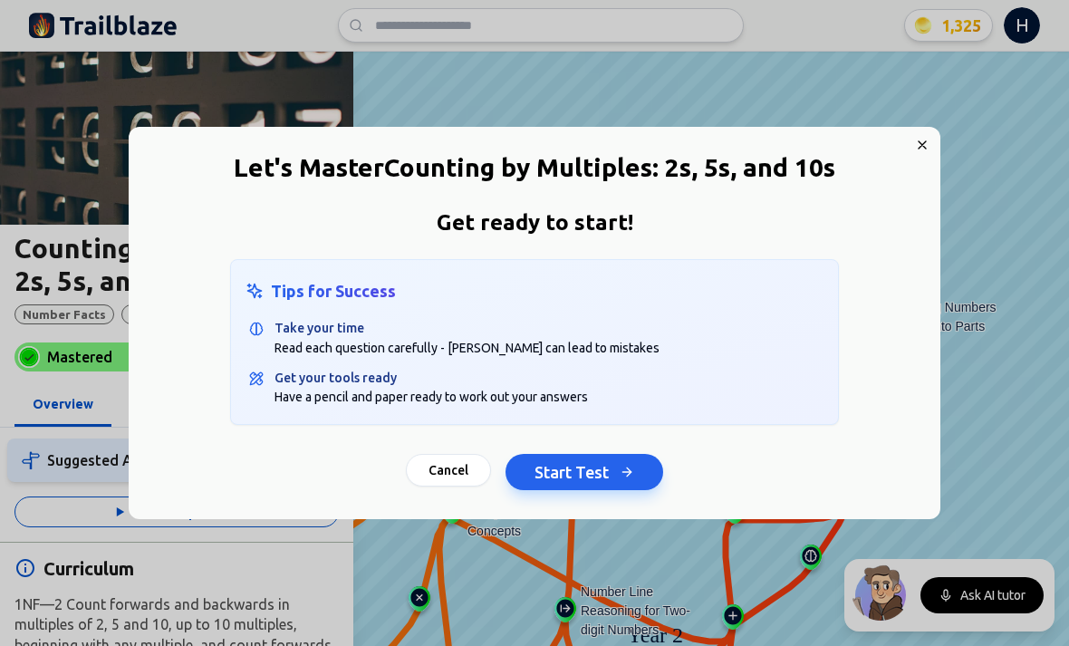
click at [602, 487] on button "Start Test" at bounding box center [585, 472] width 158 height 36
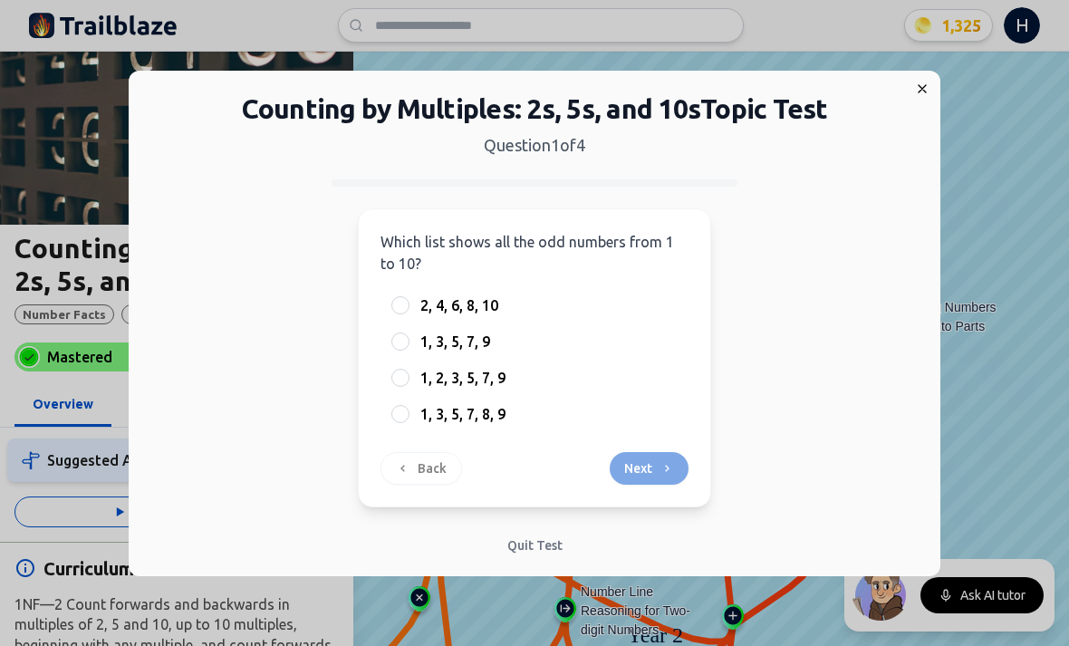
click at [639, 479] on div "Back Next" at bounding box center [535, 468] width 308 height 33
click at [390, 342] on div "1, 3, 5, 7, 9" at bounding box center [535, 341] width 308 height 33
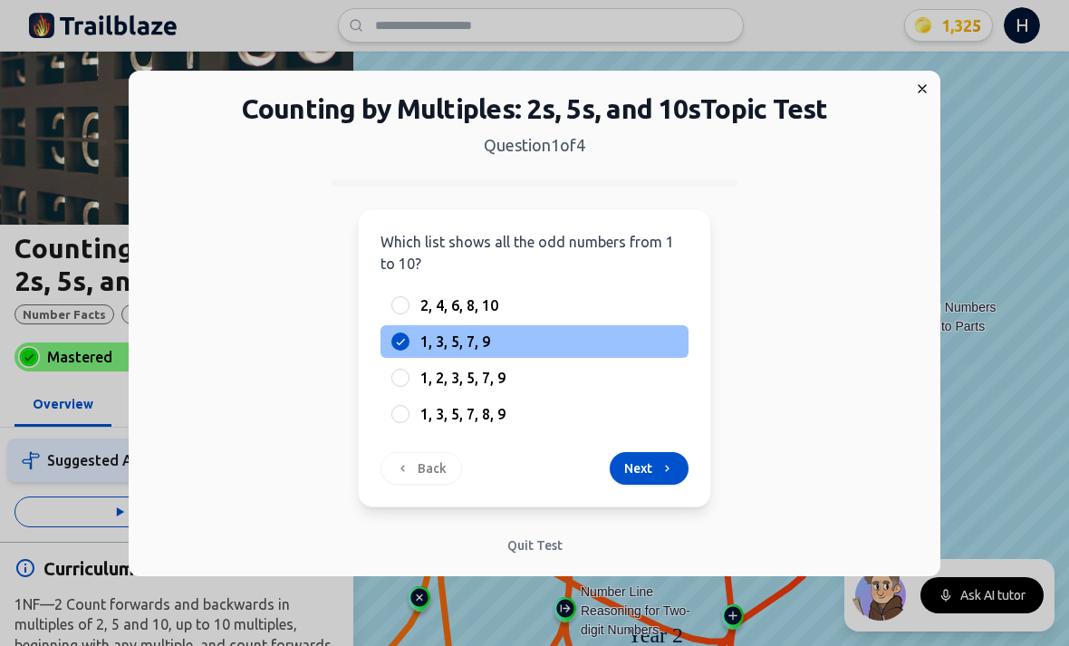
click at [632, 495] on div "Which list shows all the odd numbers from 1 to 10? 2, 4, 6, 8, 10 1, 3, 5, 7, 9…" at bounding box center [534, 357] width 353 height 299
click at [644, 464] on button "Next" at bounding box center [649, 468] width 79 height 33
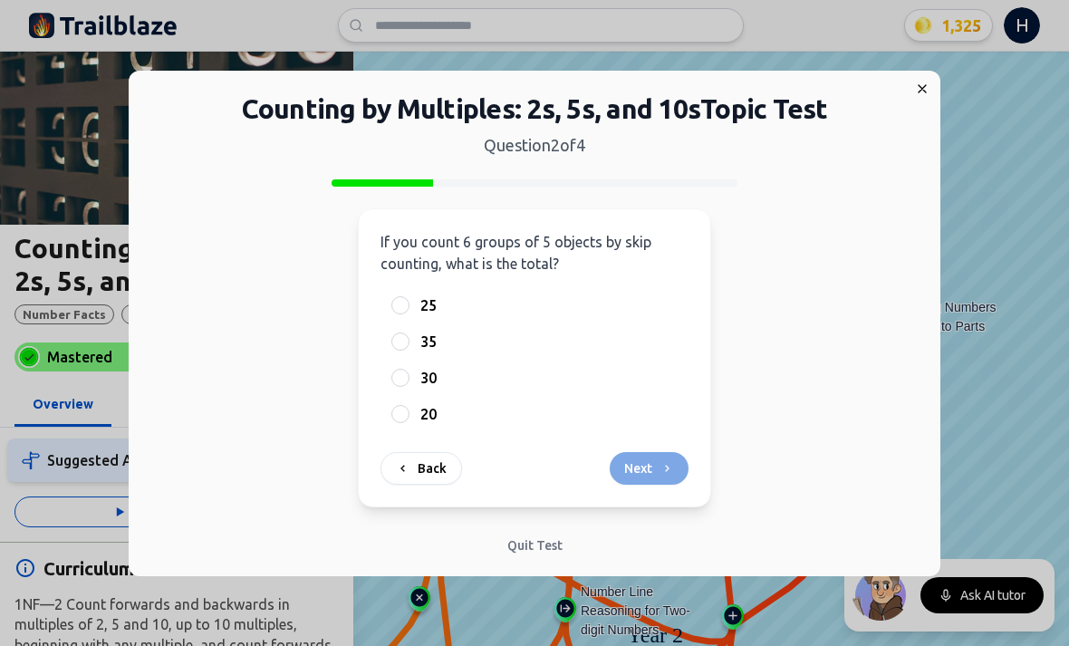
click at [410, 384] on div "30" at bounding box center [535, 378] width 308 height 33
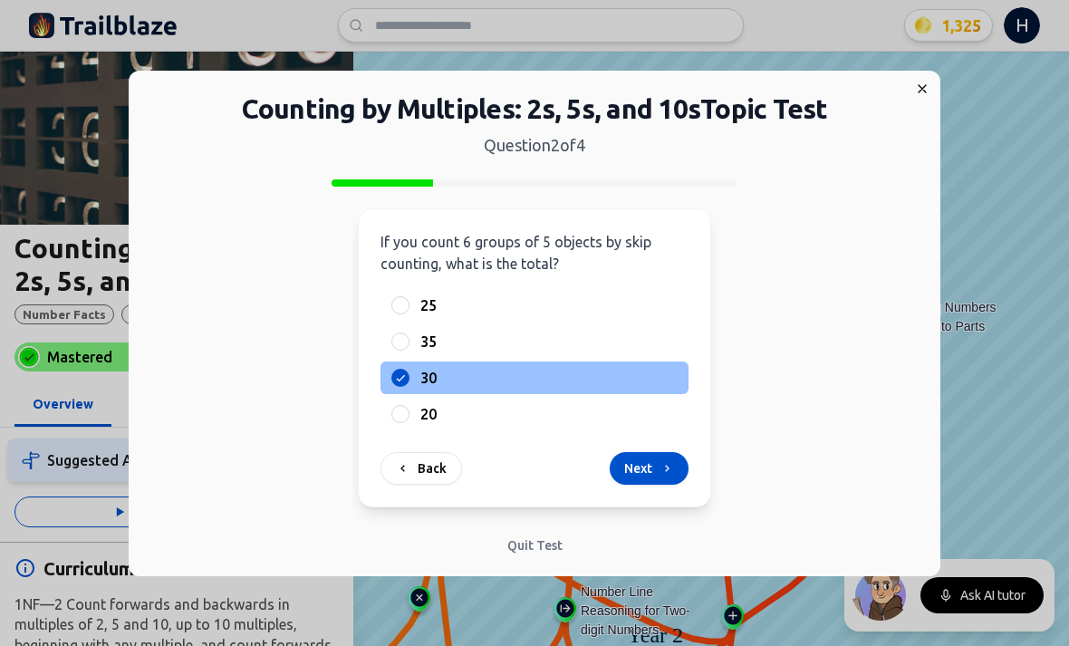
click at [640, 475] on button "Next" at bounding box center [649, 468] width 79 height 33
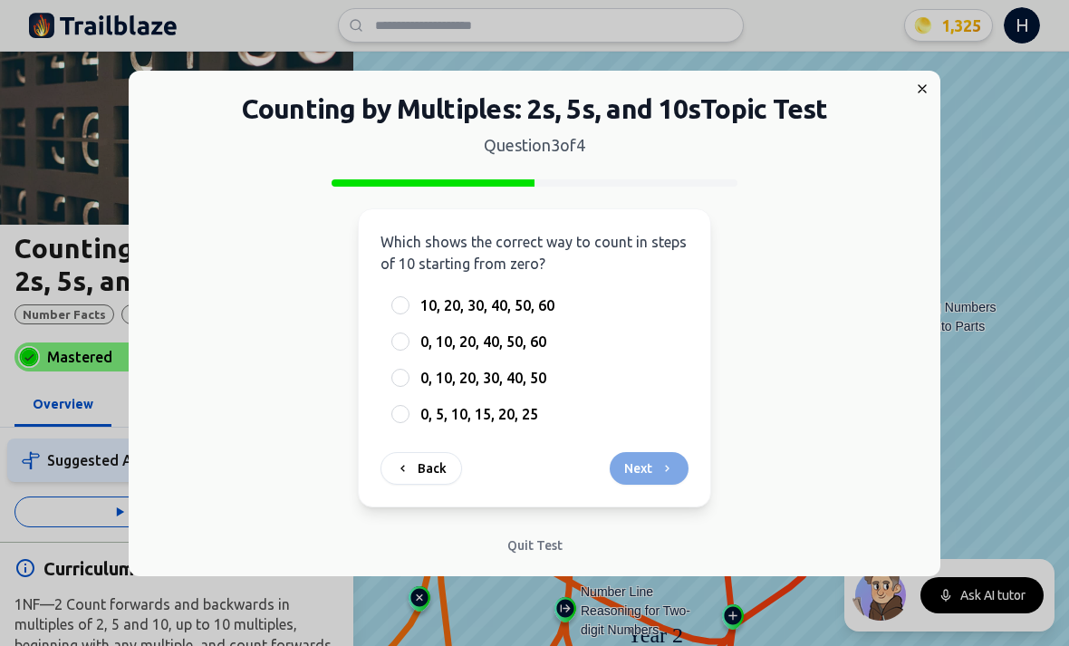
click at [393, 362] on div "0, 10, 20, 30, 40, 50" at bounding box center [535, 378] width 308 height 33
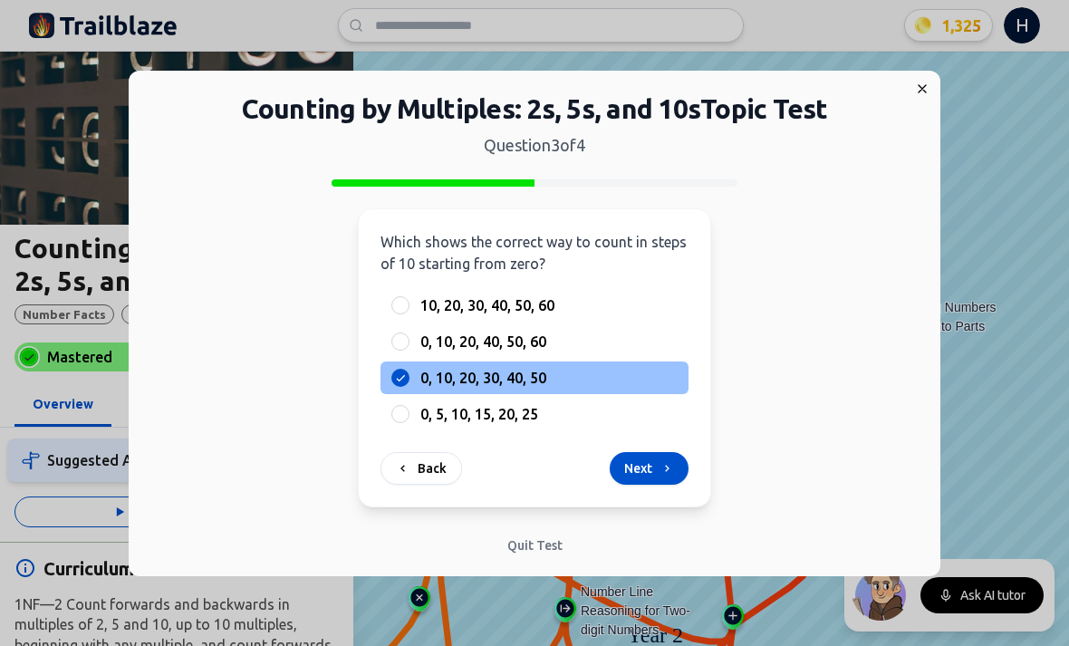
click at [397, 345] on div at bounding box center [400, 342] width 18 height 18
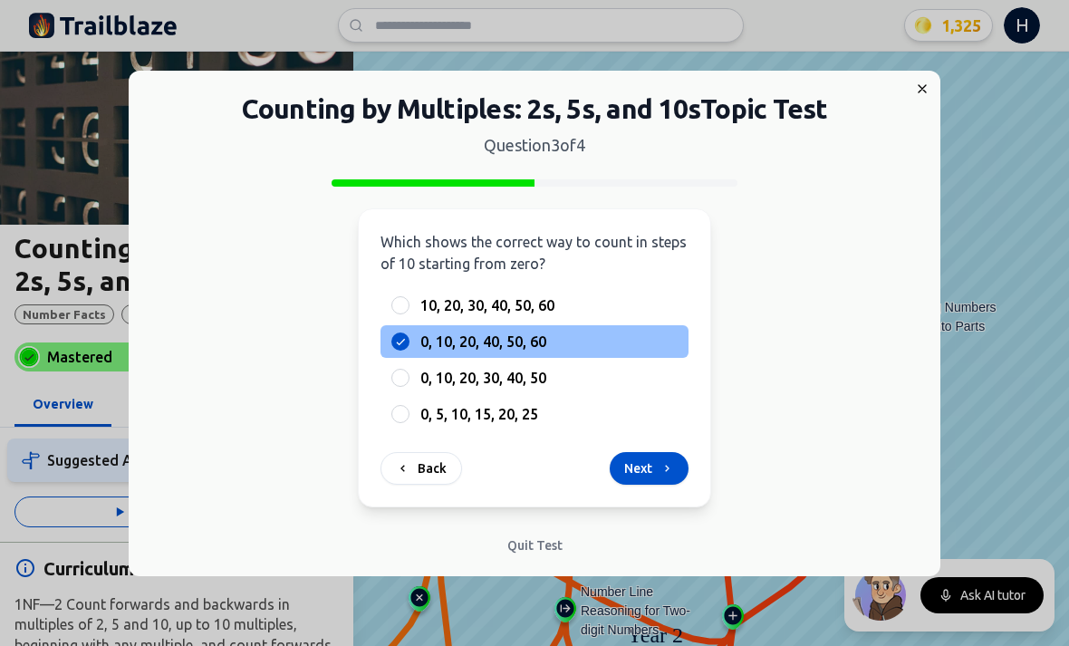
click at [660, 475] on icon at bounding box center [667, 468] width 14 height 14
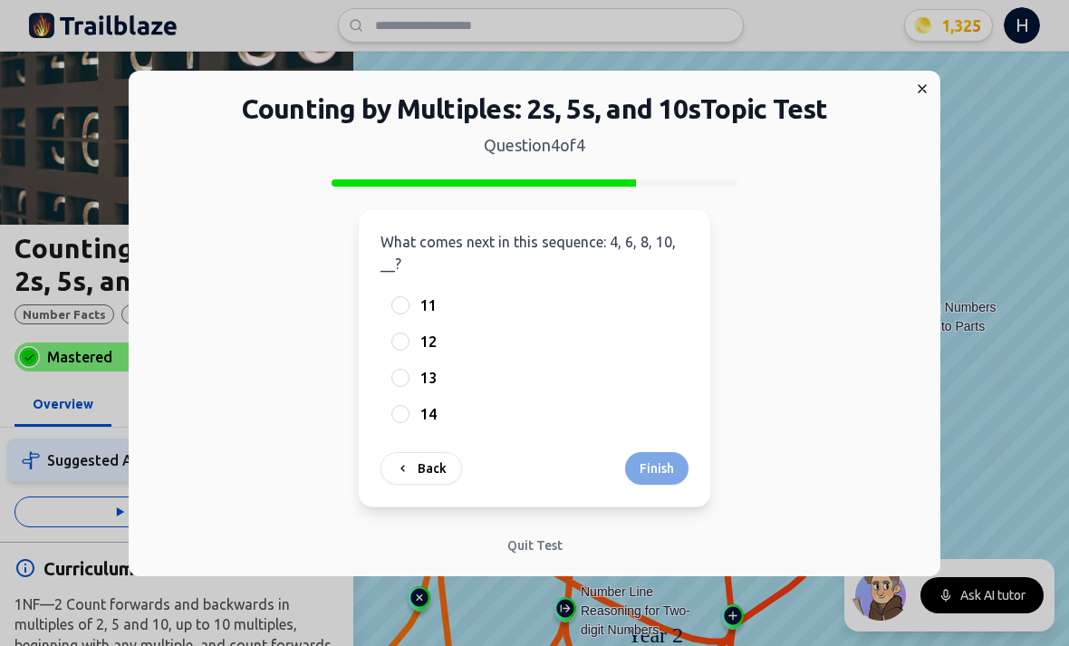
click at [407, 346] on div at bounding box center [400, 342] width 18 height 18
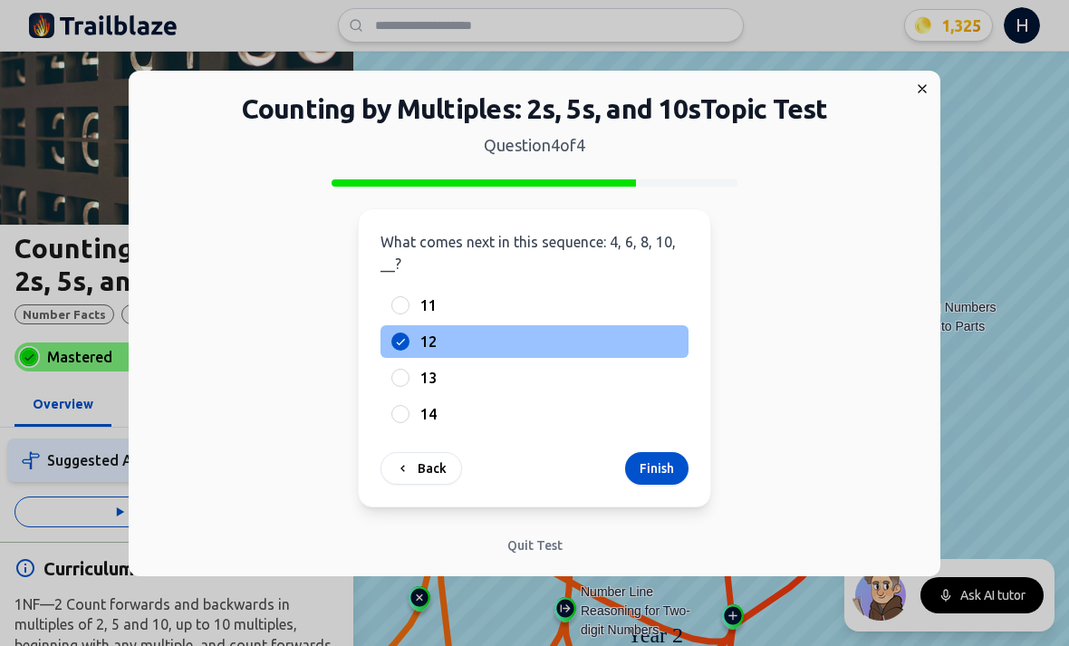
click at [664, 472] on button "Finish" at bounding box center [656, 468] width 63 height 33
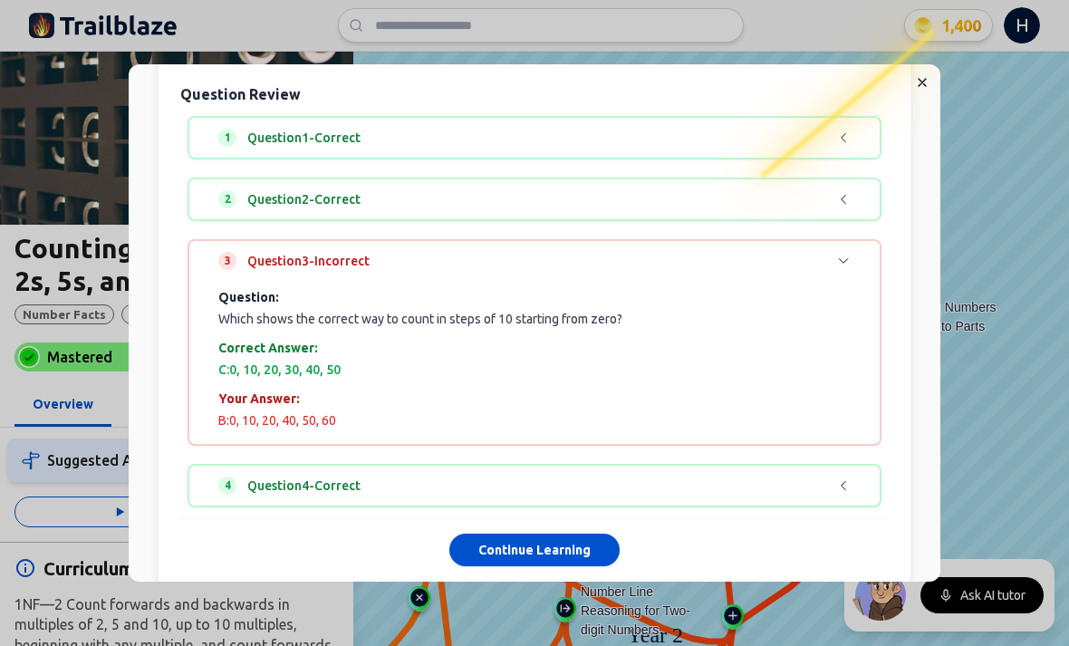
scroll to position [294, 0]
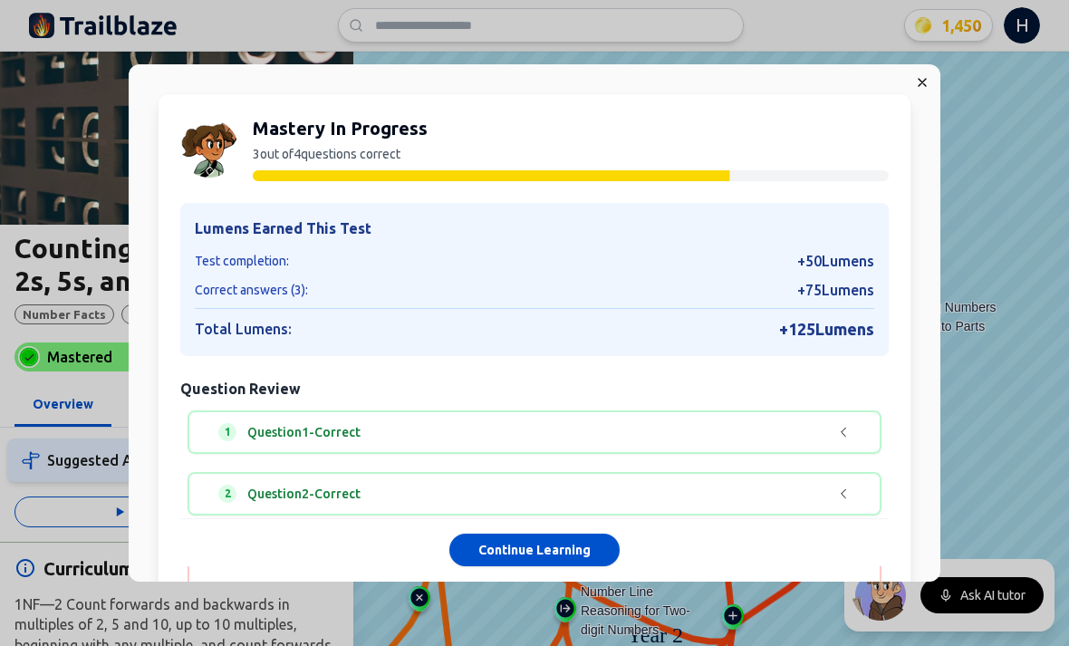
scroll to position [294, 0]
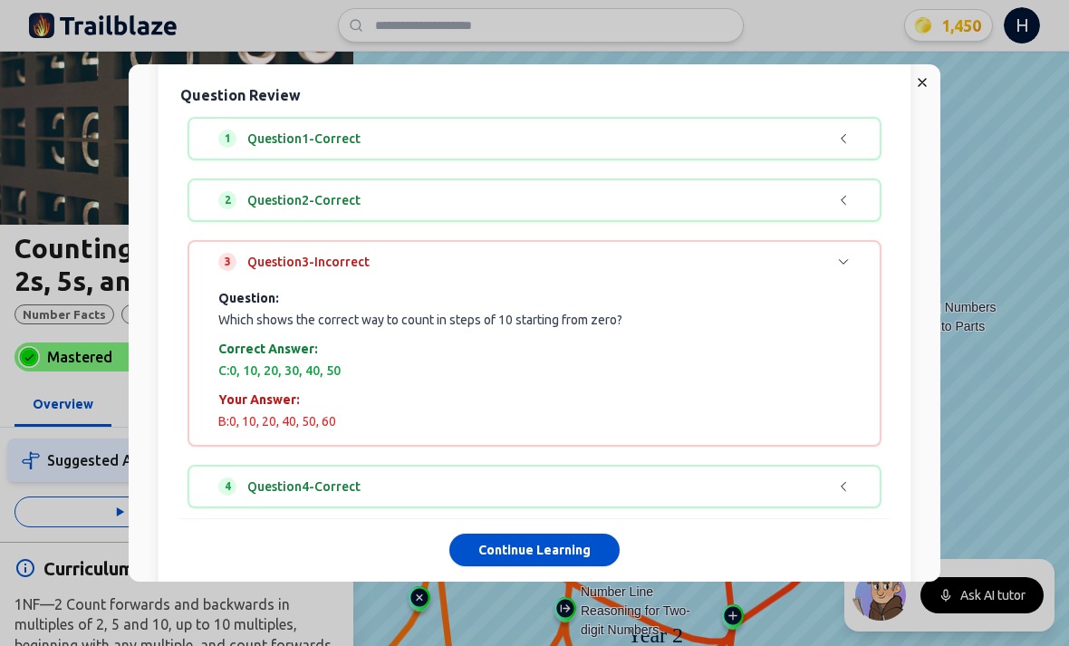
click at [532, 538] on button "Continue Learning" at bounding box center [534, 551] width 170 height 33
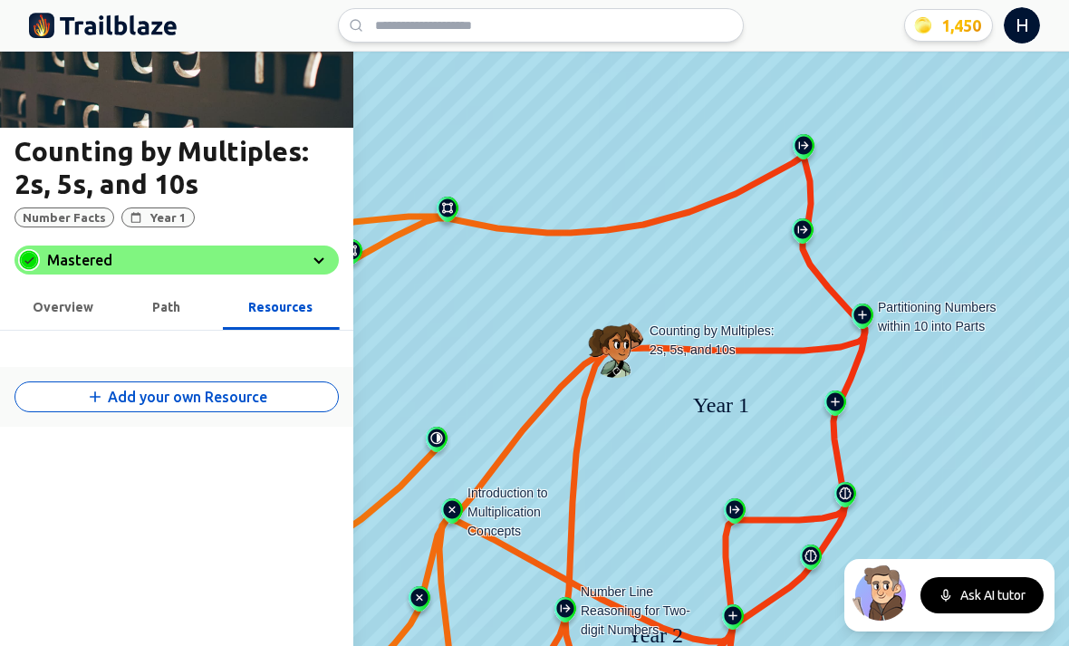
scroll to position [328, 0]
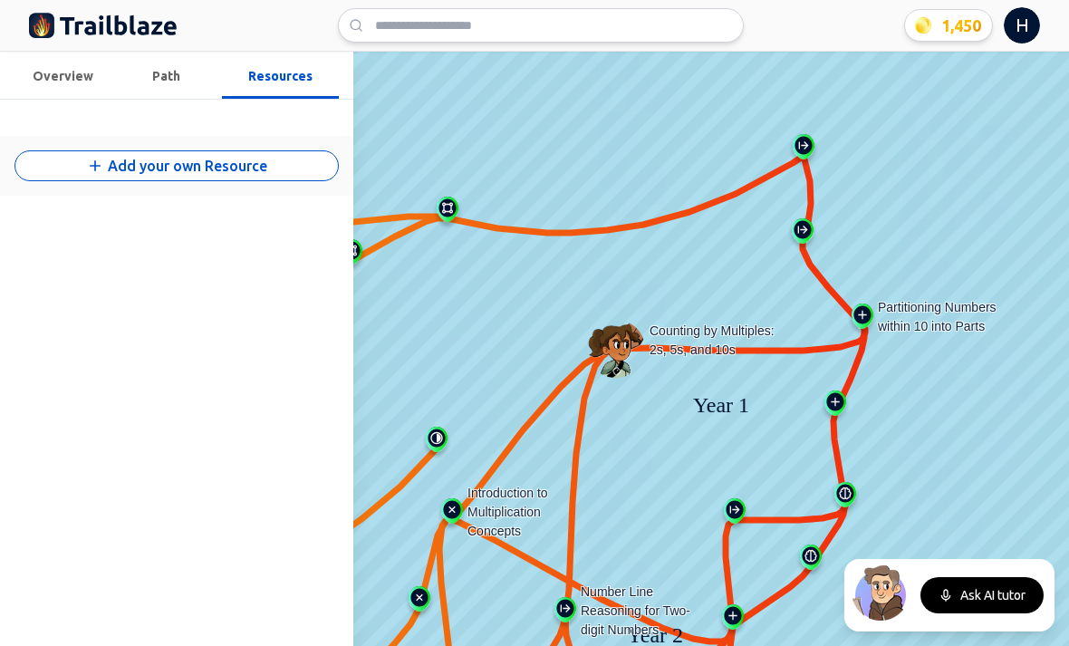
click at [856, 314] on img at bounding box center [862, 320] width 29 height 33
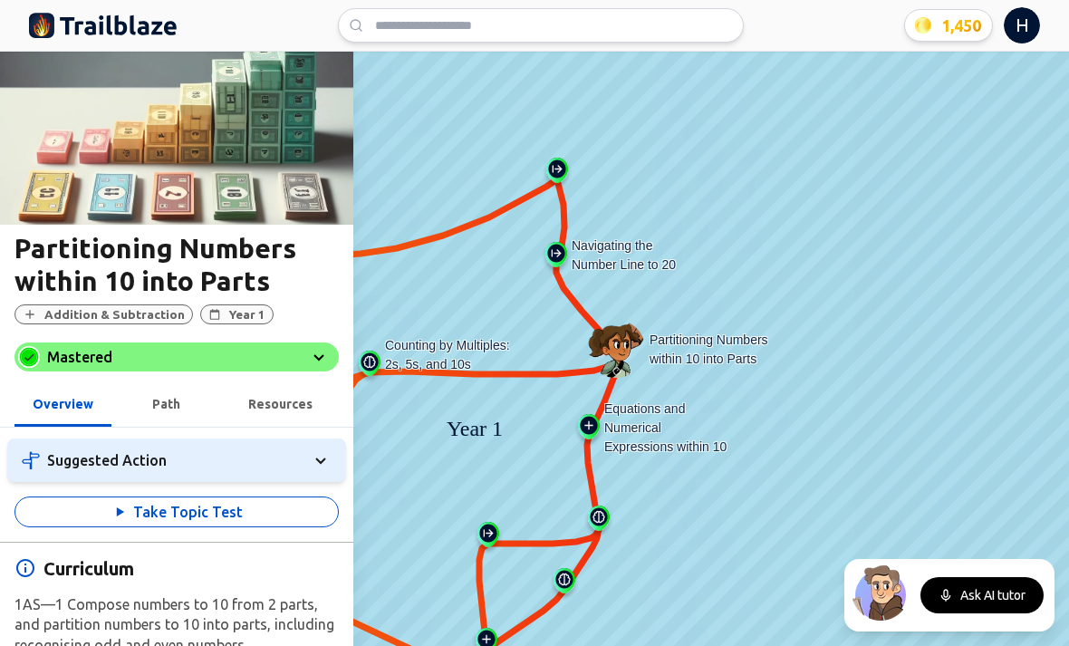
click at [110, 520] on button "Take Topic Test" at bounding box center [176, 512] width 324 height 31
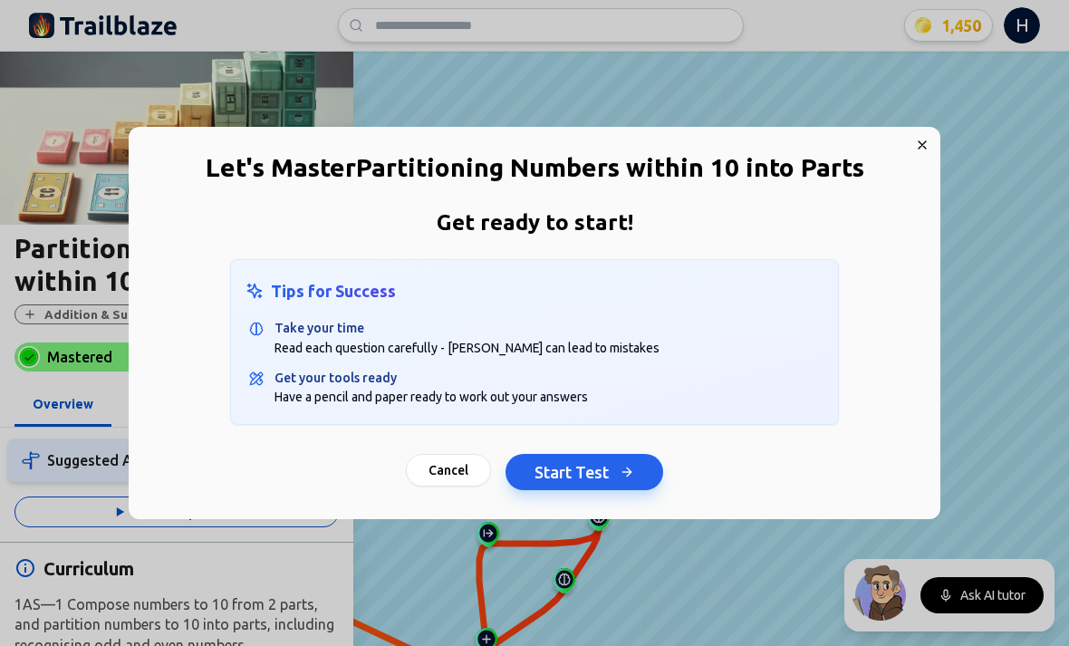
click at [585, 482] on button "Start Test" at bounding box center [585, 472] width 158 height 36
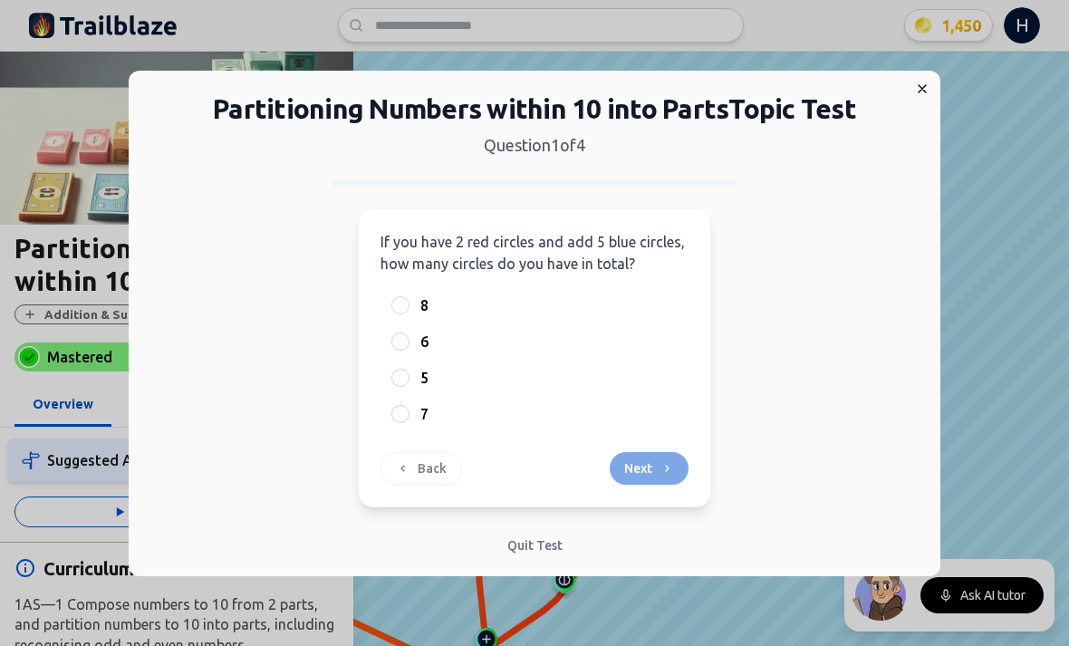
click at [400, 405] on div at bounding box center [400, 414] width 18 height 18
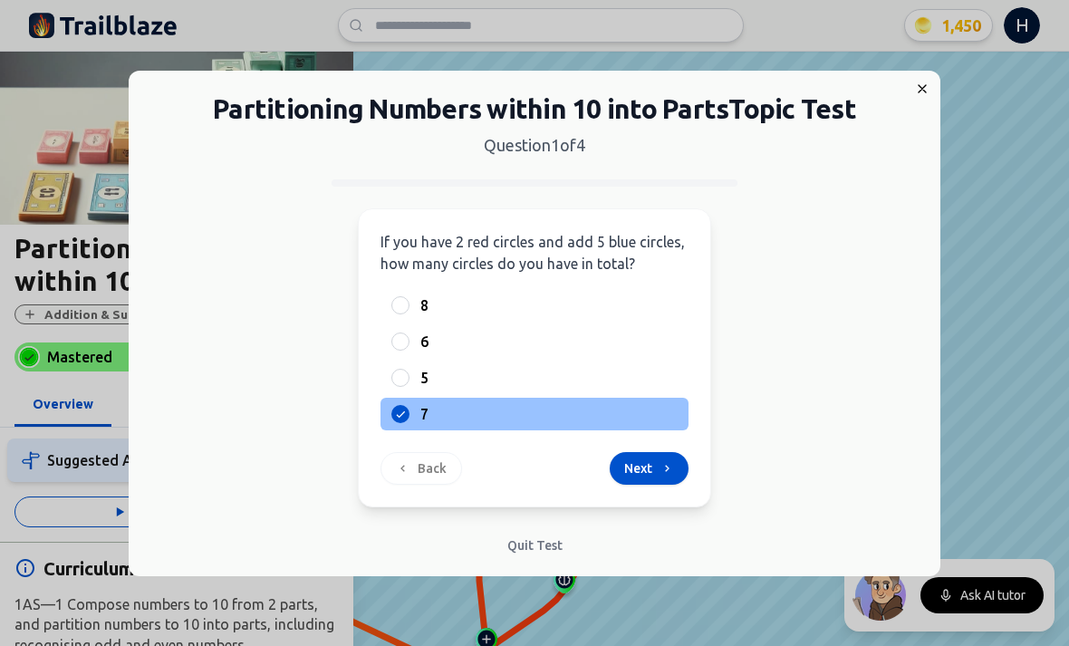
click at [658, 459] on button "Next" at bounding box center [649, 468] width 79 height 33
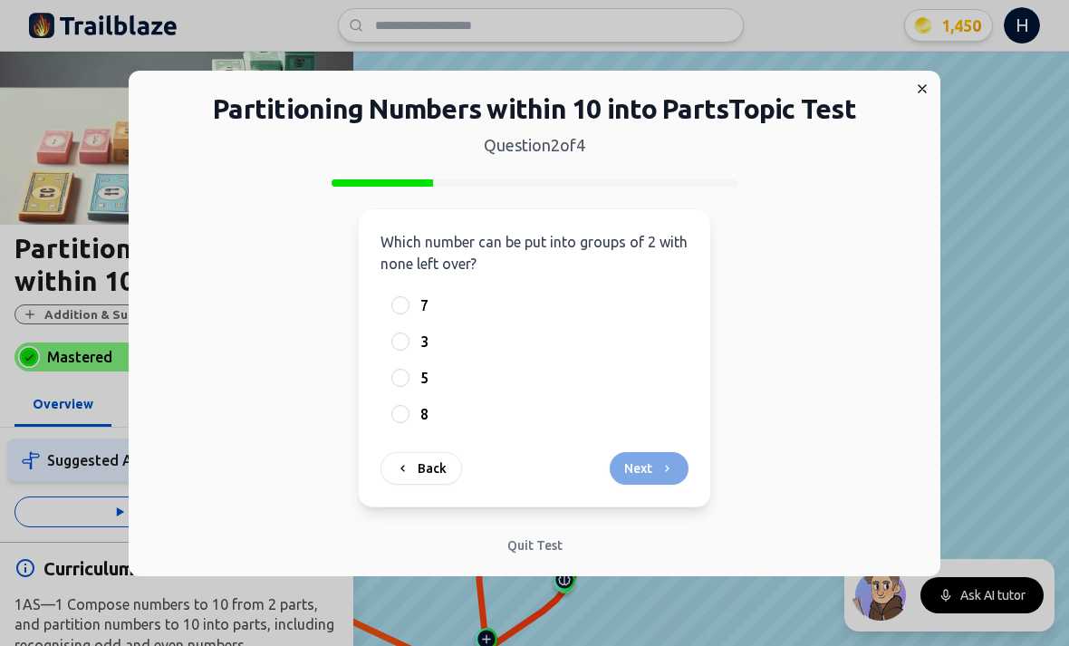
click at [410, 421] on div "8" at bounding box center [535, 414] width 308 height 33
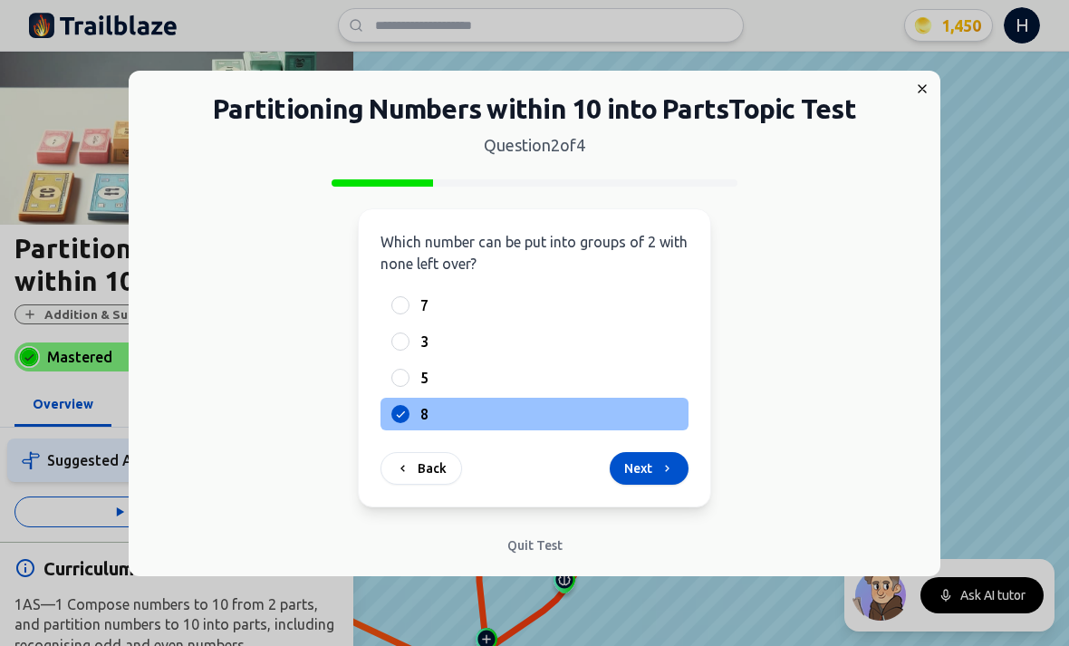
click at [656, 482] on button "Next" at bounding box center [649, 468] width 79 height 33
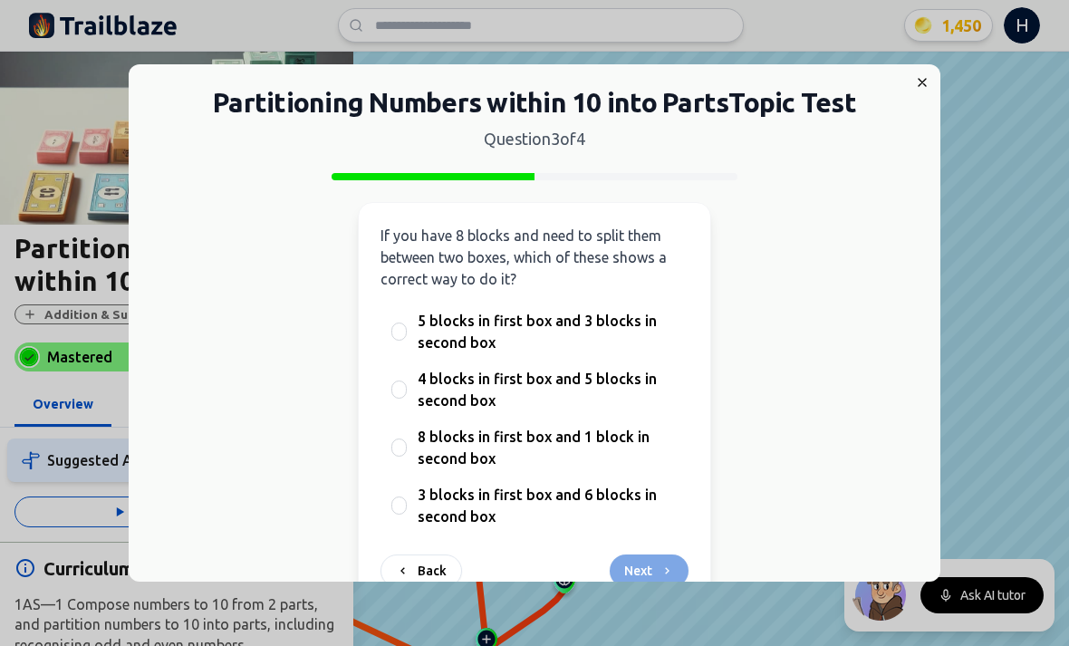
click at [520, 327] on span "5 blocks in first box and 3 blocks in second box" at bounding box center [548, 331] width 260 height 43
click at [406, 327] on button "5 blocks in first box and 3 blocks in second box" at bounding box center [398, 331] width 14 height 14
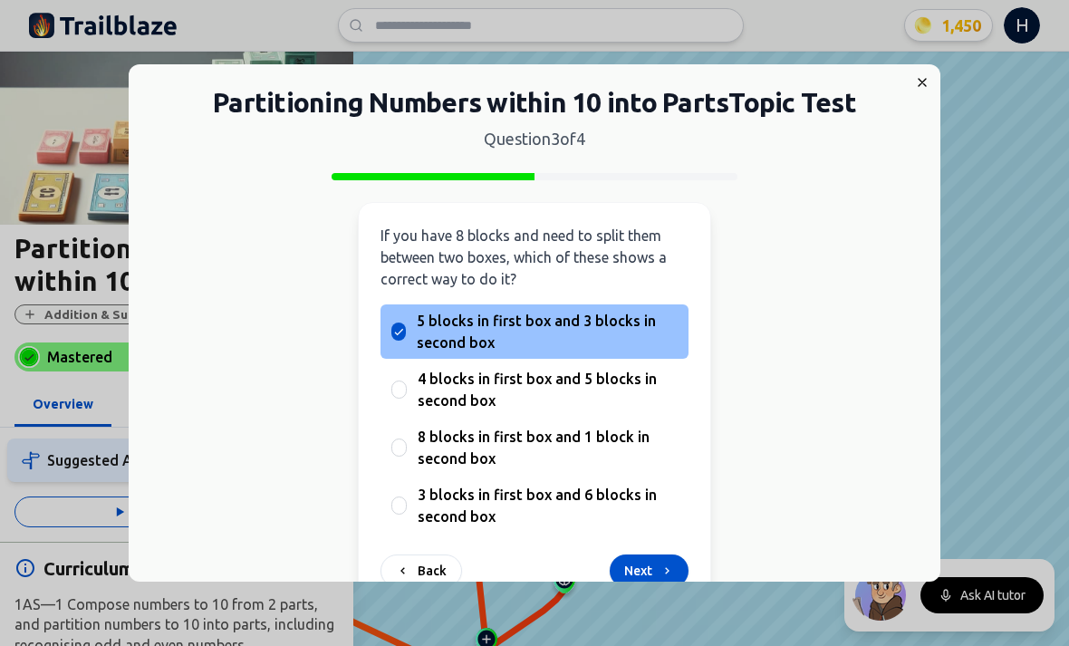
click at [636, 557] on button "Next" at bounding box center [649, 571] width 79 height 33
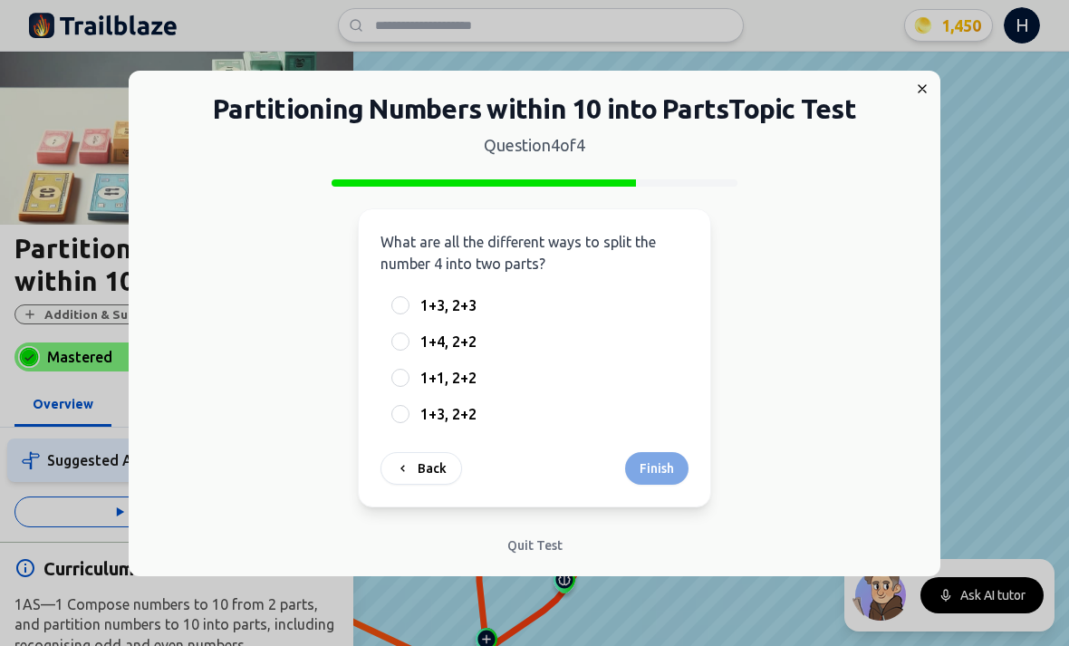
click at [572, 411] on label "1+3, 2+2" at bounding box center [548, 414] width 257 height 22
click at [408, 411] on button "1+3, 2+2" at bounding box center [400, 414] width 14 height 14
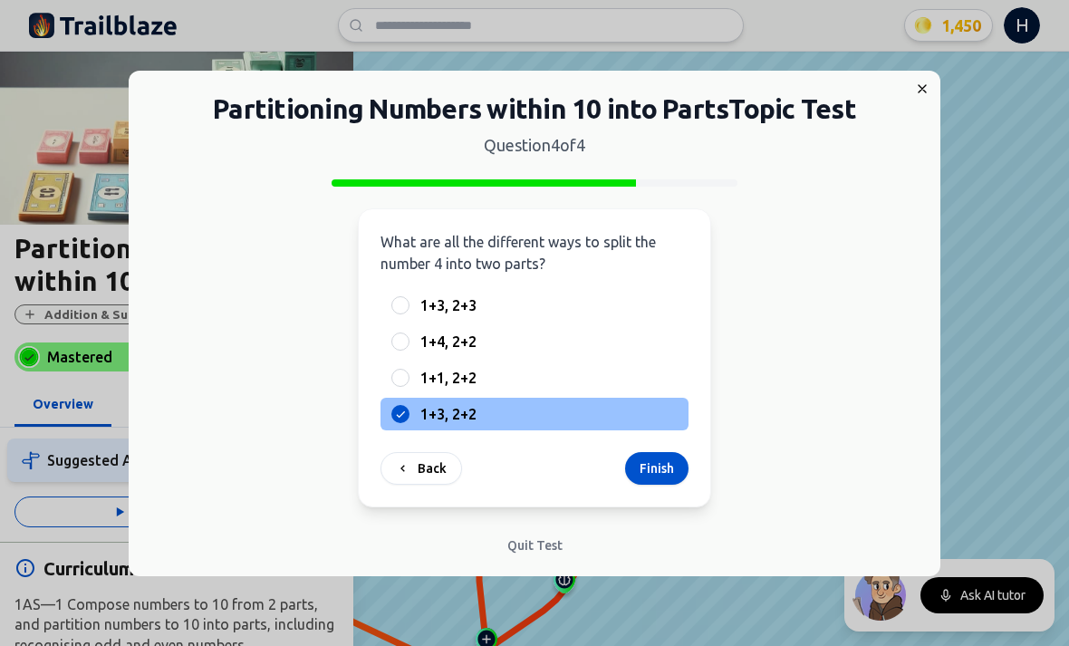
click at [682, 461] on button "Finish" at bounding box center [656, 468] width 63 height 33
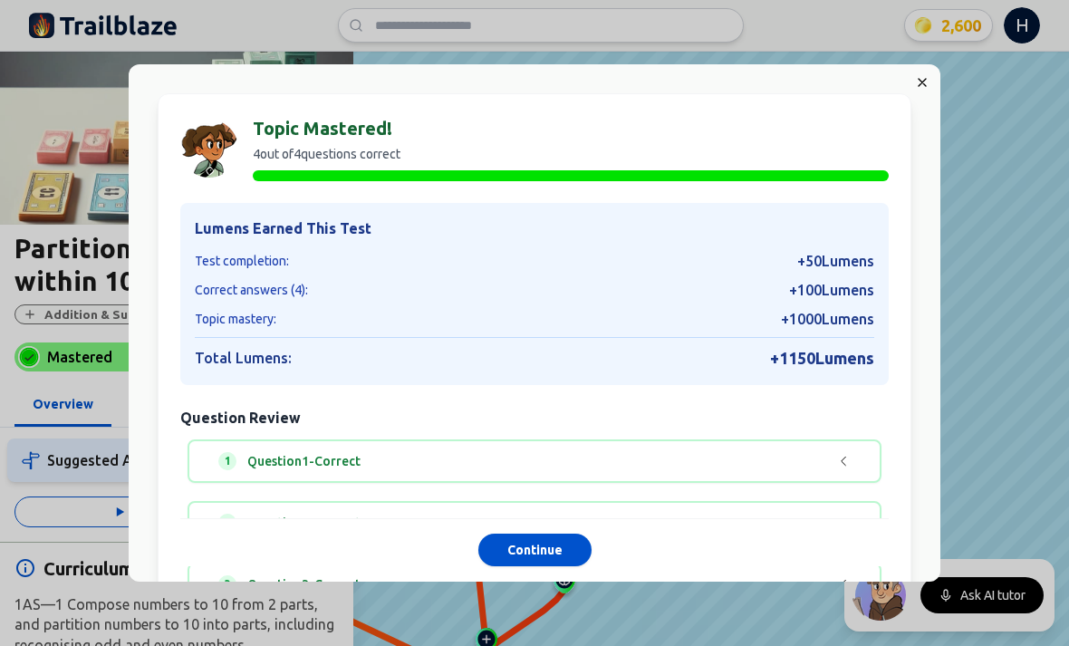
click at [565, 567] on button "Continue" at bounding box center [534, 551] width 113 height 33
click at [519, 592] on div "🎉 Congratulations! Now let's go to the next topic. That's what we like to see! …" at bounding box center [534, 323] width 1069 height 646
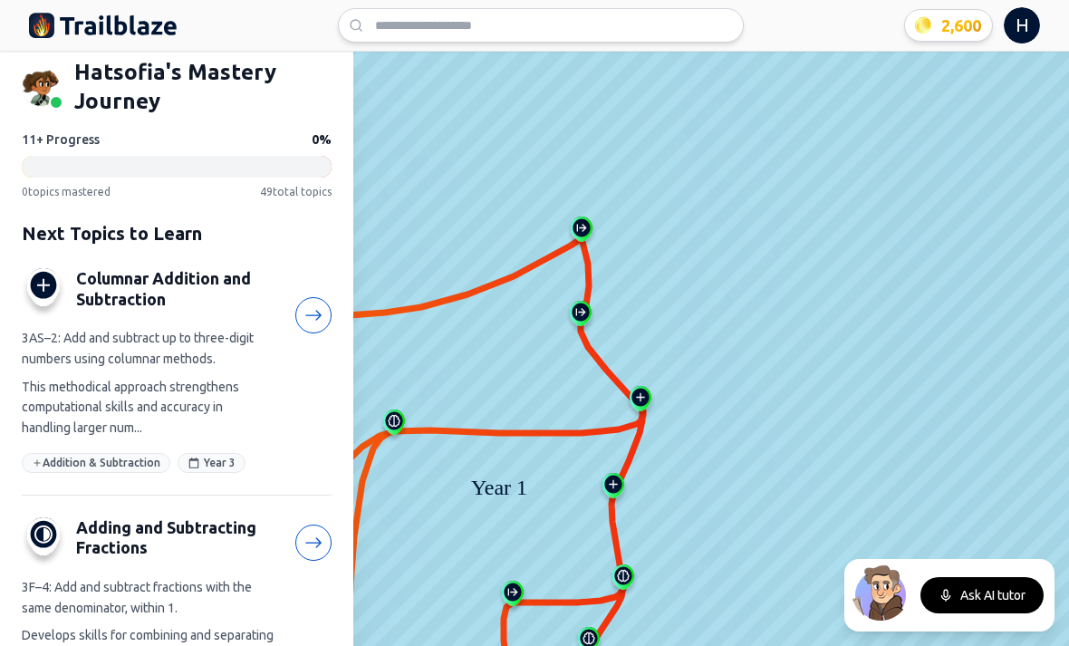
click at [640, 400] on img at bounding box center [640, 402] width 29 height 33
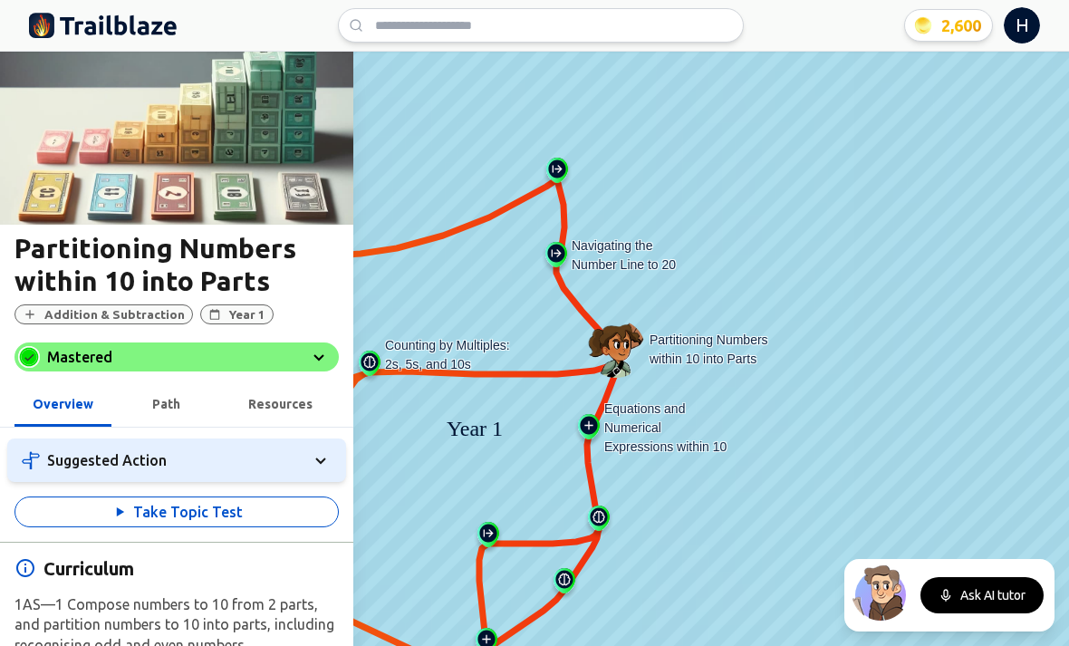
click at [549, 250] on img at bounding box center [556, 258] width 29 height 33
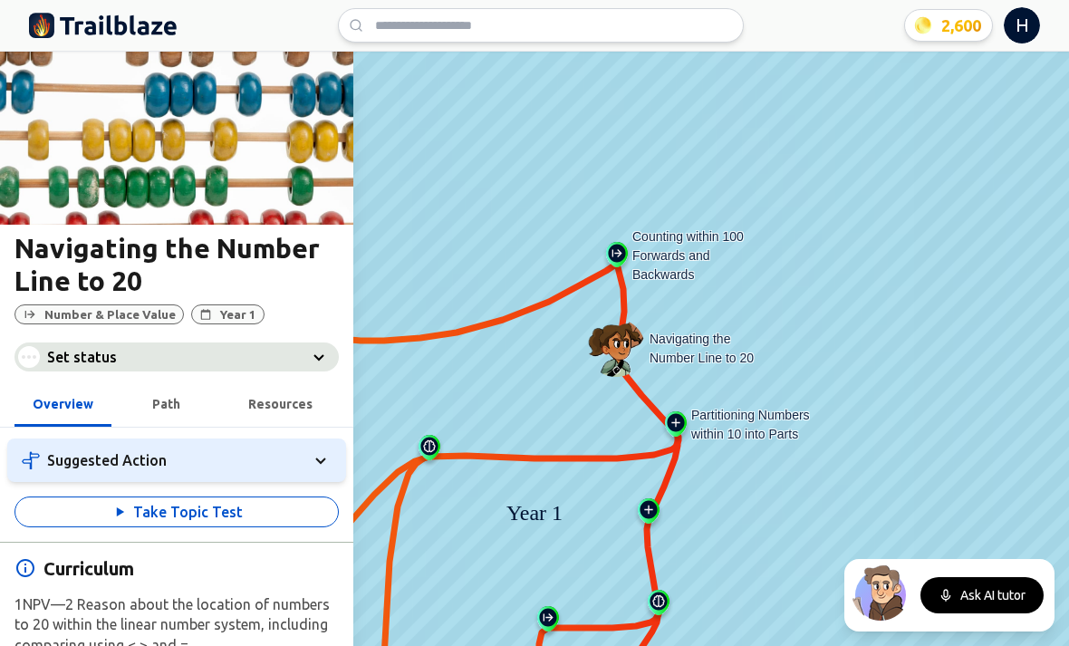
click at [620, 248] on img at bounding box center [617, 258] width 29 height 33
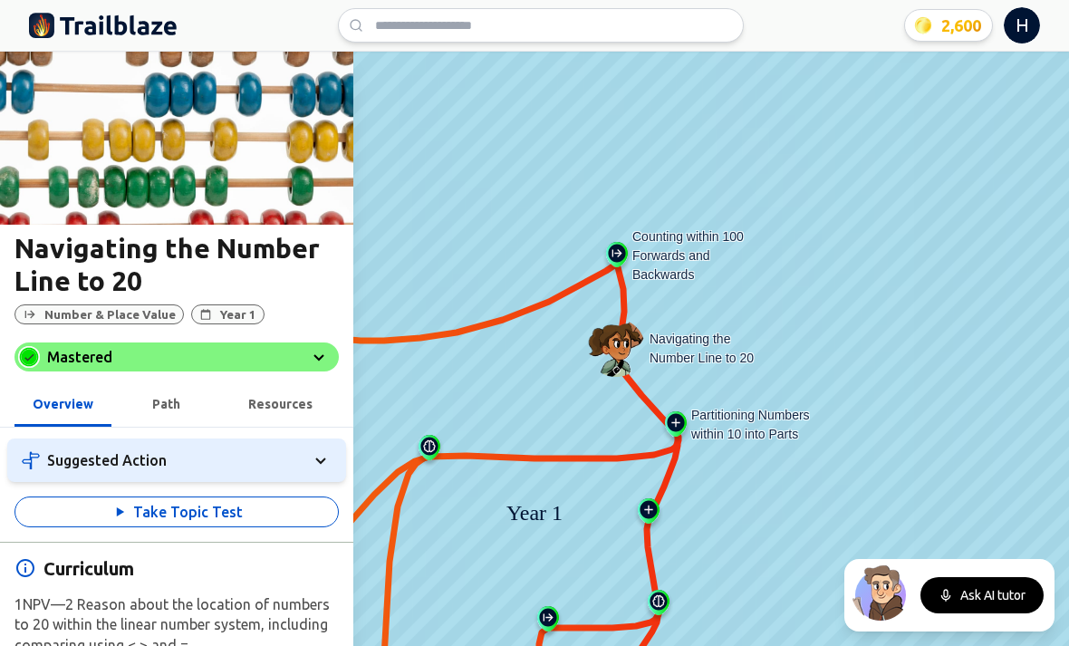
click at [629, 265] on img at bounding box center [617, 258] width 29 height 33
click at [607, 249] on img at bounding box center [617, 258] width 29 height 33
click at [606, 249] on img at bounding box center [617, 258] width 29 height 33
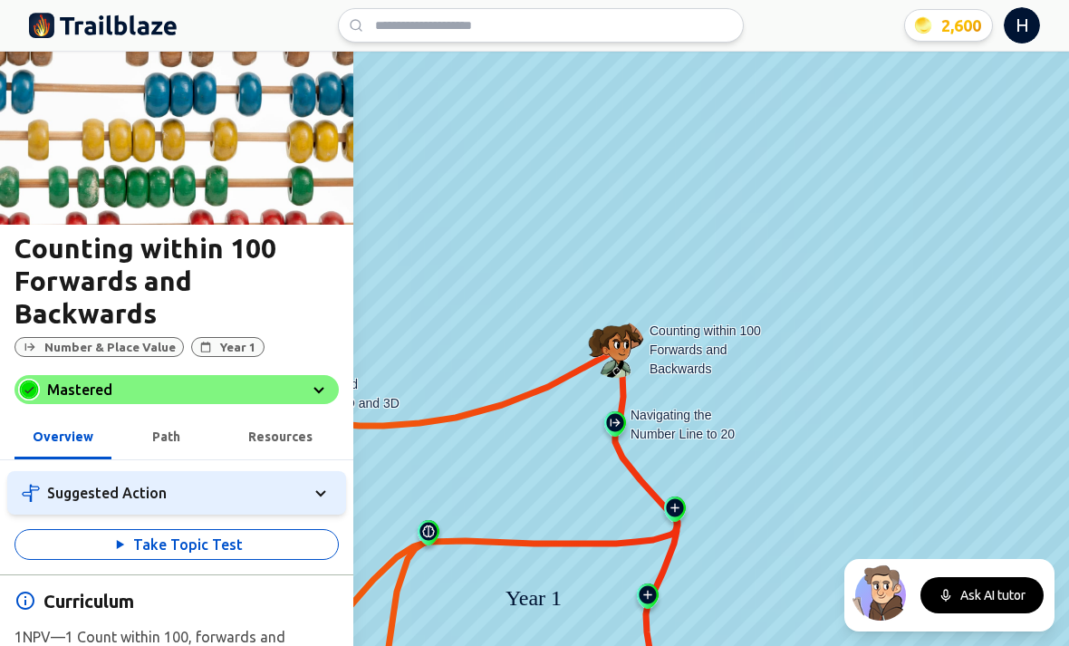
click at [150, 529] on button "Take Topic Test" at bounding box center [176, 544] width 324 height 31
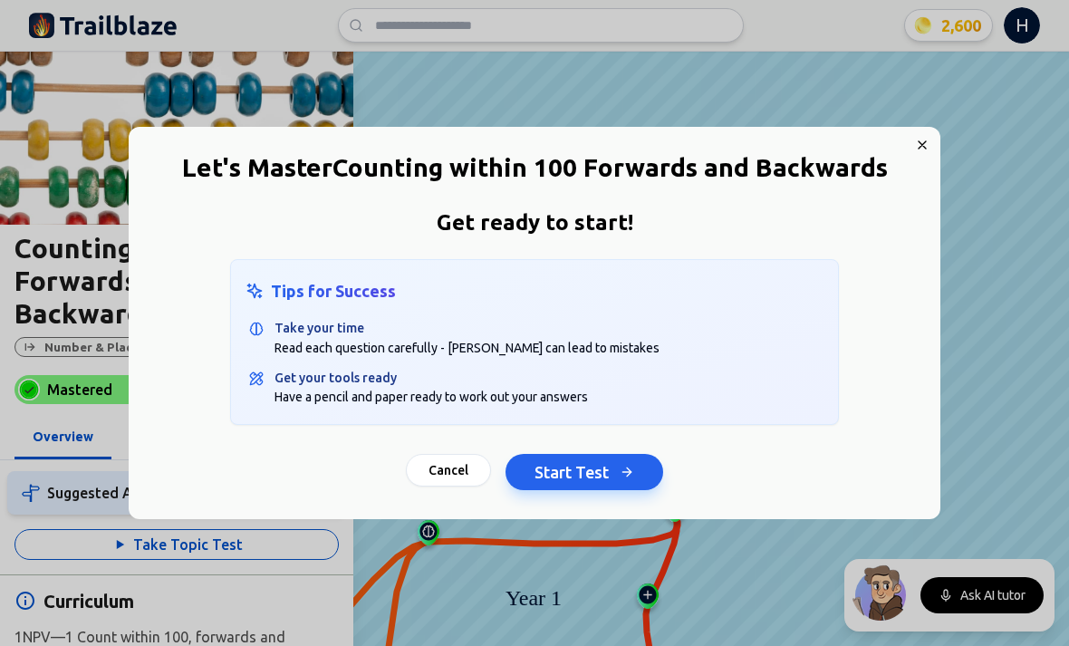
click at [644, 477] on button "Start Test" at bounding box center [585, 472] width 158 height 36
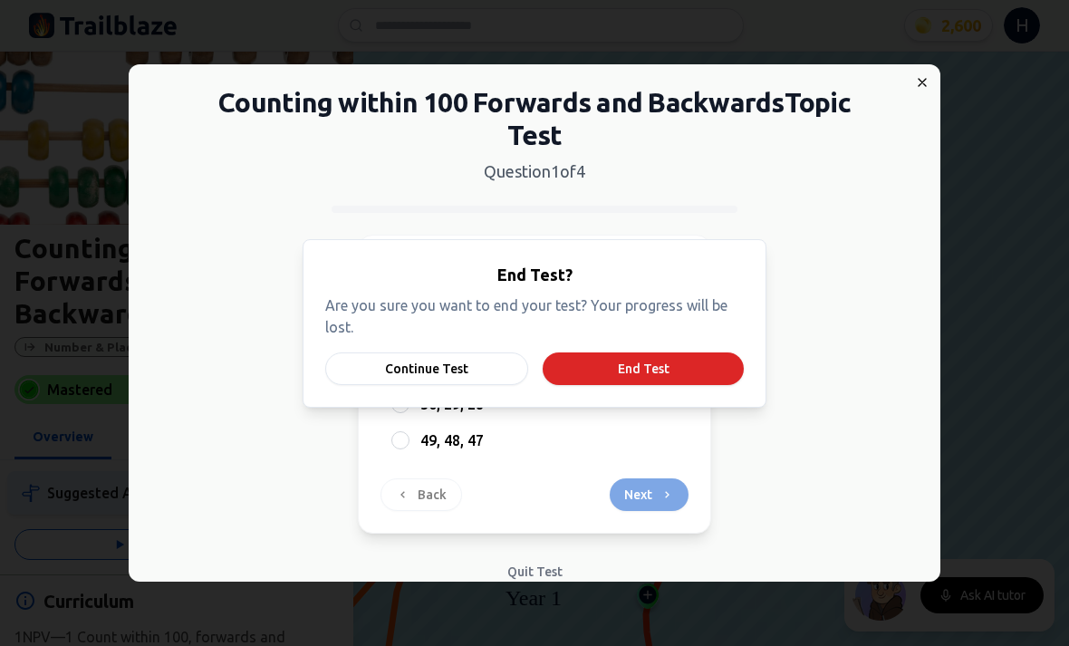
click at [396, 396] on div "End Test? Are you sure you want to end your test? Your progress will be lost. C…" at bounding box center [535, 323] width 464 height 169
click at [394, 364] on button "Continue Test" at bounding box center [426, 368] width 203 height 33
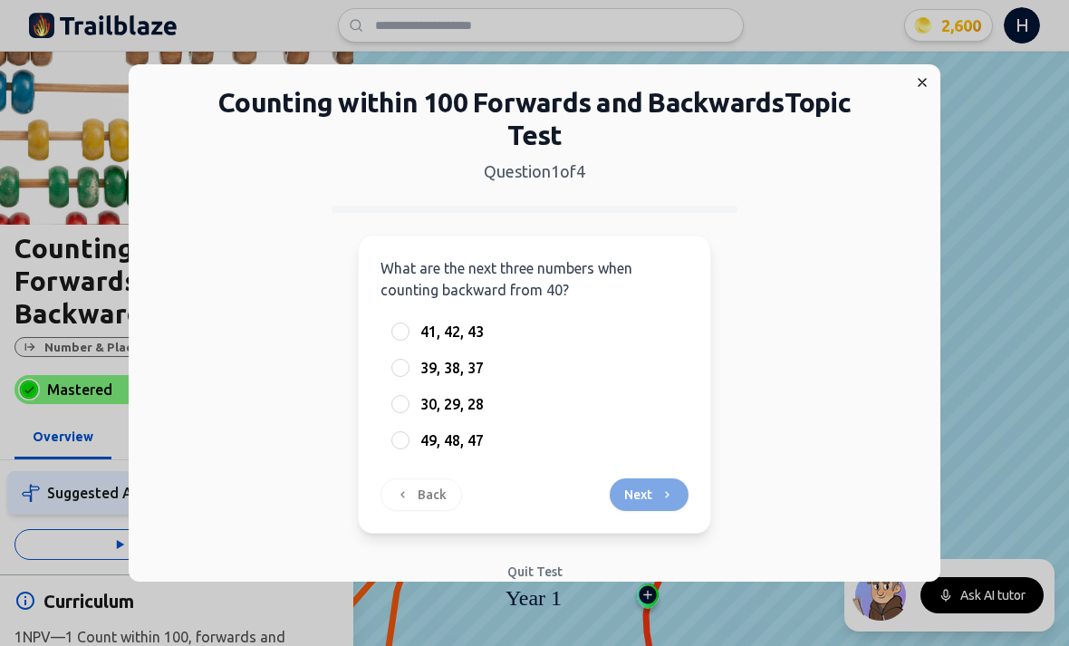
click at [391, 359] on div at bounding box center [400, 368] width 18 height 18
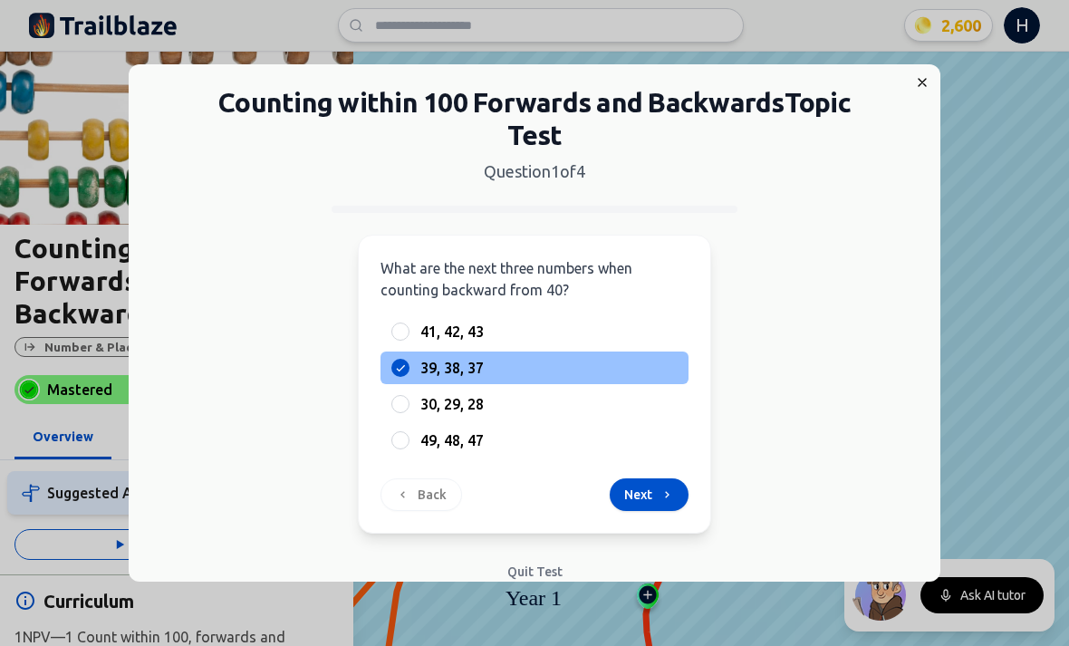
click at [641, 486] on button "Next" at bounding box center [649, 494] width 79 height 33
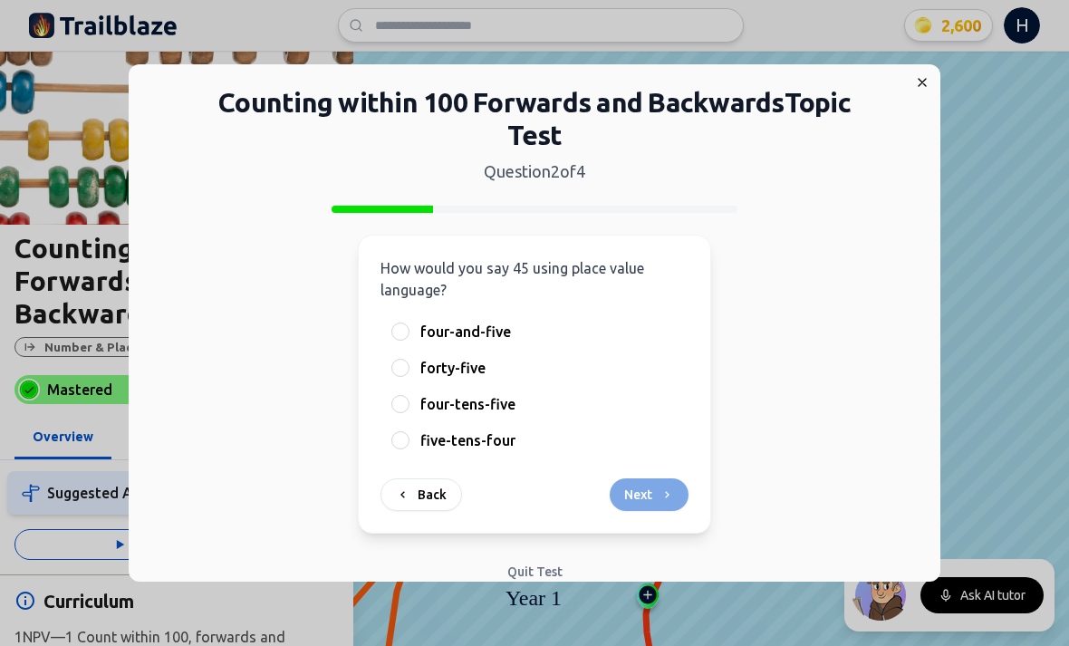
click at [425, 361] on span "forty-five" at bounding box center [452, 368] width 65 height 22
click at [408, 361] on button "forty-five" at bounding box center [400, 368] width 14 height 14
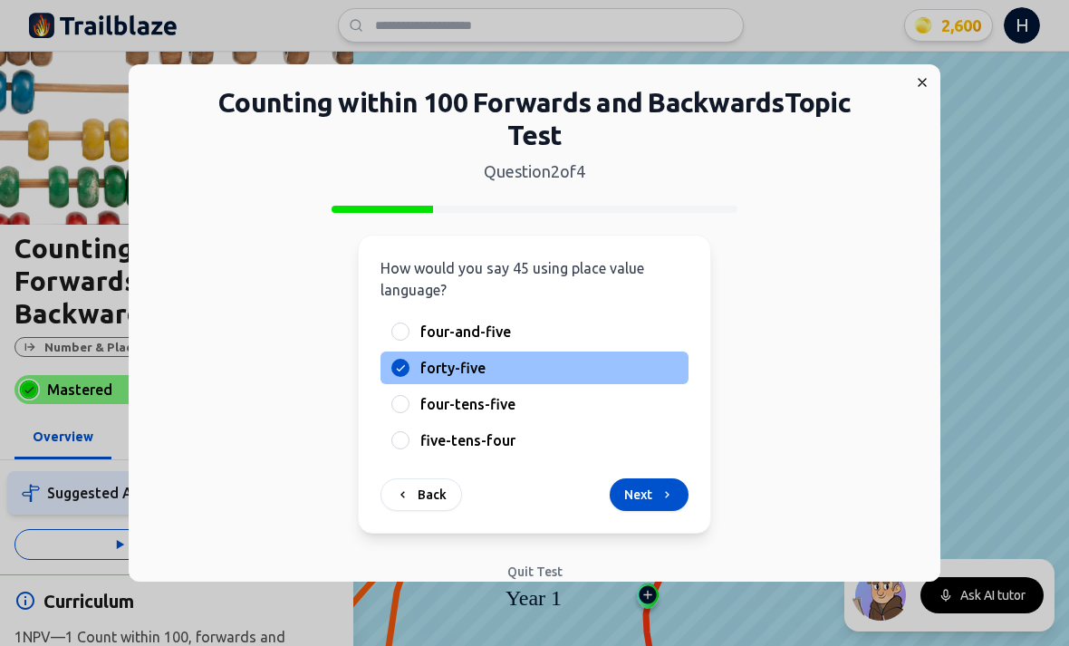
click at [638, 480] on button "Next" at bounding box center [649, 494] width 79 height 33
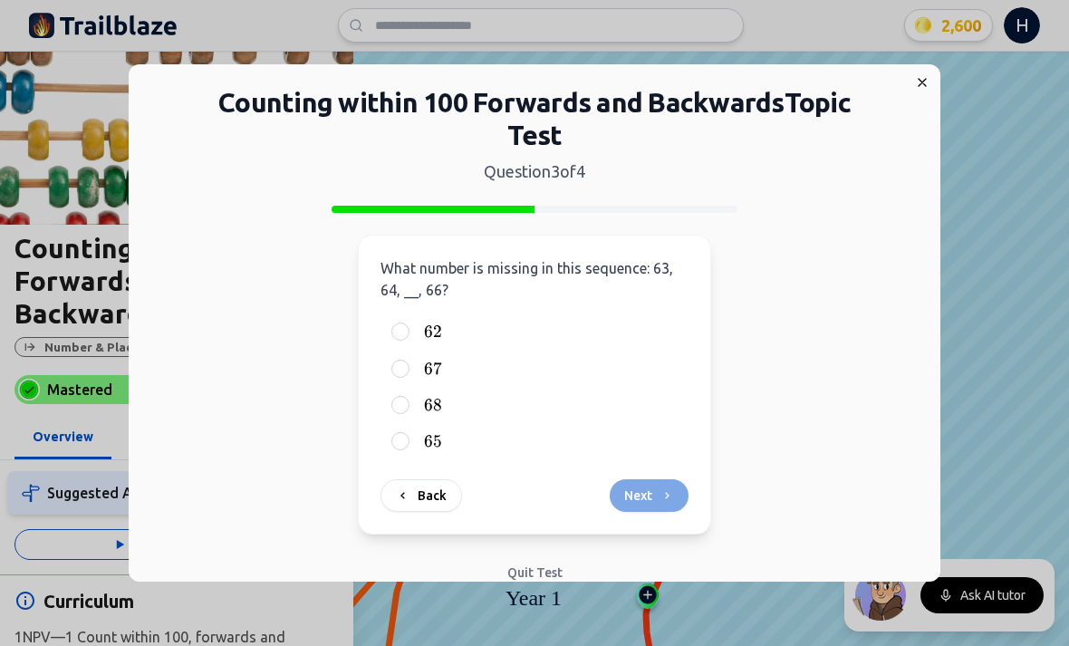
click at [420, 438] on label "65 65 65" at bounding box center [548, 441] width 257 height 22
click at [408, 438] on button "65 65 65" at bounding box center [400, 441] width 14 height 14
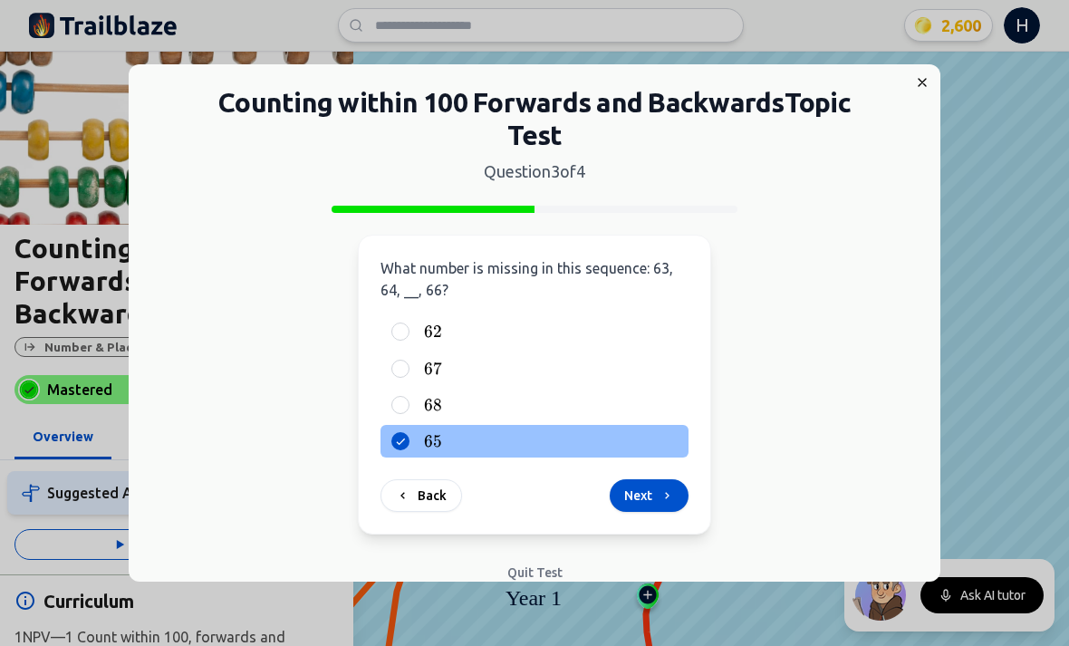
click at [634, 492] on button "Next" at bounding box center [649, 495] width 79 height 33
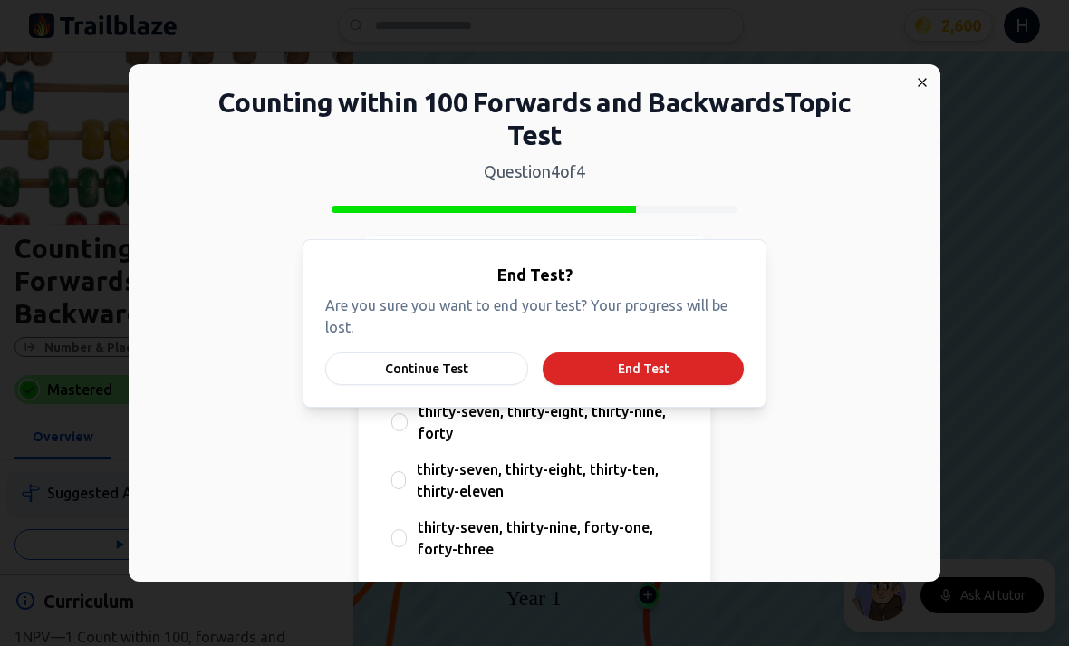
click at [474, 383] on button "Continue Test" at bounding box center [426, 368] width 203 height 33
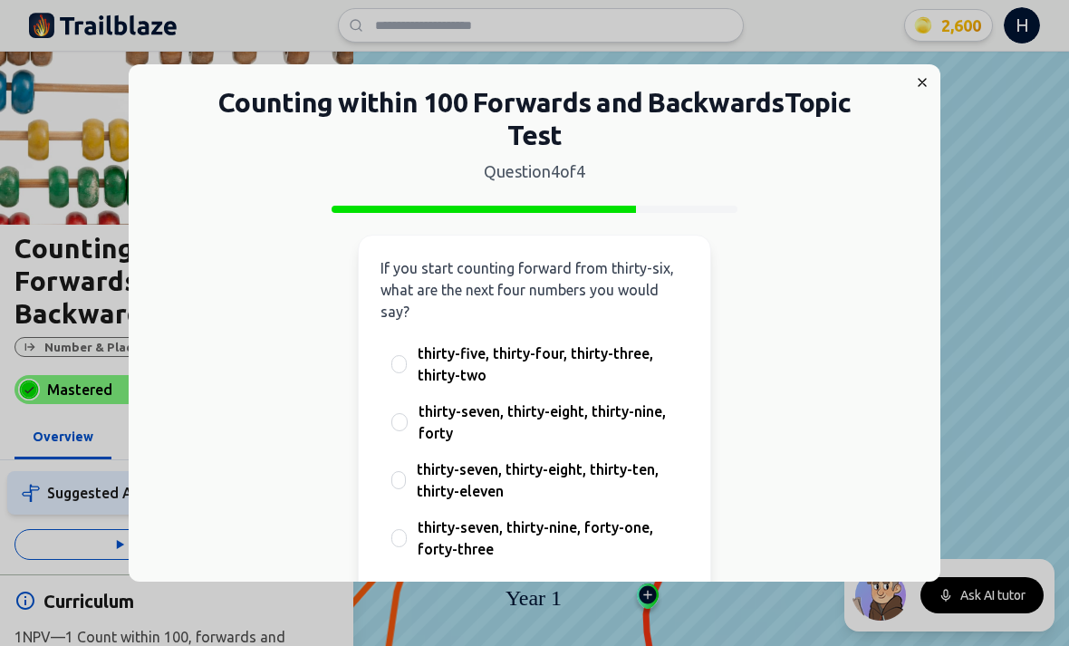
click at [685, 587] on div "Back Finish" at bounding box center [535, 603] width 308 height 33
click at [507, 400] on span "thirty-seven, thirty-eight, thirty-nine, forty" at bounding box center [548, 421] width 259 height 43
click at [407, 415] on button "thirty-seven, thirty-eight, thirty-nine, forty" at bounding box center [399, 422] width 14 height 14
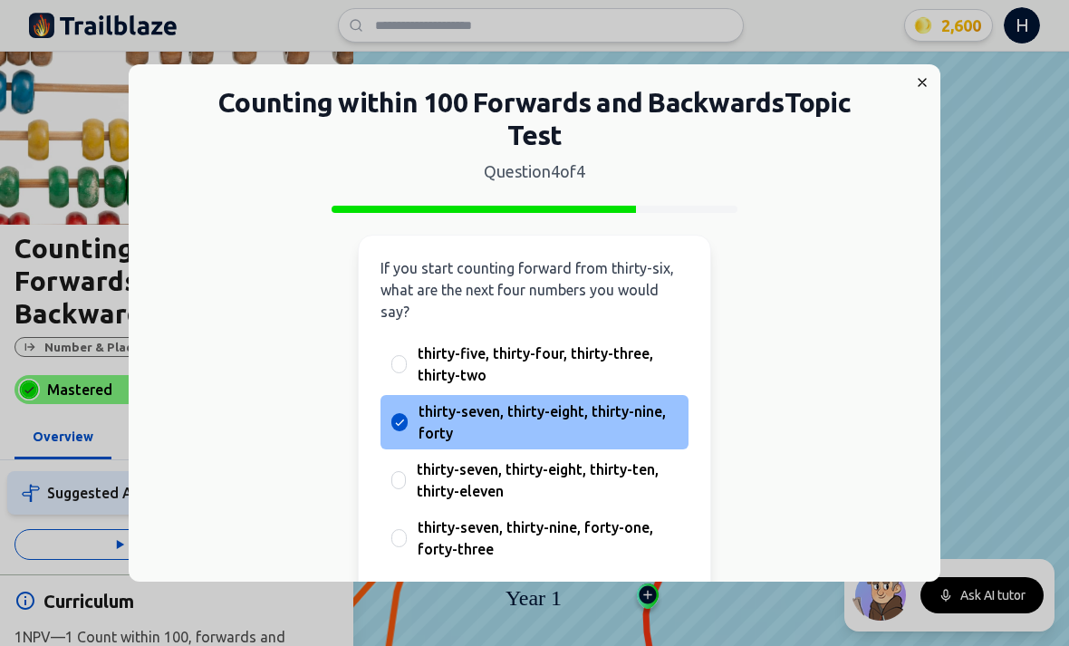
click at [411, 395] on div "thirty-seven, thirty-eight, thirty-nine, forty" at bounding box center [535, 422] width 308 height 54
click at [664, 587] on button "Finish" at bounding box center [656, 603] width 63 height 33
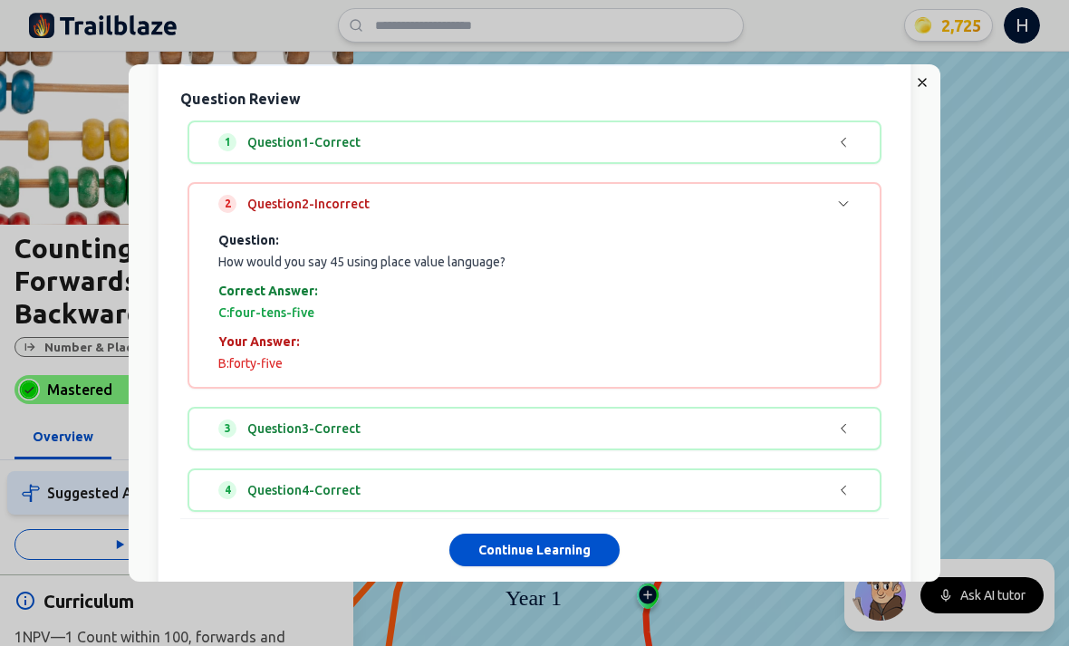
scroll to position [5, 0]
click at [34, 106] on img at bounding box center [176, 138] width 353 height 174
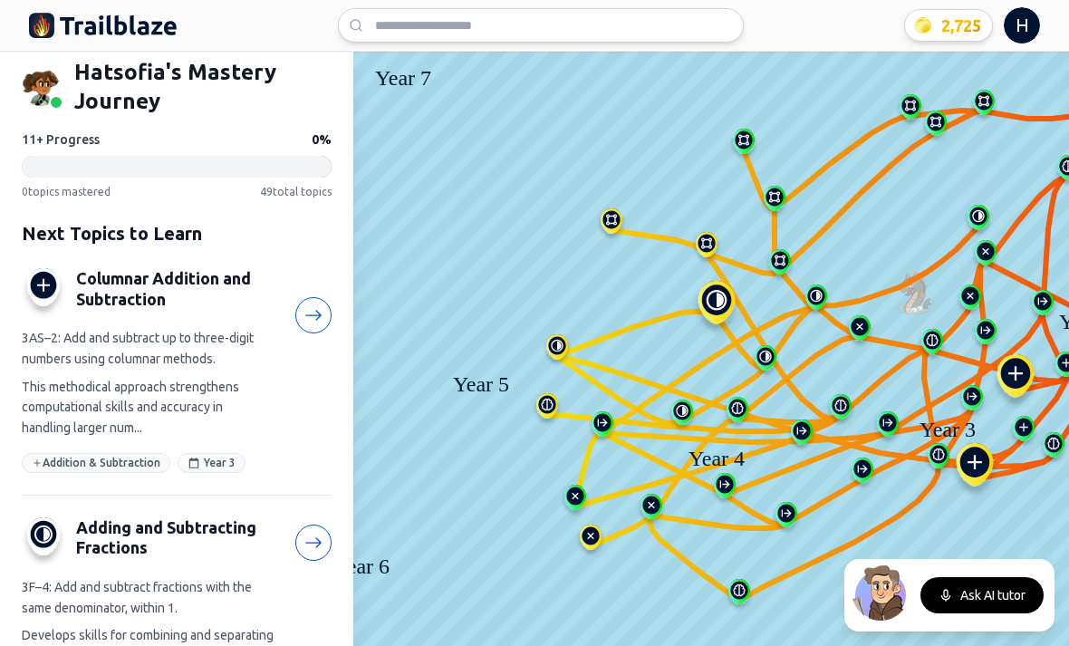
click at [522, 370] on div "Year 5" at bounding box center [481, 384] width 91 height 33
click at [545, 401] on img at bounding box center [547, 409] width 29 height 33
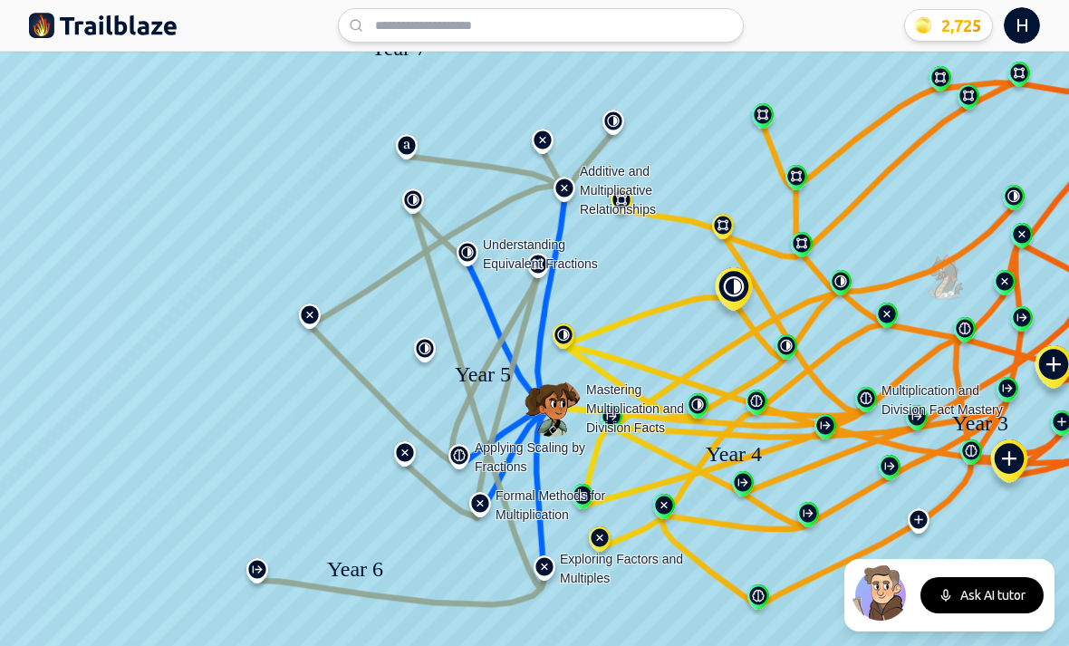
click at [553, 408] on icon at bounding box center [595, 486] width 341 height 255
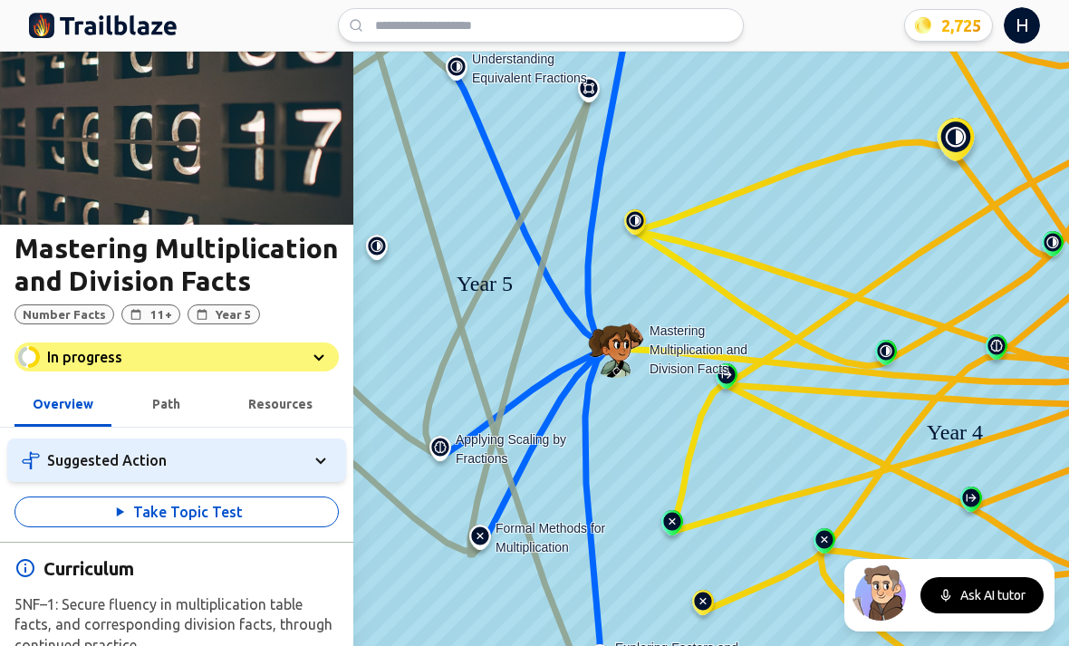
click at [732, 376] on img at bounding box center [726, 379] width 29 height 33
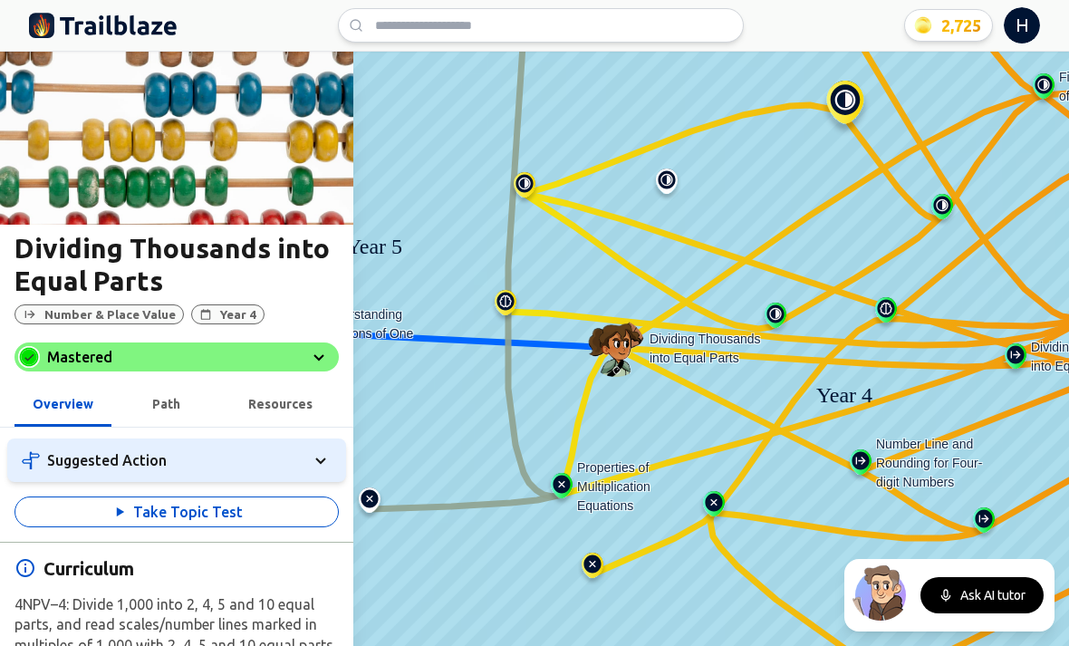
click at [565, 499] on img at bounding box center [561, 489] width 29 height 33
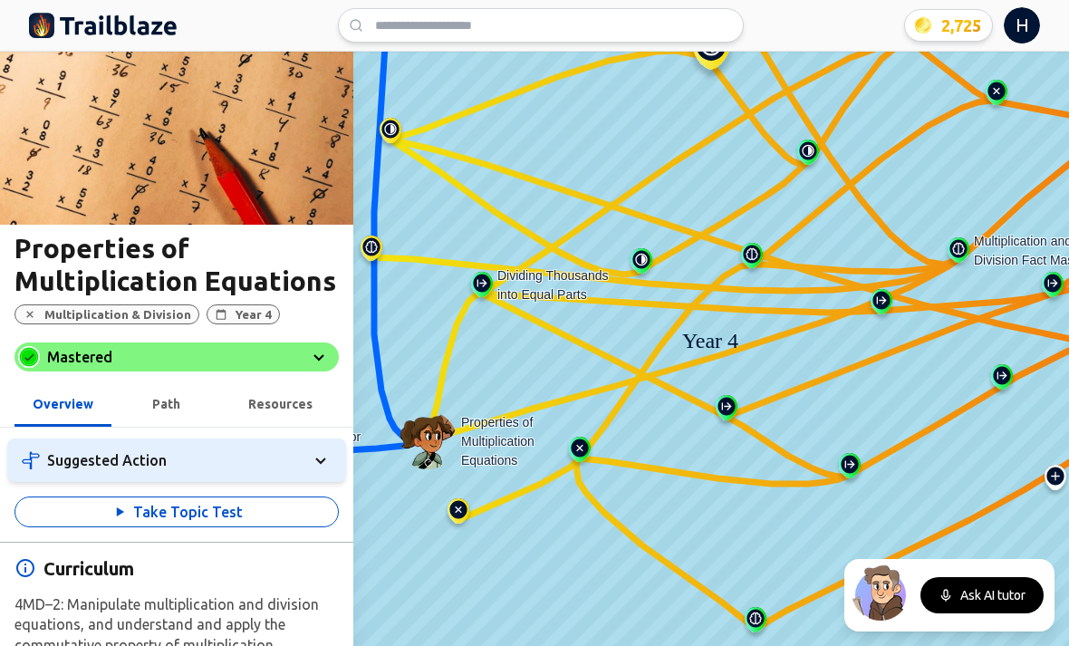
click at [298, 521] on button "Take Topic Test" at bounding box center [176, 512] width 324 height 31
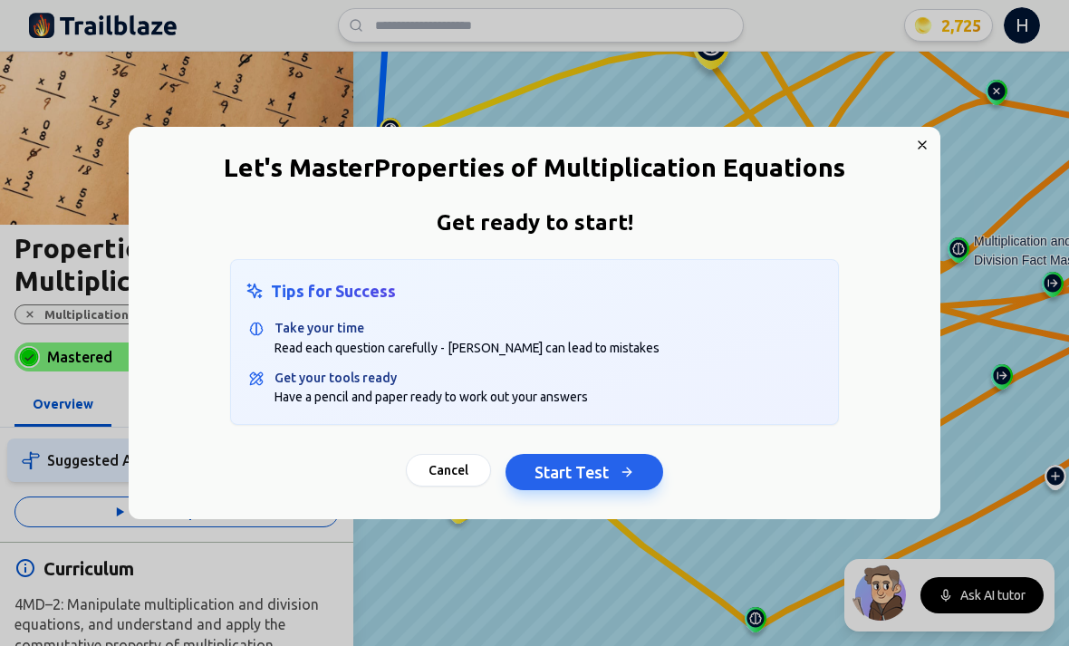
click at [561, 502] on div "Get ready to start! Tips for Success Take your time Read each question carefull…" at bounding box center [535, 364] width 812 height 312
click at [564, 478] on button "Start Test" at bounding box center [585, 472] width 158 height 36
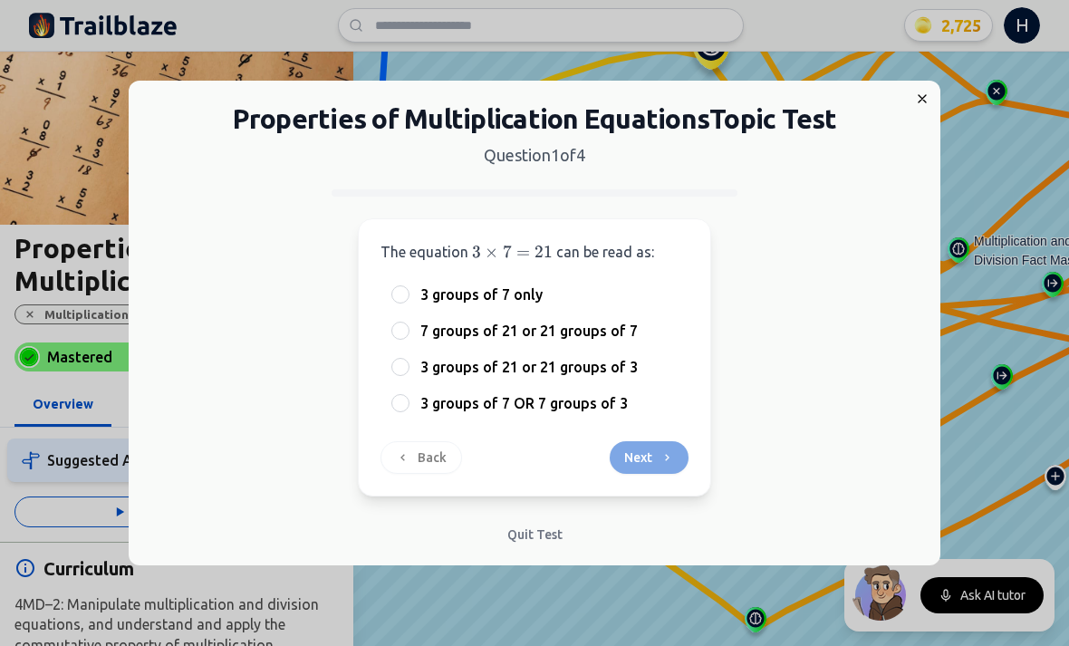
click at [392, 403] on div at bounding box center [400, 403] width 18 height 18
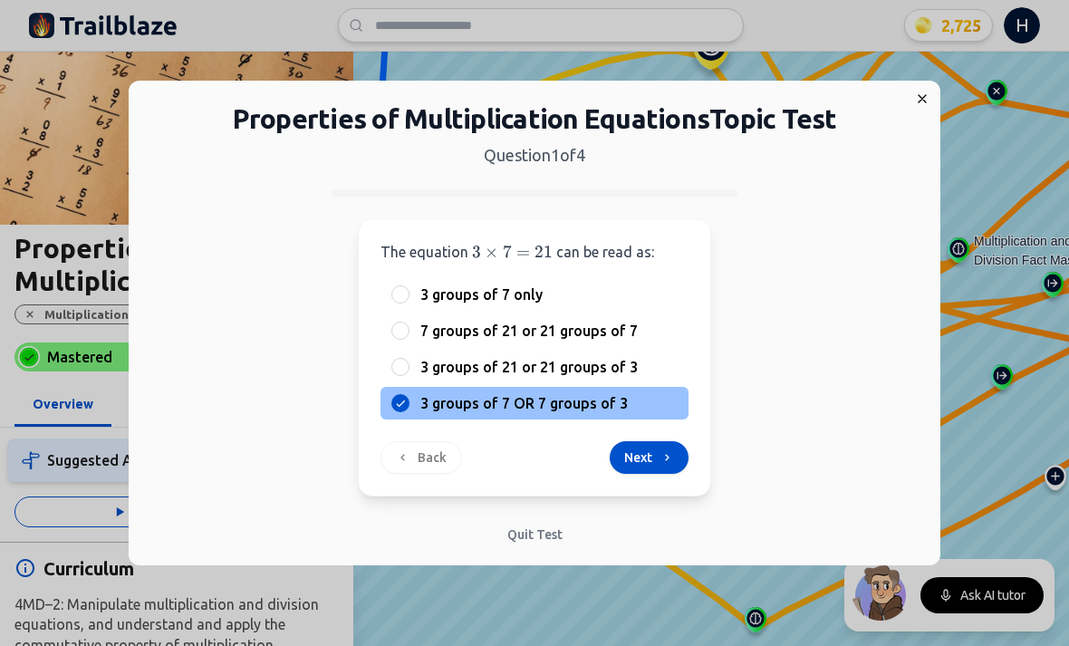
click at [653, 468] on button "Next" at bounding box center [649, 457] width 79 height 33
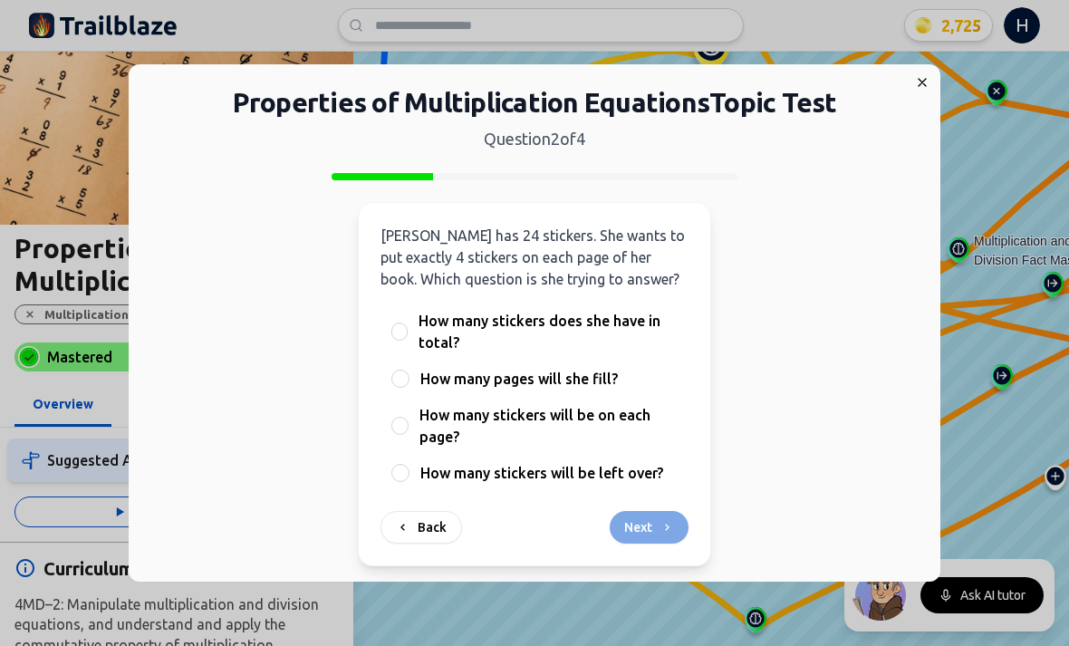
click at [562, 368] on span "How many pages will she fill?" at bounding box center [519, 379] width 198 height 22
click at [408, 371] on button "How many pages will she fill?" at bounding box center [400, 378] width 14 height 14
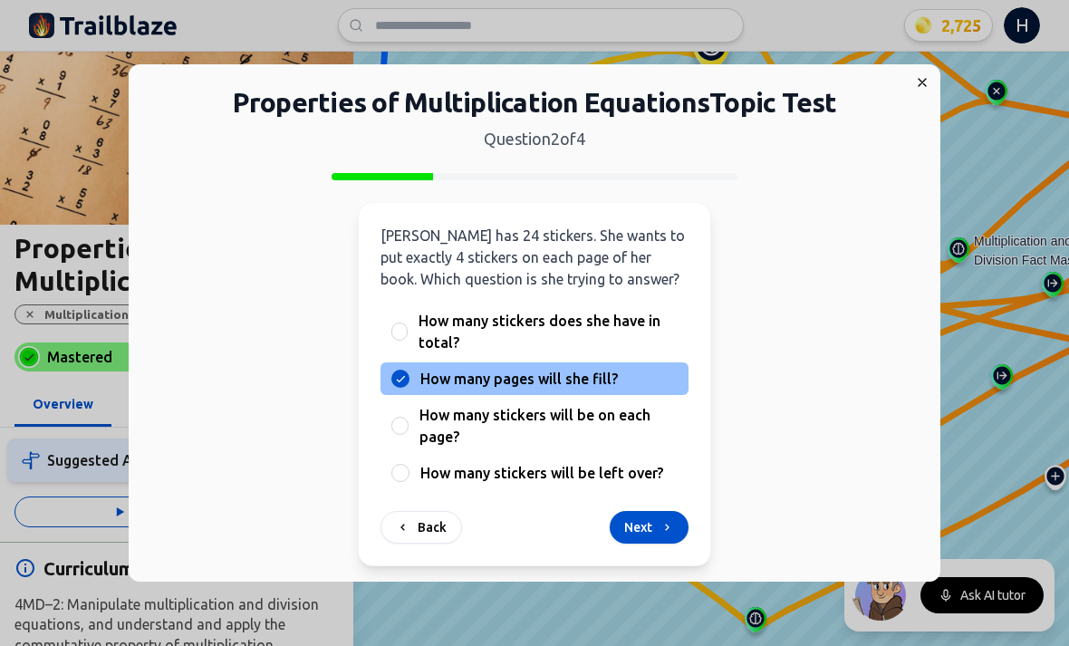
click at [656, 511] on button "Next" at bounding box center [649, 527] width 79 height 33
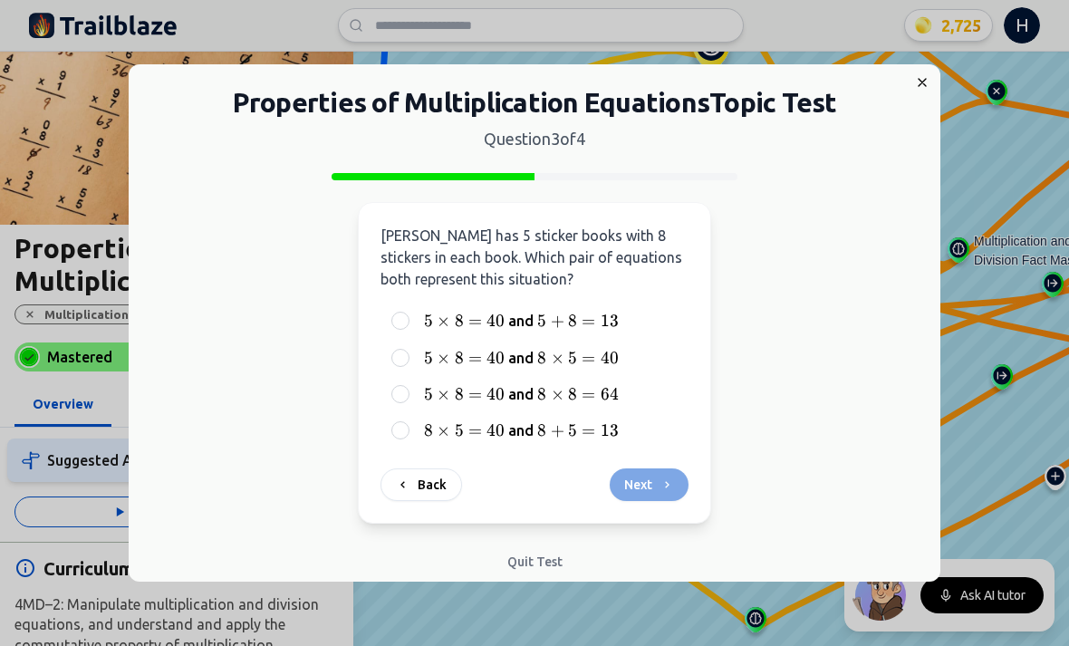
click at [411, 391] on div "5 × 8 = 40 5 \times 8 = 40 5 × 8 = 40 and 8 × 8 = 64 8 \times 8 = 64 8 × 8 = 64" at bounding box center [535, 394] width 308 height 33
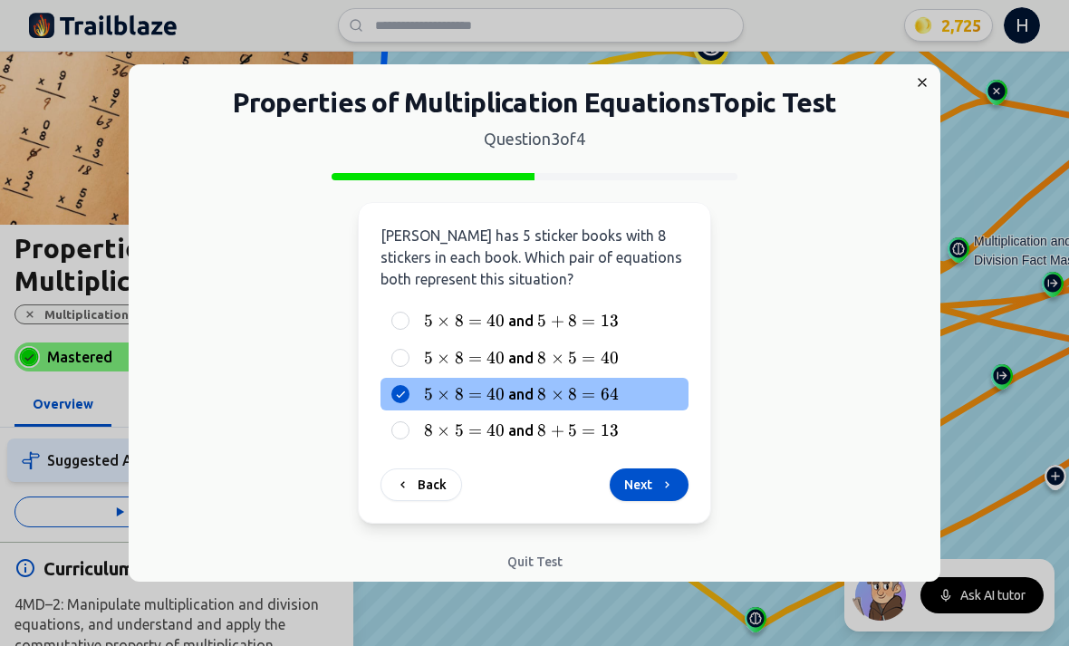
click at [630, 479] on button "Next" at bounding box center [649, 484] width 79 height 33
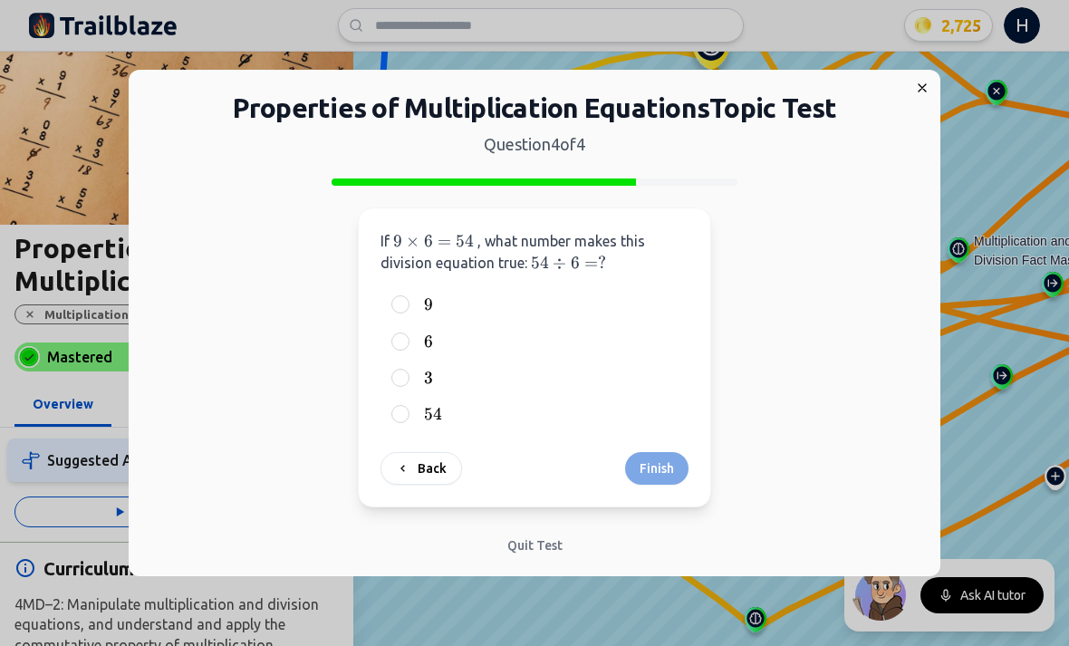
click at [383, 298] on div "9 9 9" at bounding box center [535, 304] width 308 height 33
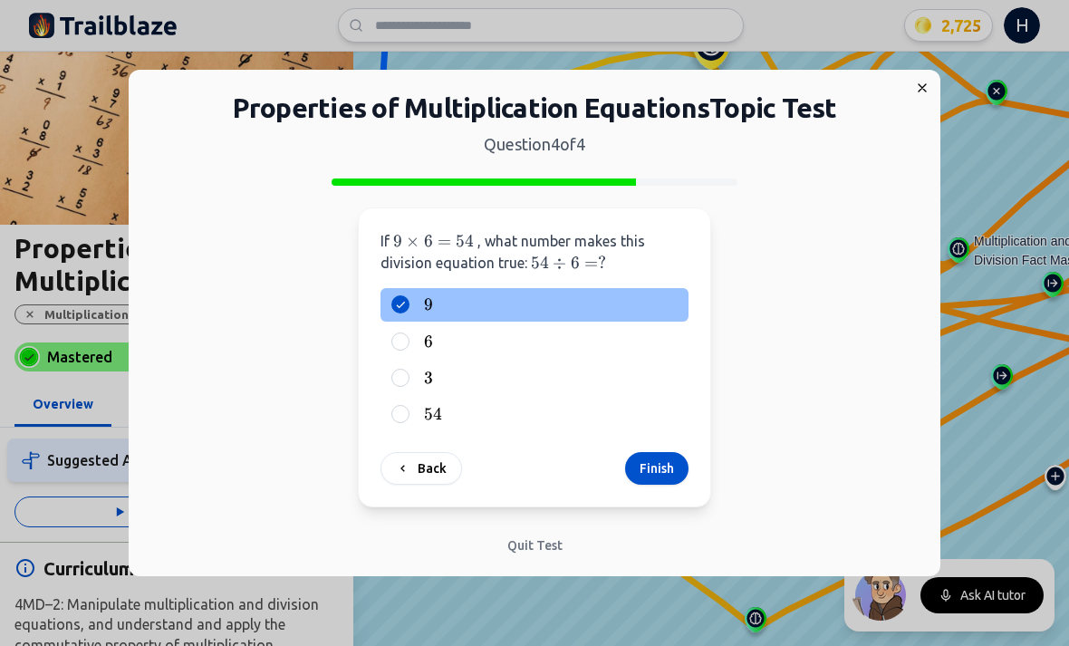
click at [692, 497] on div "If 9 × 6 = 54 9 \times 6 = 54 9 × 6 = 54 , what number makes this division equa…" at bounding box center [534, 357] width 353 height 300
click at [651, 455] on button "Finish" at bounding box center [656, 468] width 63 height 33
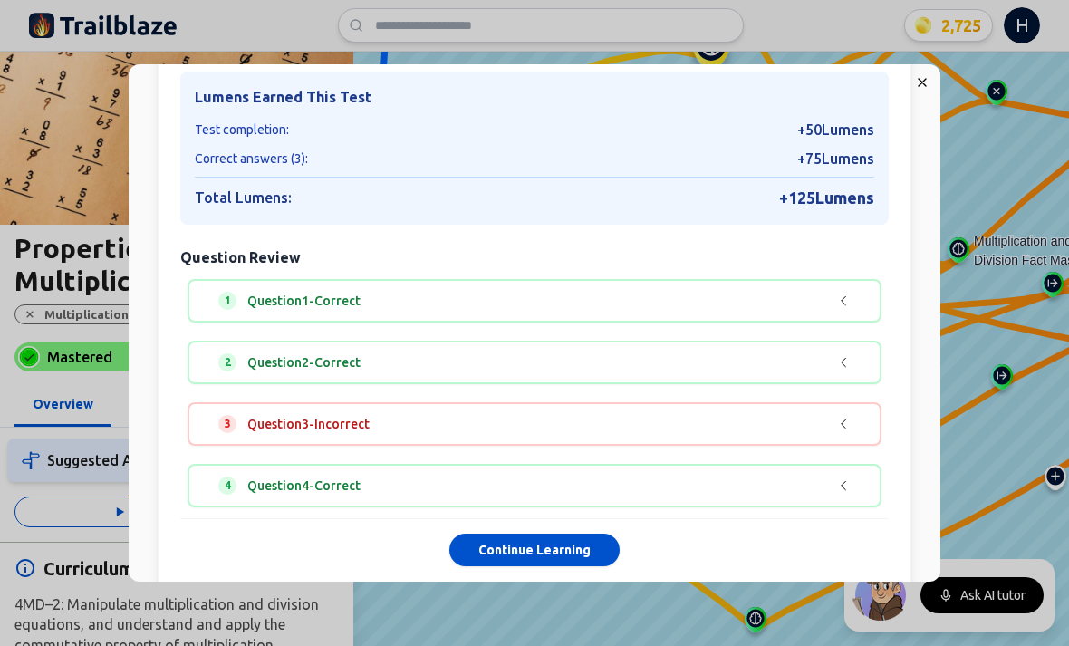
scroll to position [130, 0]
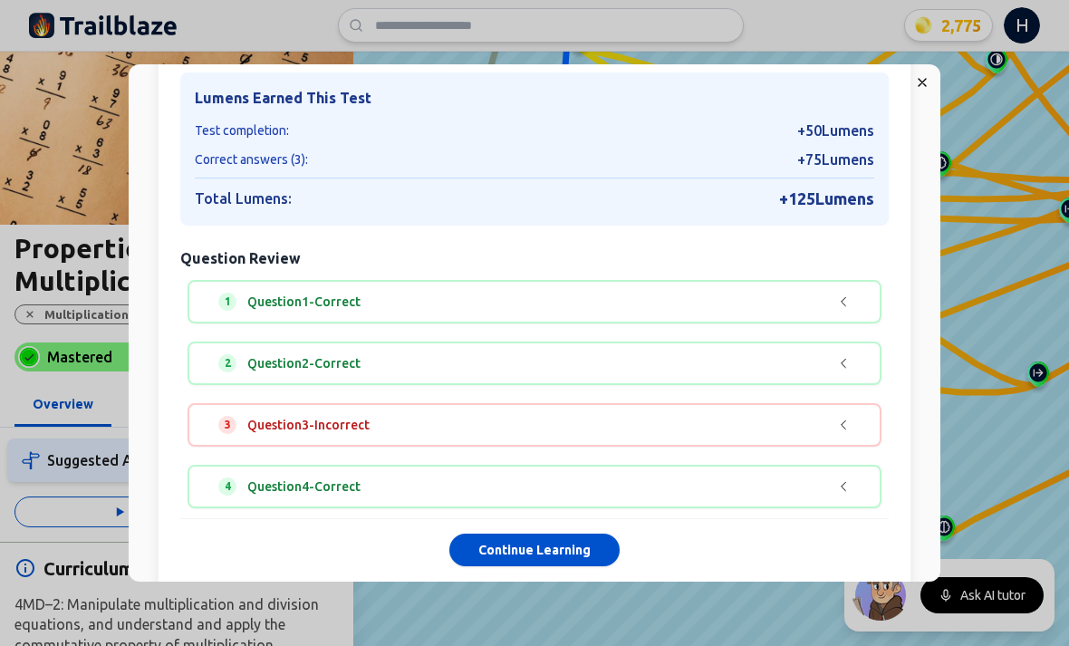
click at [152, 221] on div "Mastery In Progress 3 out of 4 questions correct Lumens Earned This Test Test c…" at bounding box center [534, 281] width 783 height 667
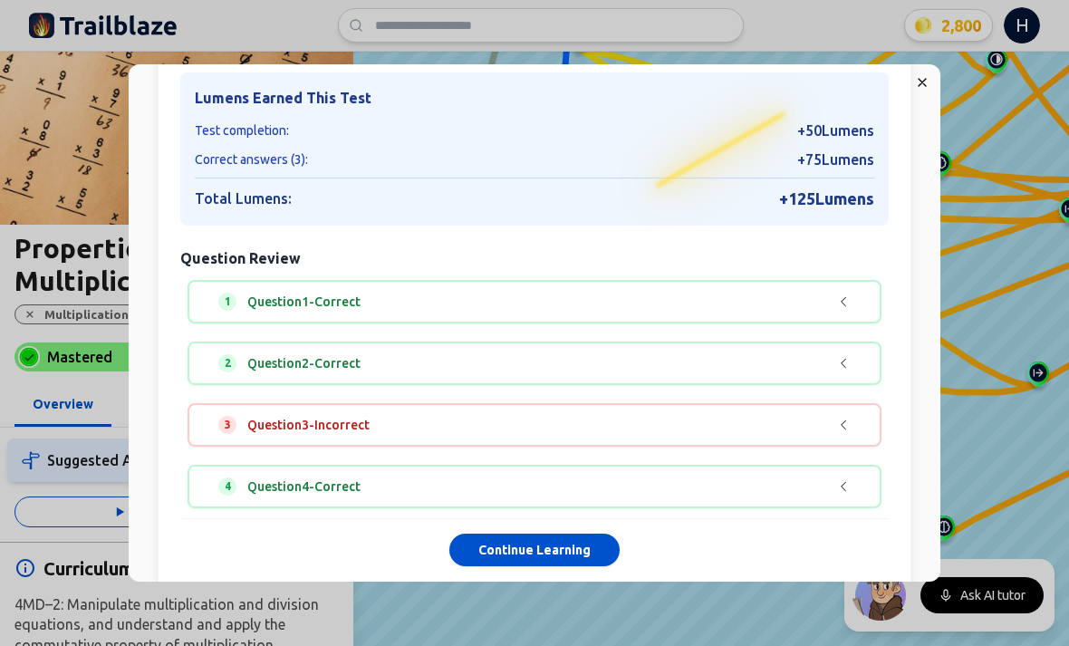
click at [550, 570] on div "Mastery In Progress 3 out of 4 questions correct Lumens Earned This Test Test c…" at bounding box center [535, 282] width 754 height 638
click at [549, 569] on div "Mastery In Progress 3 out of 4 questions correct Lumens Earned This Test Test c…" at bounding box center [535, 282] width 754 height 638
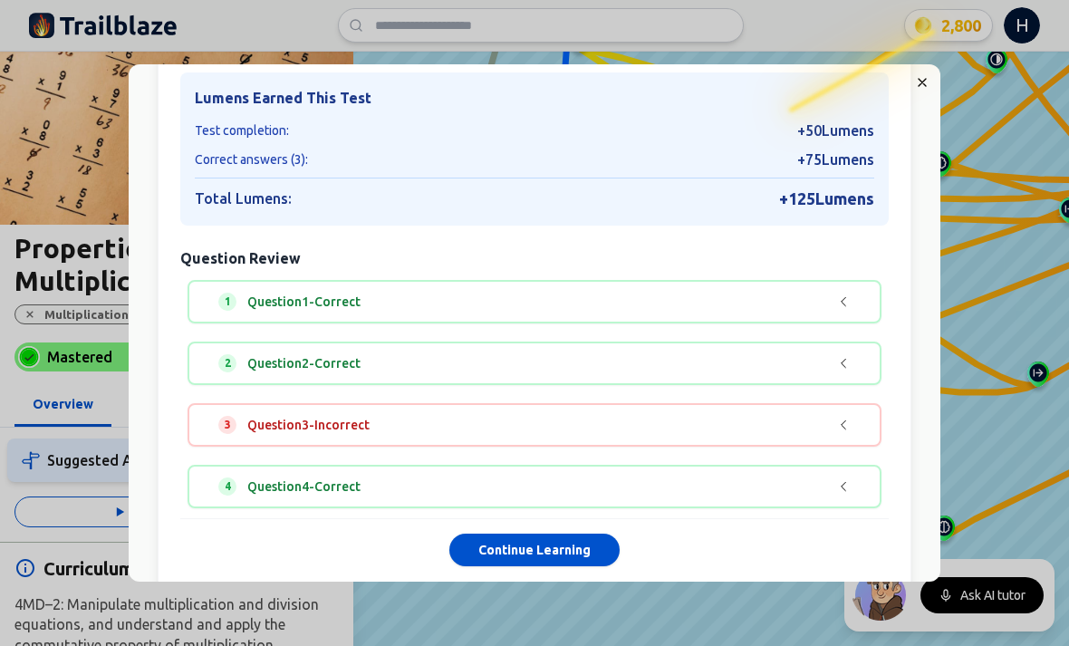
click at [536, 538] on button "Continue Learning" at bounding box center [534, 551] width 170 height 33
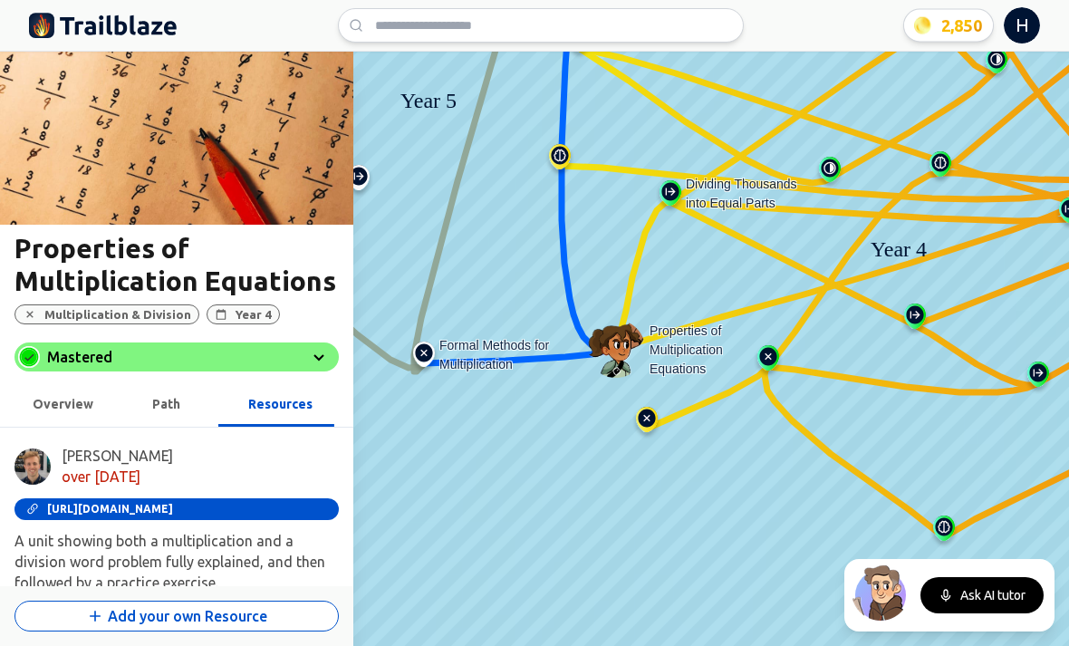
scroll to position [328, 0]
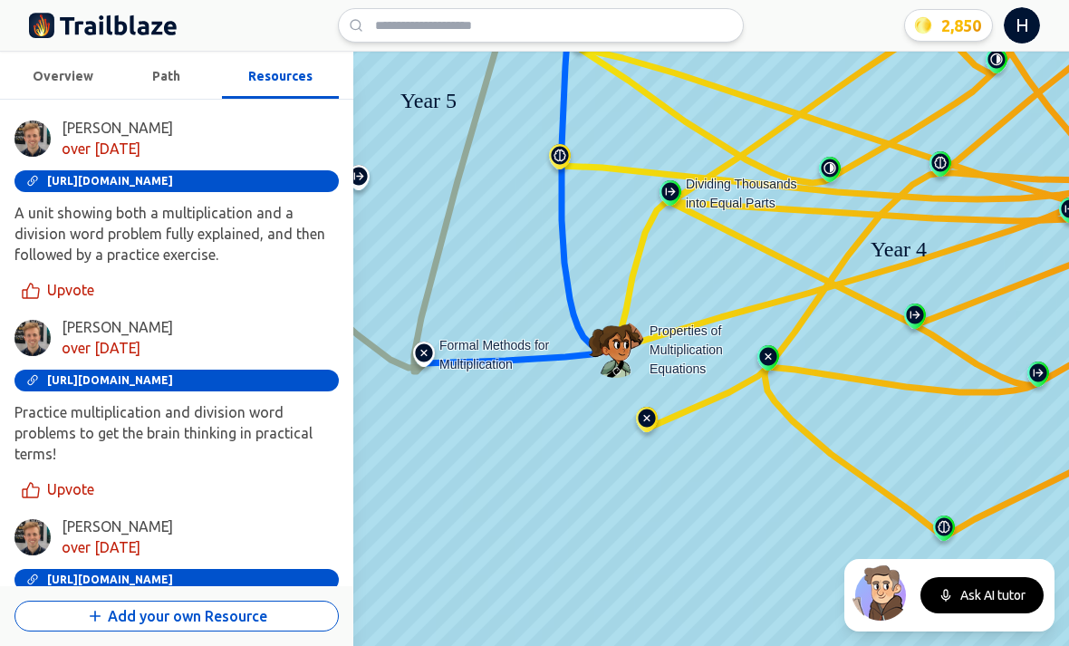
click at [420, 352] on img at bounding box center [424, 358] width 29 height 33
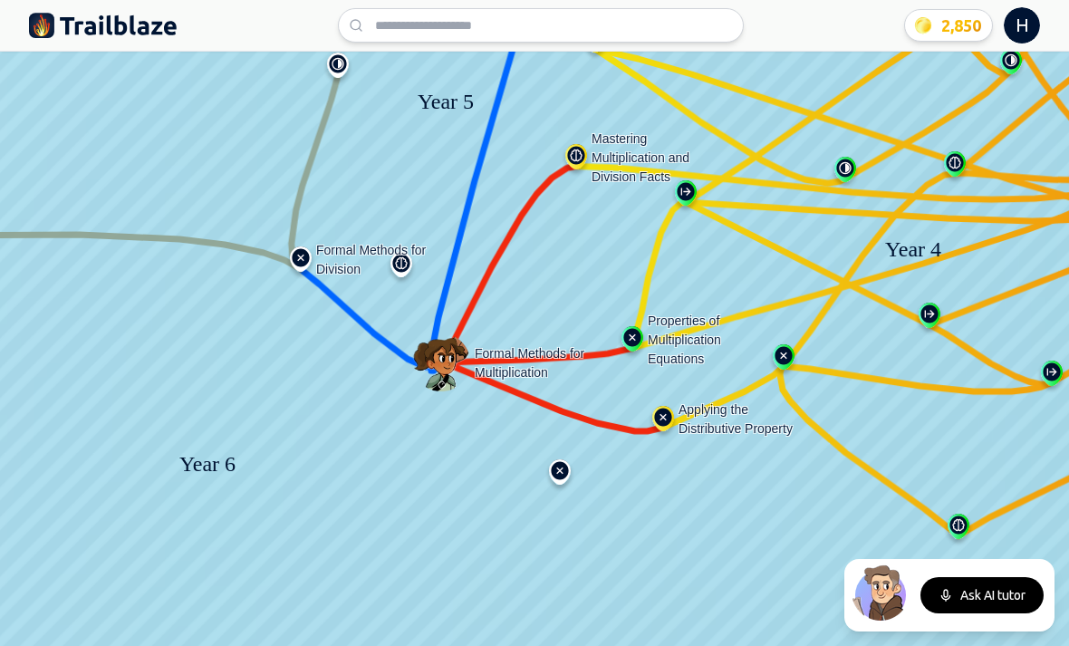
click at [419, 350] on img at bounding box center [441, 362] width 58 height 58
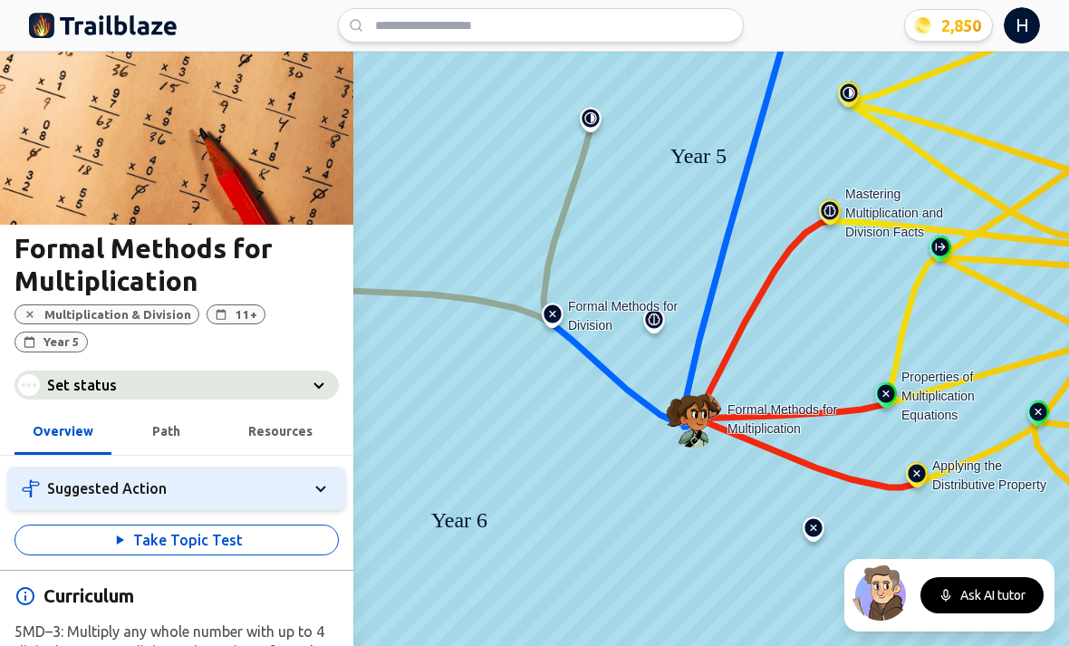
click at [167, 525] on button "Take Topic Test" at bounding box center [176, 540] width 324 height 31
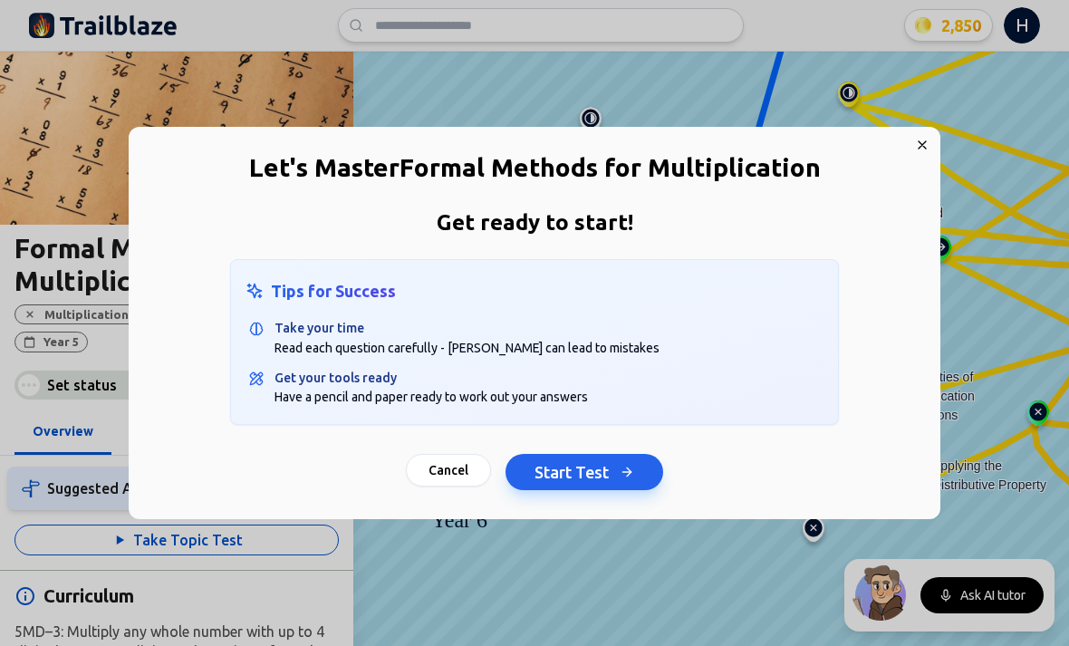
click at [562, 477] on button "Start Test" at bounding box center [585, 472] width 158 height 36
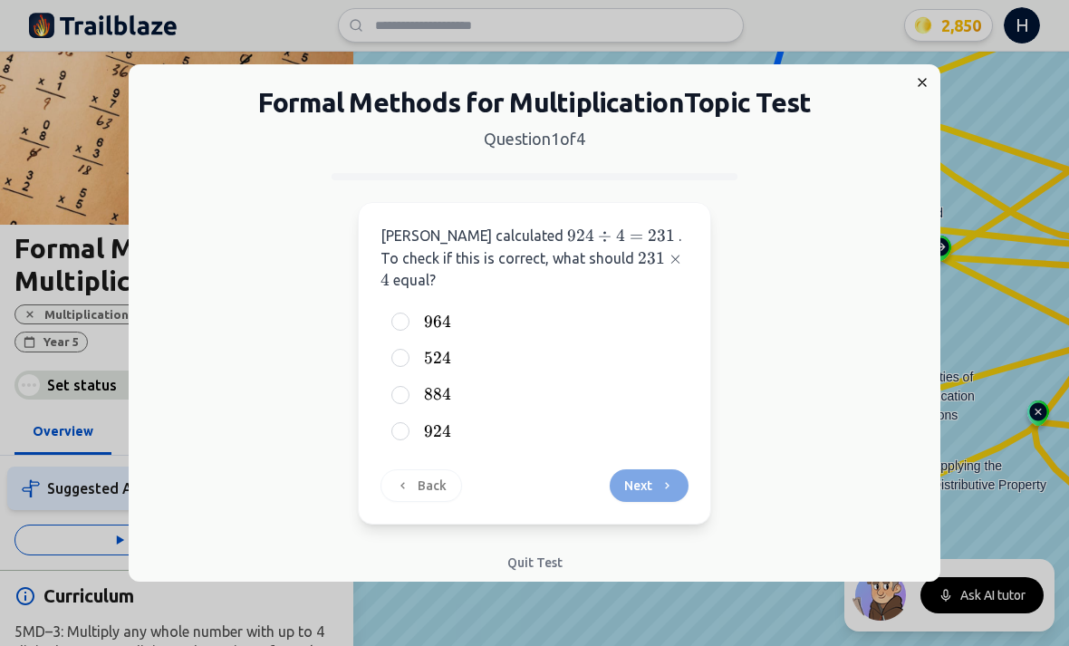
click at [396, 313] on div at bounding box center [400, 322] width 18 height 18
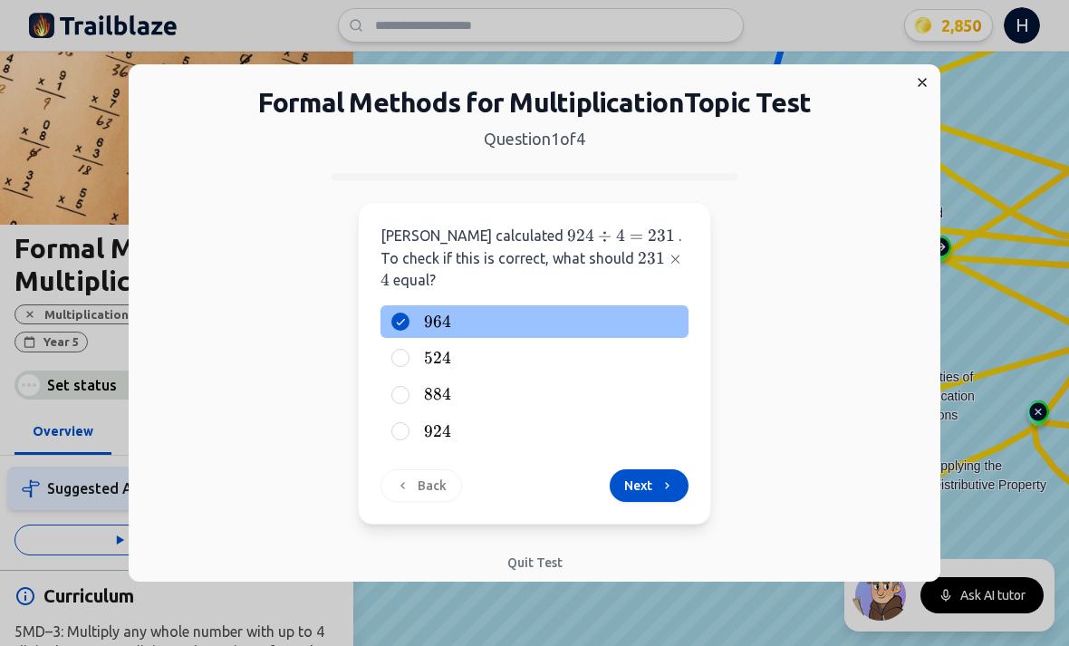
click at [691, 506] on div "Sam calculated 924 ÷ 4 = 231 924 \div 4 = 231 924 ÷ 4 = 231 . To check if this …" at bounding box center [534, 363] width 353 height 323
click at [646, 469] on button "Next" at bounding box center [649, 485] width 79 height 33
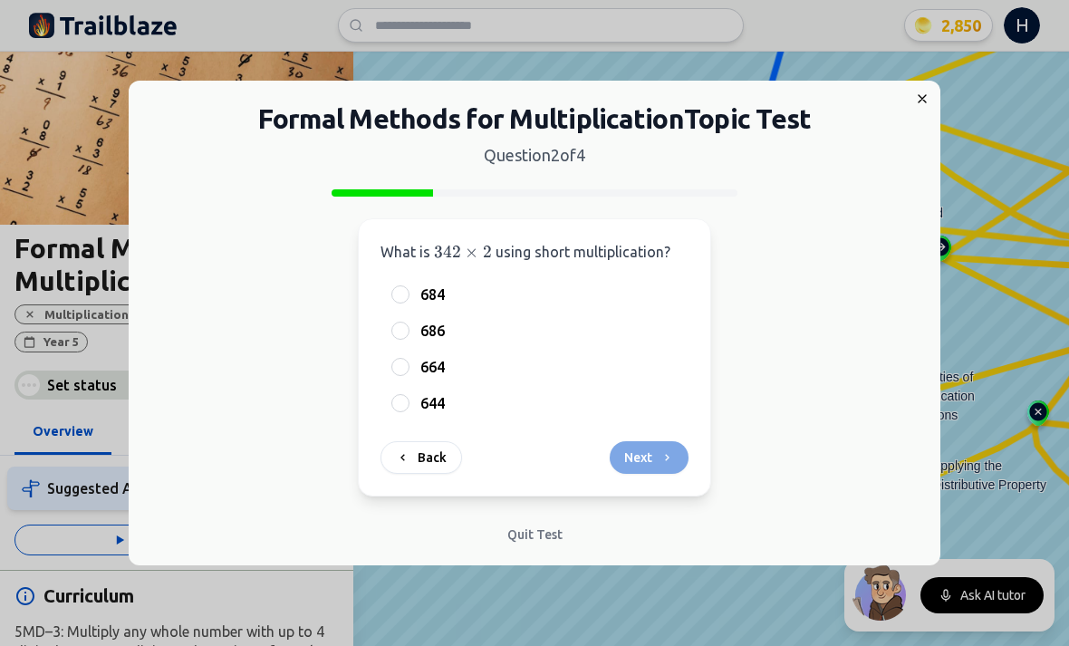
click at [410, 339] on div "686" at bounding box center [535, 330] width 308 height 33
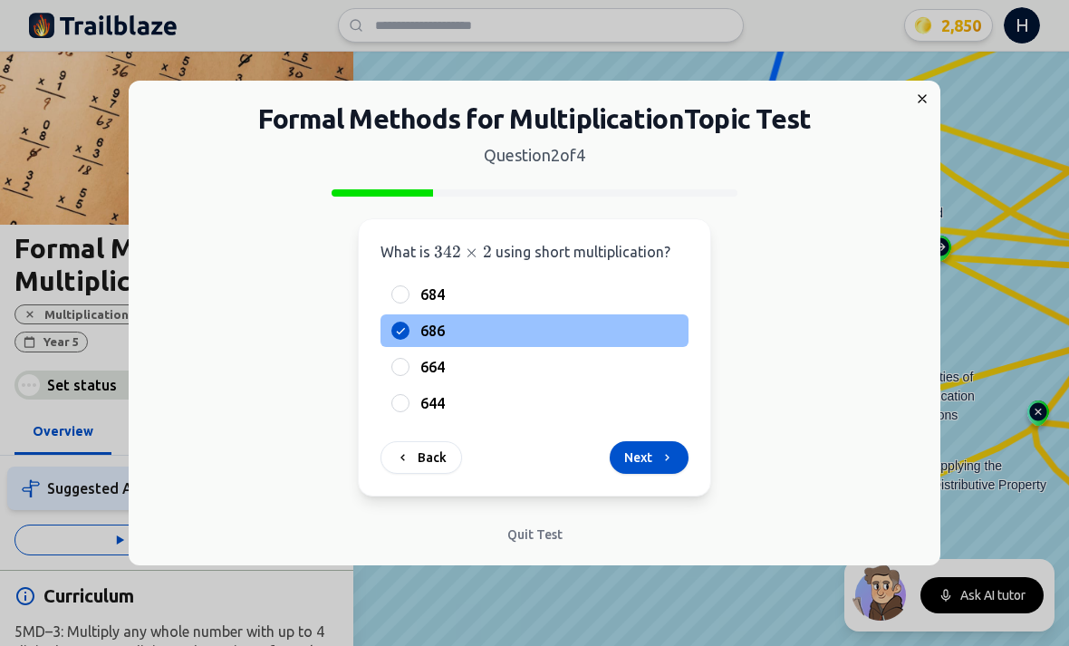
click at [407, 366] on div at bounding box center [400, 367] width 18 height 18
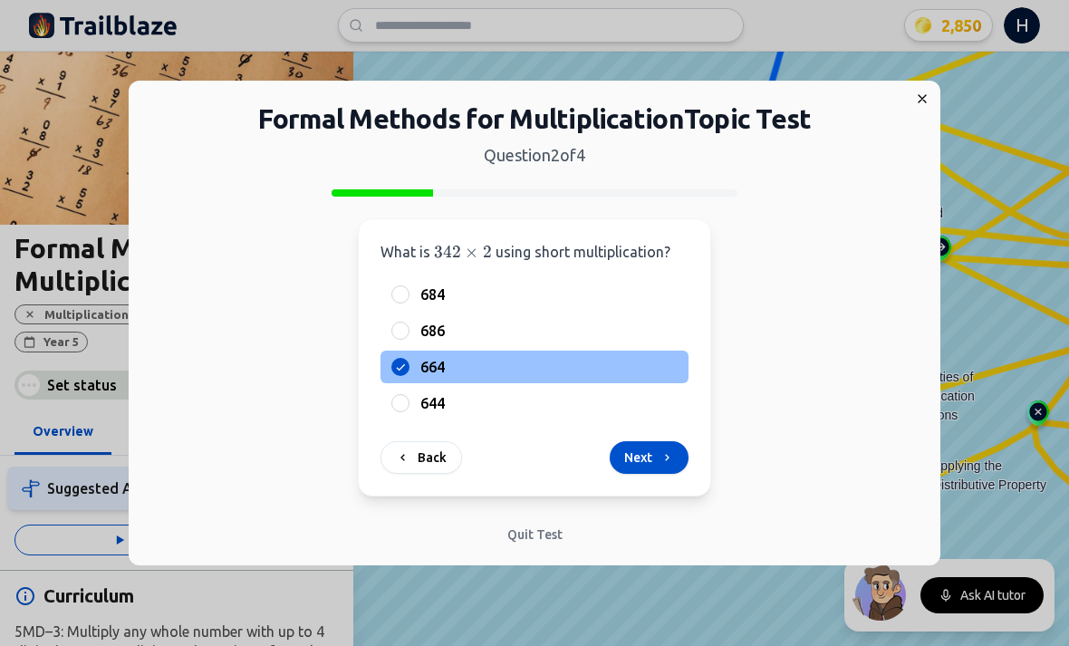
click at [631, 468] on button "Next" at bounding box center [649, 457] width 79 height 33
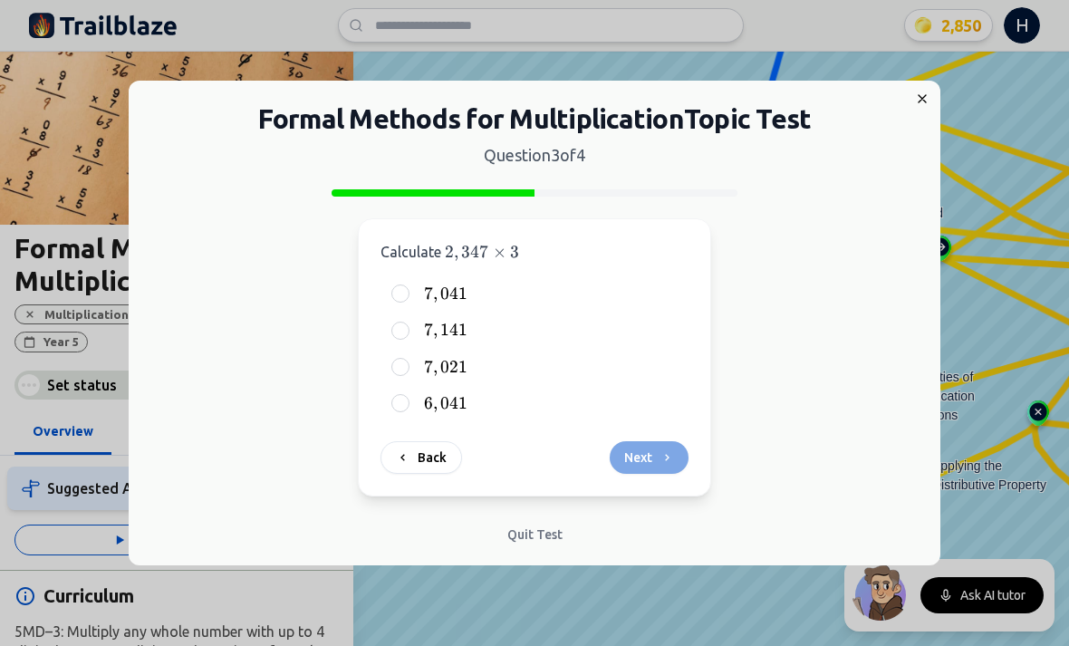
click at [445, 325] on span "141" at bounding box center [453, 330] width 27 height 20
click at [408, 325] on button "7 , 141 7,141 7 , 141" at bounding box center [400, 330] width 14 height 14
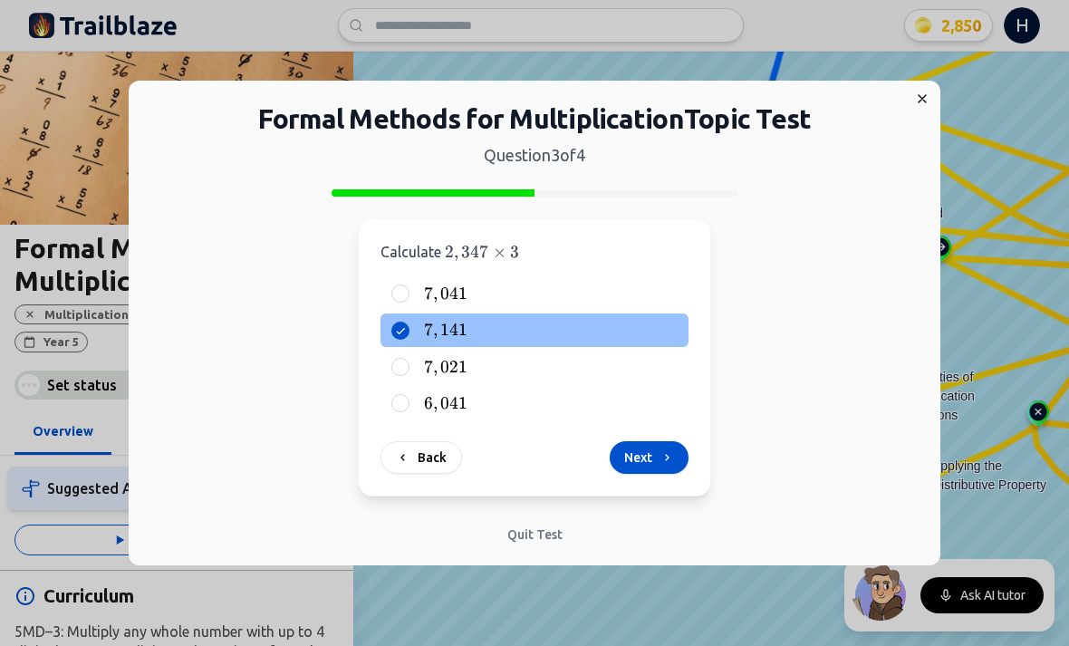
click at [624, 464] on button "Next" at bounding box center [649, 457] width 79 height 33
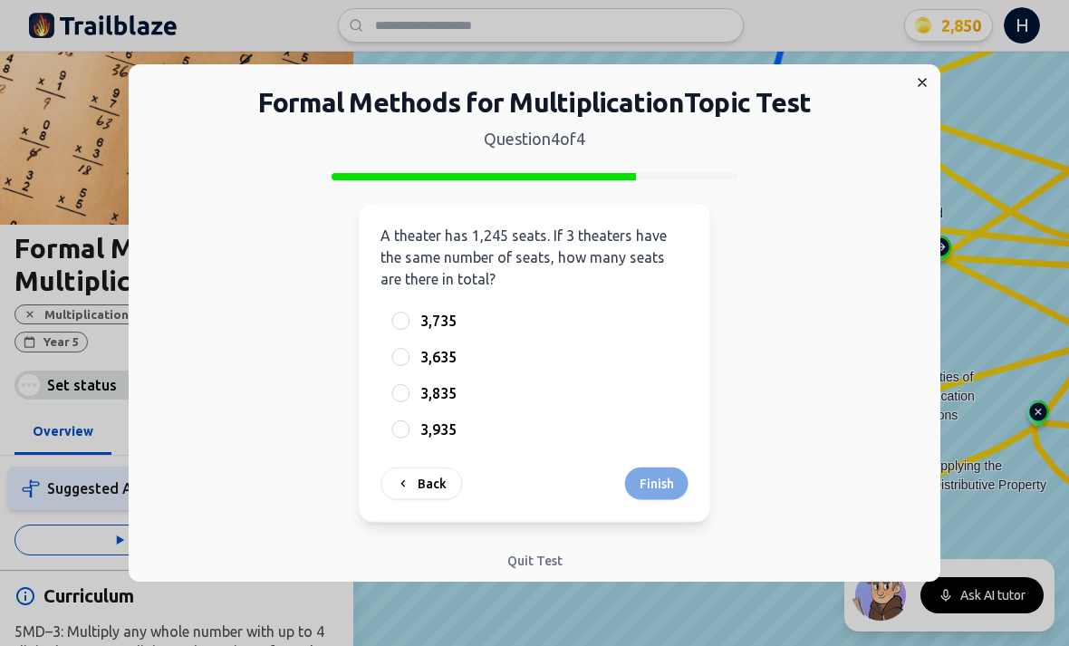
click at [624, 468] on div "Back Finish" at bounding box center [534, 484] width 307 height 33
click at [410, 428] on div "3,935" at bounding box center [535, 429] width 308 height 33
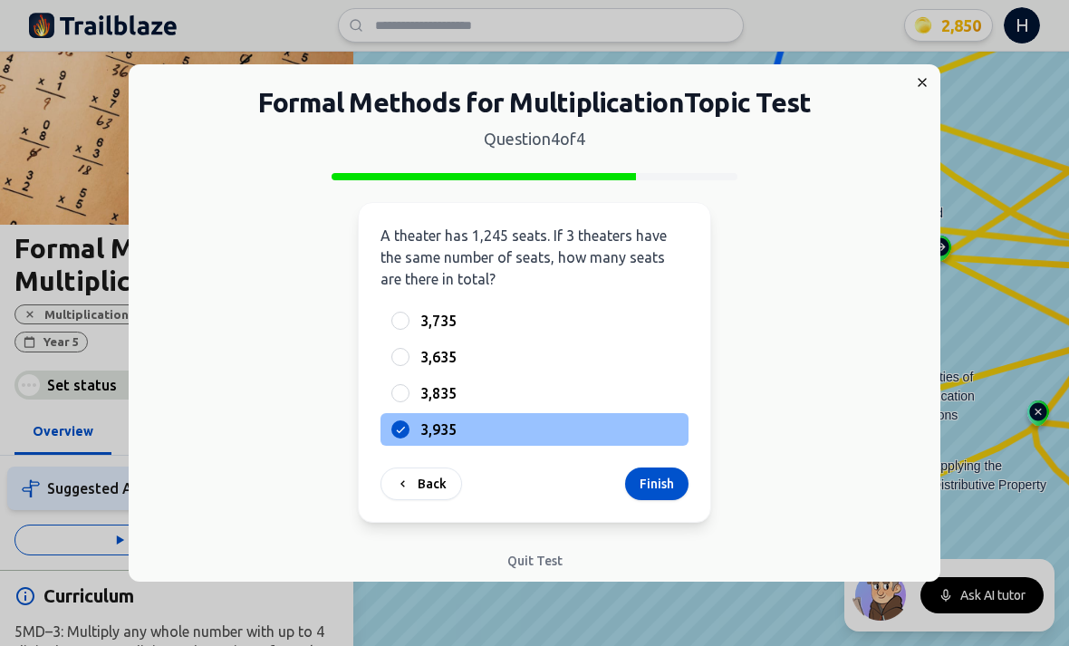
click at [651, 494] on button "Finish" at bounding box center [656, 484] width 63 height 33
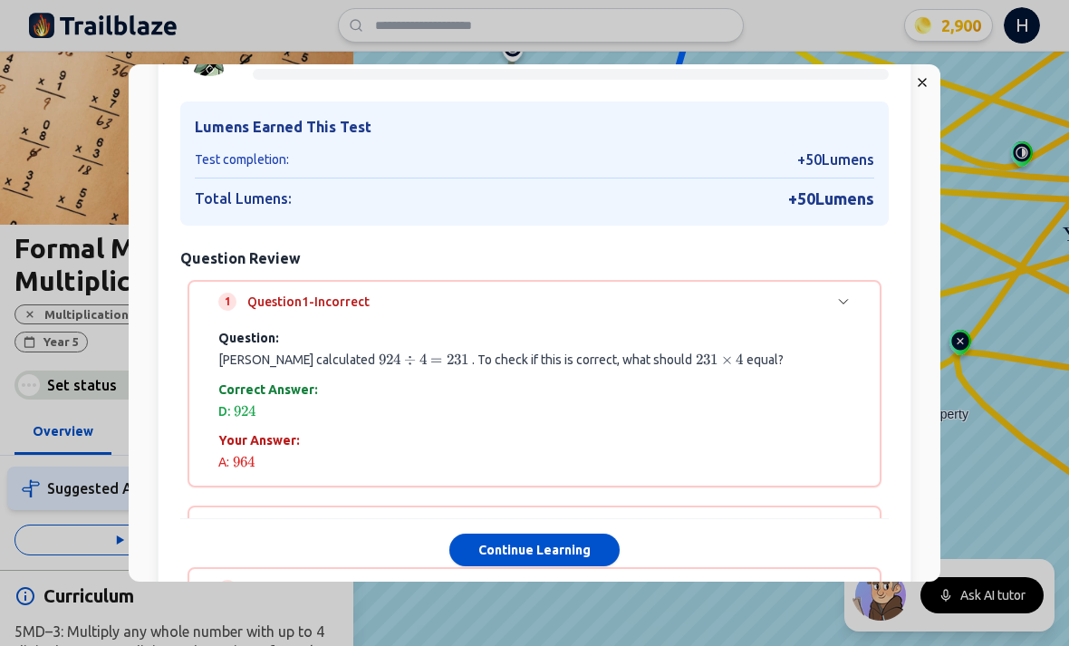
scroll to position [172, 0]
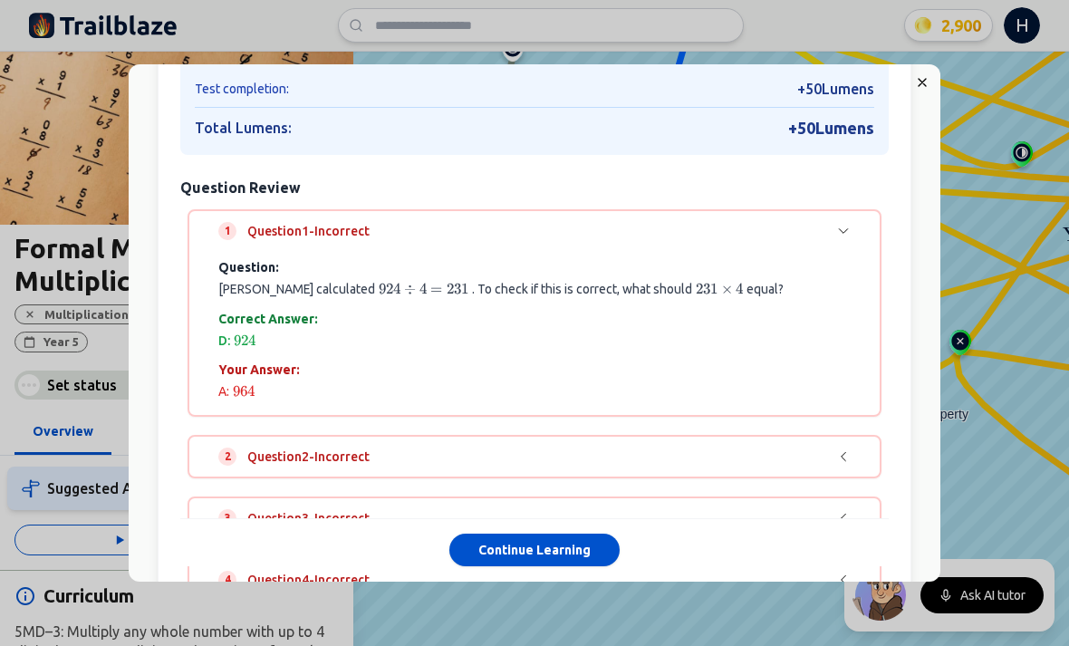
click at [263, 405] on div "1 Question 1 - Incorrect Question: [PERSON_NAME] calculated 924 ÷ 4 = 231 924 \…" at bounding box center [534, 405] width 709 height 392
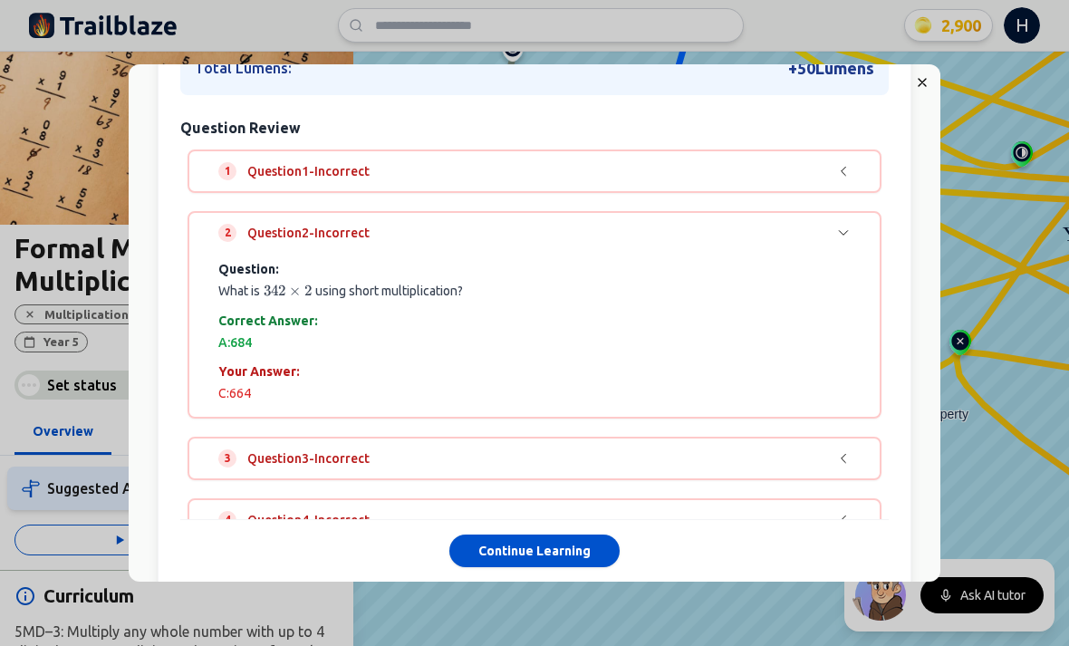
scroll to position [253, 0]
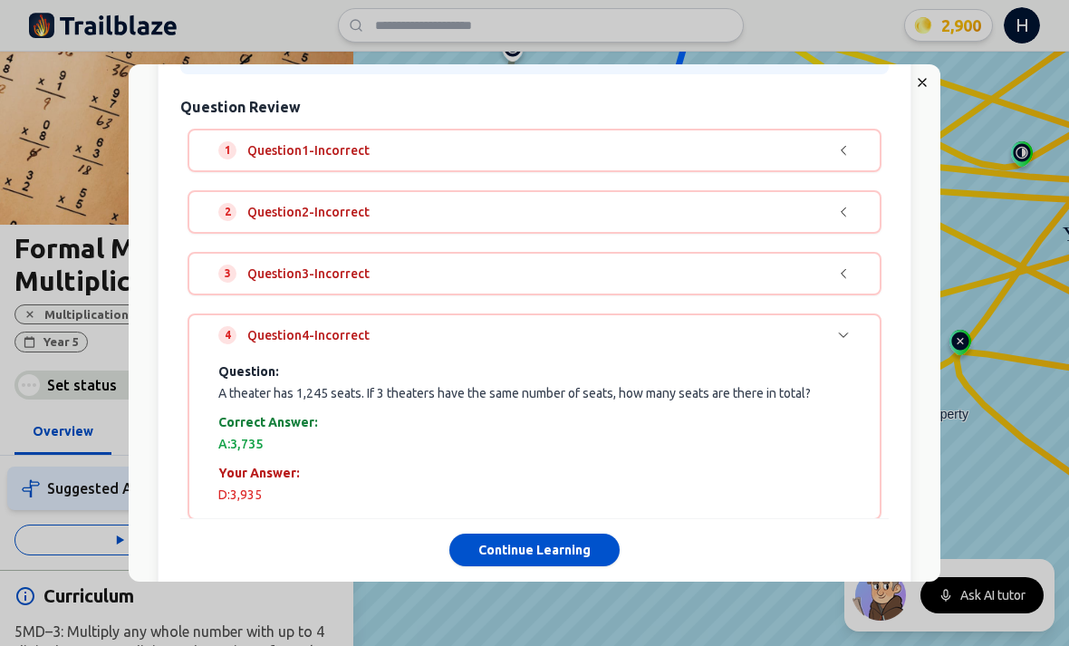
click at [557, 565] on button "Continue Learning" at bounding box center [534, 551] width 170 height 33
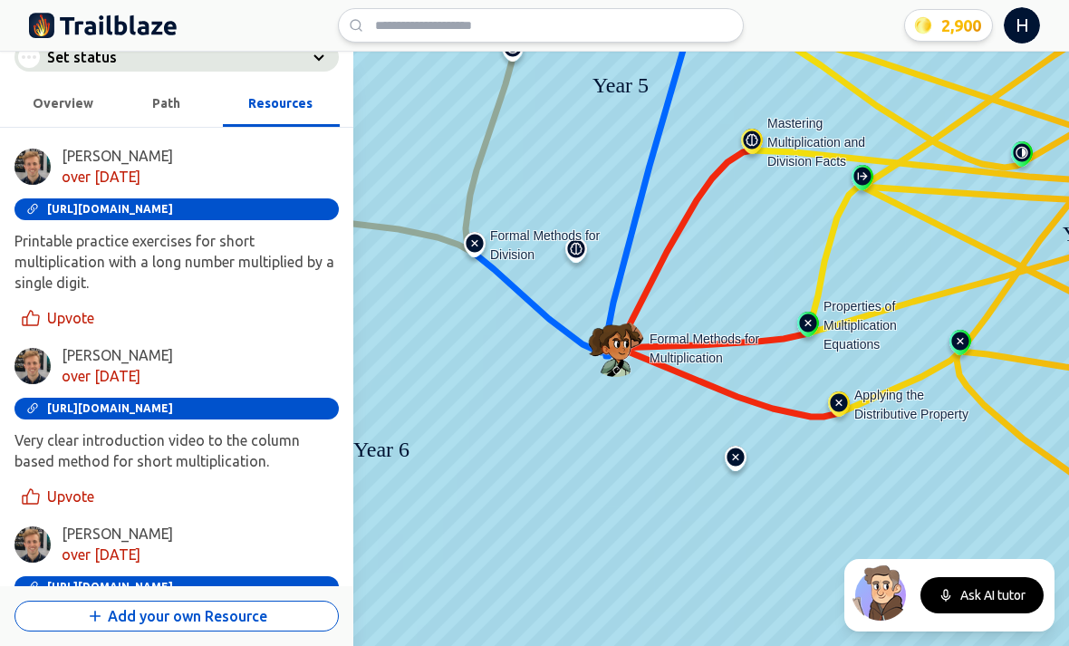
scroll to position [328, 0]
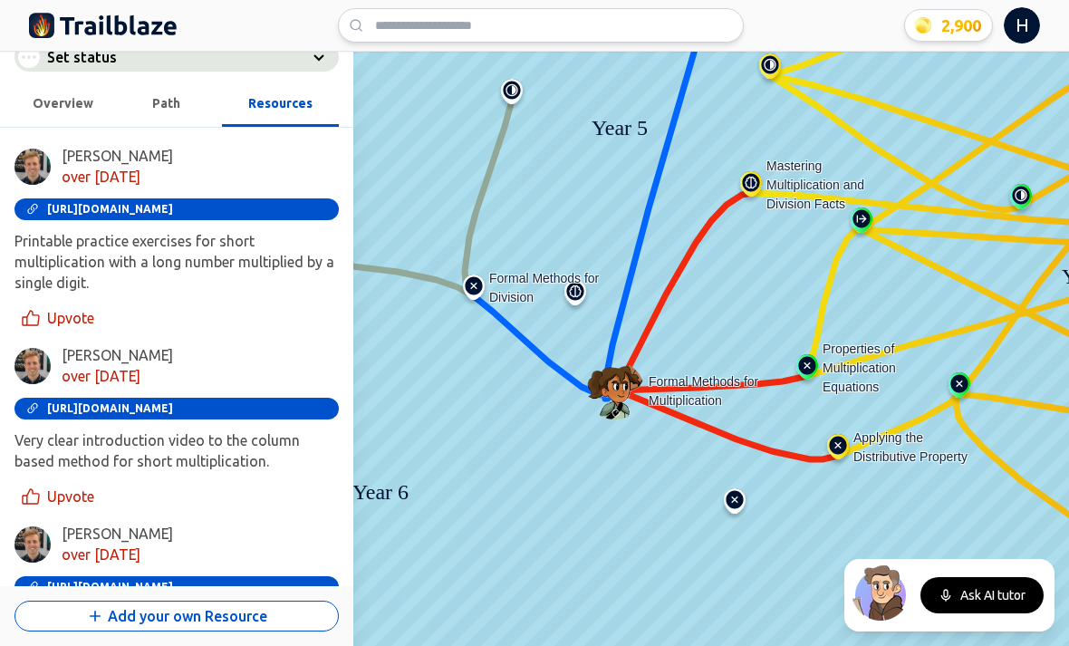
click at [484, 285] on img at bounding box center [473, 291] width 29 height 33
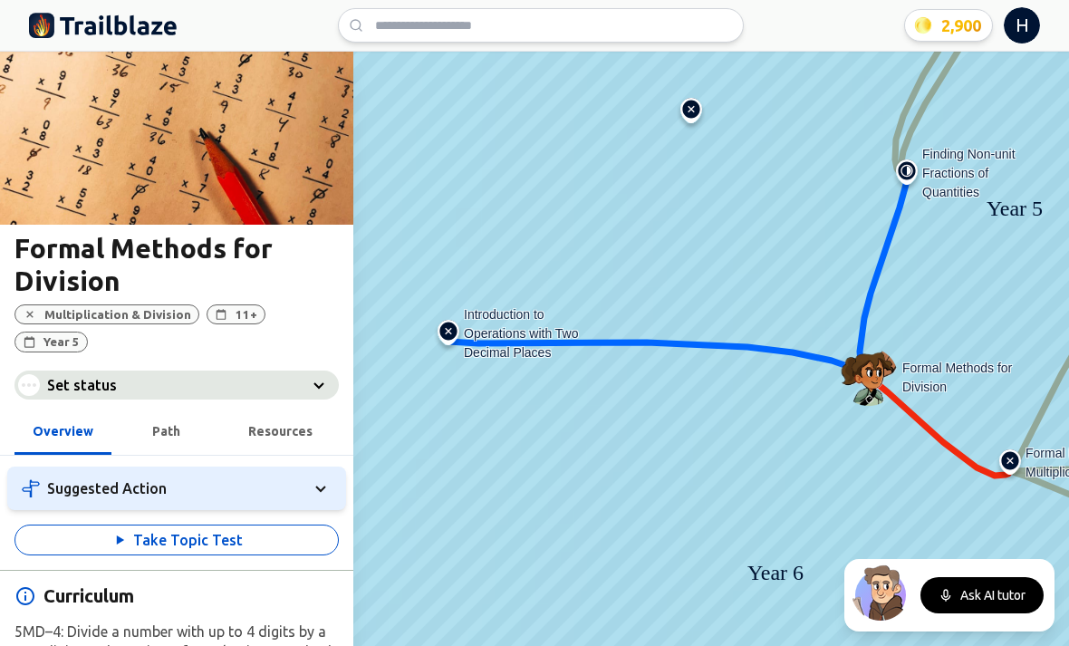
click at [444, 336] on img at bounding box center [448, 336] width 29 height 33
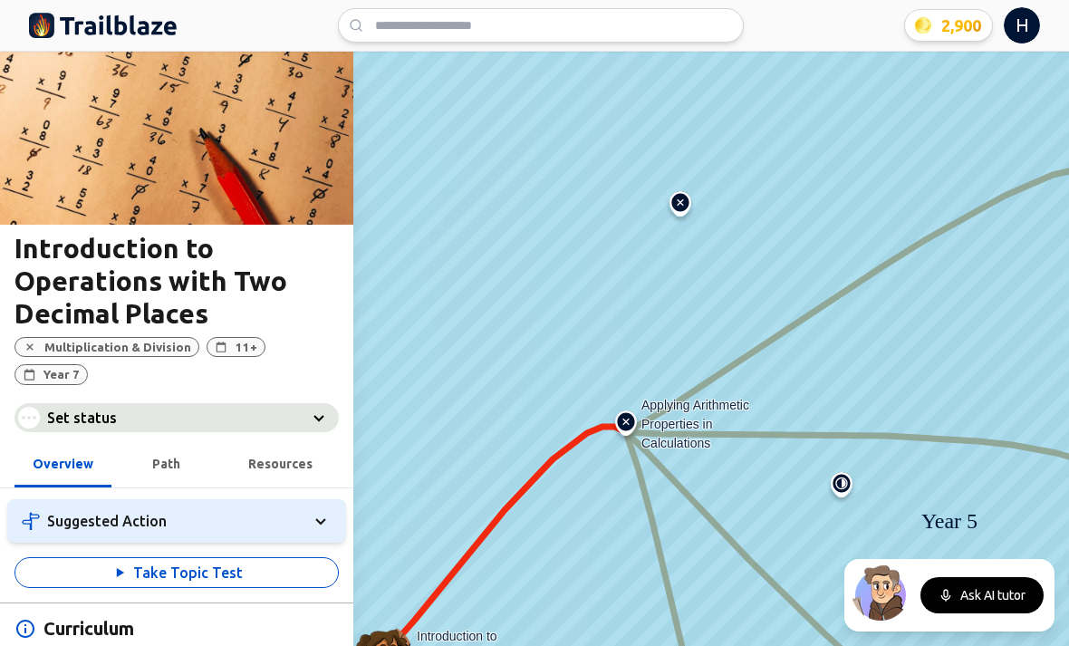
click at [679, 200] on img at bounding box center [680, 207] width 29 height 33
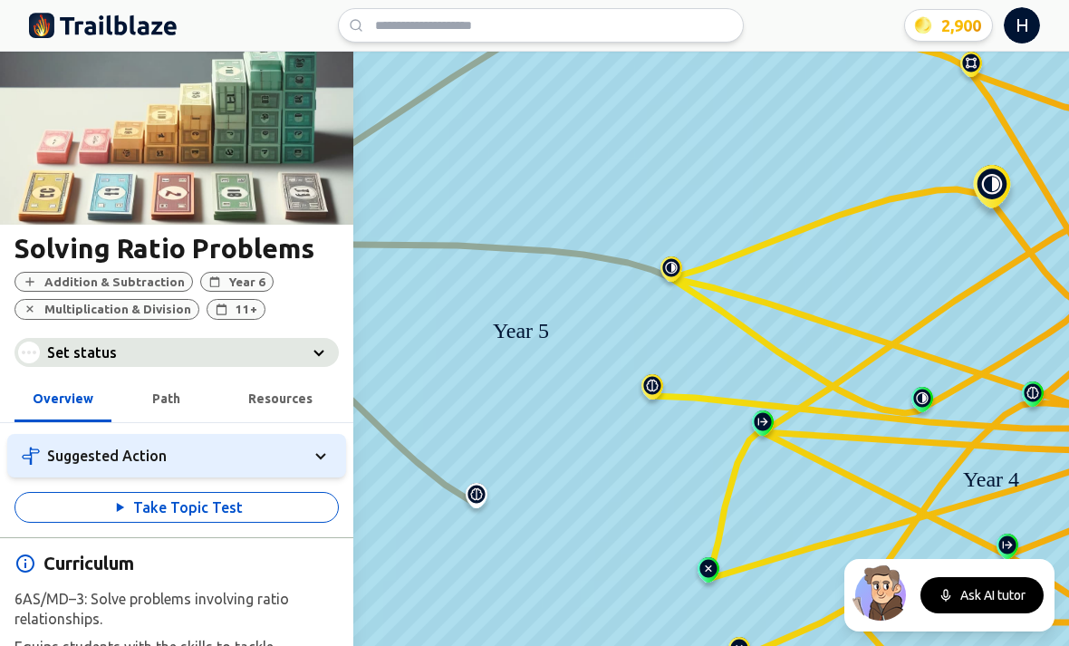
click at [658, 398] on img at bounding box center [652, 390] width 29 height 33
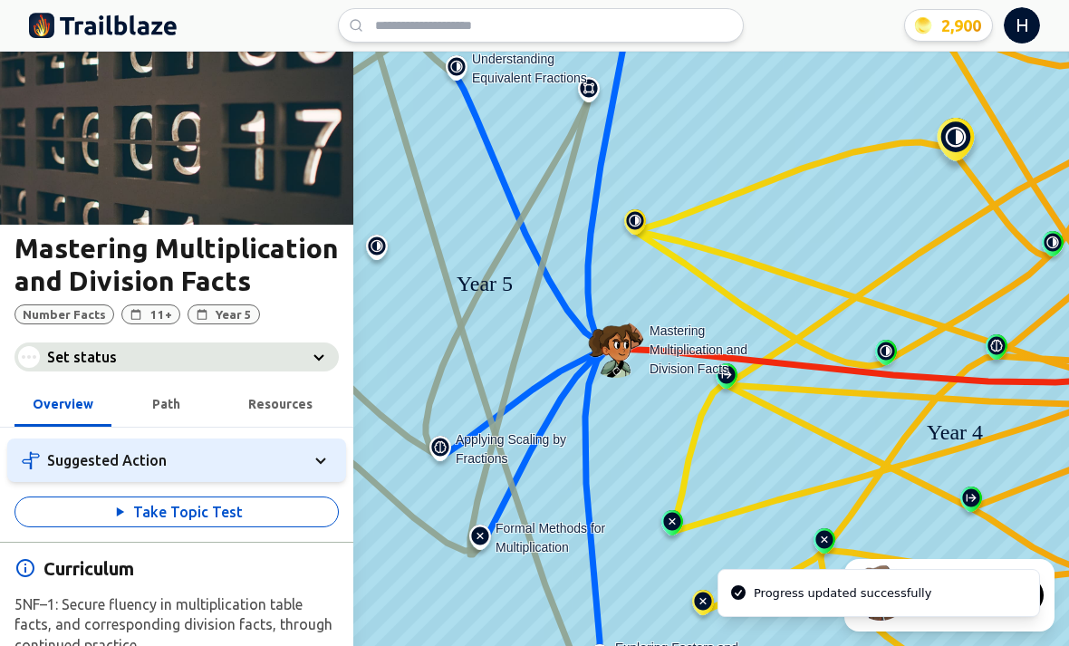
click at [512, 477] on icon at bounding box center [479, 338] width 241 height 695
